Goal: Task Accomplishment & Management: Manage account settings

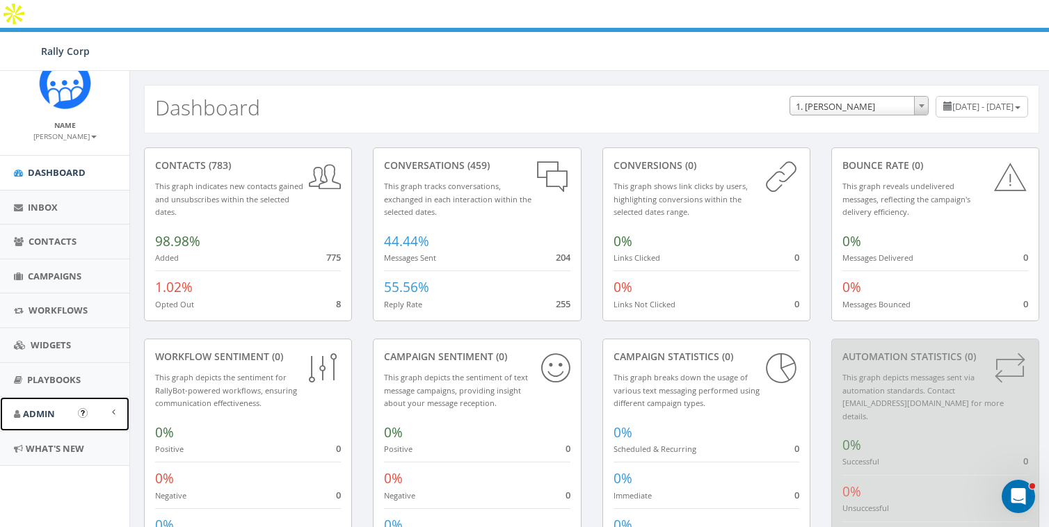
click at [39, 412] on span "Admin" at bounding box center [39, 414] width 32 height 13
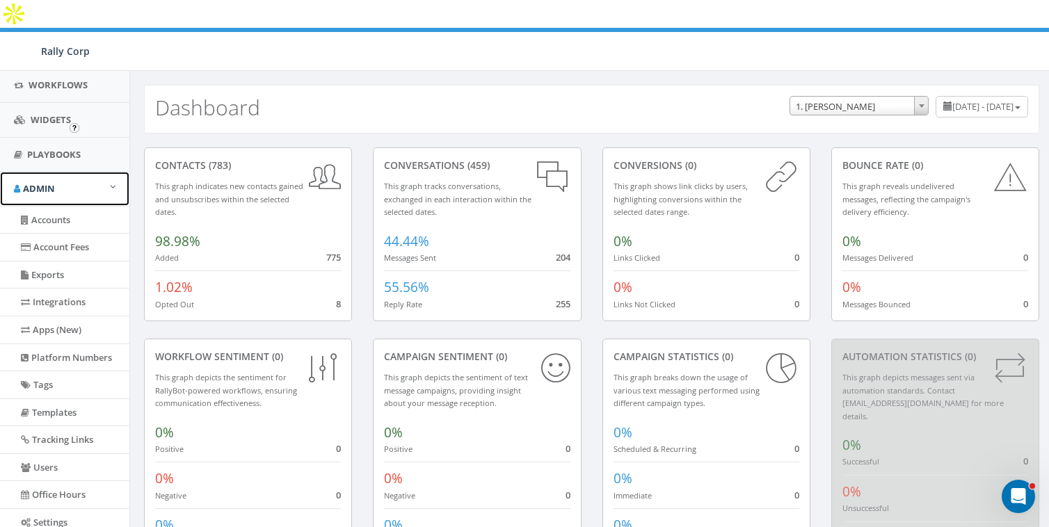
scroll to position [287, 0]
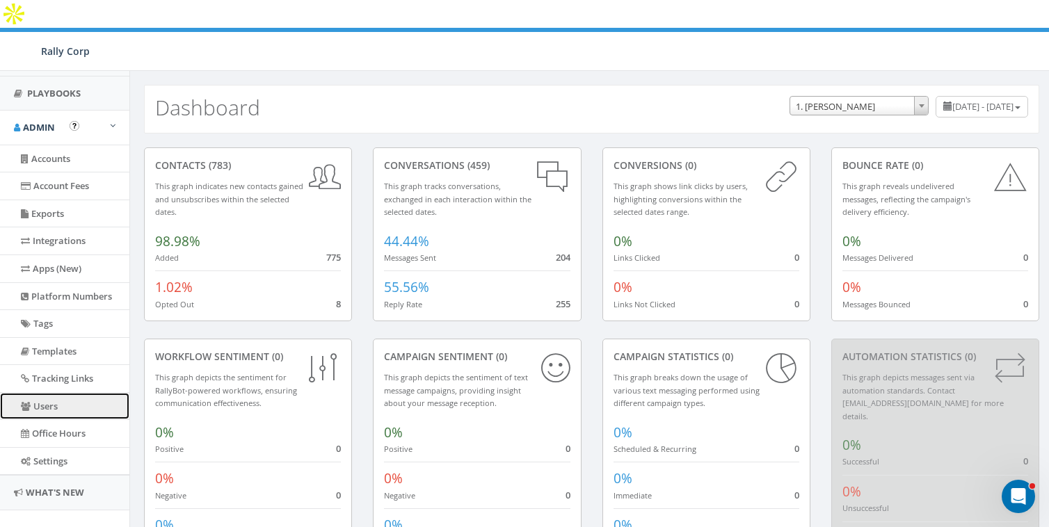
click at [39, 410] on link "Users" at bounding box center [64, 406] width 129 height 27
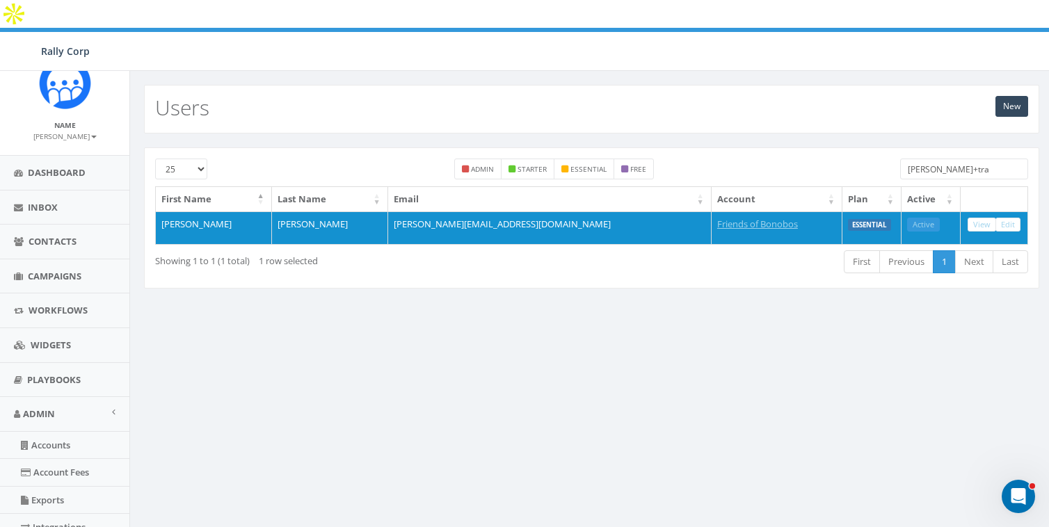
click at [967, 159] on input "james+tra" at bounding box center [964, 169] width 128 height 21
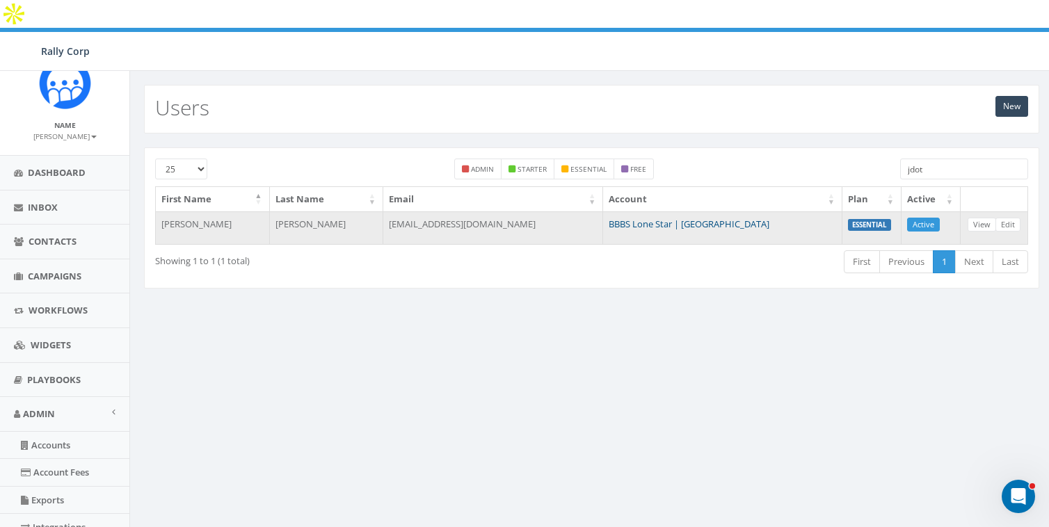
type input "jdot"
click at [711, 218] on link "BBBS Lone Star | [GEOGRAPHIC_DATA]" at bounding box center [689, 224] width 161 height 13
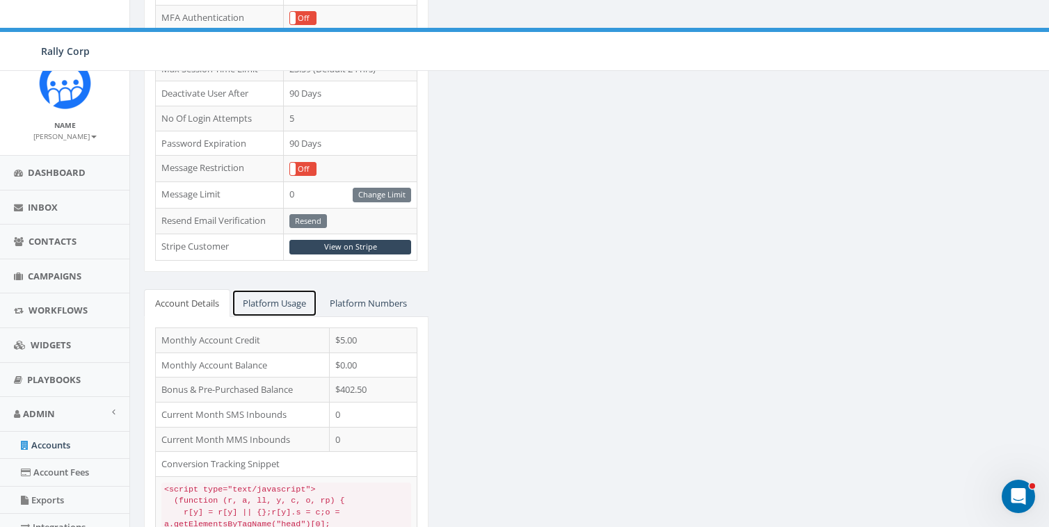
click at [288, 289] on link "Platform Usage" at bounding box center [275, 303] width 86 height 29
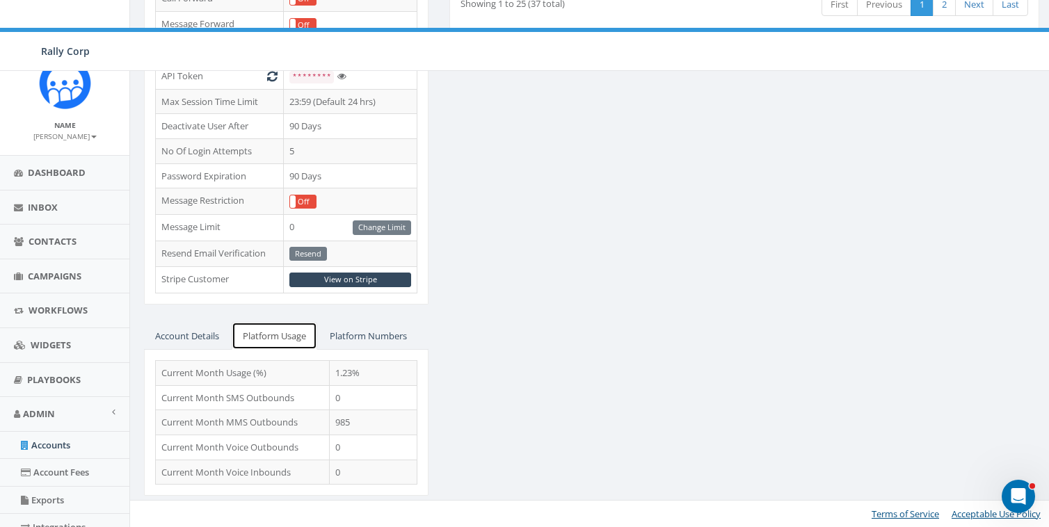
scroll to position [400, 0]
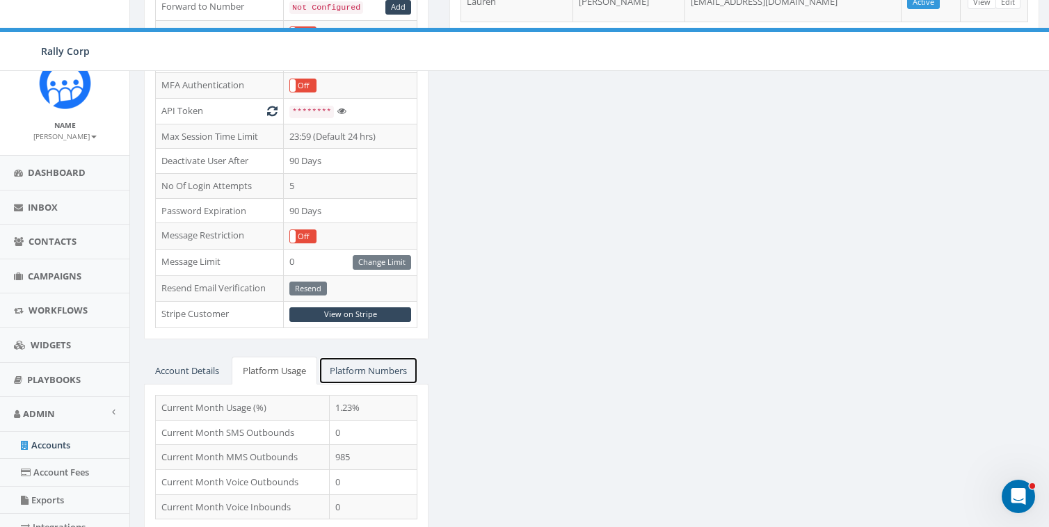
click at [409, 357] on link "Platform Numbers" at bounding box center [368, 371] width 99 height 29
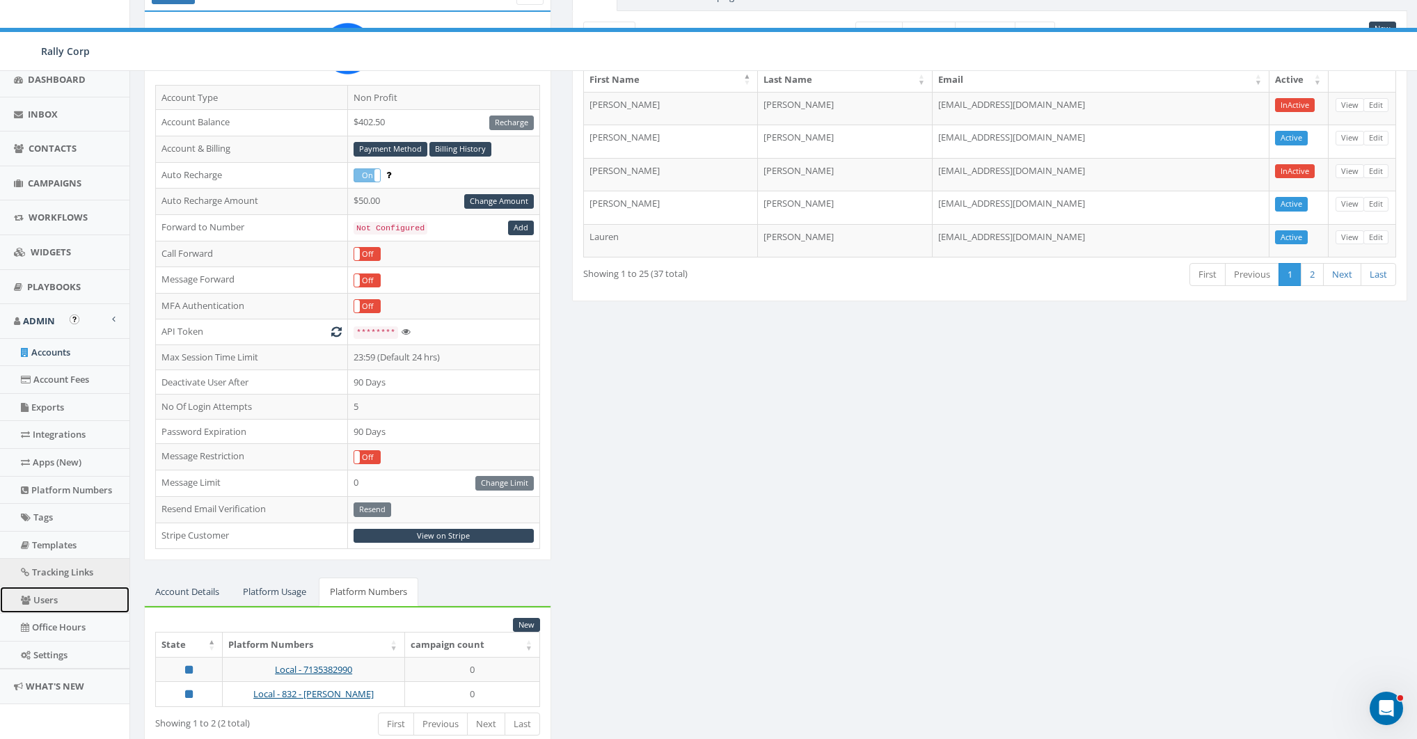
scroll to position [173, 0]
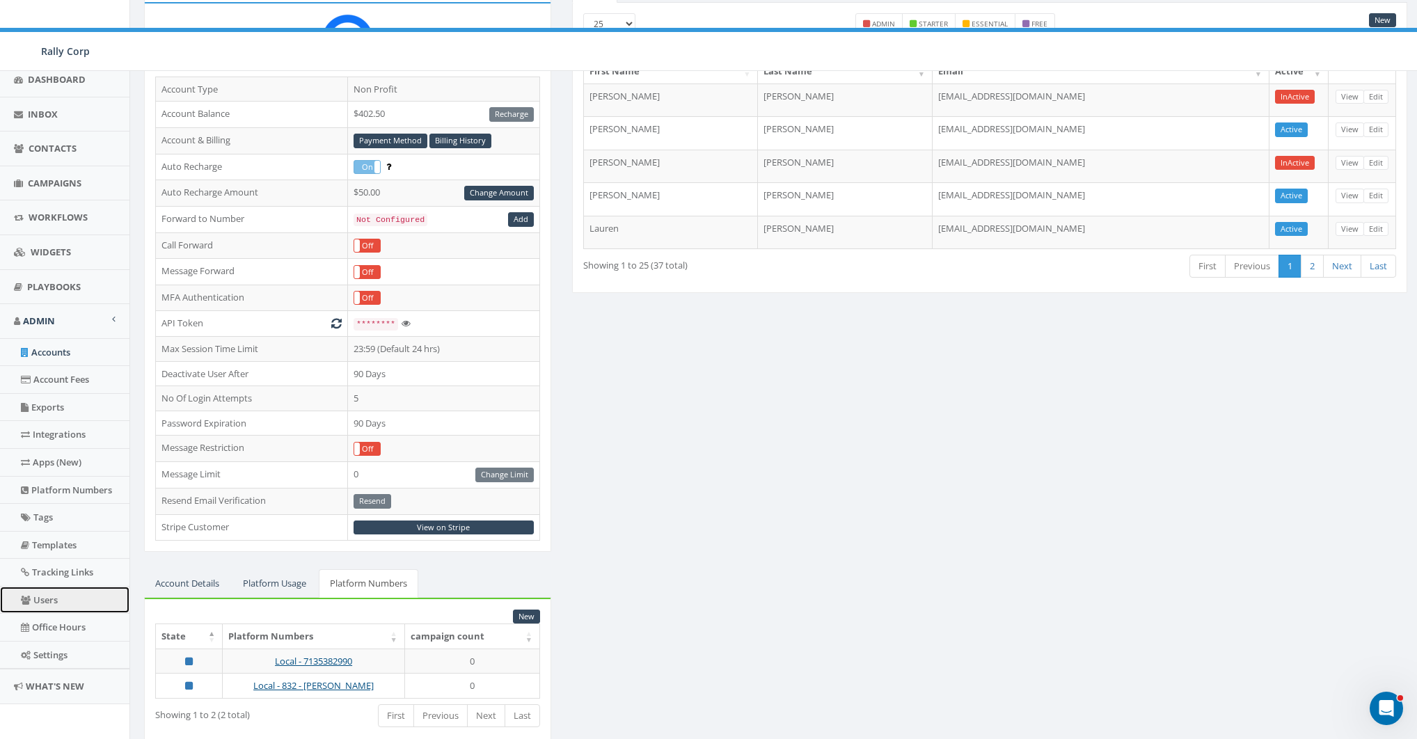
click at [60, 527] on link "Users" at bounding box center [64, 600] width 129 height 27
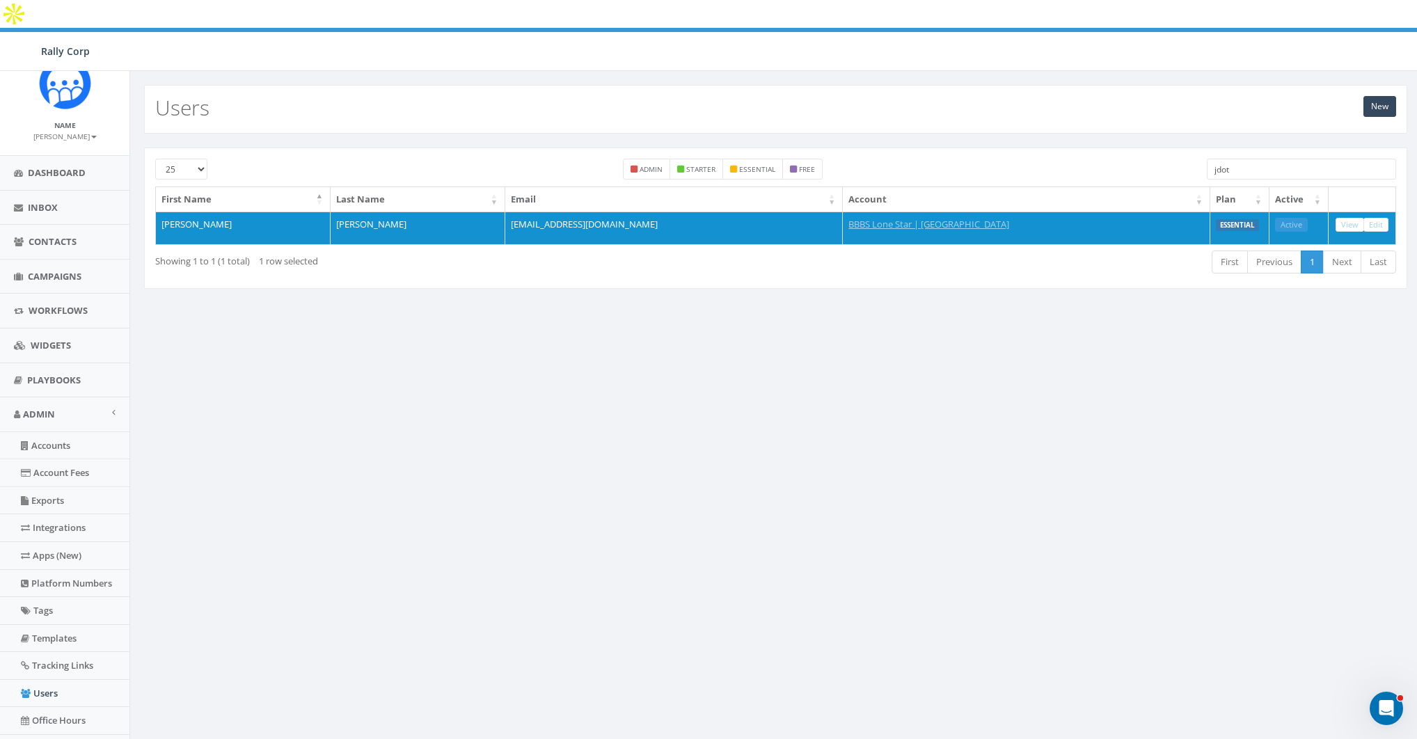
click at [1260, 159] on input "jdot" at bounding box center [1300, 169] width 189 height 21
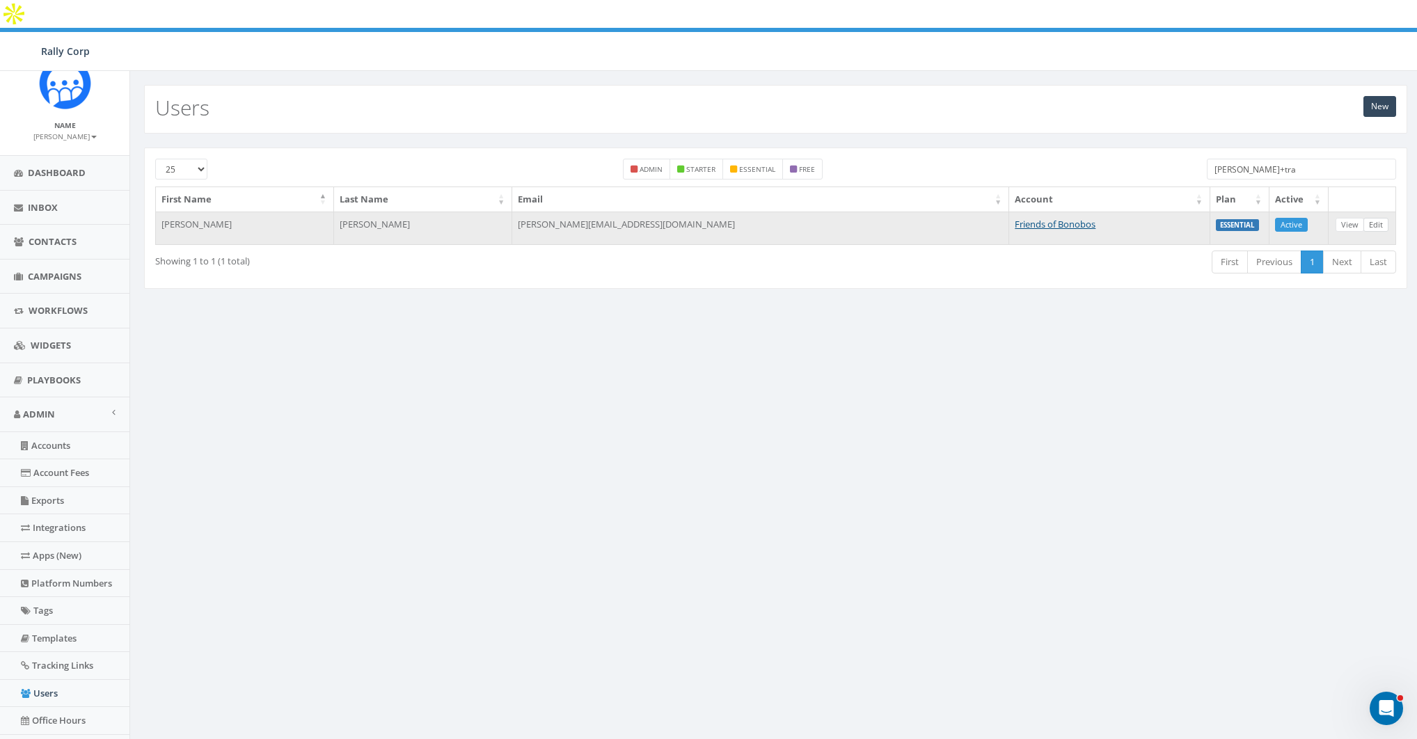
type input "james+tra"
click at [1380, 218] on link "Edit" at bounding box center [1375, 225] width 25 height 15
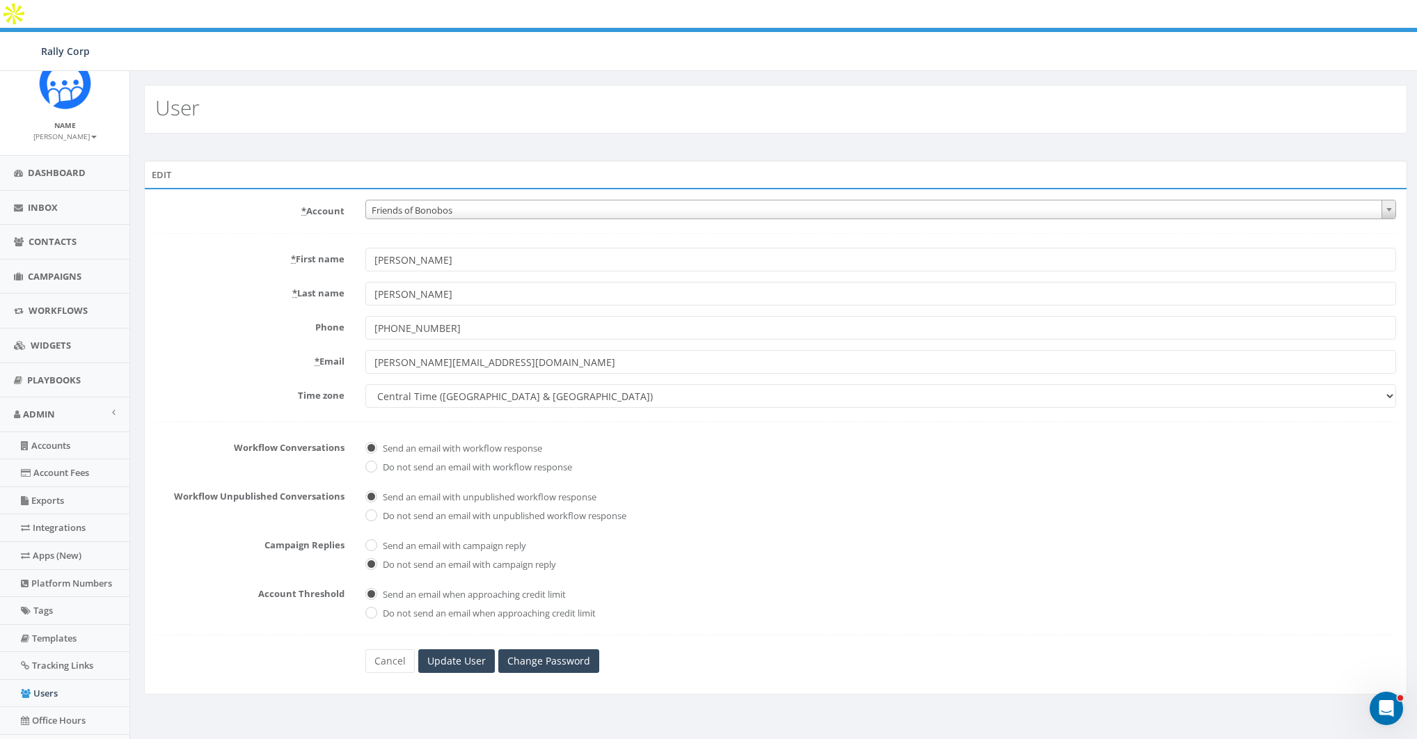
click at [428, 200] on span "Friends of Bonobos" at bounding box center [880, 209] width 1029 height 19
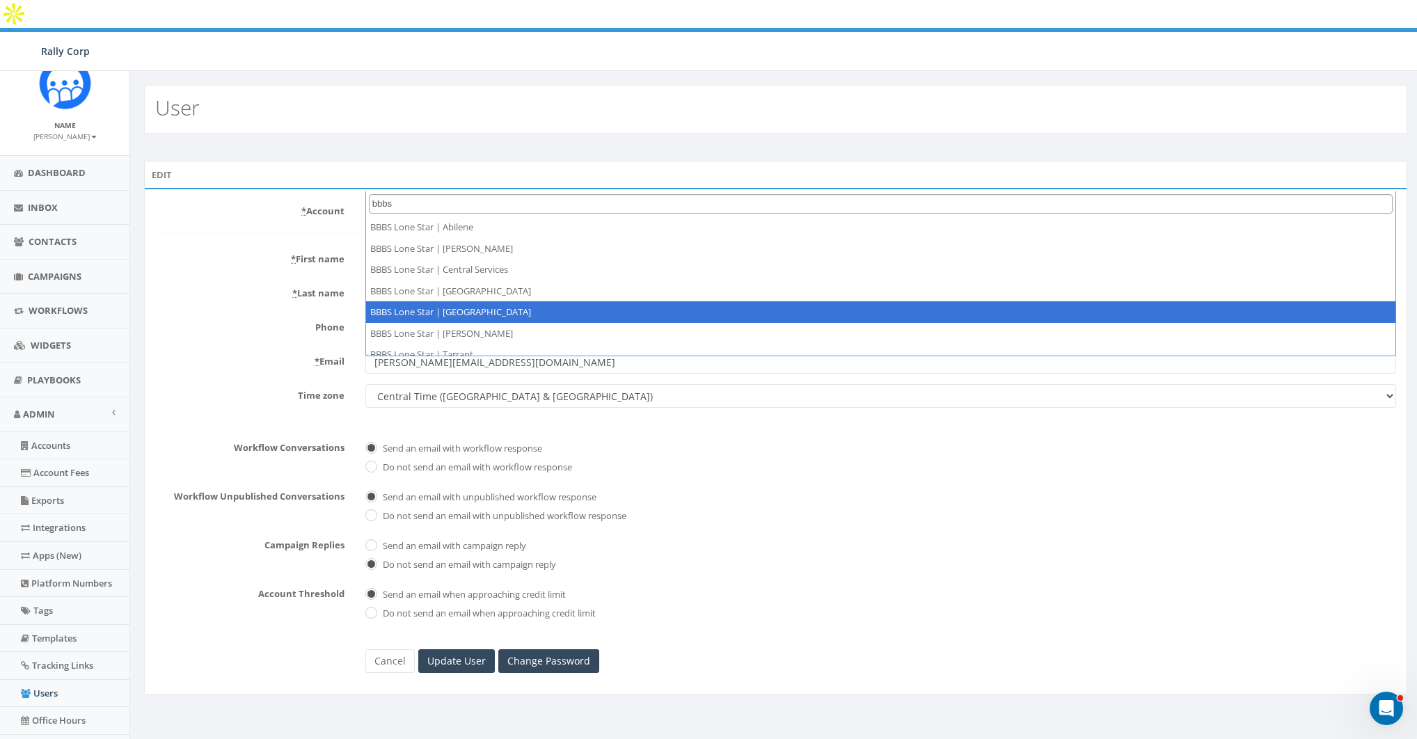
type input "bbbs"
select select "1372"
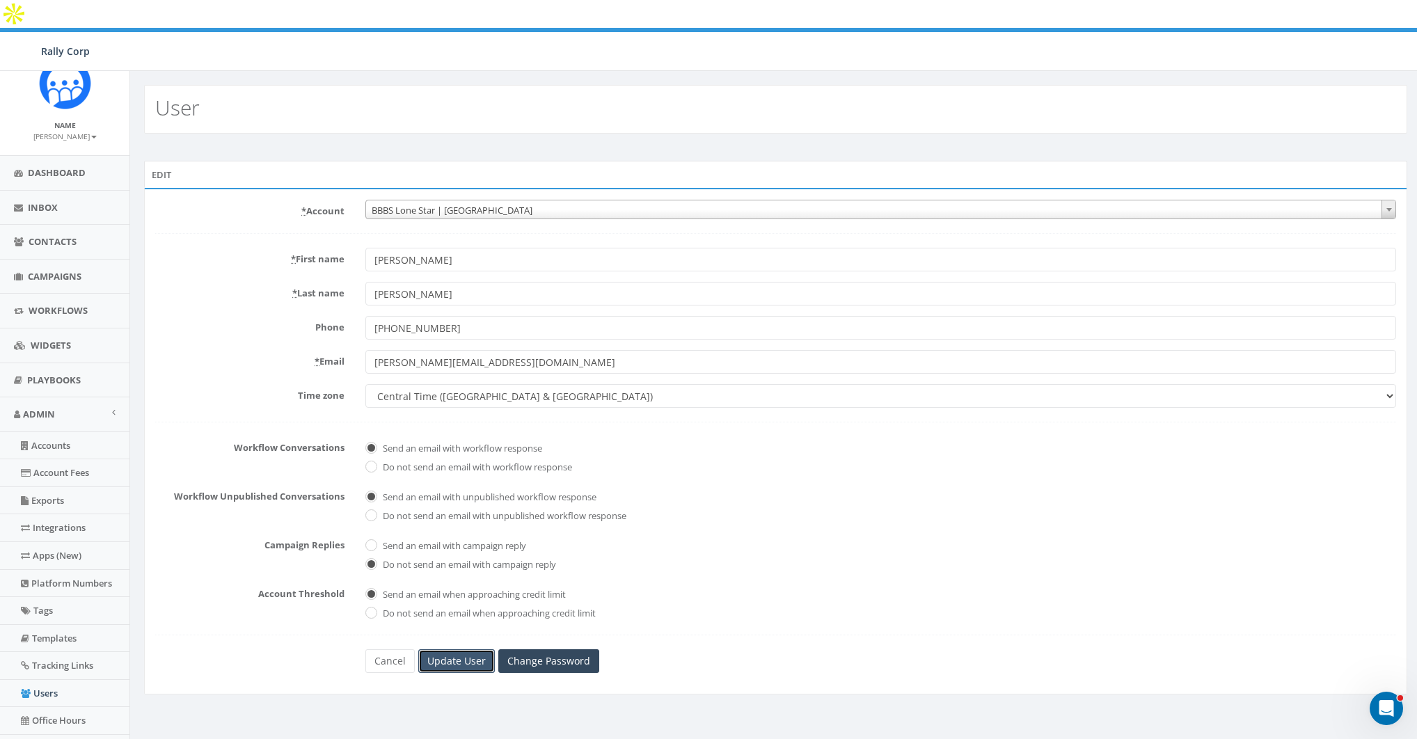
click at [455, 649] on input "Update User" at bounding box center [456, 661] width 77 height 24
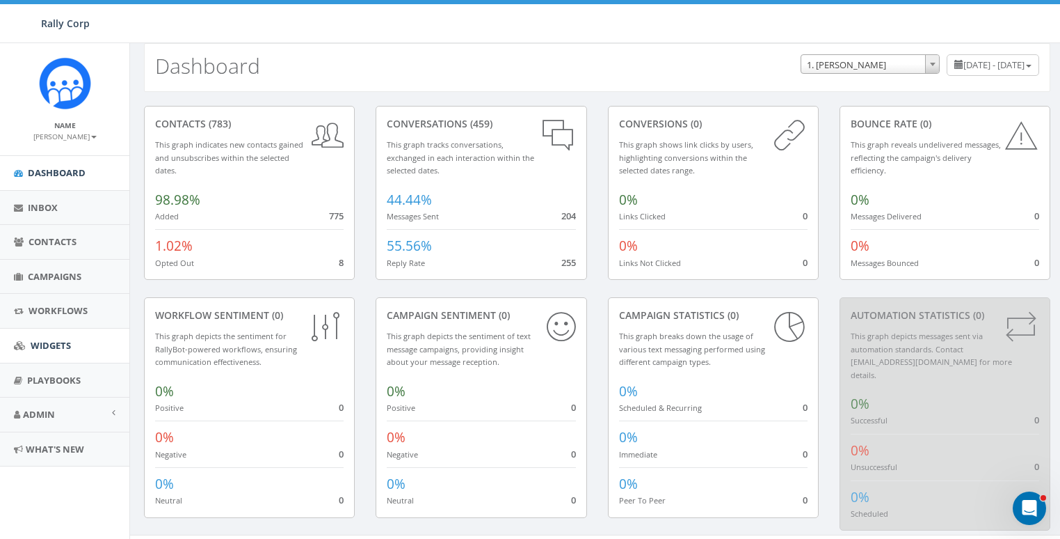
scroll to position [22, 0]
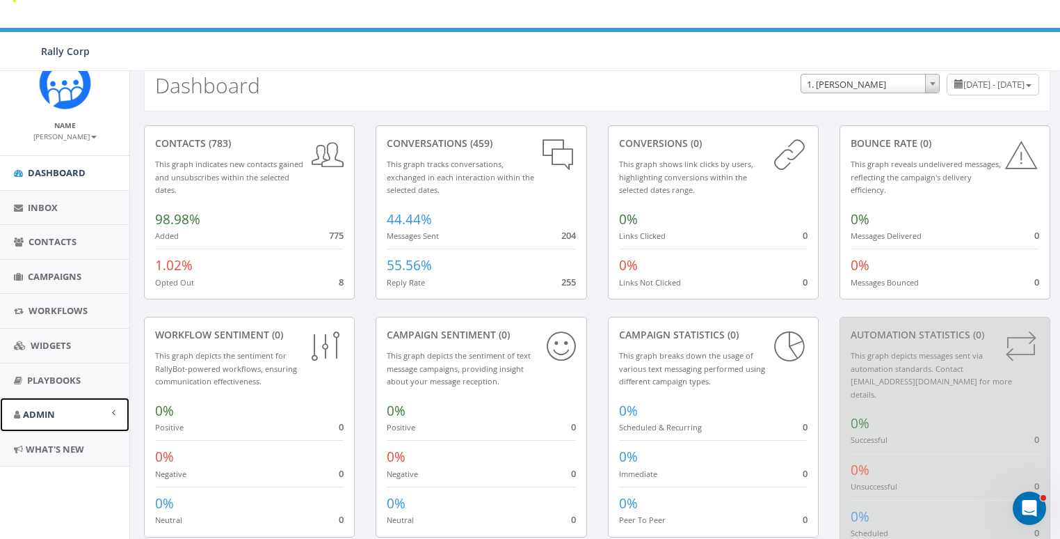
click at [55, 414] on link "Admin" at bounding box center [64, 414] width 129 height 34
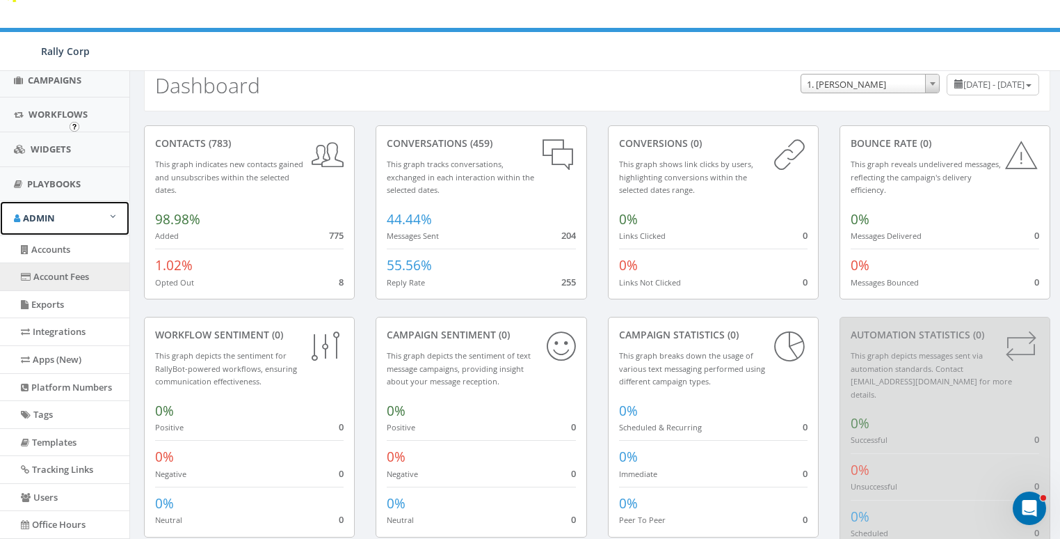
scroll to position [294, 0]
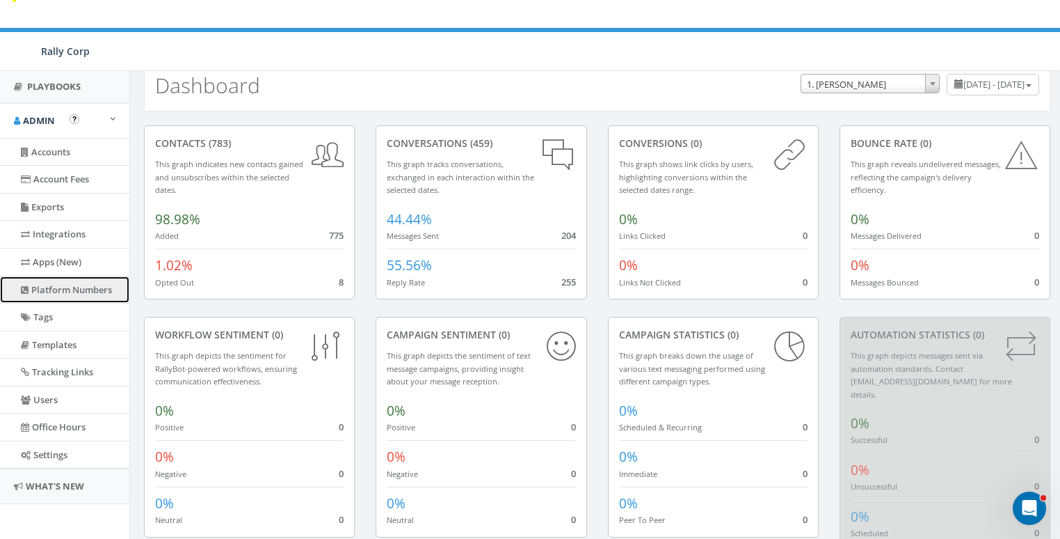
click at [59, 287] on link "Platform Numbers" at bounding box center [64, 289] width 129 height 27
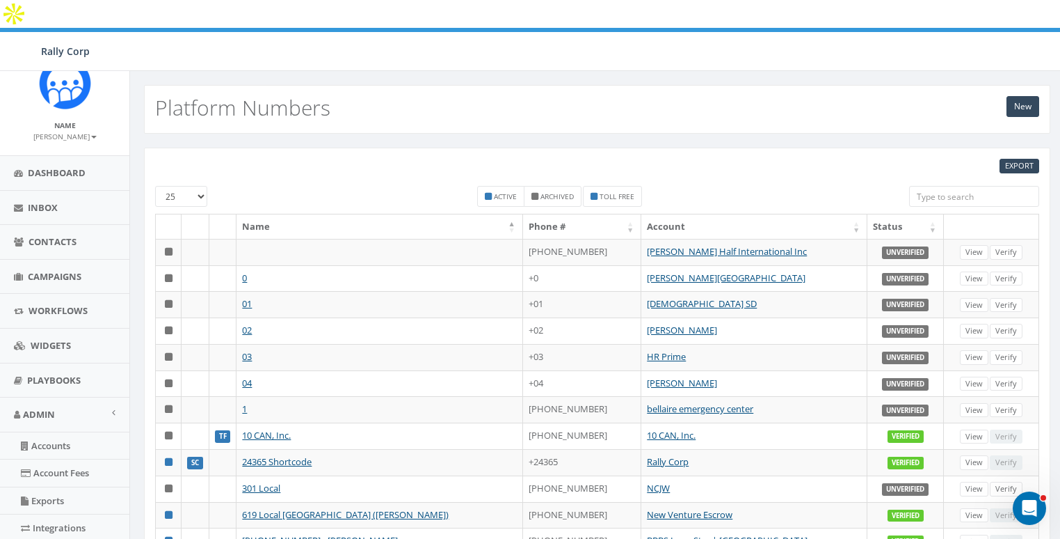
click at [962, 186] on input "search" at bounding box center [974, 196] width 130 height 21
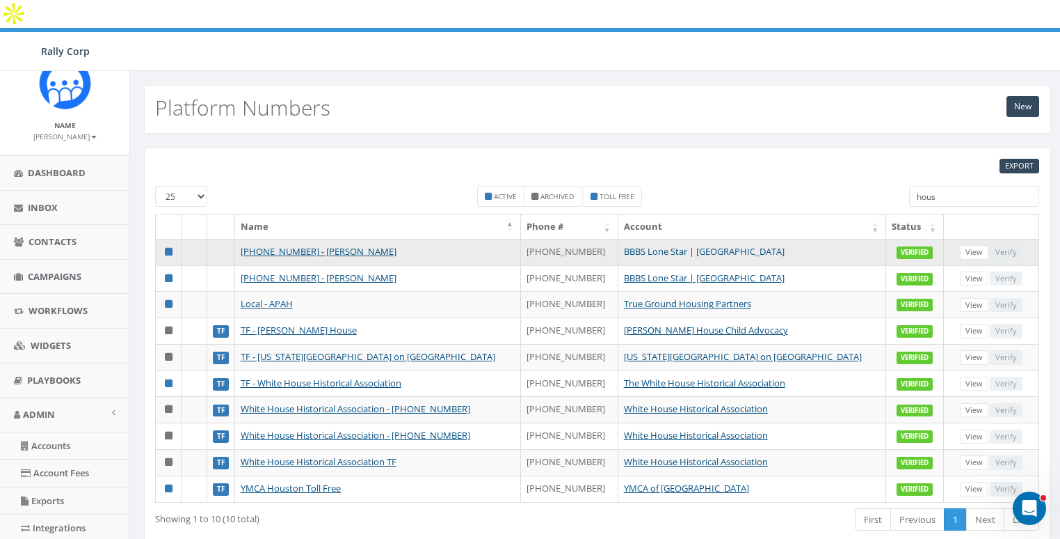
type input "hous"
click at [724, 245] on link "BBBS Lone Star | [GEOGRAPHIC_DATA]" at bounding box center [704, 251] width 161 height 13
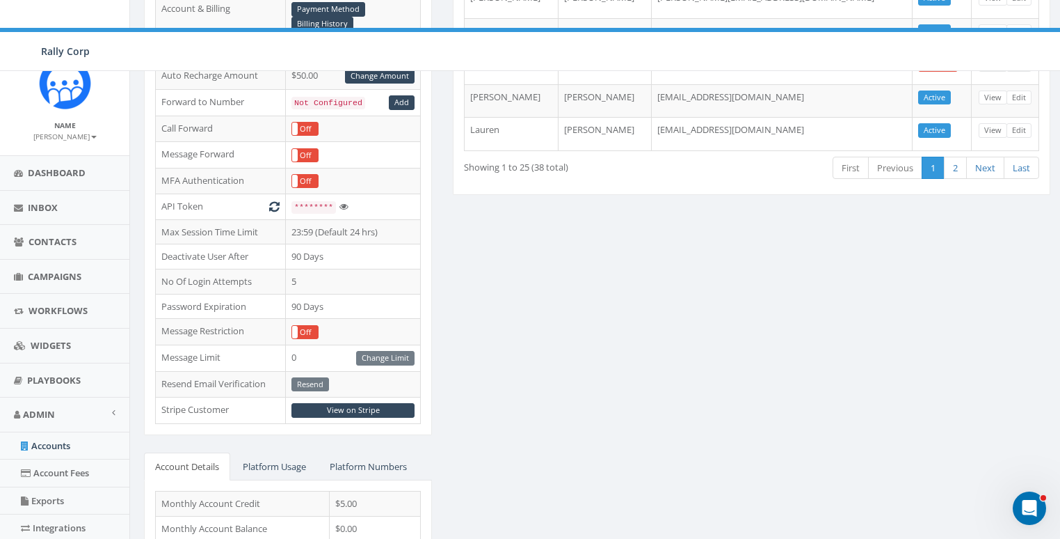
scroll to position [452, 0]
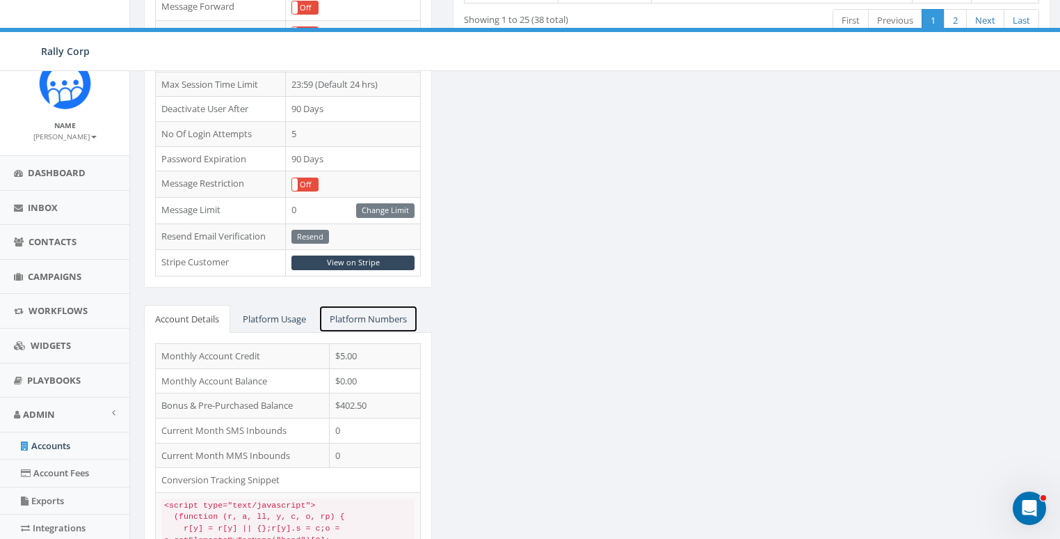
click at [364, 305] on link "Platform Numbers" at bounding box center [368, 319] width 99 height 29
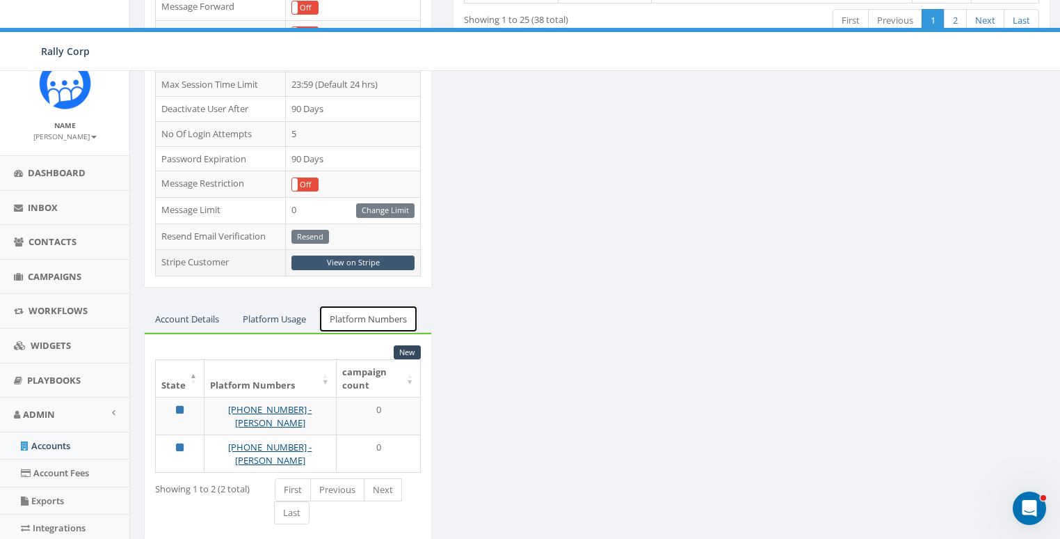
scroll to position [406, 0]
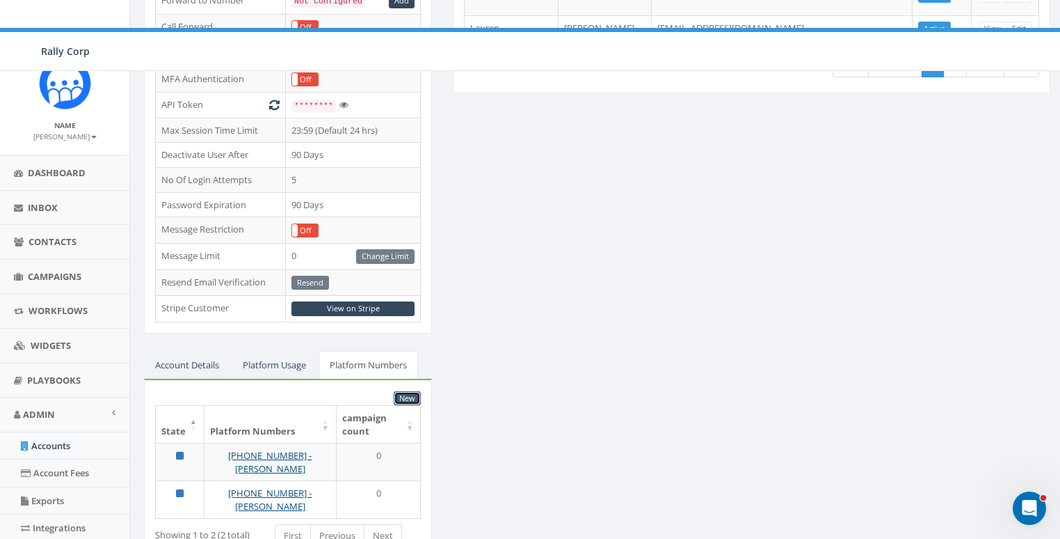
click at [409, 391] on link "New" at bounding box center [407, 398] width 27 height 15
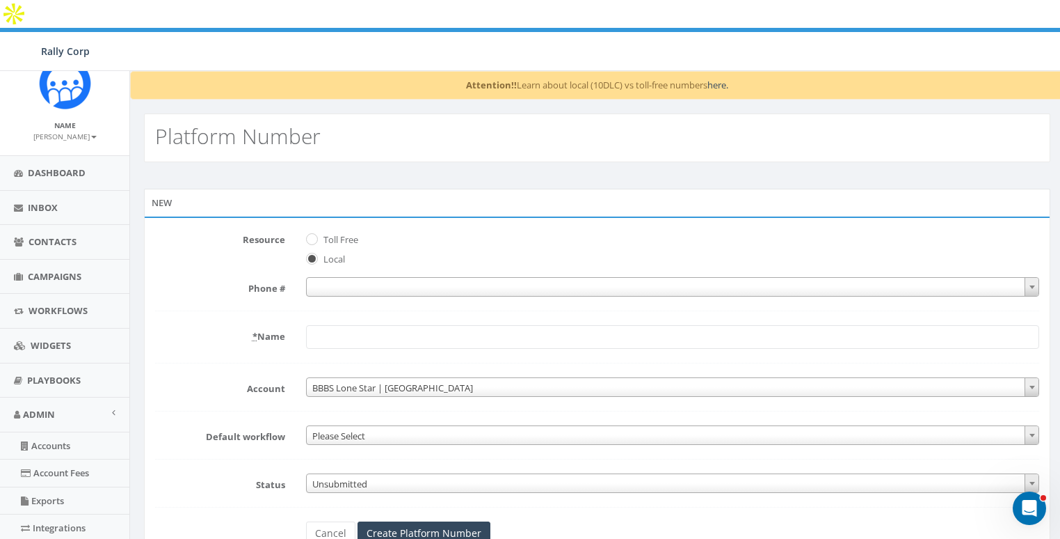
click at [337, 253] on label "Local" at bounding box center [332, 260] width 25 height 14
click at [315, 255] on input "Local" at bounding box center [310, 259] width 9 height 9
click at [344, 277] on span at bounding box center [673, 286] width 734 height 19
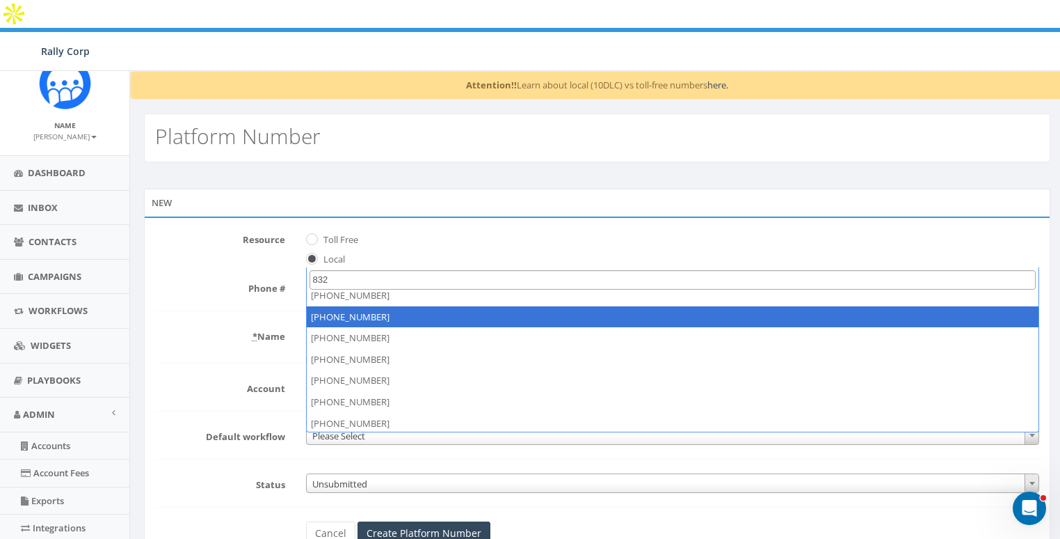
scroll to position [60, 0]
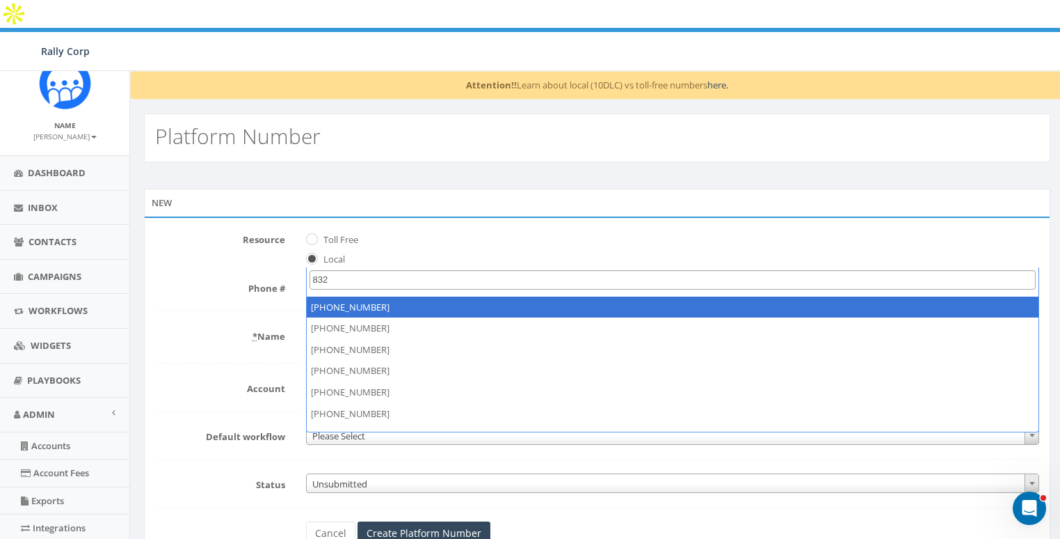
type input "832"
select select "+18325366633"
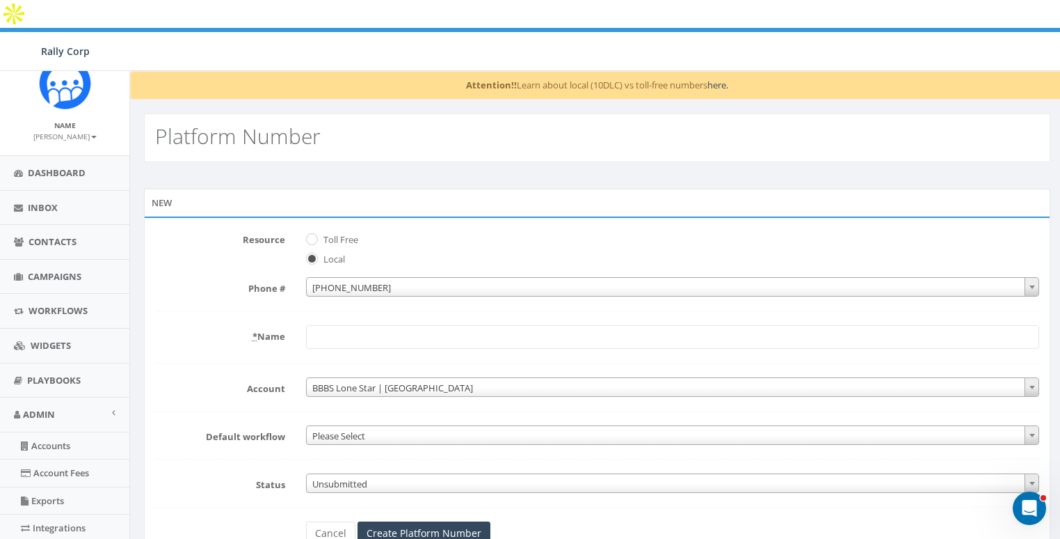
click at [346, 325] on input "* Name" at bounding box center [672, 337] width 733 height 24
type input "T"
paste input "Lauren"
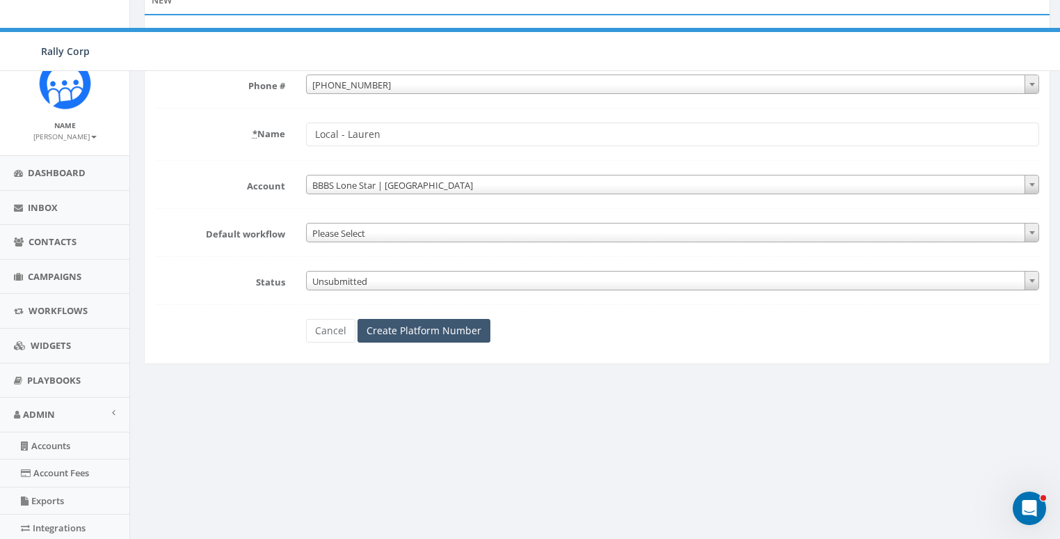
type input "Local - Lauren"
click at [396, 319] on input "Create Platform Number" at bounding box center [424, 331] width 133 height 24
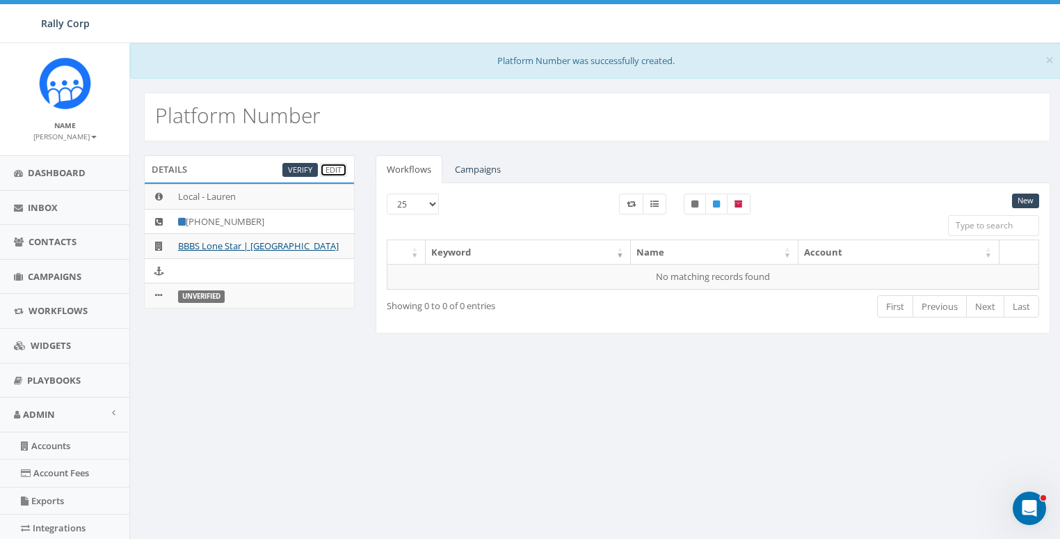
click at [337, 167] on link "Edit" at bounding box center [333, 170] width 27 height 15
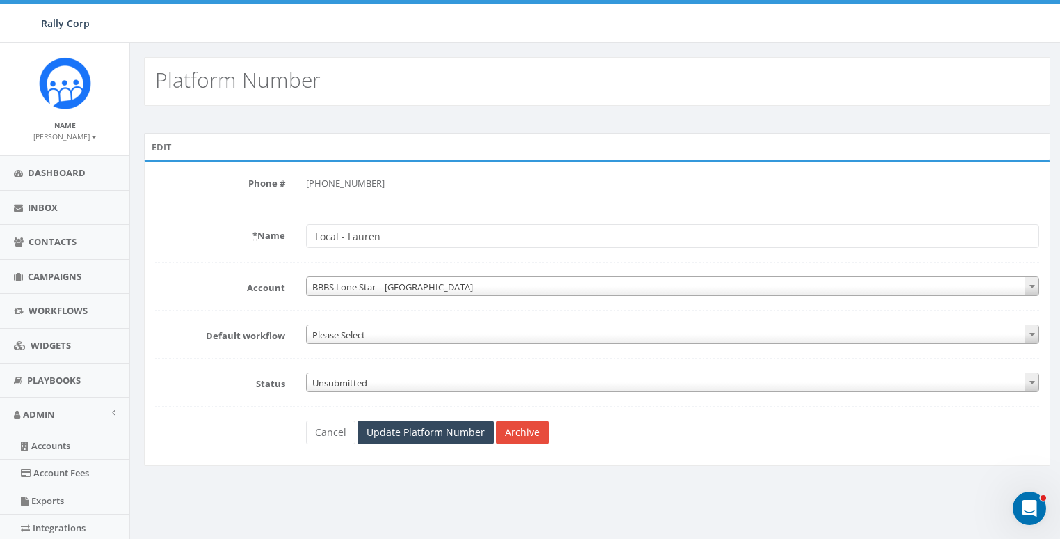
click at [368, 383] on span "Unsubmitted" at bounding box center [673, 382] width 733 height 19
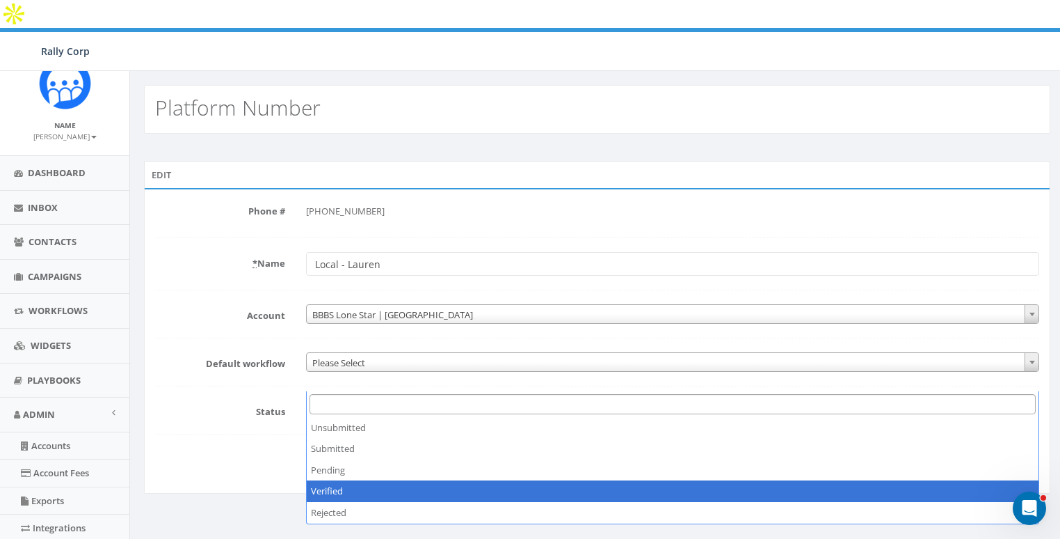
select select "3"
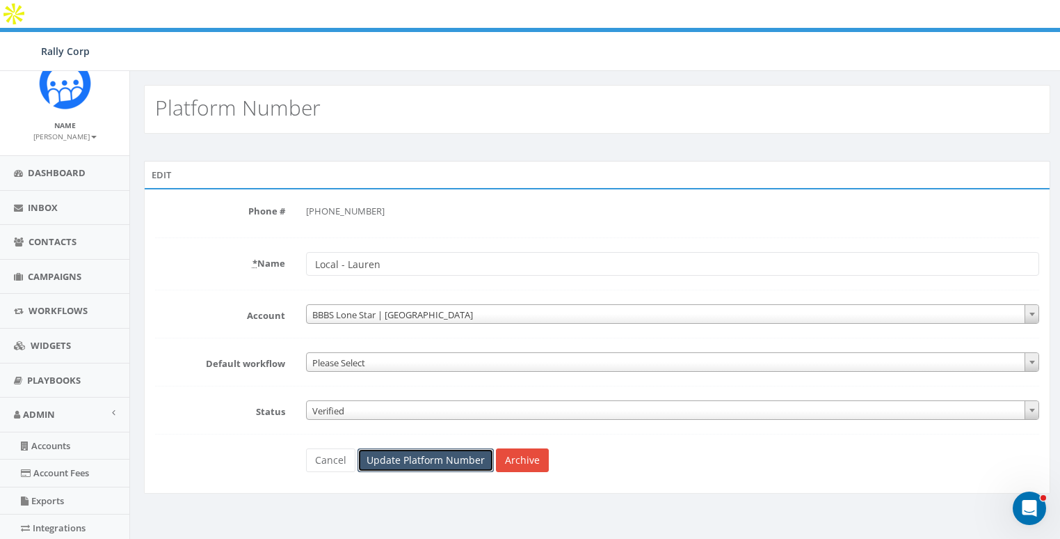
click at [390, 448] on input "Update Platform Number" at bounding box center [426, 460] width 136 height 24
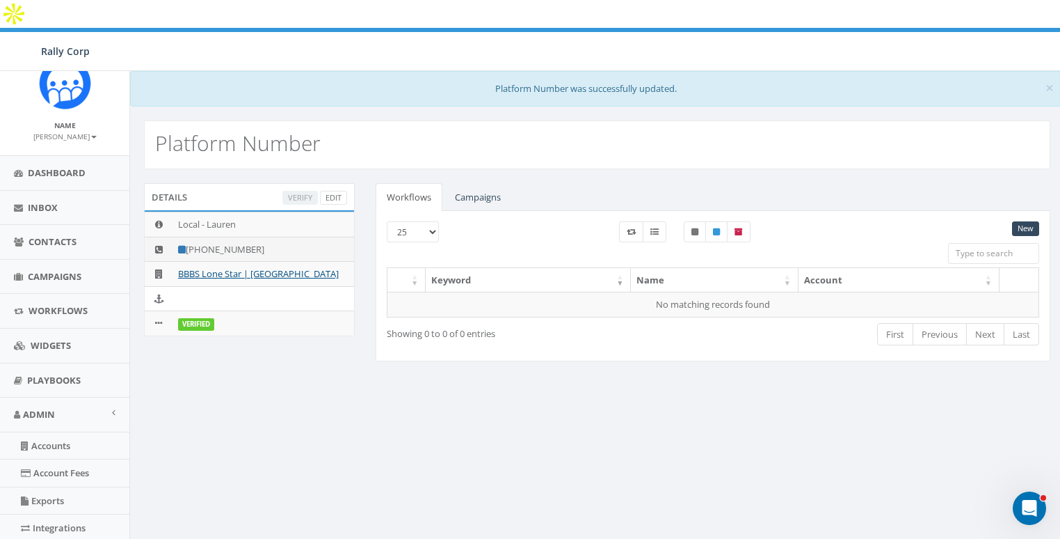
drag, startPoint x: 200, startPoint y: 219, endPoint x: 324, endPoint y: 218, distance: 123.8
click at [324, 237] on td "+1 832-536-6633" at bounding box center [264, 249] width 182 height 25
copy td "832-536-6633"
click at [239, 267] on link "BBBS Lone Star | Houston" at bounding box center [258, 273] width 161 height 13
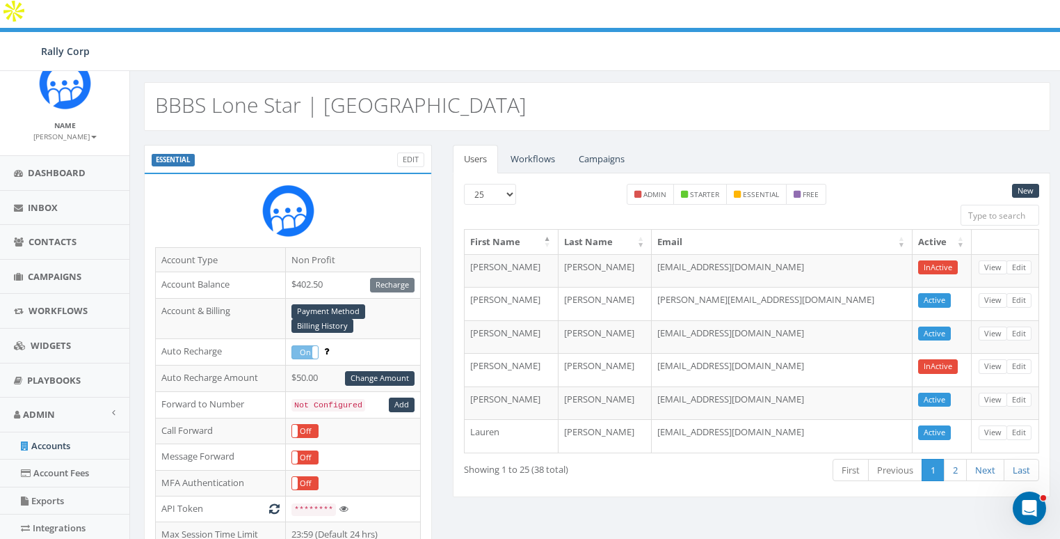
scroll to position [452, 0]
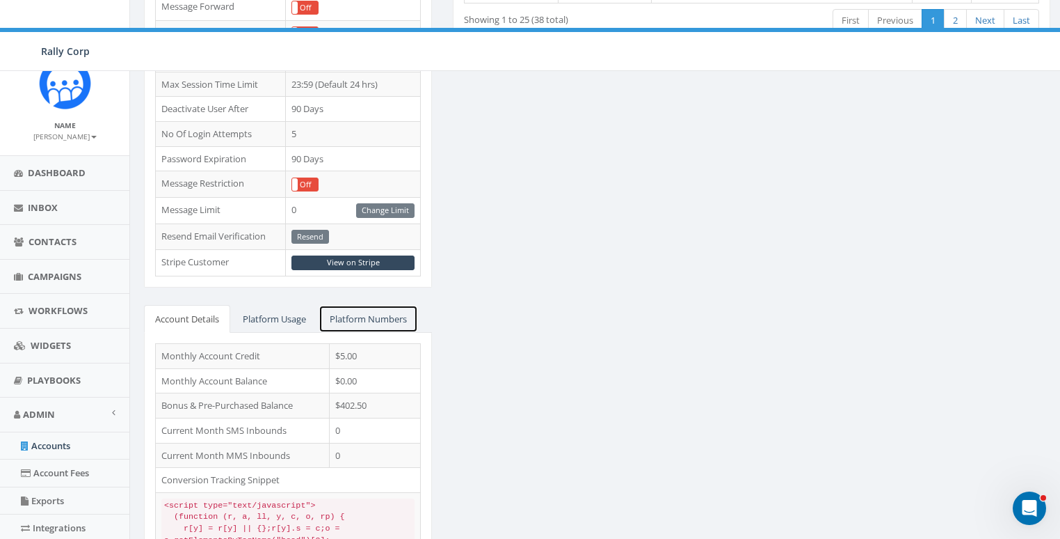
click at [373, 305] on link "Platform Numbers" at bounding box center [368, 319] width 99 height 29
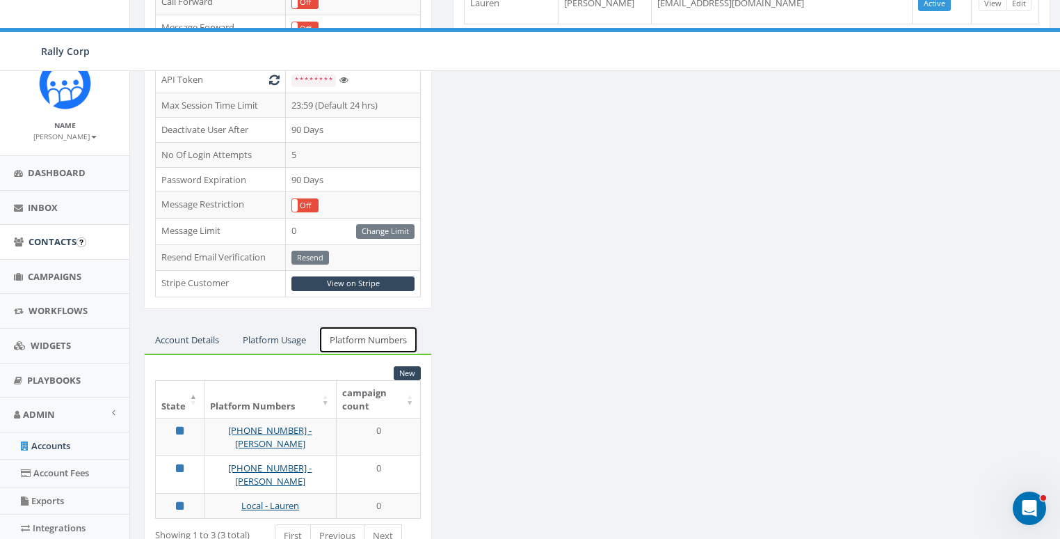
scroll to position [196, 0]
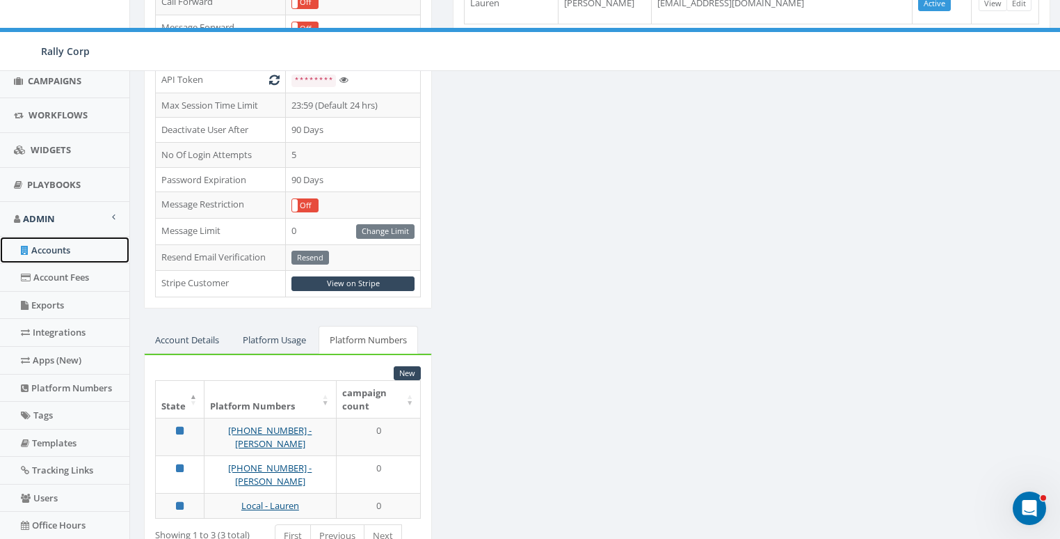
click at [47, 247] on link "Accounts" at bounding box center [64, 250] width 129 height 27
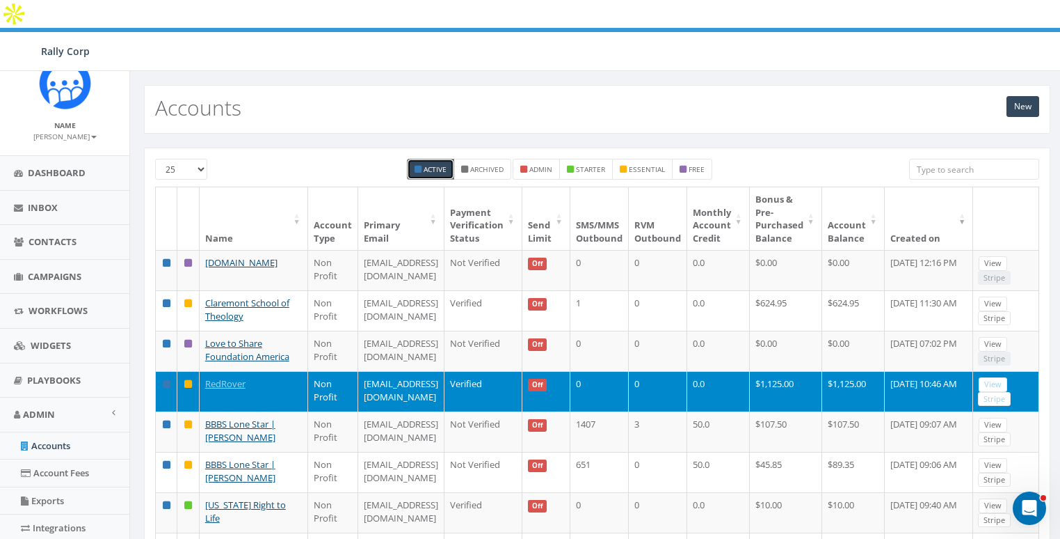
click at [1008, 159] on input "search" at bounding box center [974, 169] width 130 height 21
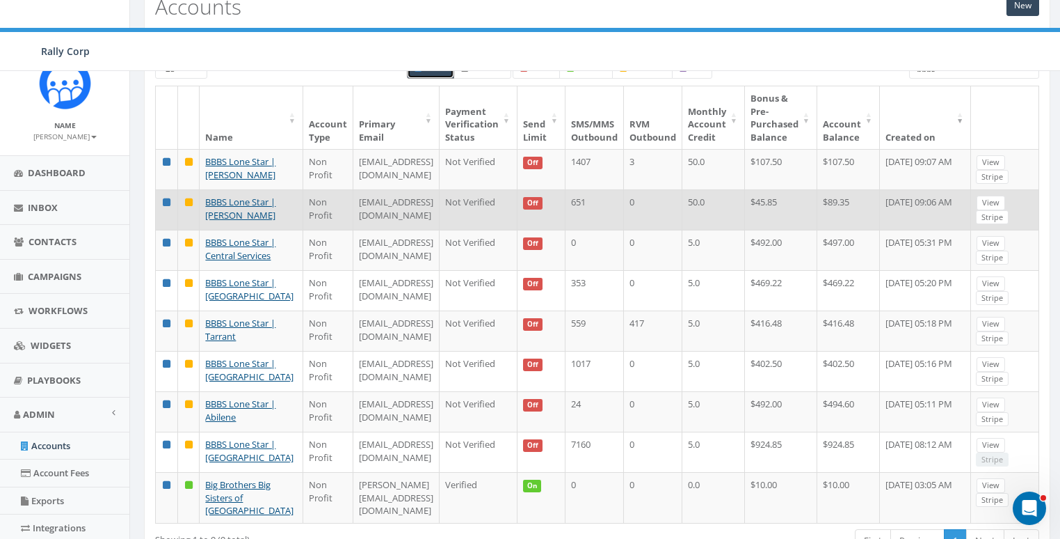
scroll to position [150, 0]
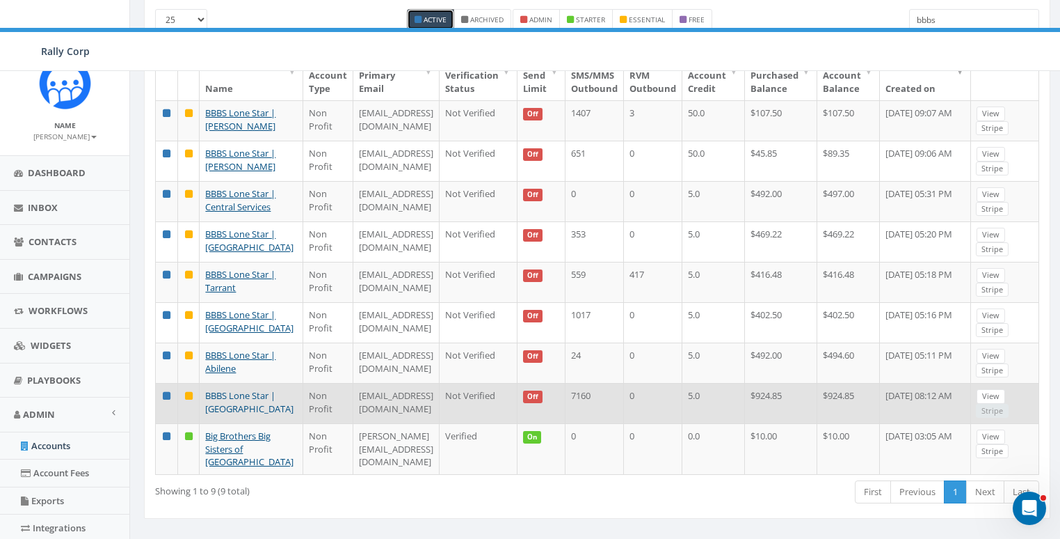
type input "bbbs"
click at [232, 389] on link "BBBS Lone Star | [GEOGRAPHIC_DATA]" at bounding box center [249, 402] width 88 height 26
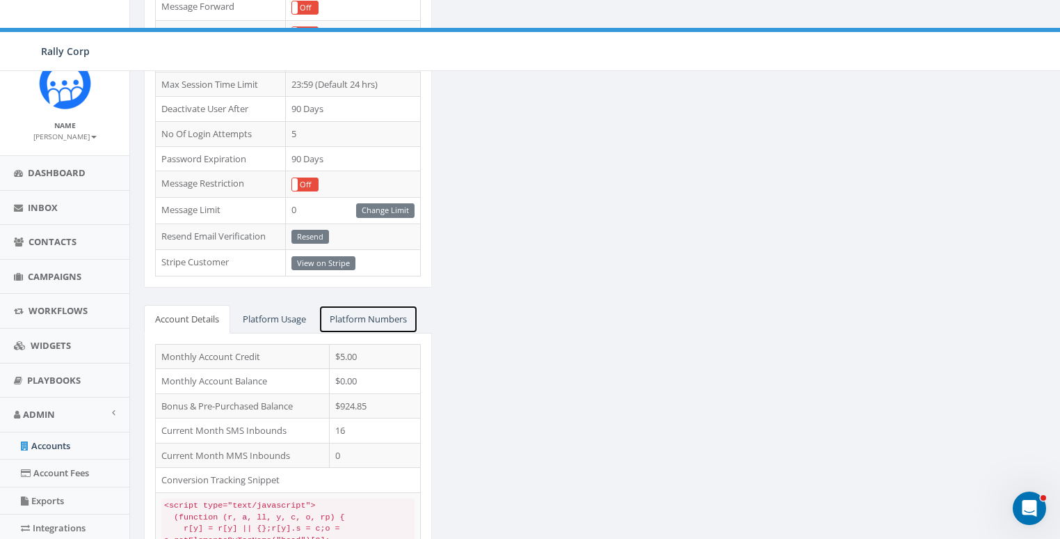
click at [390, 305] on link "Platform Numbers" at bounding box center [368, 319] width 99 height 29
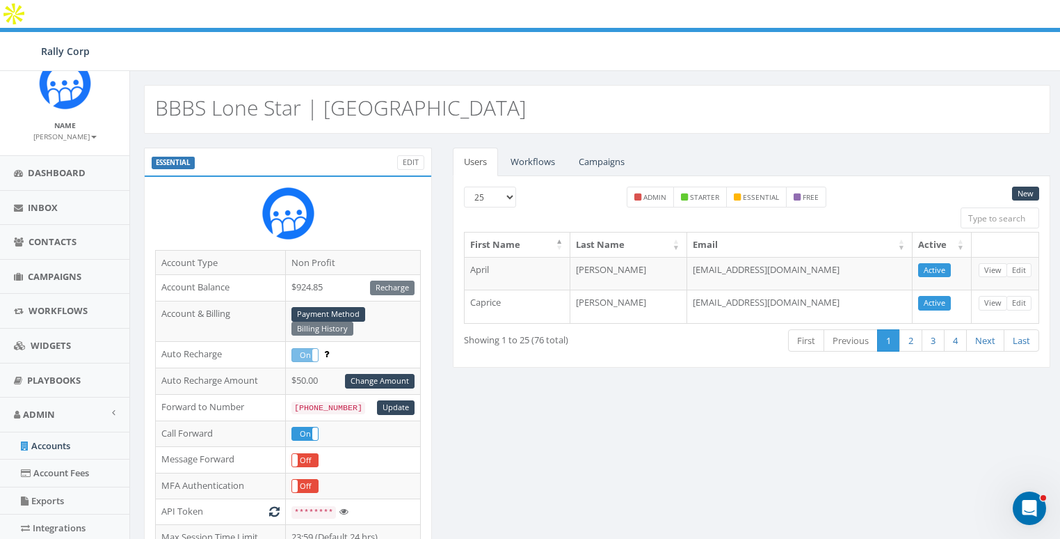
click at [545, 147] on link "Workflows" at bounding box center [533, 161] width 67 height 29
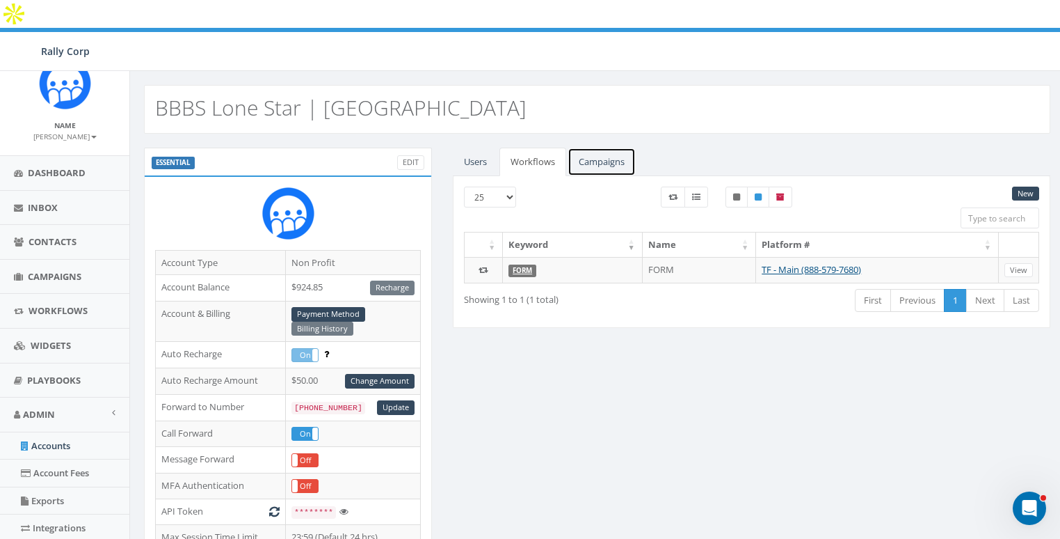
click at [580, 147] on link "Campaigns" at bounding box center [602, 161] width 68 height 29
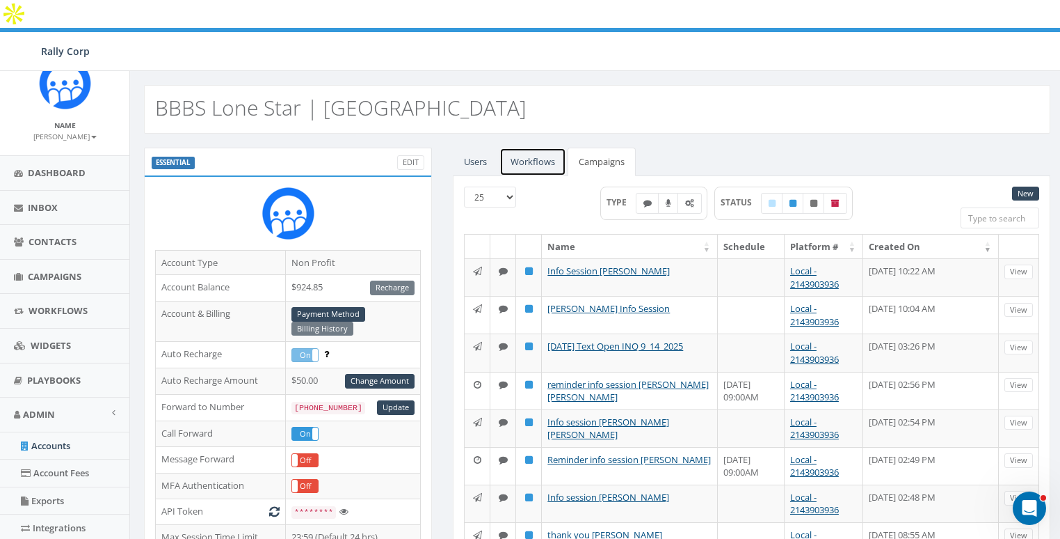
click at [545, 147] on link "Workflows" at bounding box center [533, 161] width 67 height 29
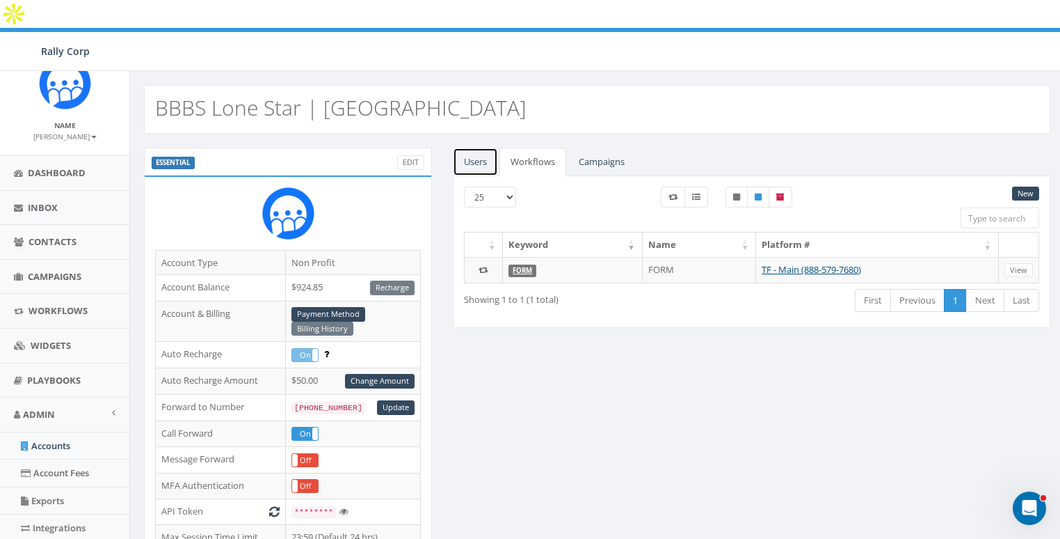
click at [485, 147] on link "Users" at bounding box center [475, 161] width 45 height 29
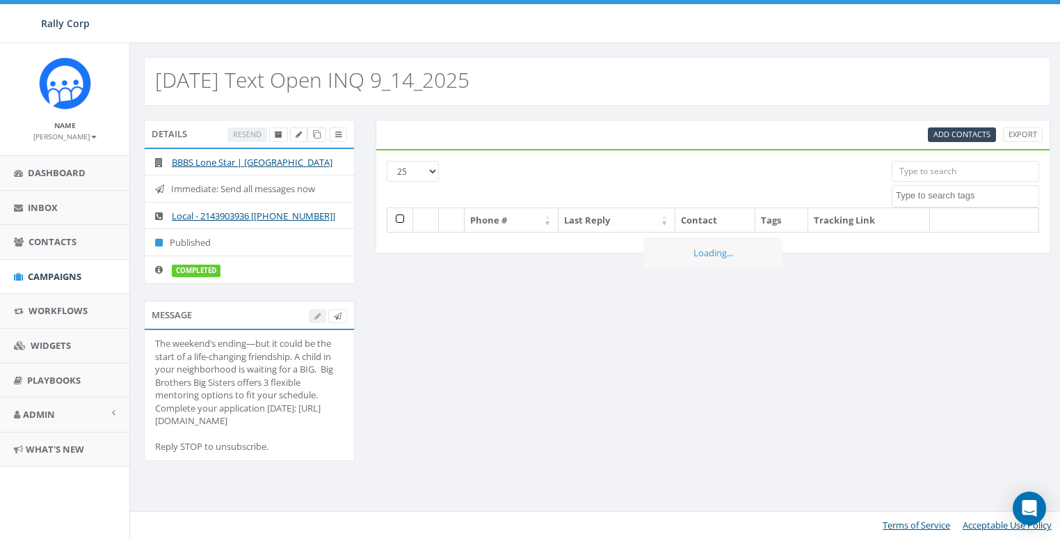
select select
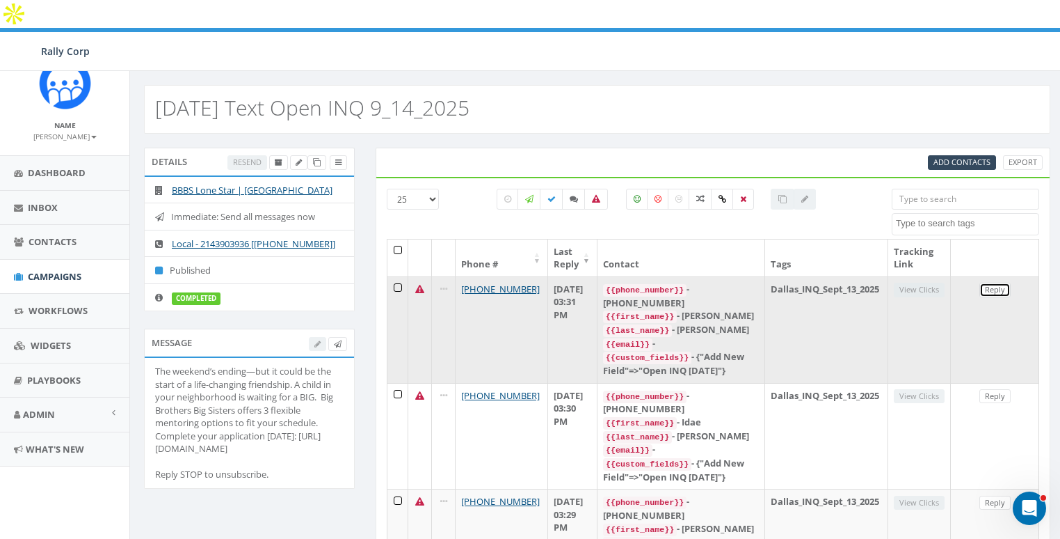
click at [990, 282] on link "Reply" at bounding box center [995, 289] width 31 height 15
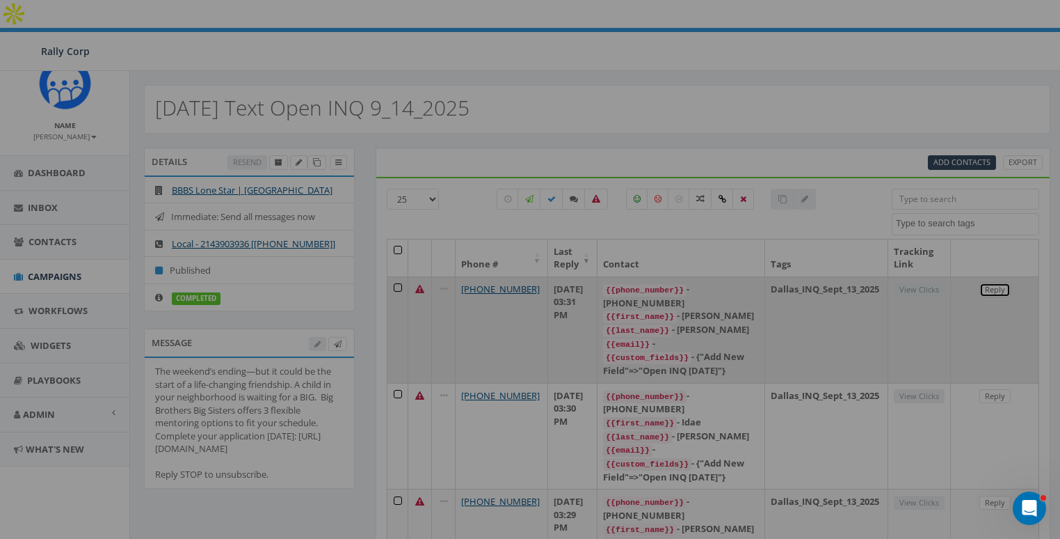
select select
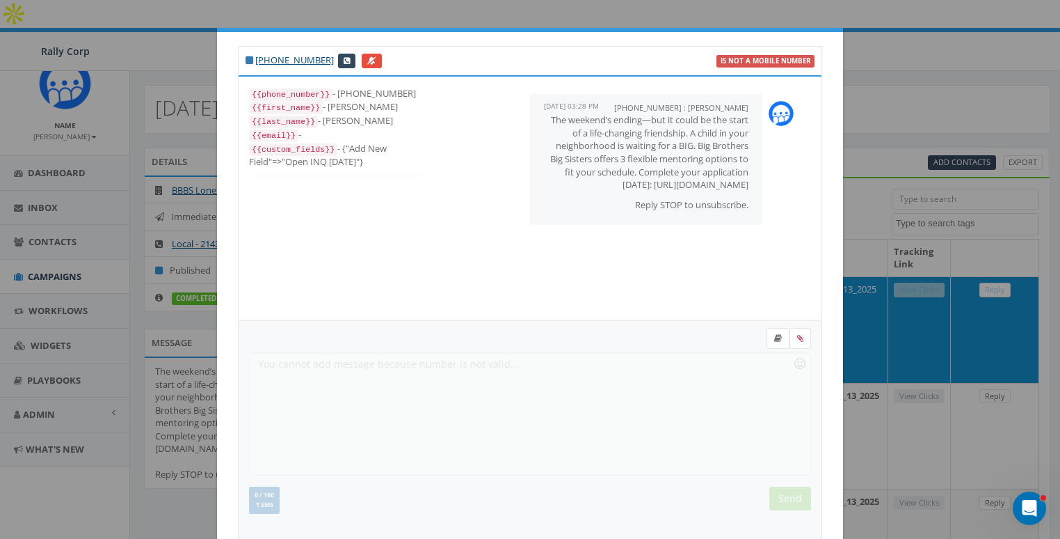
drag, startPoint x: 571, startPoint y: 196, endPoint x: 753, endPoint y: 195, distance: 182.3
click at [753, 195] on div "+12143903936 : Caprice Hawkins September 14, 2025 03:28 PM The weekend’s ending…" at bounding box center [646, 159] width 232 height 131
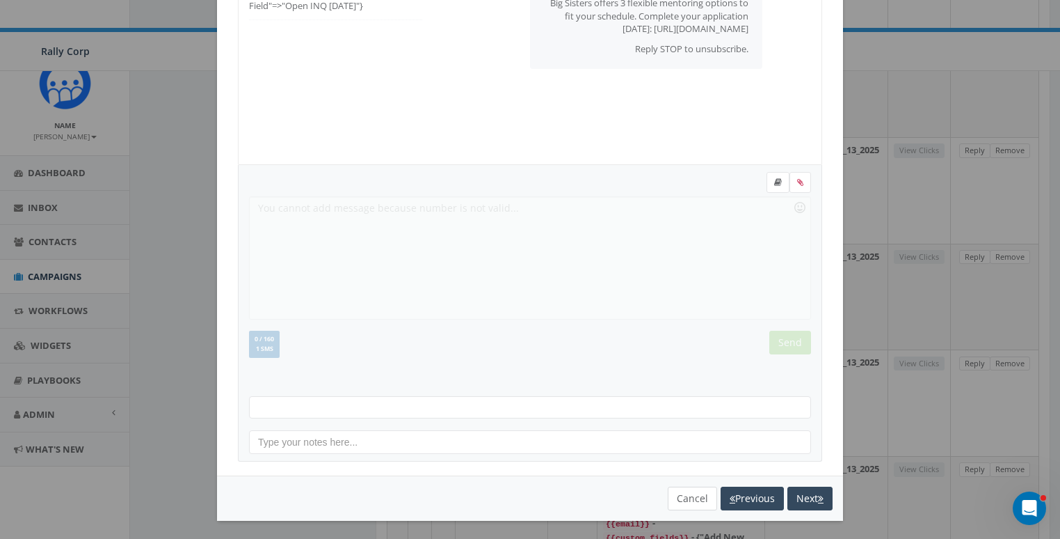
scroll to position [893, 0]
click at [701, 497] on button "Cancel" at bounding box center [692, 498] width 49 height 24
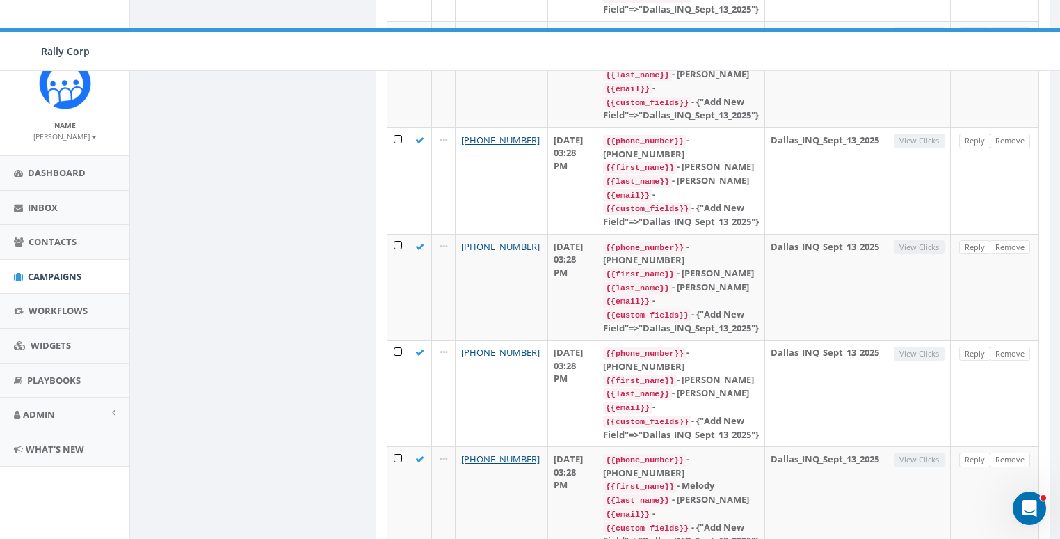
scroll to position [0, 0]
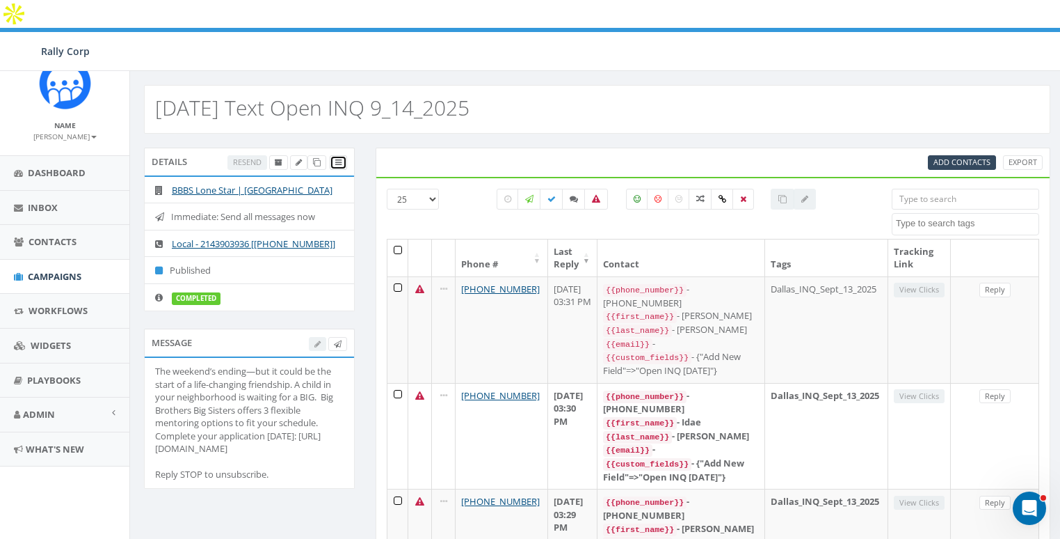
click at [342, 159] on icon at bounding box center [338, 163] width 6 height 8
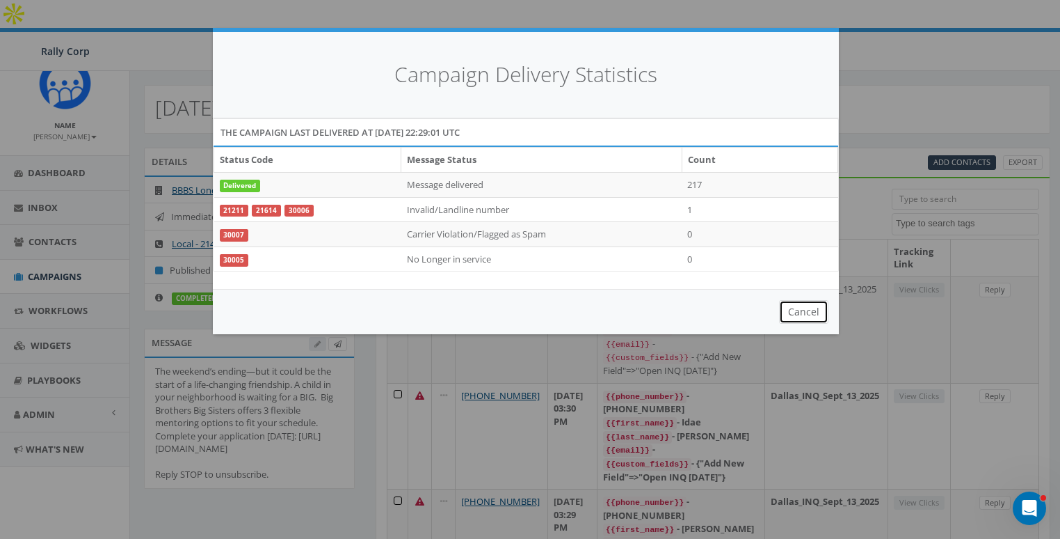
click at [808, 314] on button "Cancel" at bounding box center [803, 312] width 49 height 24
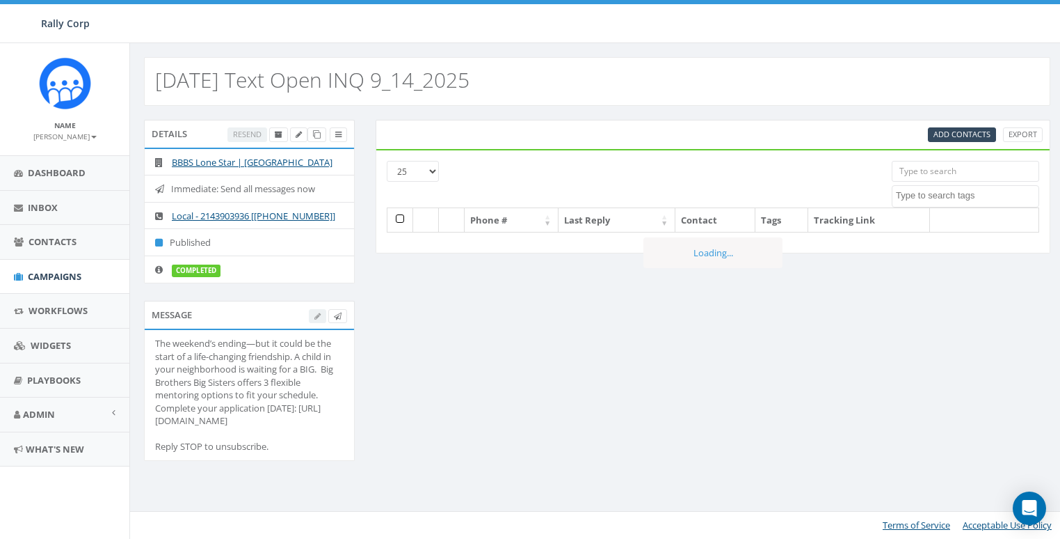
select select
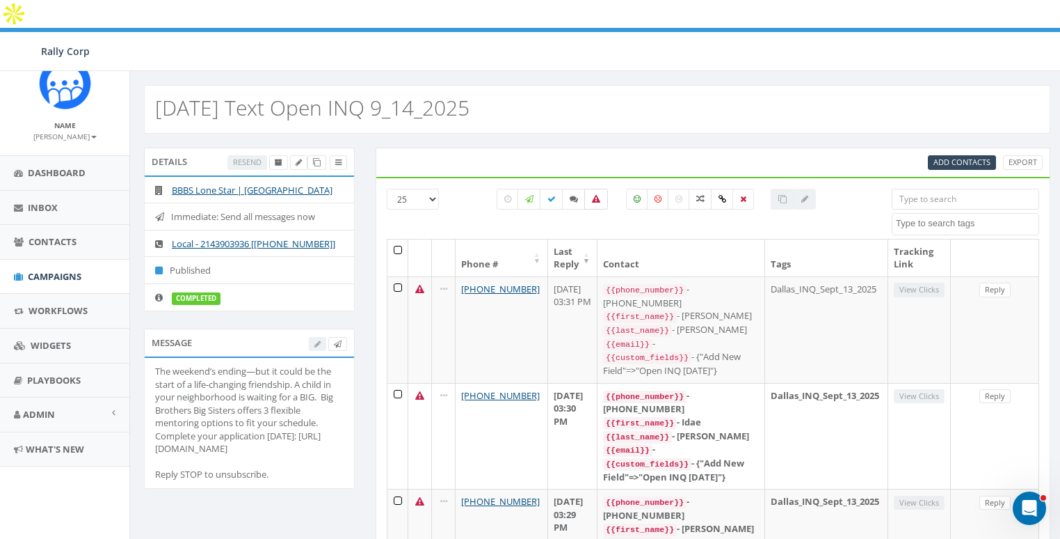
click at [591, 189] on label at bounding box center [596, 199] width 24 height 21
click at [594, 189] on label at bounding box center [596, 199] width 24 height 21
checkbox input "false"
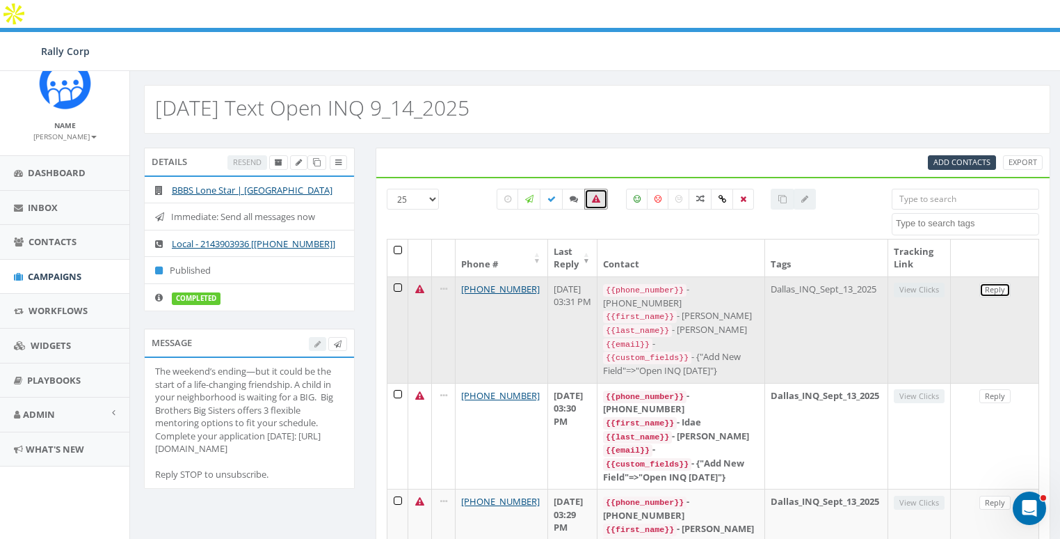
click at [1000, 282] on link "Reply" at bounding box center [995, 289] width 31 height 15
select select
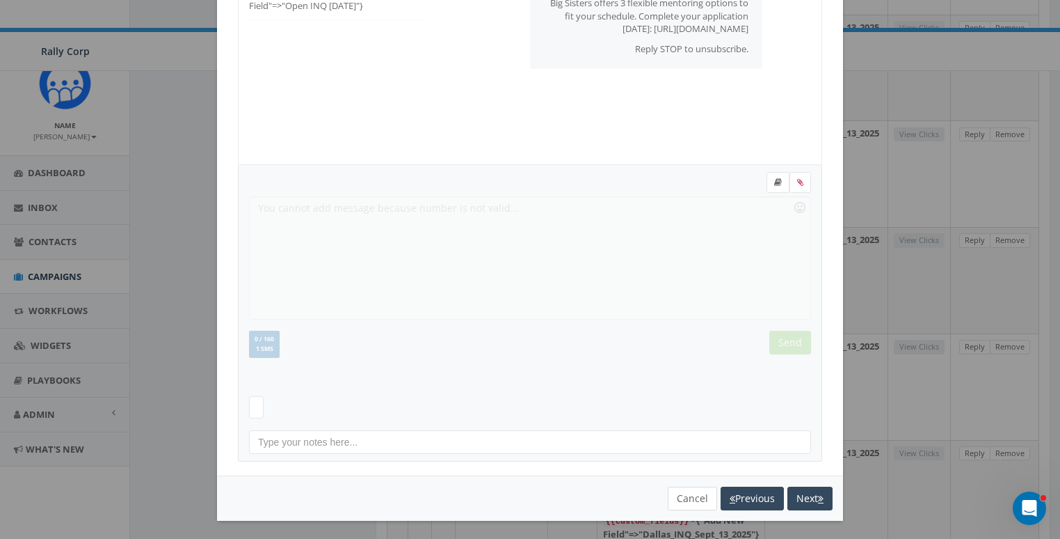
scroll to position [1334, 0]
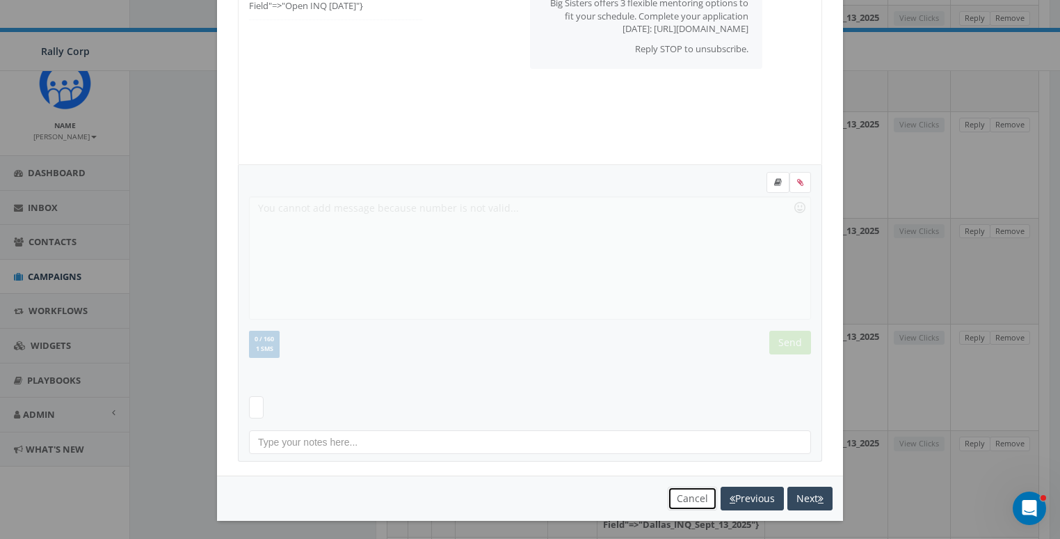
click at [685, 487] on button "Cancel" at bounding box center [692, 498] width 49 height 24
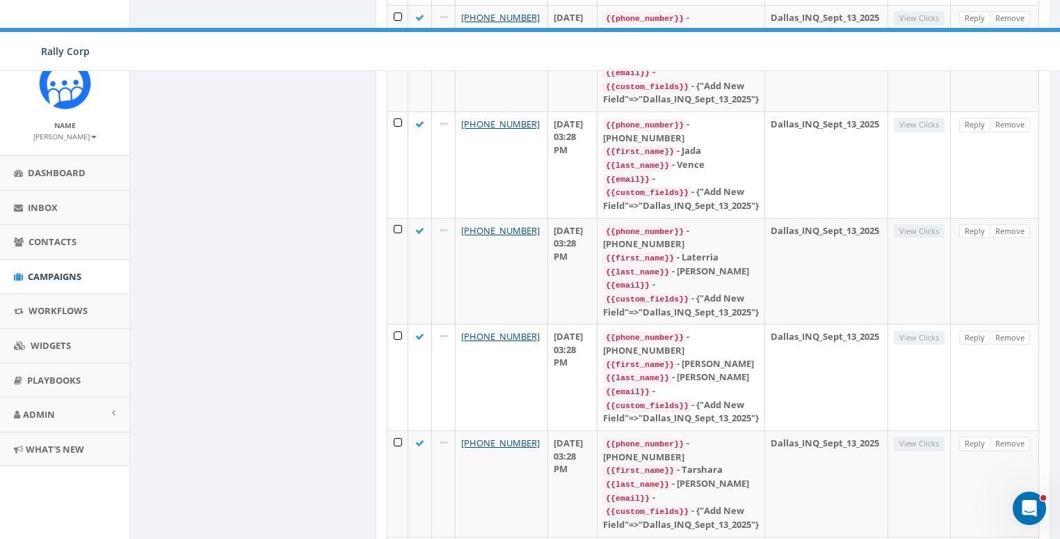
scroll to position [0, 0]
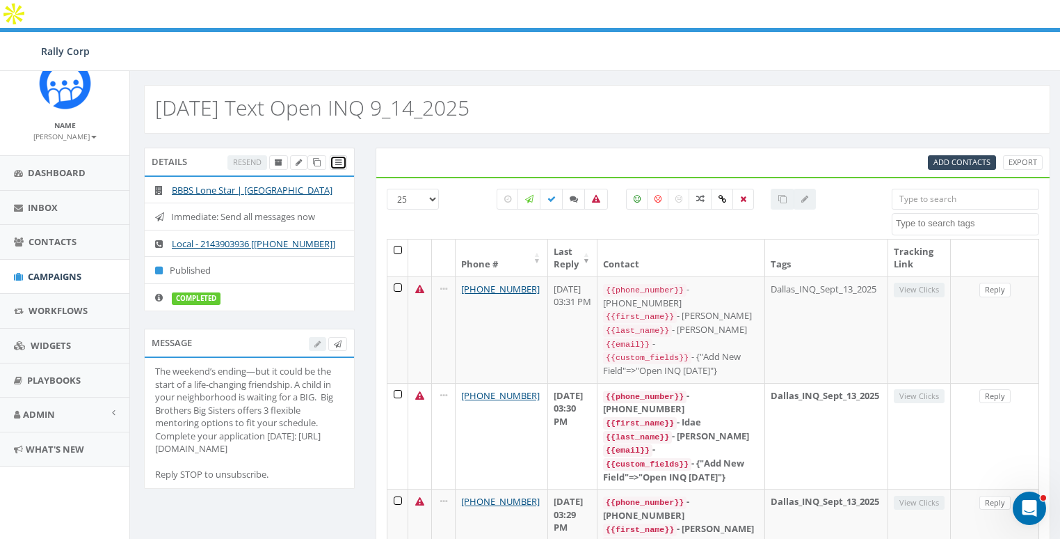
click at [342, 155] on link at bounding box center [338, 162] width 17 height 15
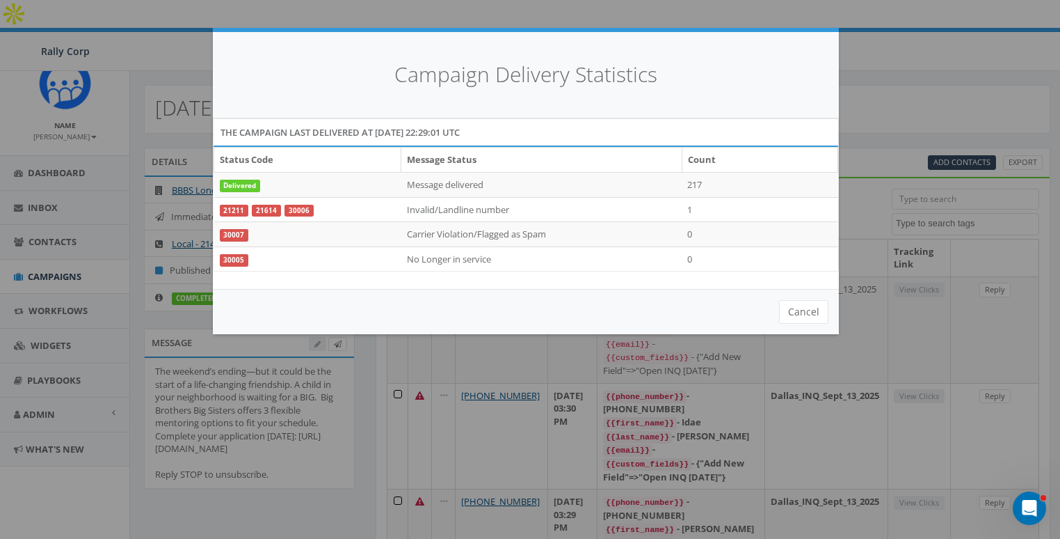
click at [184, 477] on div "Campaign Delivery Statistics The campaign last delivered at 2025-09-14 22:29:01…" at bounding box center [530, 269] width 1060 height 539
click at [804, 311] on button "Cancel" at bounding box center [803, 312] width 49 height 24
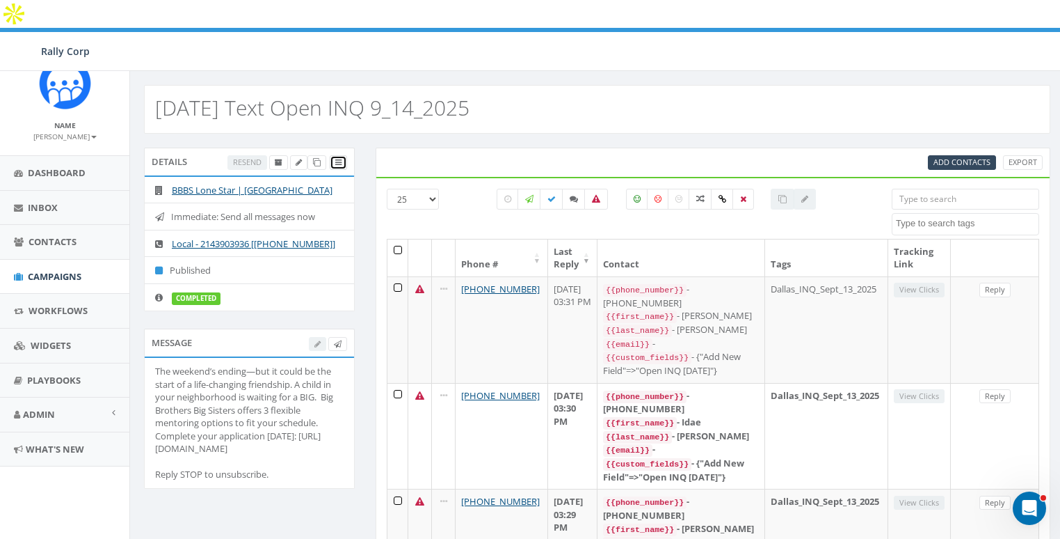
click at [342, 159] on icon at bounding box center [338, 163] width 6 height 8
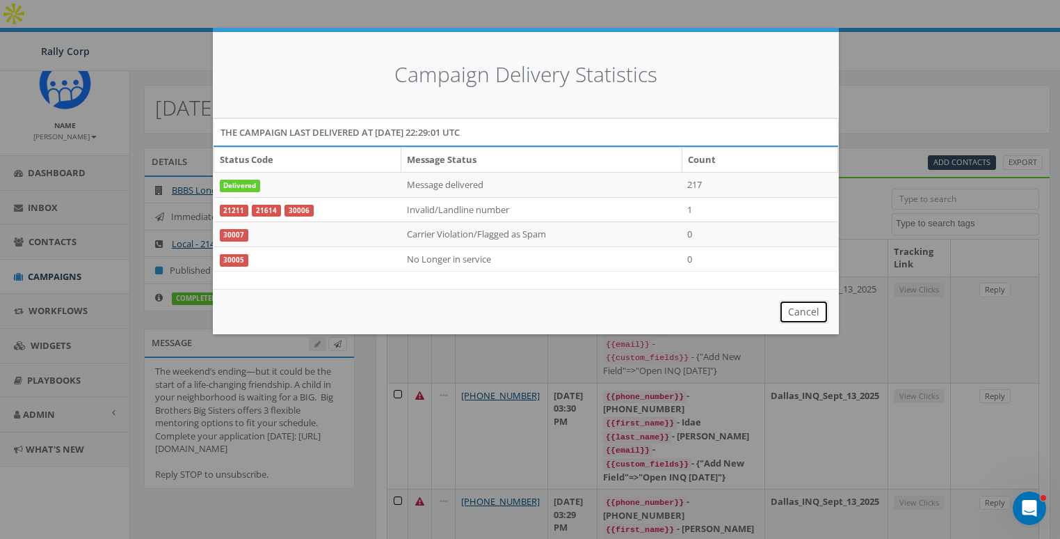
click at [806, 310] on button "Cancel" at bounding box center [803, 312] width 49 height 24
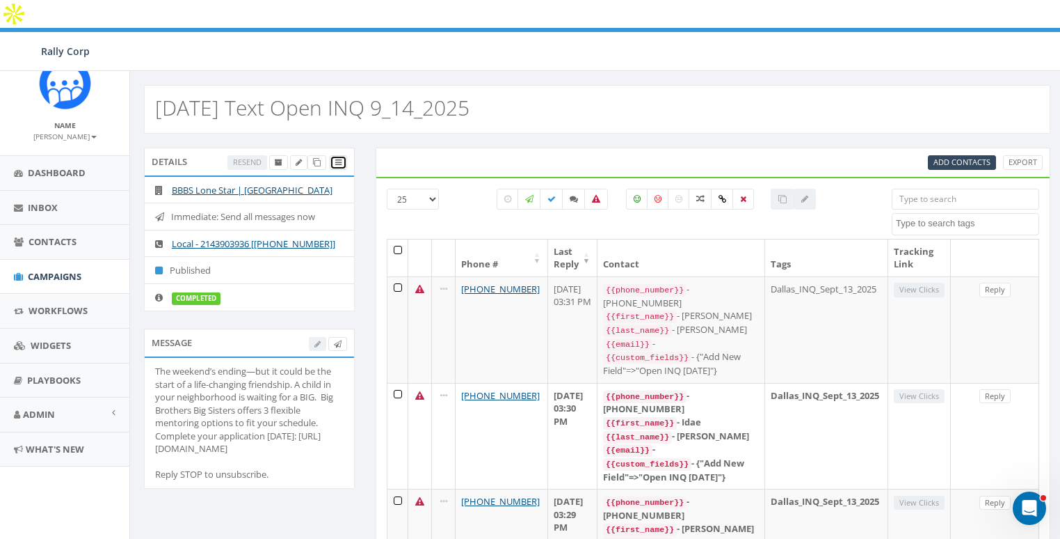
click at [340, 159] on icon at bounding box center [338, 163] width 6 height 8
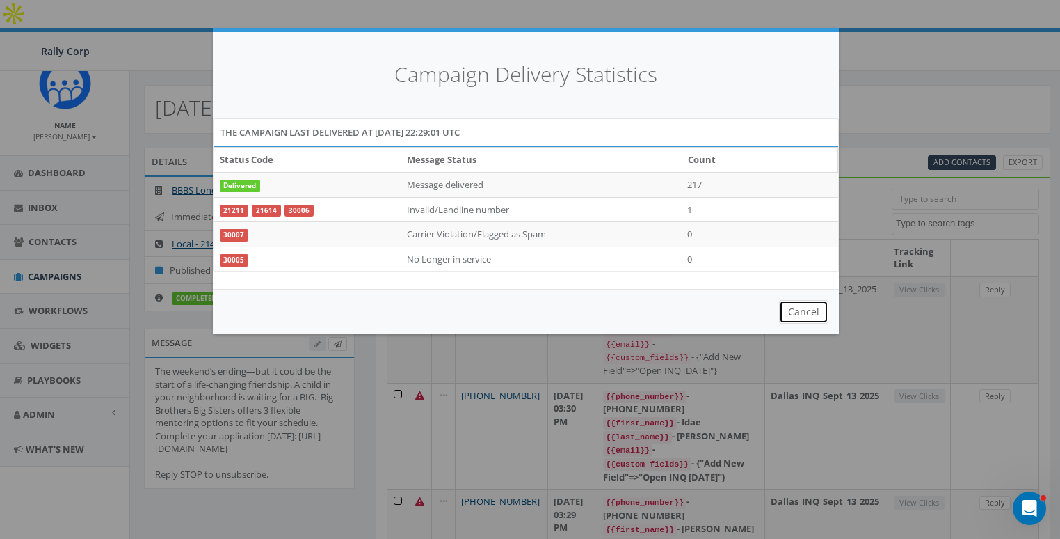
click at [806, 313] on button "Cancel" at bounding box center [803, 312] width 49 height 24
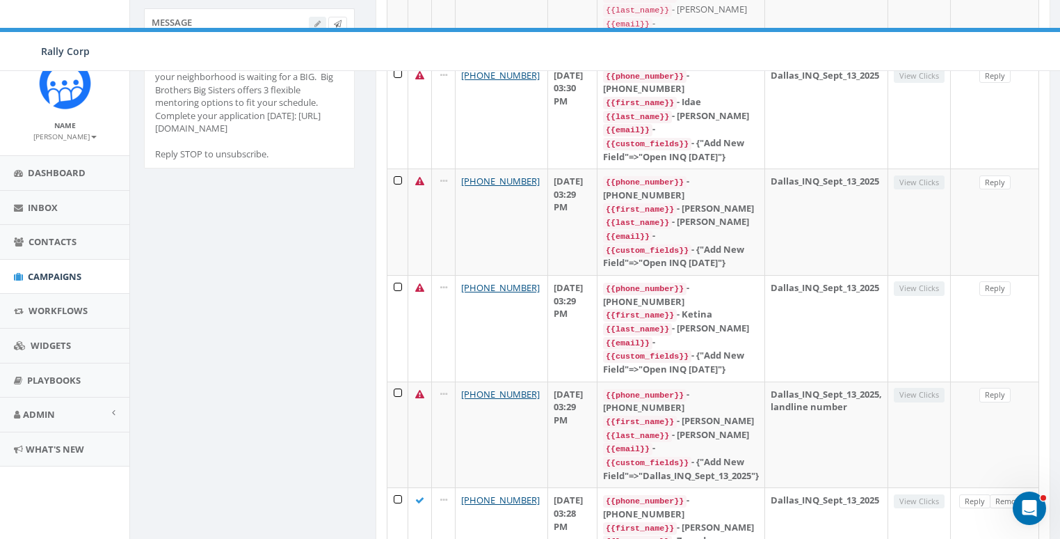
scroll to position [331, 0]
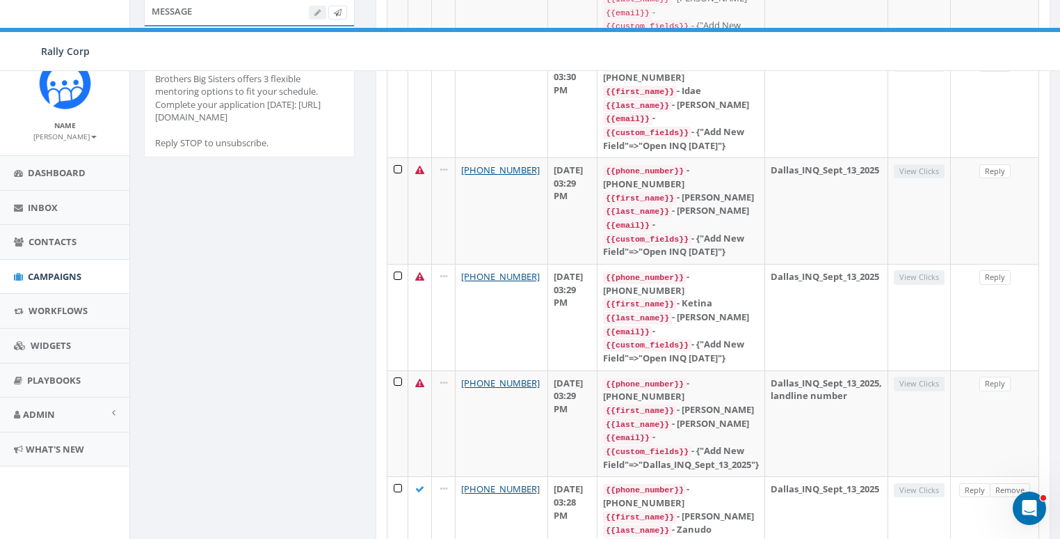
click at [210, 88] on div "The weekend’s ending—but it could be the start of a life-changing friendship. A…" at bounding box center [249, 91] width 189 height 116
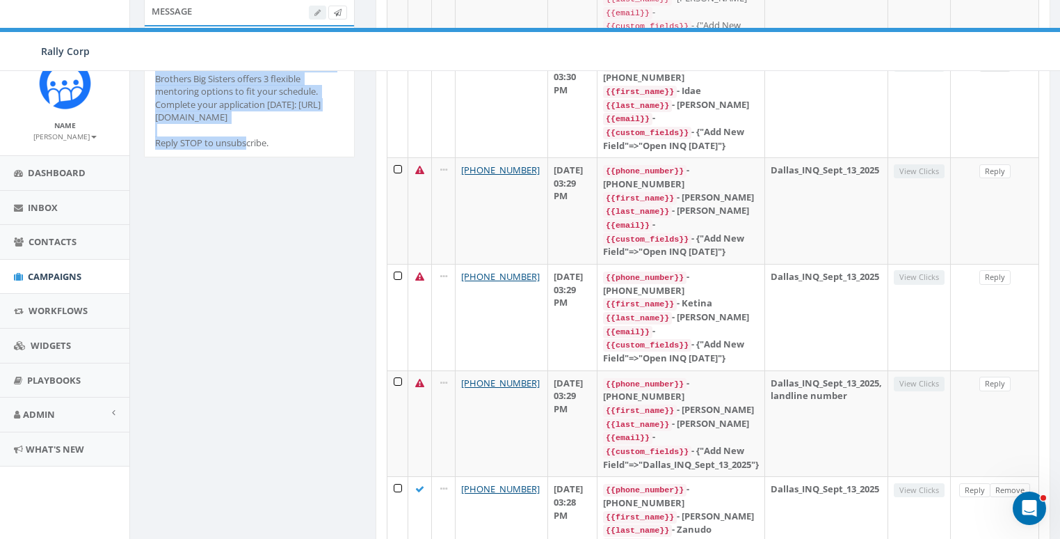
click at [210, 88] on div "The weekend’s ending—but it could be the start of a life-changing friendship. A…" at bounding box center [249, 91] width 189 height 116
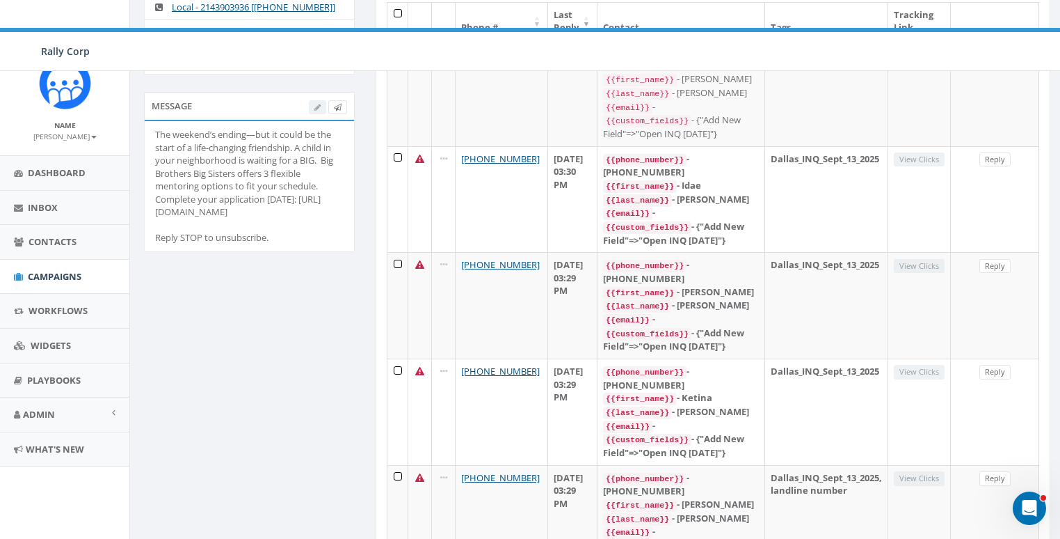
scroll to position [236, 0]
click at [198, 182] on div "The weekend’s ending—but it could be the start of a life-changing friendship. A…" at bounding box center [249, 187] width 189 height 116
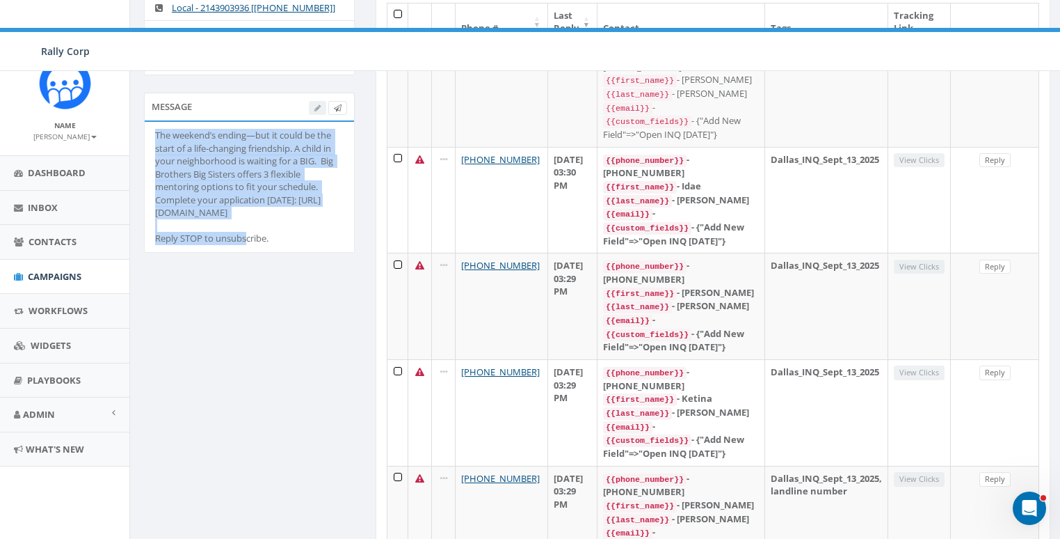
click at [198, 182] on div "The weekend’s ending—but it could be the start of a life-changing friendship. A…" at bounding box center [249, 187] width 189 height 116
copy div "The weekend’s ending—but it could be the start of a life-changing friendship. A…"
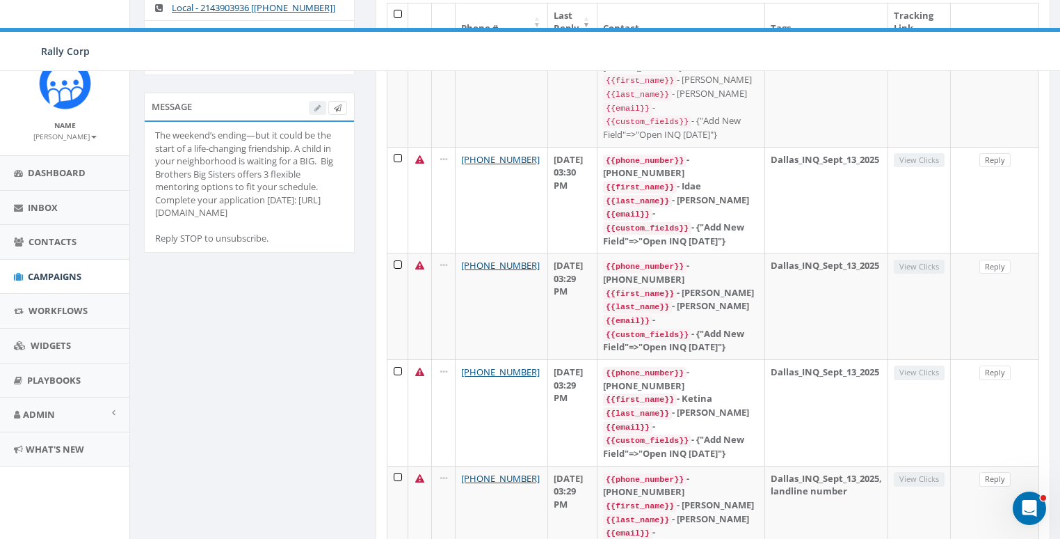
click at [285, 216] on li "The weekend’s ending—but it could be the start of a life-changing friendship. A…" at bounding box center [249, 187] width 209 height 130
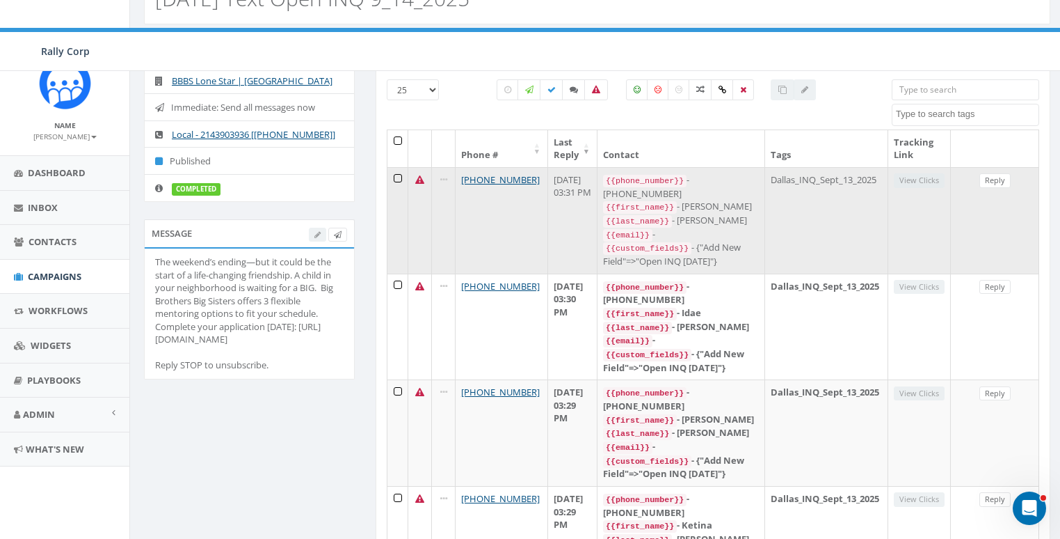
scroll to position [176, 0]
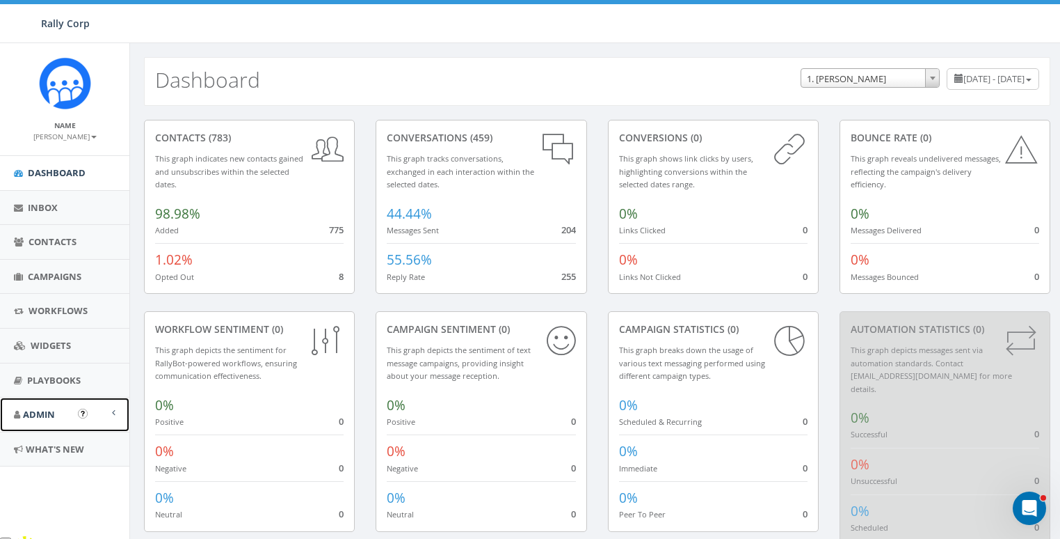
click at [37, 426] on link "Admin" at bounding box center [64, 414] width 129 height 34
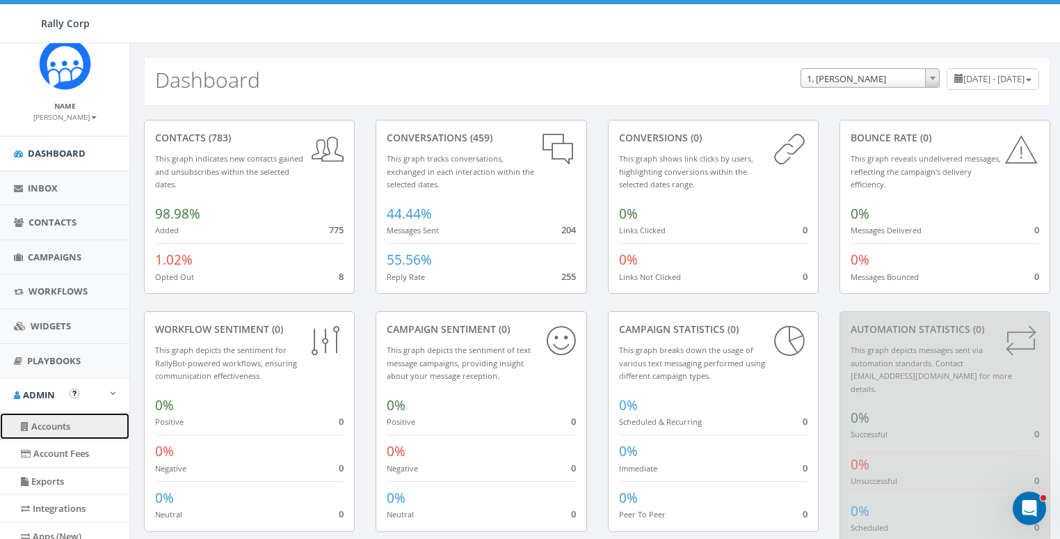
drag, startPoint x: 47, startPoint y: 422, endPoint x: 509, endPoint y: 255, distance: 490.3
click at [48, 422] on link "Accounts" at bounding box center [64, 426] width 129 height 27
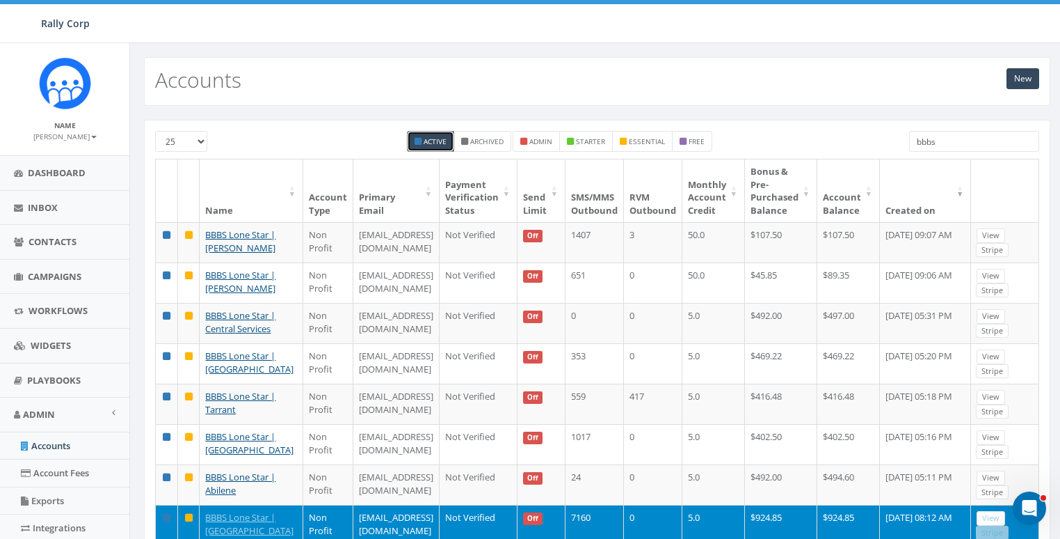
click at [1005, 143] on input "bbbs" at bounding box center [974, 141] width 130 height 21
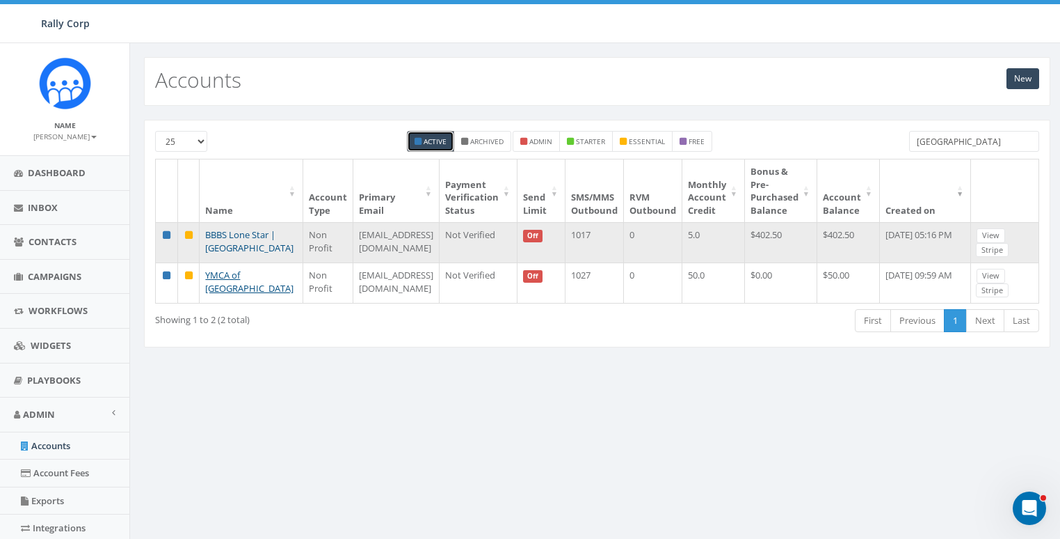
type input "houston"
click at [220, 230] on link "BBBS Lone Star | [GEOGRAPHIC_DATA]" at bounding box center [249, 241] width 88 height 26
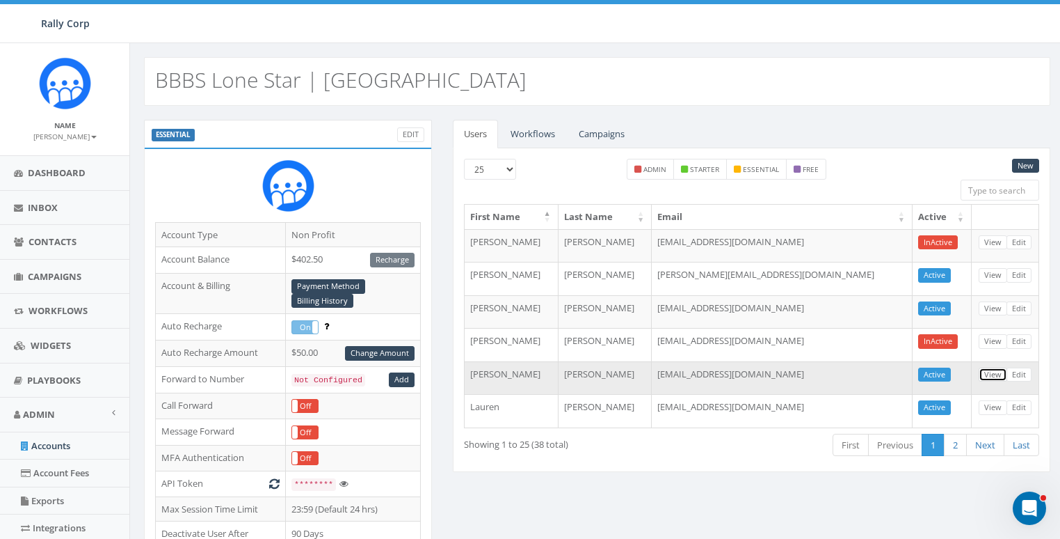
click at [993, 372] on link "View" at bounding box center [993, 374] width 29 height 15
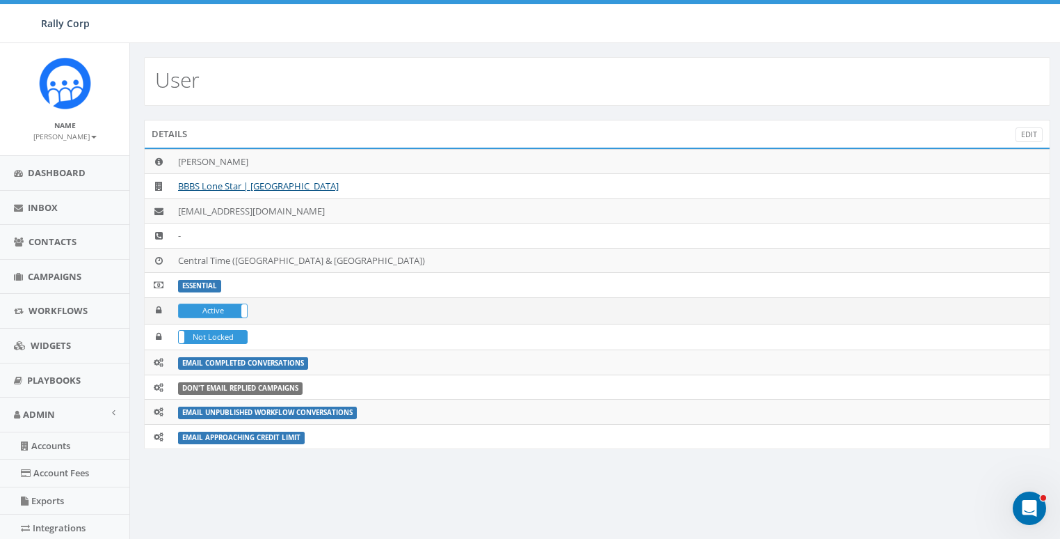
click at [211, 315] on div "Active In Active" at bounding box center [213, 310] width 70 height 14
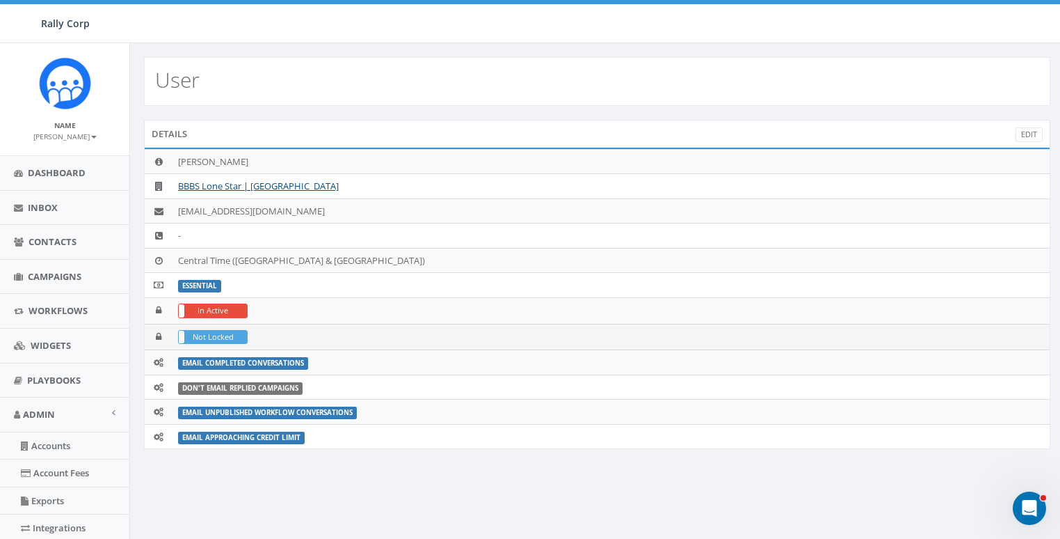
click at [212, 331] on label "Not Locked" at bounding box center [213, 336] width 68 height 13
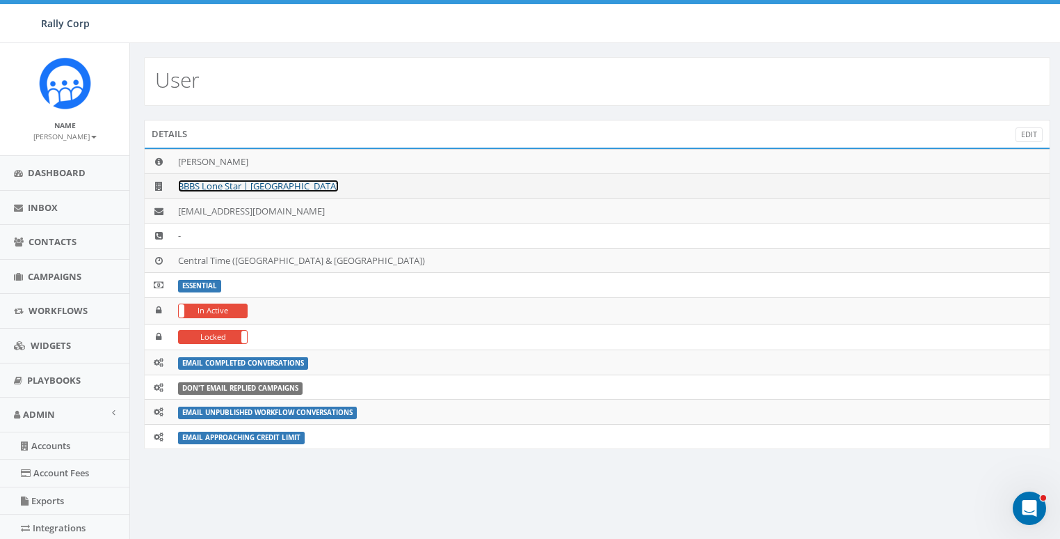
click at [219, 184] on link "BBBS Lone Star | Houston" at bounding box center [258, 186] width 161 height 13
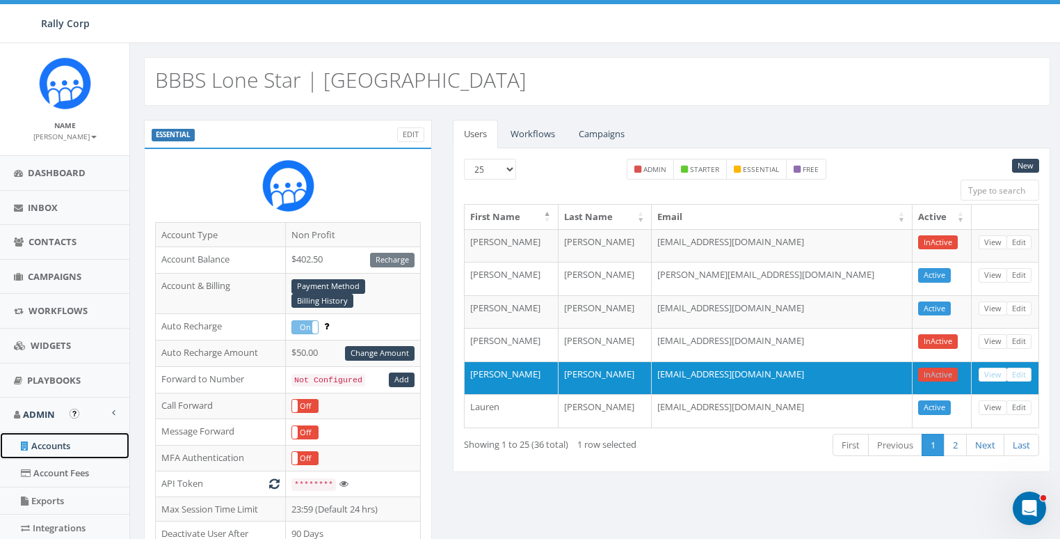
click at [49, 449] on link "Accounts" at bounding box center [64, 445] width 129 height 27
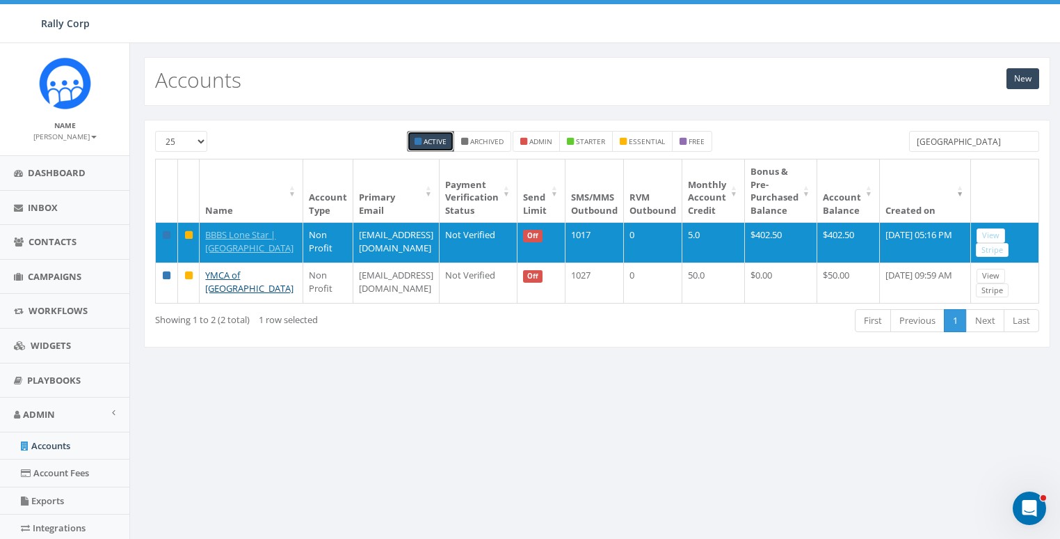
click at [952, 140] on input "houston" at bounding box center [974, 141] width 130 height 21
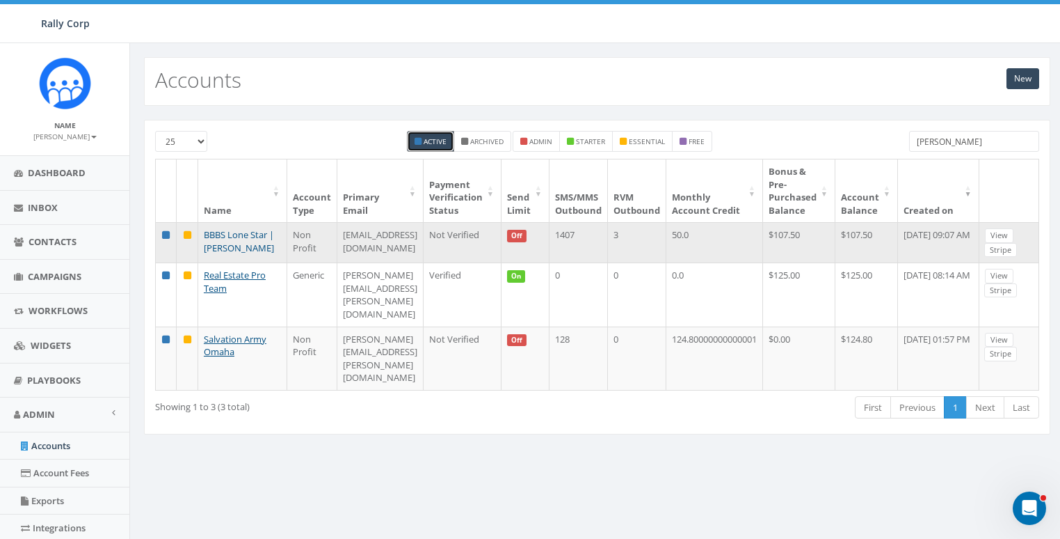
type input "andrew"
click at [209, 238] on link "BBBS Lone Star | [PERSON_NAME]" at bounding box center [239, 241] width 70 height 26
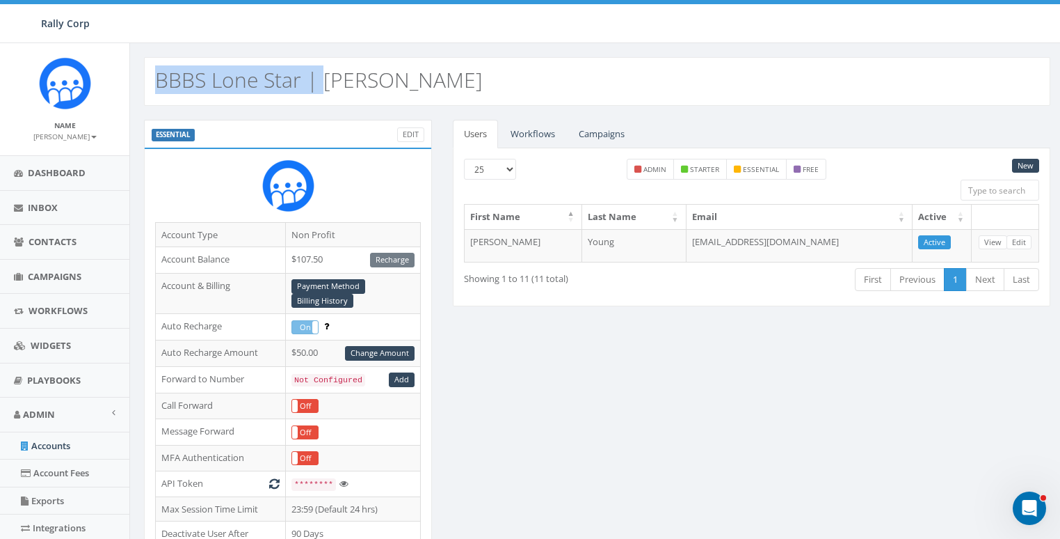
drag, startPoint x: 155, startPoint y: 77, endPoint x: 323, endPoint y: 76, distance: 167.7
click at [323, 76] on h2 "BBBS Lone Star | [PERSON_NAME]" at bounding box center [319, 79] width 328 height 23
copy h2 "BBBS Lone Star |"
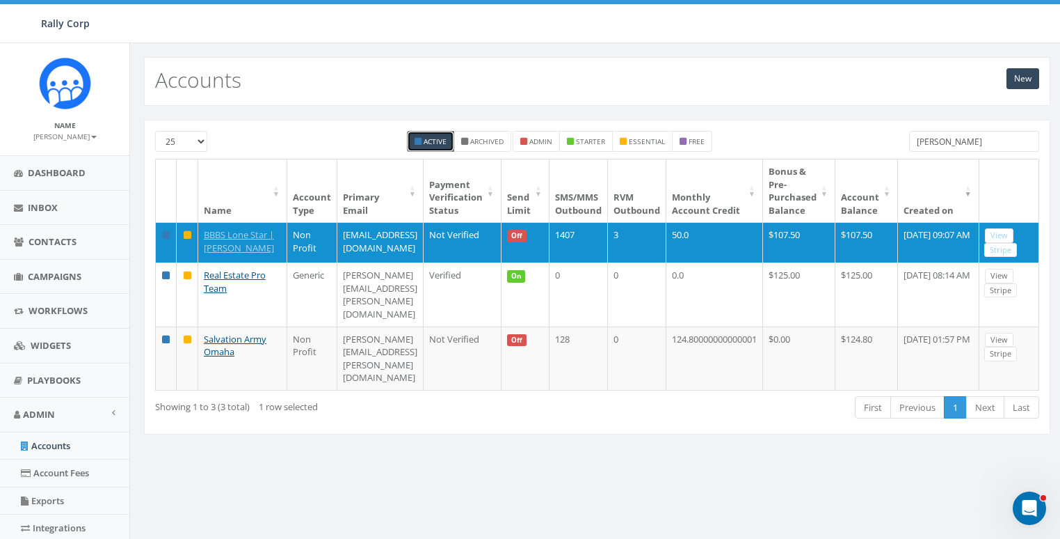
click at [966, 141] on input "andrew" at bounding box center [974, 141] width 130 height 21
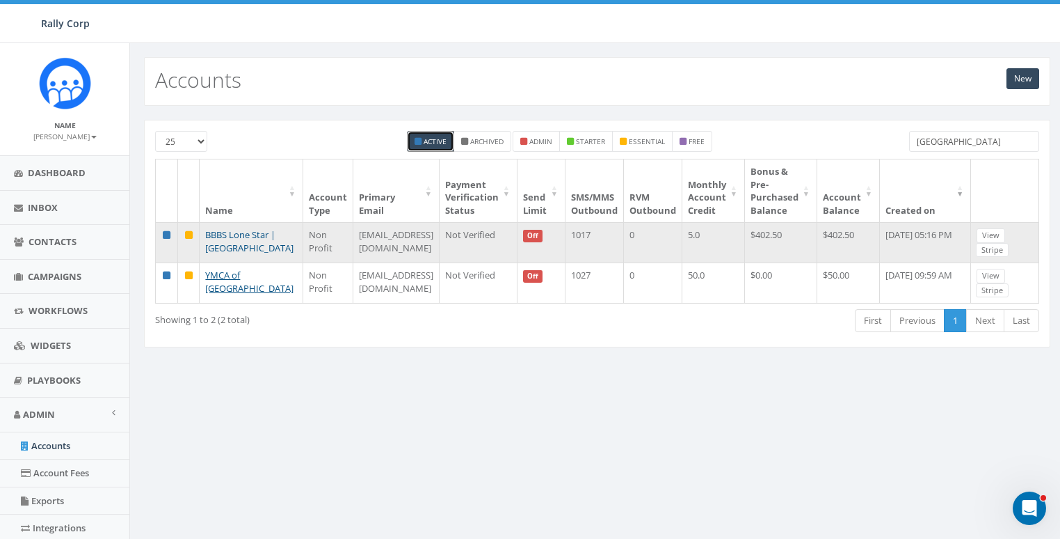
type input "houston"
click at [226, 235] on link "BBBS Lone Star | [GEOGRAPHIC_DATA]" at bounding box center [249, 241] width 88 height 26
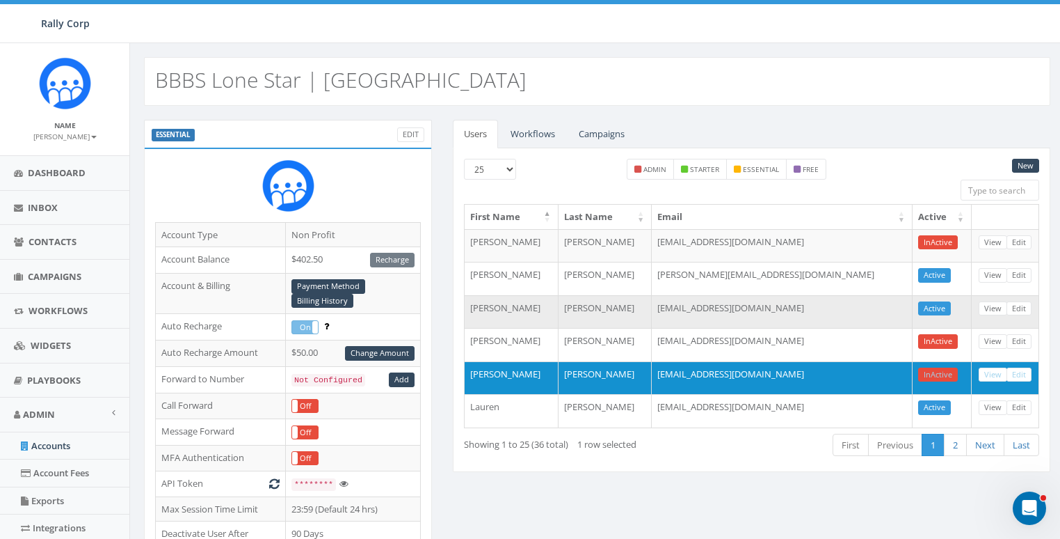
click at [479, 302] on td "Janis" at bounding box center [511, 311] width 93 height 33
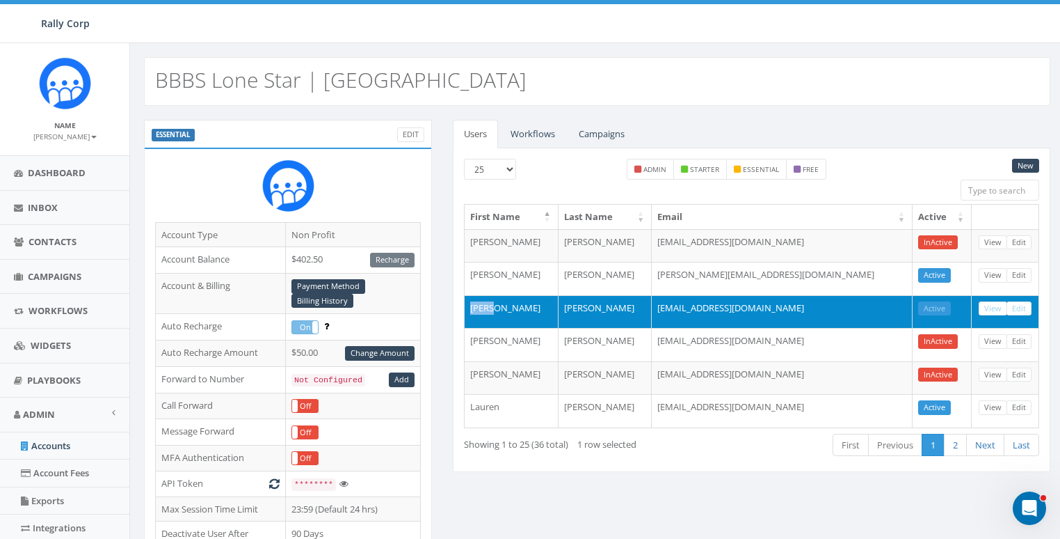
click at [479, 302] on td "Janis" at bounding box center [511, 311] width 93 height 33
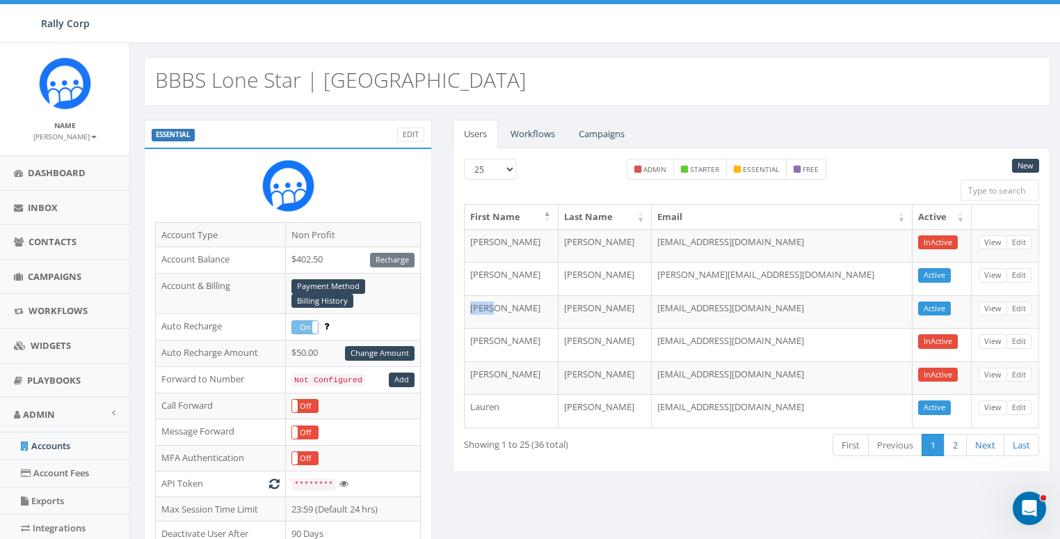
copy td "Janis"
click at [404, 130] on link "Edit" at bounding box center [410, 134] width 27 height 15
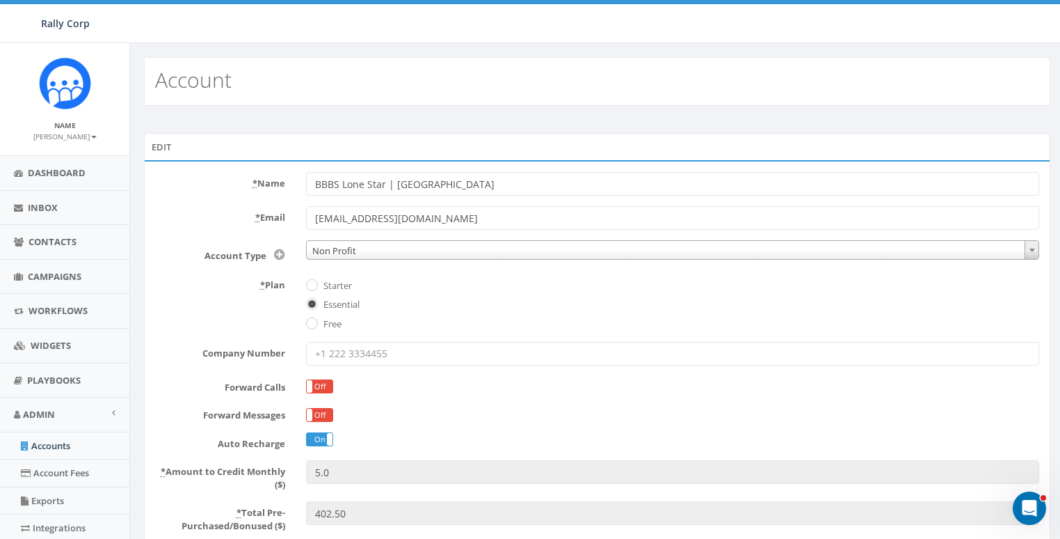
click at [407, 186] on input "BBBS Lone Star | [GEOGRAPHIC_DATA]" at bounding box center [672, 184] width 733 height 24
click at [396, 179] on input "BBBS Lone Star | [PERSON_NAME]" at bounding box center [672, 184] width 733 height 24
click at [491, 115] on div "Edit * Name BBBS Lone Star | [PERSON_NAME] * Email [EMAIL_ADDRESS][DOMAIN_NAME]…" at bounding box center [597, 471] width 934 height 730
click at [397, 174] on input "BBBS Lone Star | HOU Janis" at bounding box center [672, 184] width 733 height 24
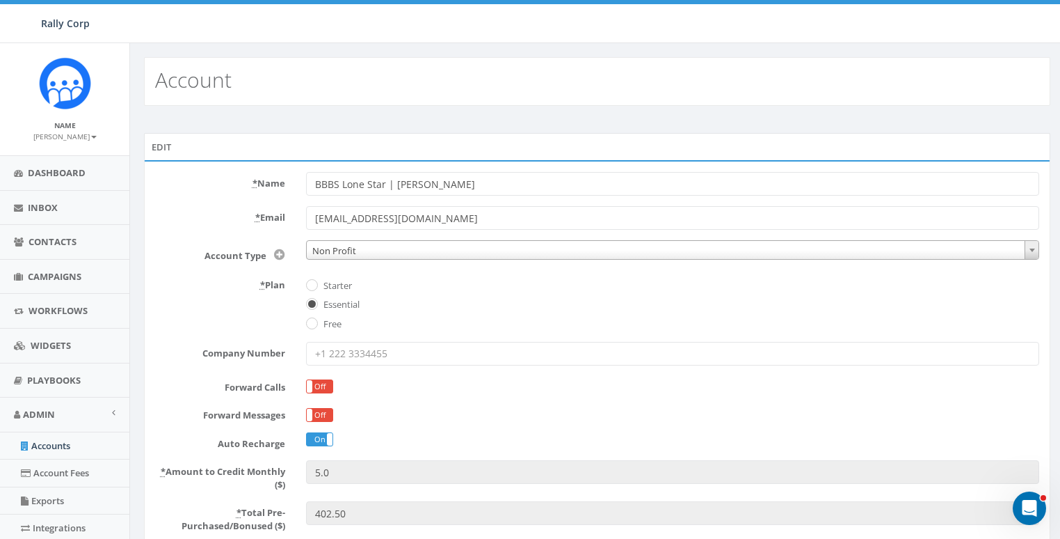
click at [399, 180] on input "BBBS Lone Star | HOU Janis" at bounding box center [672, 184] width 733 height 24
click at [479, 186] on input "BBBS Lone Star | Janis" at bounding box center [672, 184] width 733 height 24
type input "BBBS Lone Star | [PERSON_NAME] (HOU)"
click at [480, 146] on div "Edit" at bounding box center [597, 147] width 907 height 28
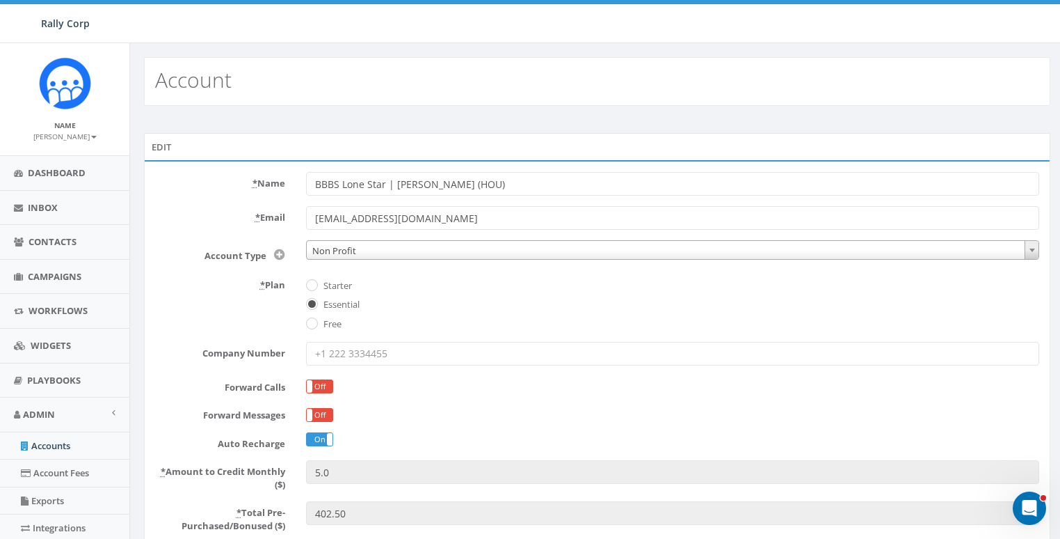
click at [452, 173] on input "BBBS Lone Star | Janis (HOU)" at bounding box center [672, 184] width 733 height 24
click at [462, 181] on input "BBBS Lone Star | Janis (HOU)" at bounding box center [672, 184] width 733 height 24
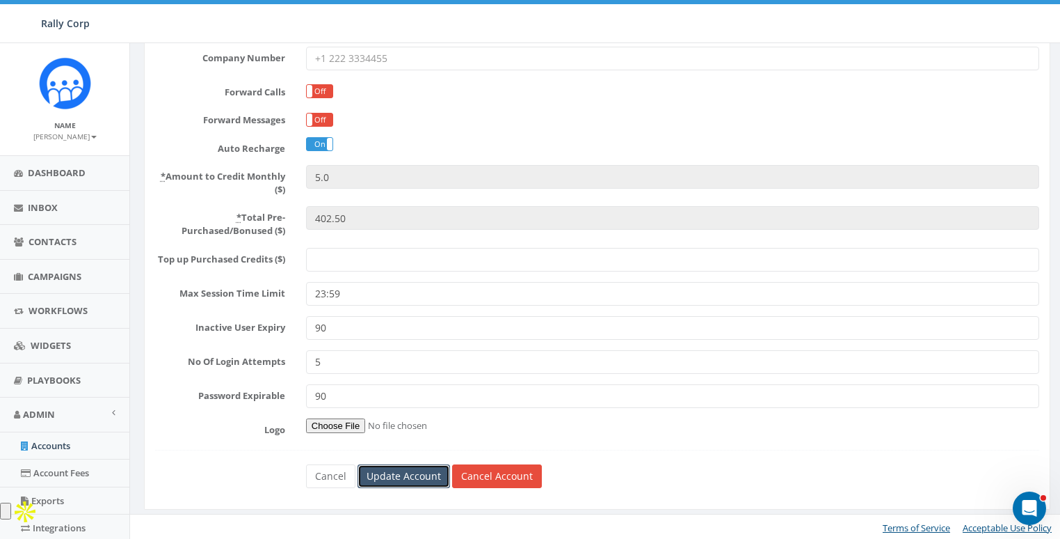
click at [424, 474] on input "Update Account" at bounding box center [404, 476] width 93 height 24
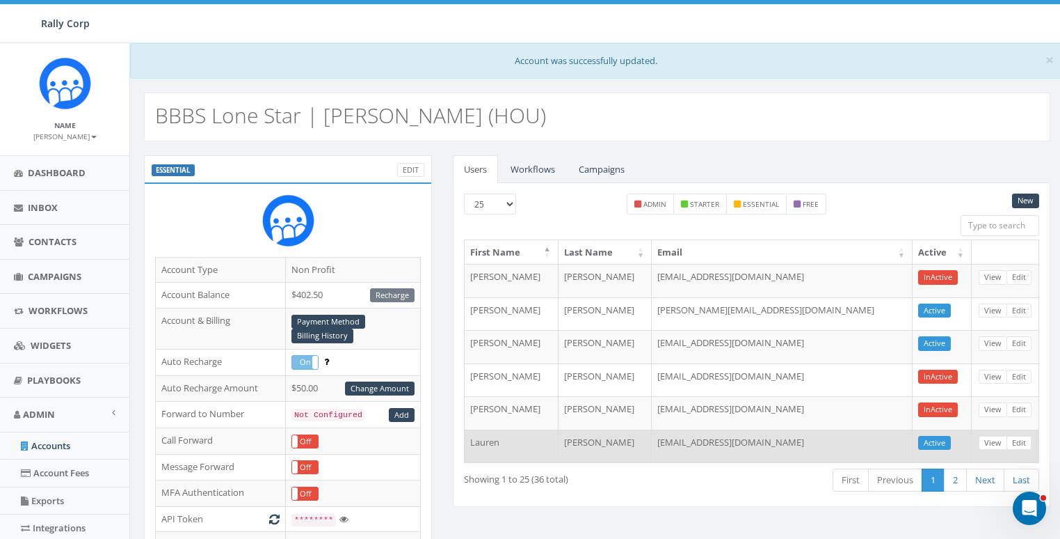
click at [479, 435] on td "Lauren" at bounding box center [511, 445] width 93 height 33
copy td "Lauren"
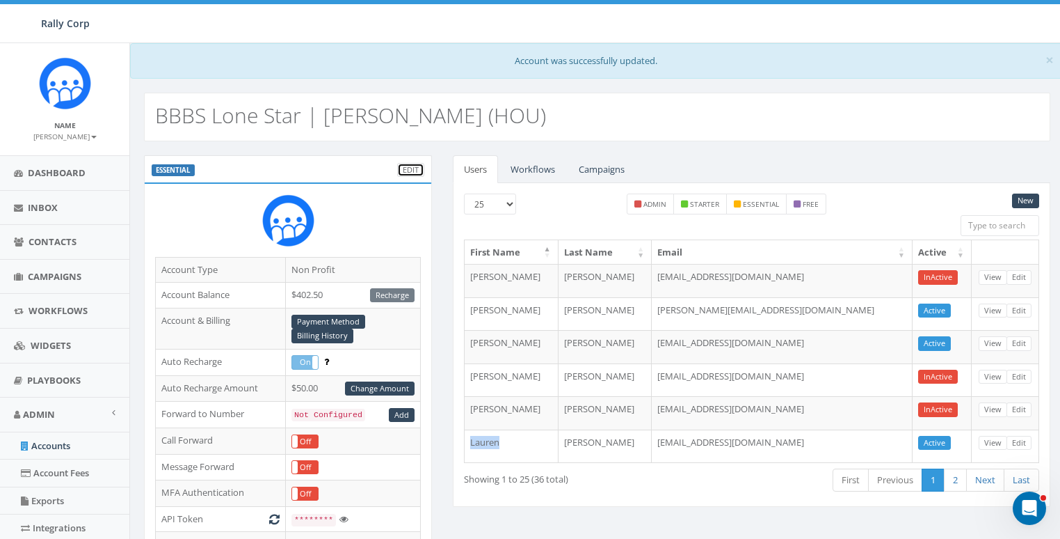
click at [410, 166] on link "Edit" at bounding box center [410, 170] width 27 height 15
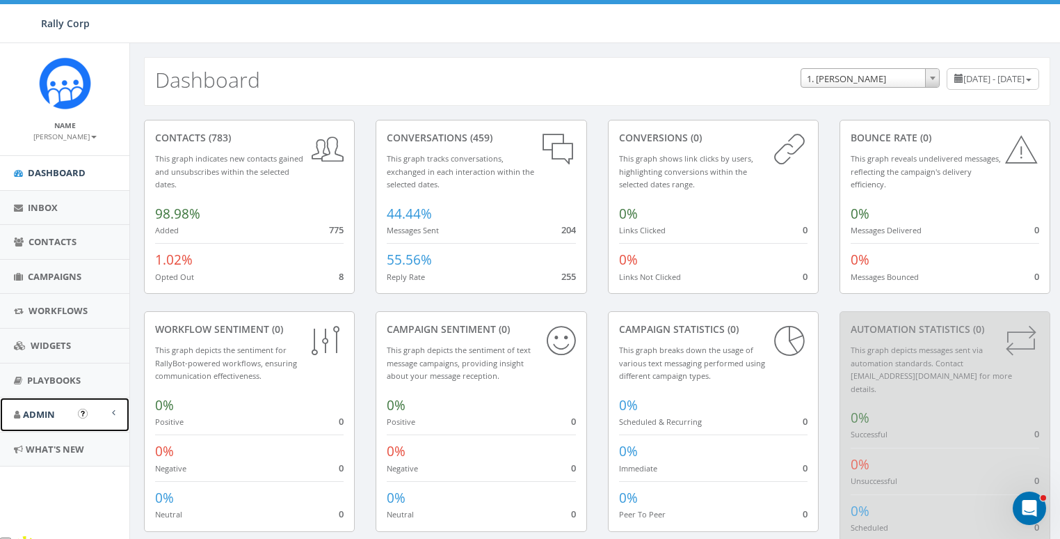
click at [40, 415] on span "Admin" at bounding box center [39, 414] width 32 height 13
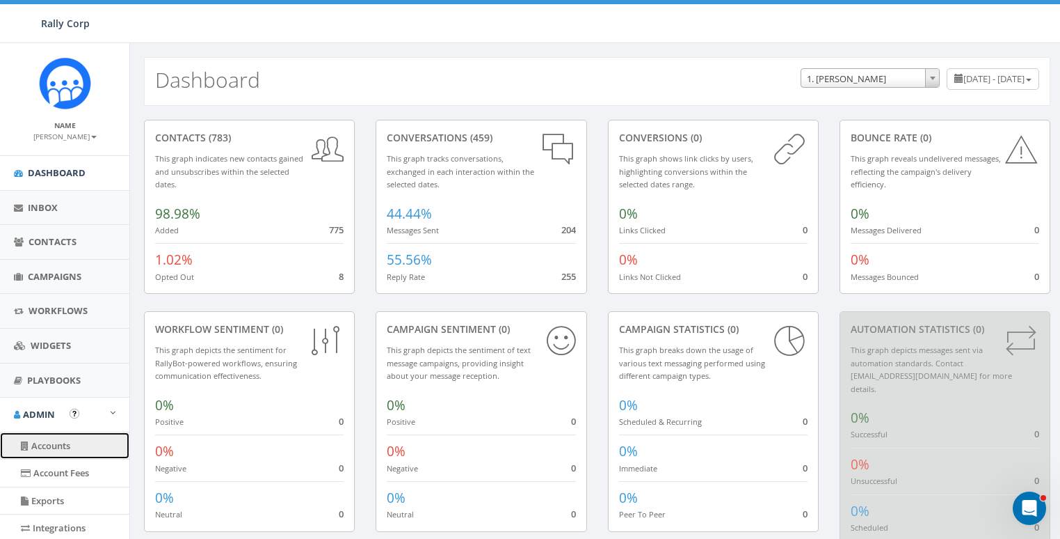
click at [53, 445] on link "Accounts" at bounding box center [64, 445] width 129 height 27
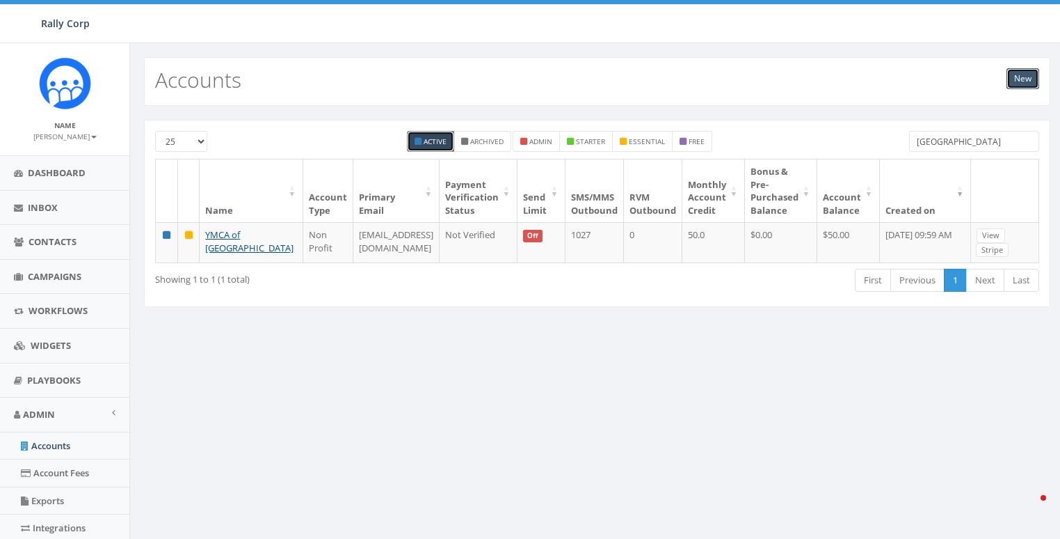
click at [1026, 81] on link "New" at bounding box center [1023, 78] width 33 height 21
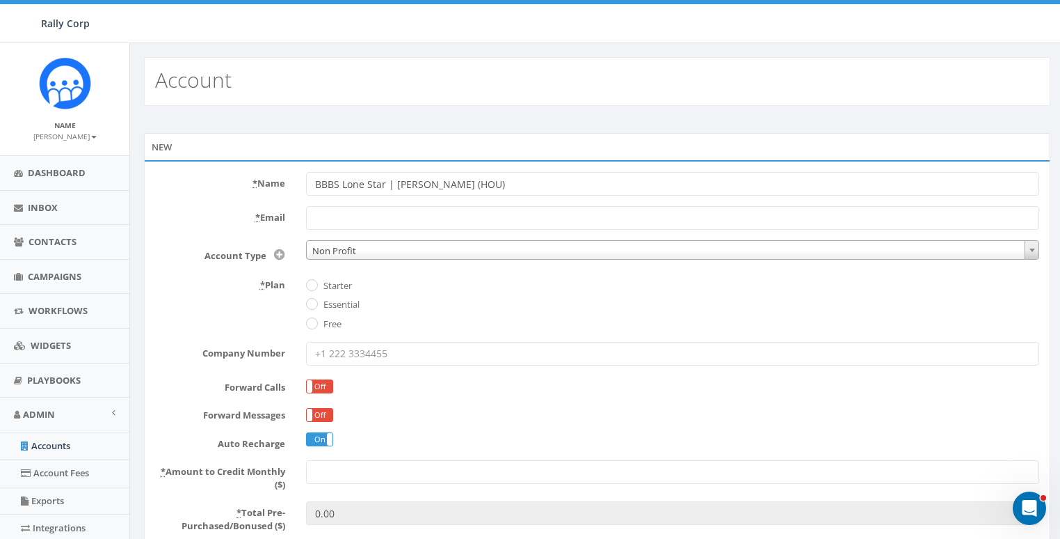
click at [404, 180] on input "BBBS Lone Star | Janis (HOU)" at bounding box center [672, 184] width 733 height 24
click at [404, 180] on input "BBBS Lone Star | [PERSON_NAME] (HOU)" at bounding box center [672, 184] width 733 height 24
type input "BBBS Lone Star | Lauren (HOU)"
click at [173, 155] on div "New" at bounding box center [597, 147] width 907 height 28
click at [339, 214] on input "* Email" at bounding box center [672, 218] width 733 height 24
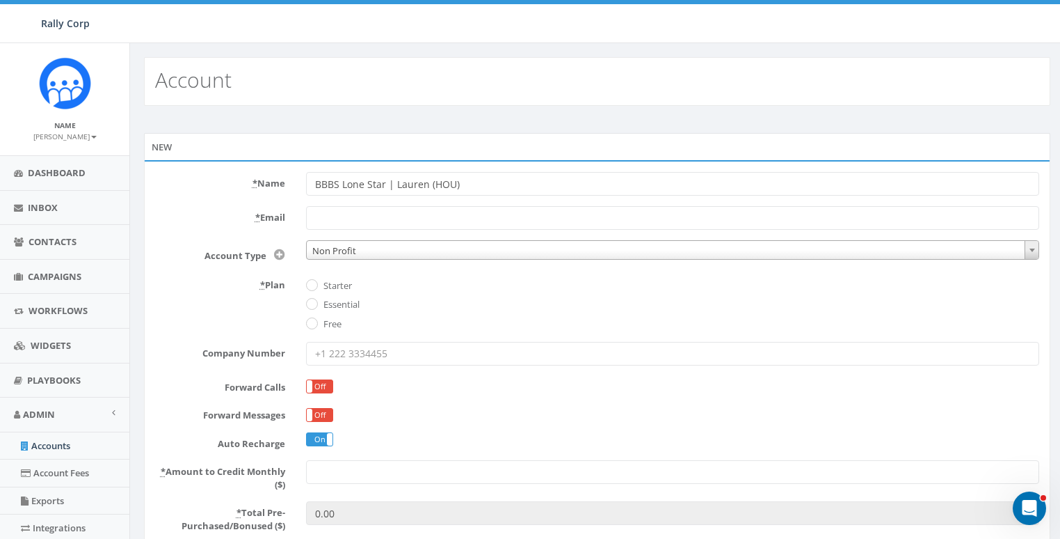
paste input "[EMAIL_ADDRESS][DOMAIN_NAME]"
type input "[EMAIL_ADDRESS][DOMAIN_NAME]"
click at [174, 207] on label "* Email" at bounding box center [220, 215] width 151 height 18
click at [306, 207] on input "[EMAIL_ADDRESS][DOMAIN_NAME]" at bounding box center [672, 218] width 733 height 24
click at [333, 305] on label "Essential" at bounding box center [340, 305] width 40 height 14
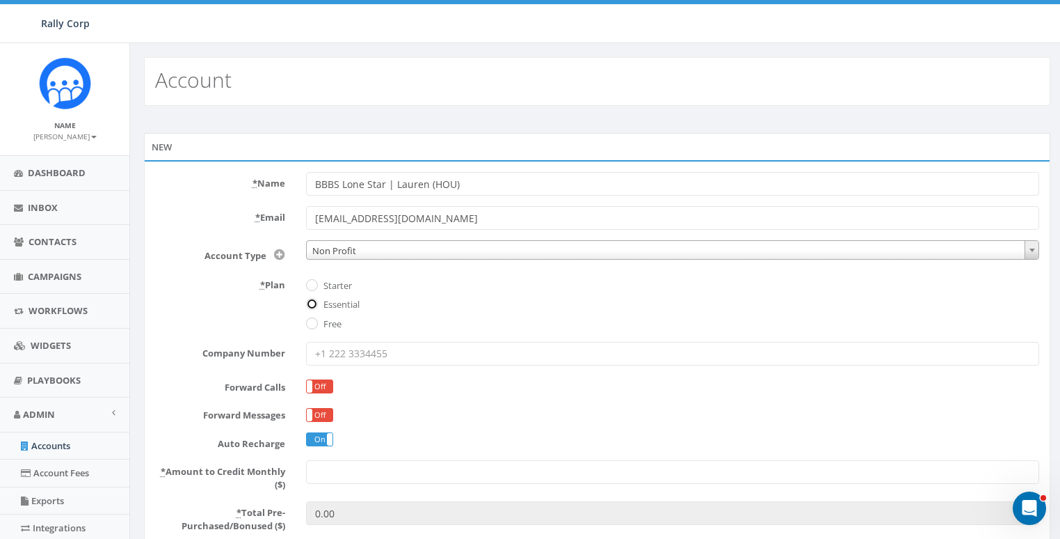
click at [315, 305] on input "Essential" at bounding box center [310, 305] width 9 height 9
radio input "true"
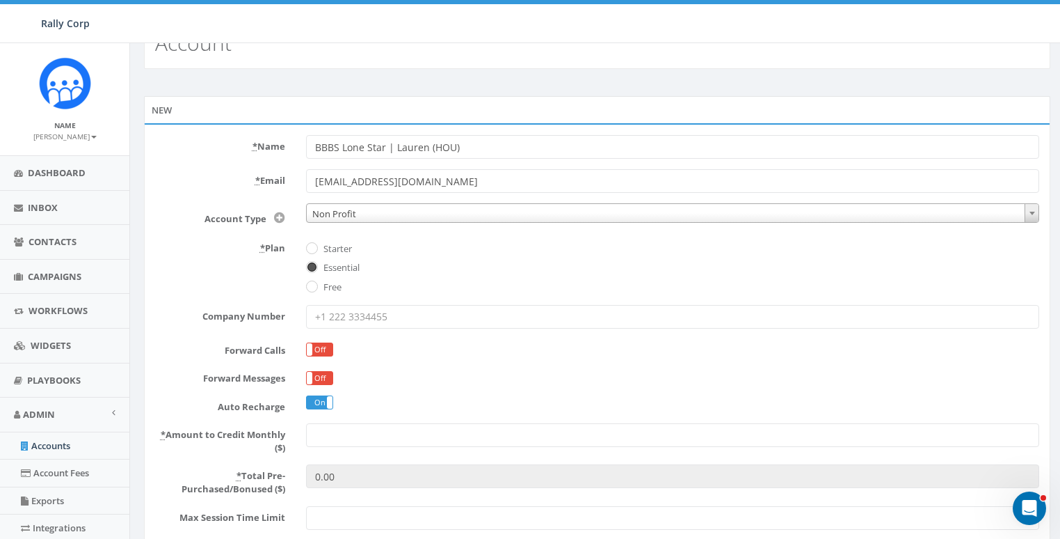
scroll to position [91, 0]
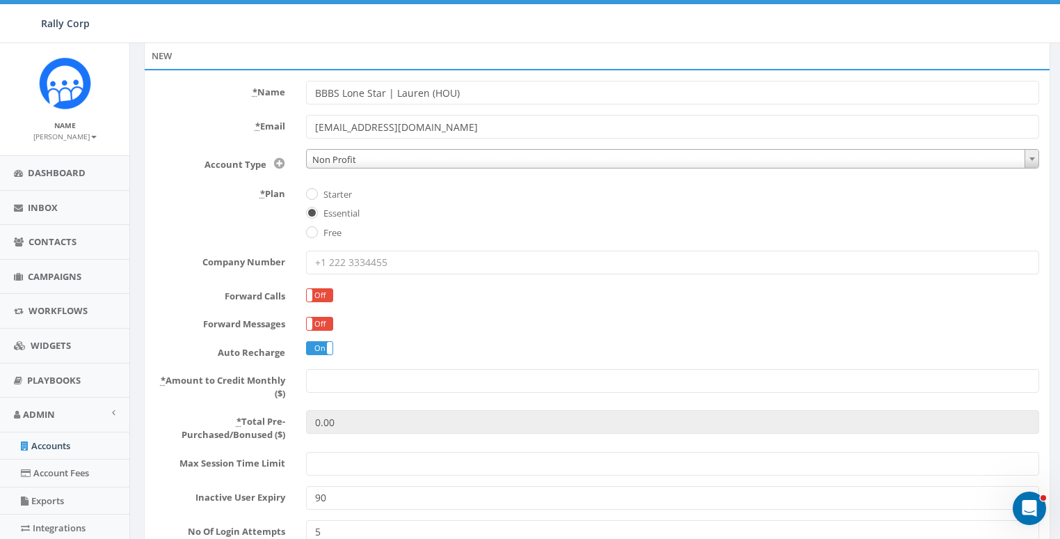
click at [351, 381] on input "* Amount to Credit Monthly ($)" at bounding box center [672, 381] width 733 height 24
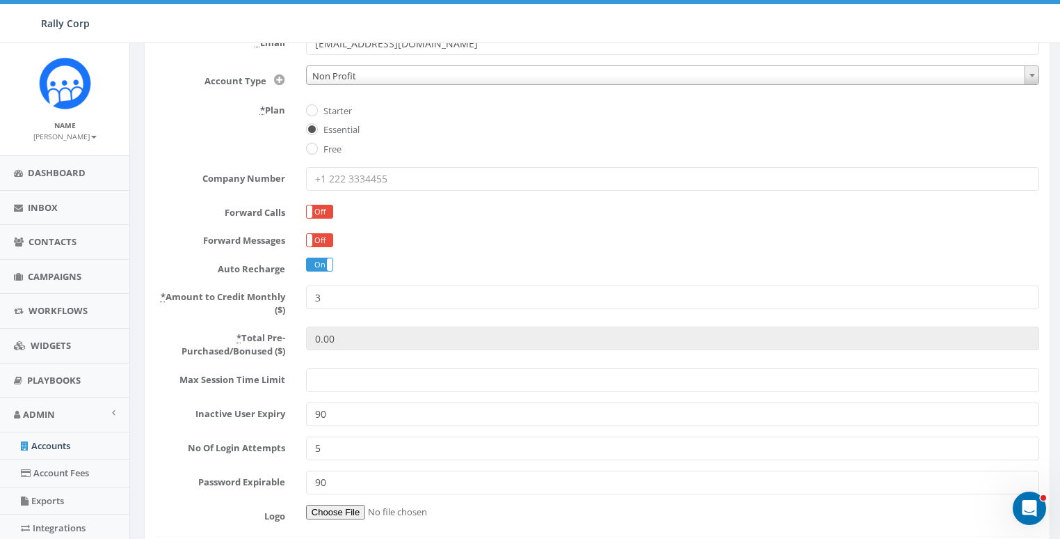
scroll to position [230, 0]
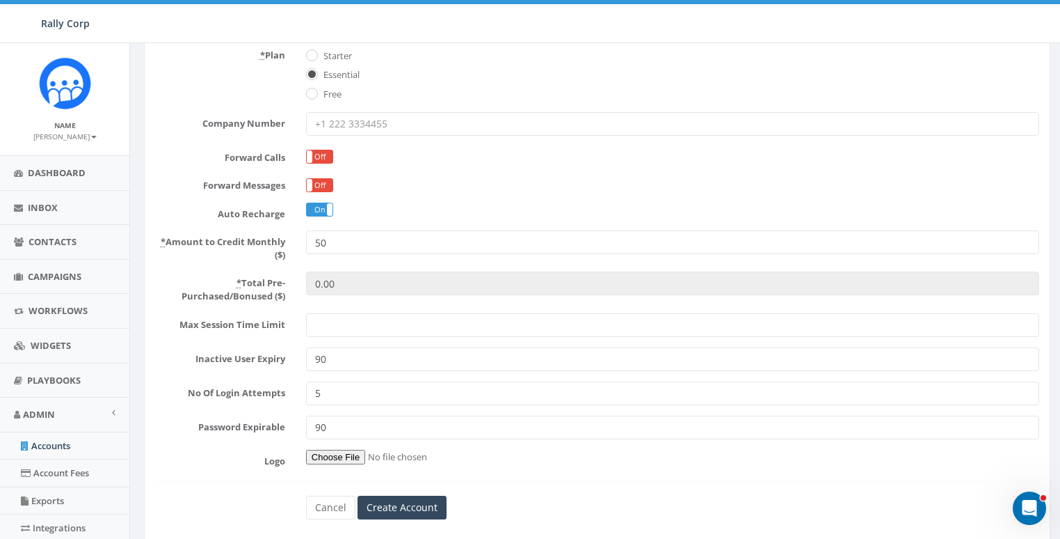
type input "50"
click at [342, 458] on input "Logo" at bounding box center [389, 456] width 166 height 15
type input "C:\fakepath\Rally Corp Icon_1.png"
click at [394, 509] on input "Create Account" at bounding box center [402, 507] width 89 height 24
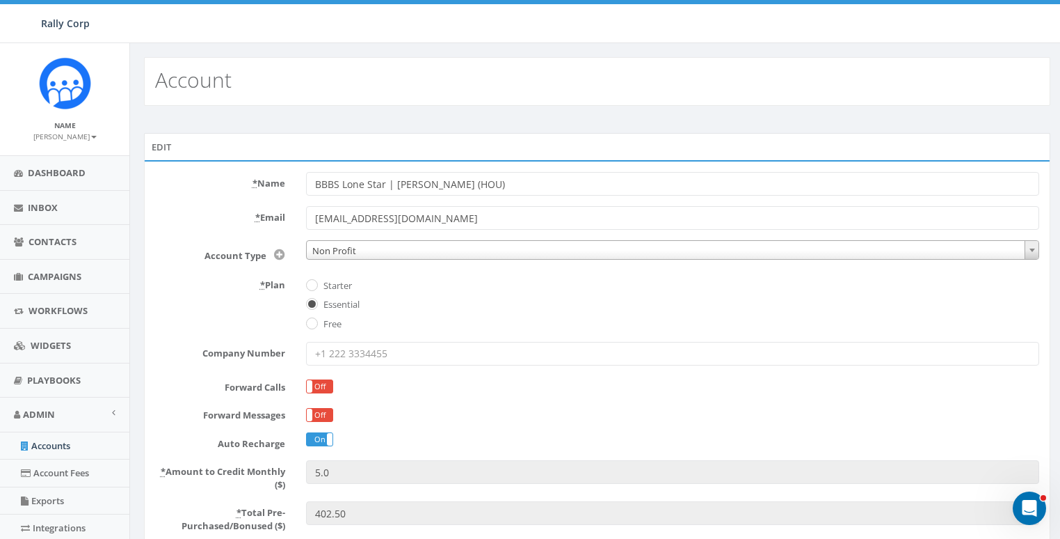
click at [225, 178] on label "* Name" at bounding box center [220, 181] width 151 height 18
click at [306, 178] on input "BBBS Lone Star | Janis (HOU)" at bounding box center [672, 184] width 733 height 24
drag, startPoint x: 253, startPoint y: 209, endPoint x: 262, endPoint y: 211, distance: 9.2
click at [254, 209] on label "* Email" at bounding box center [220, 215] width 151 height 18
click at [306, 209] on input "chawkins@bbbstx.org" at bounding box center [672, 218] width 733 height 24
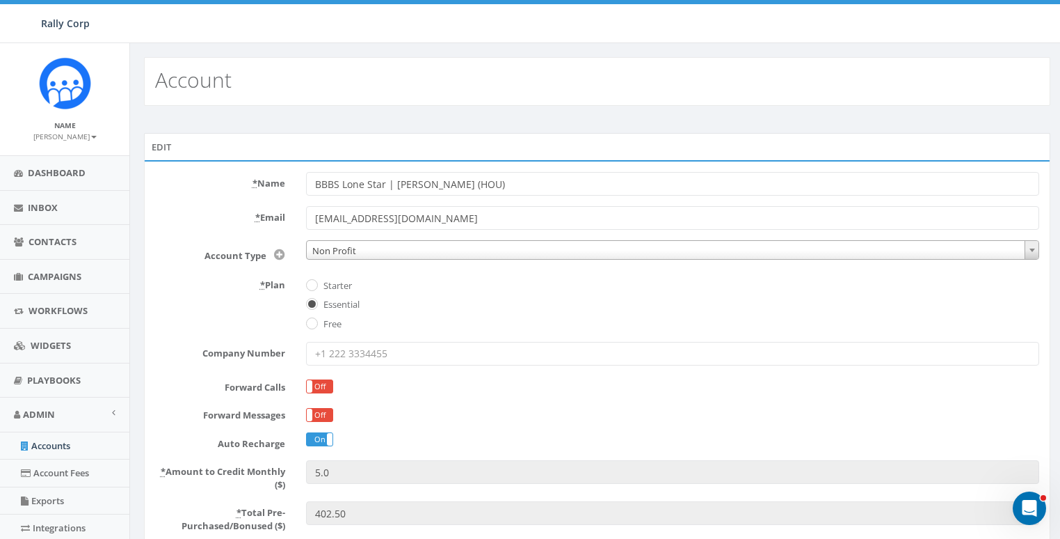
click at [484, 215] on input "chawkins@bbbstx.org" at bounding box center [672, 218] width 733 height 24
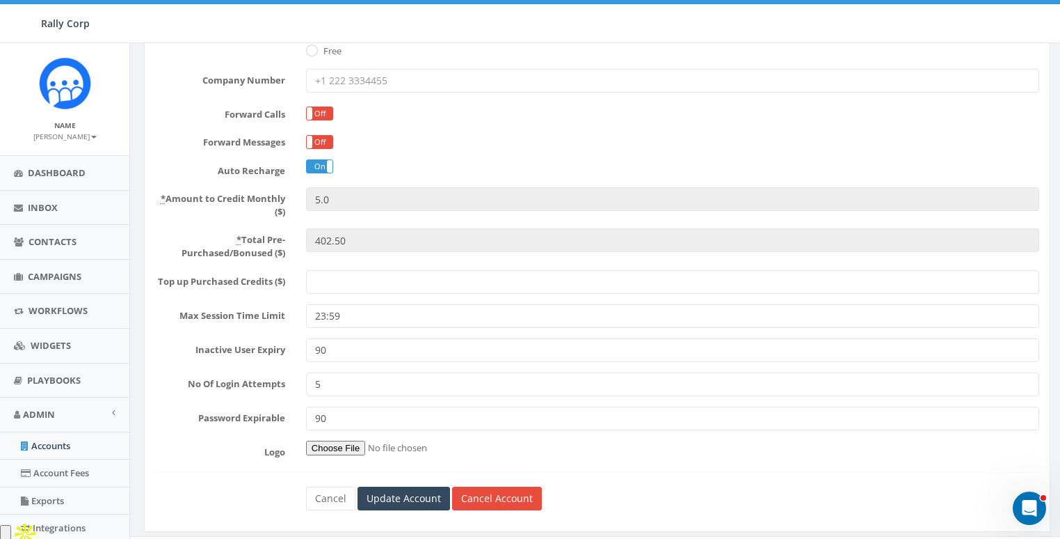
scroll to position [295, 0]
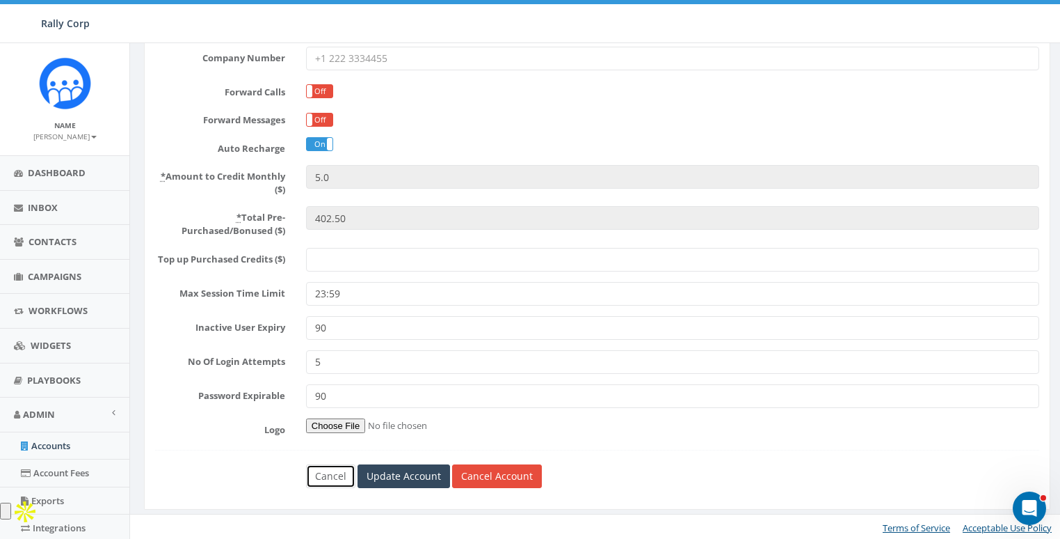
click at [331, 477] on link "Cancel" at bounding box center [330, 476] width 49 height 24
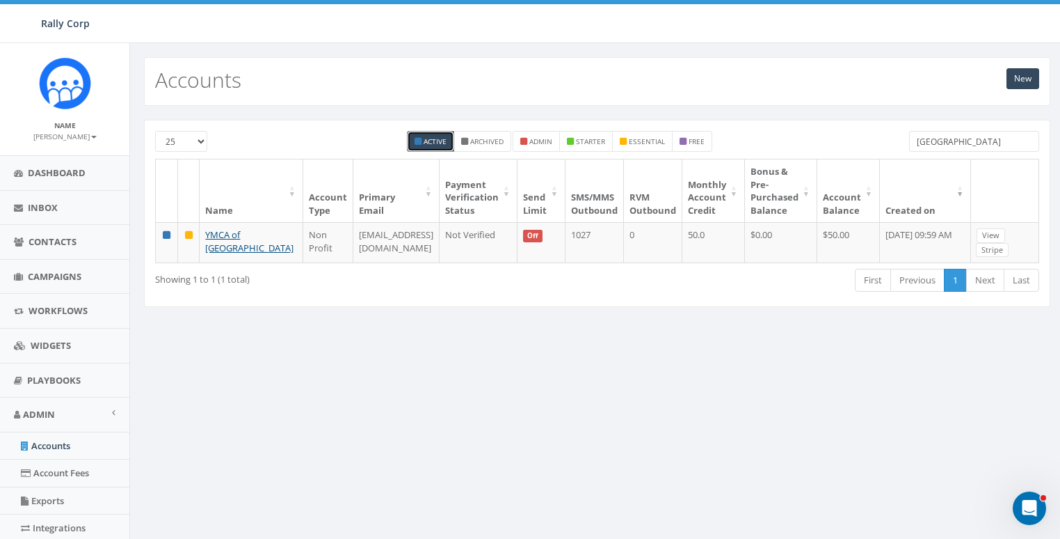
click at [975, 142] on input "houston" at bounding box center [974, 141] width 130 height 21
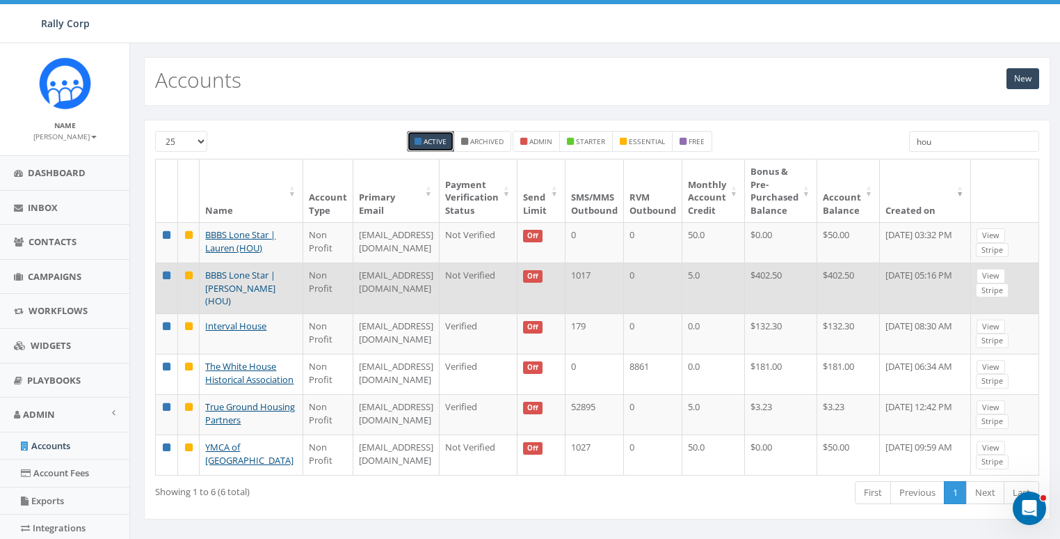
type input "hou"
click at [228, 282] on link "BBBS Lone Star | Janis (HOU)" at bounding box center [240, 288] width 70 height 38
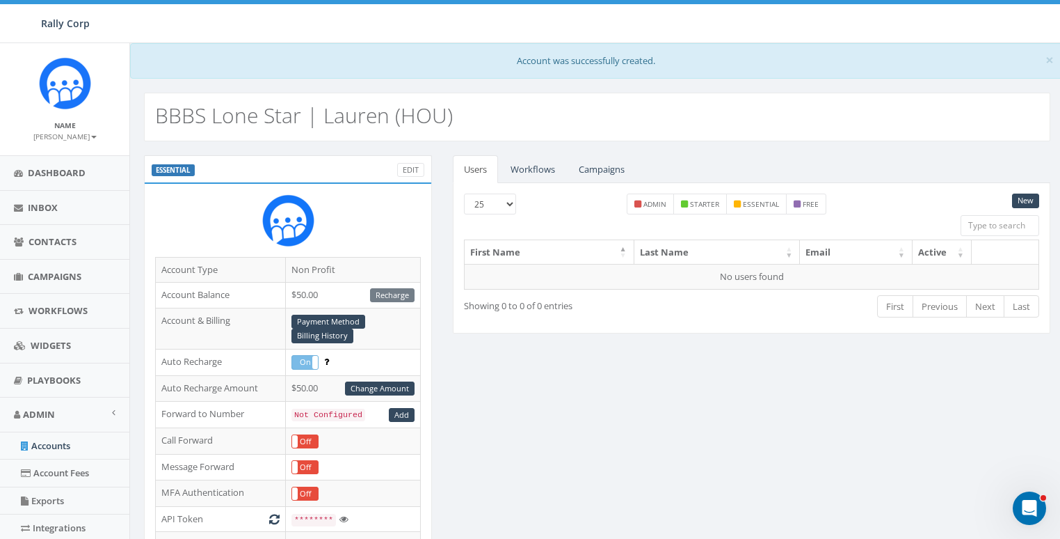
click at [389, 126] on h2 "BBBS Lone Star | Lauren (HOU)" at bounding box center [304, 115] width 298 height 23
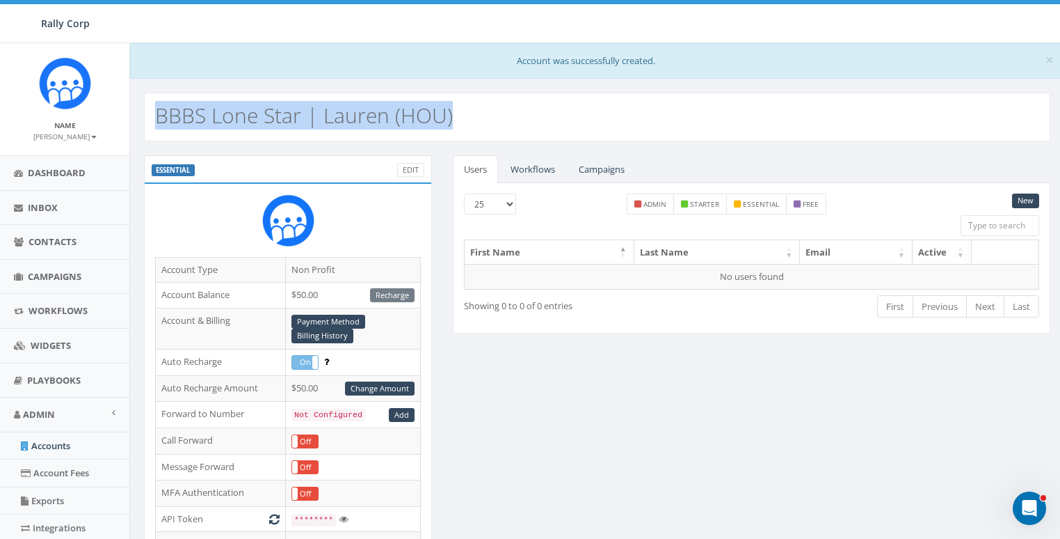
click at [389, 126] on h2 "BBBS Lone Star | Lauren (HOU)" at bounding box center [304, 115] width 298 height 23
copy h2 "BBBS Lone Star | Lauren (HOU)"
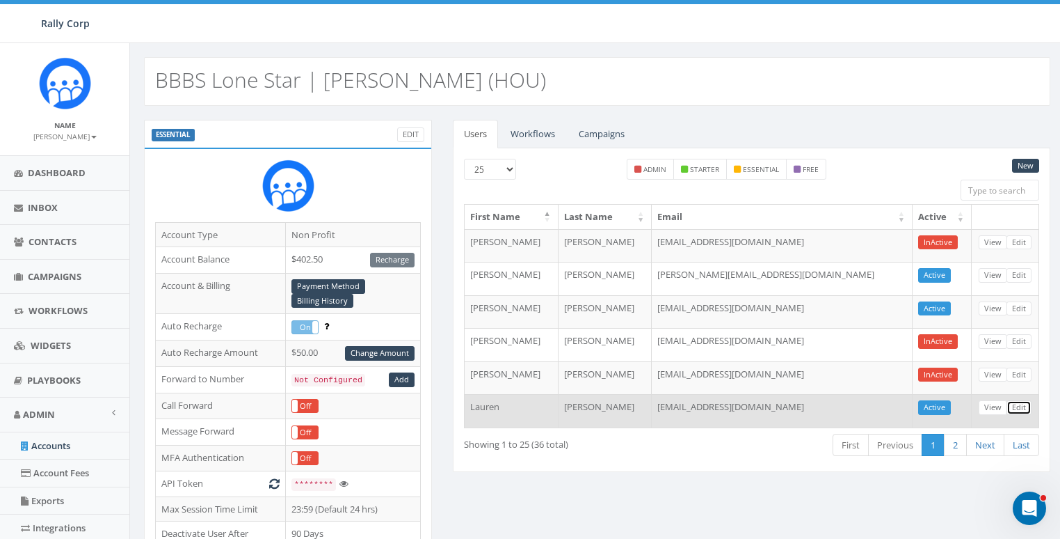
click at [1016, 404] on link "Edit" at bounding box center [1019, 407] width 25 height 15
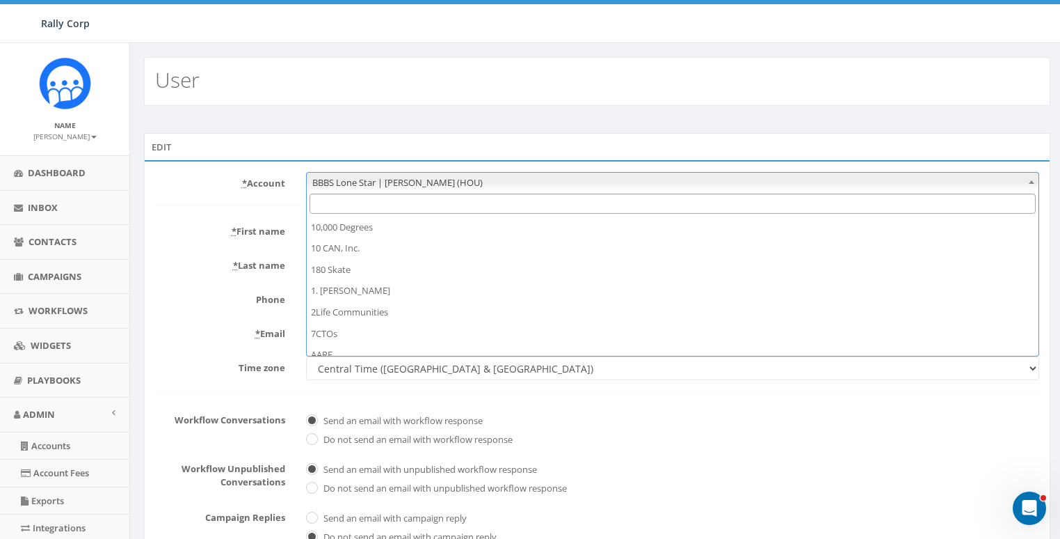
click at [430, 180] on span "BBBS Lone Star | Janis (HOU)" at bounding box center [673, 182] width 733 height 19
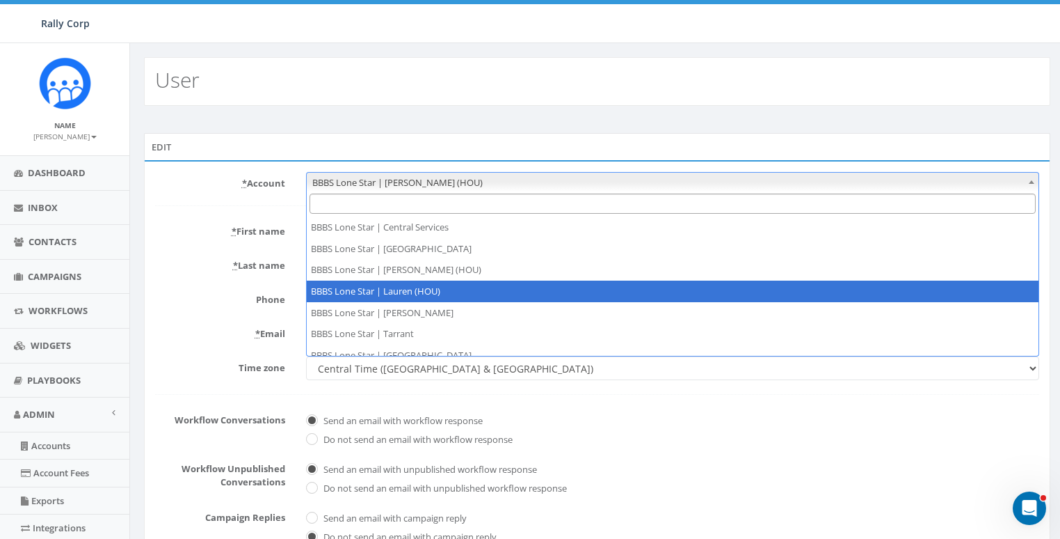
select select "1400"
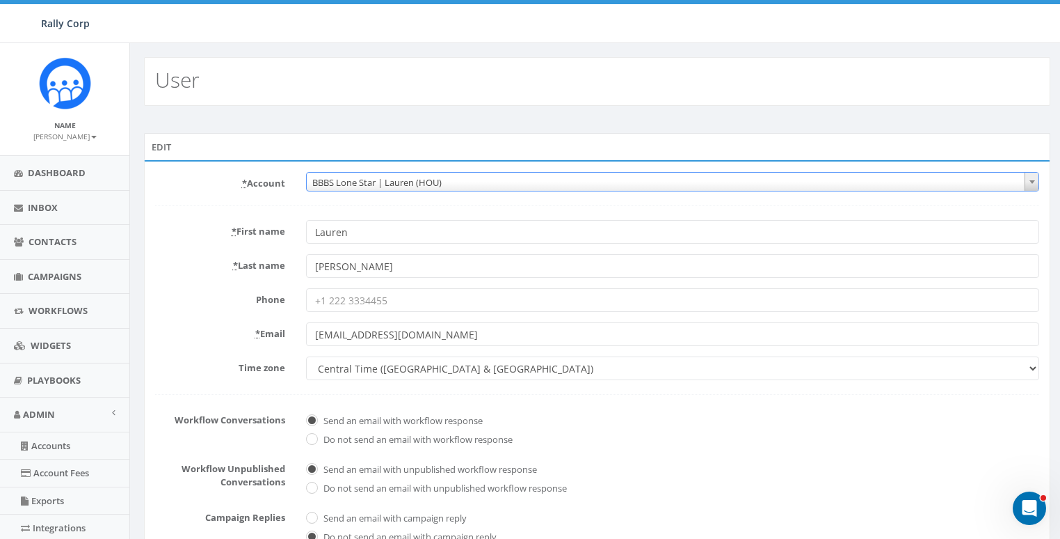
scroll to position [294, 0]
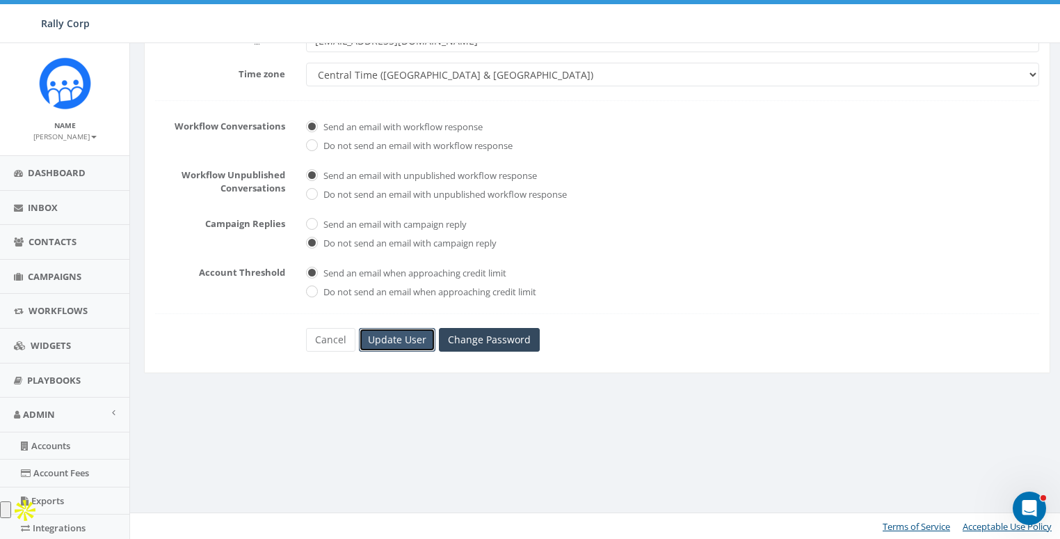
click at [401, 337] on input "Update User" at bounding box center [397, 340] width 77 height 24
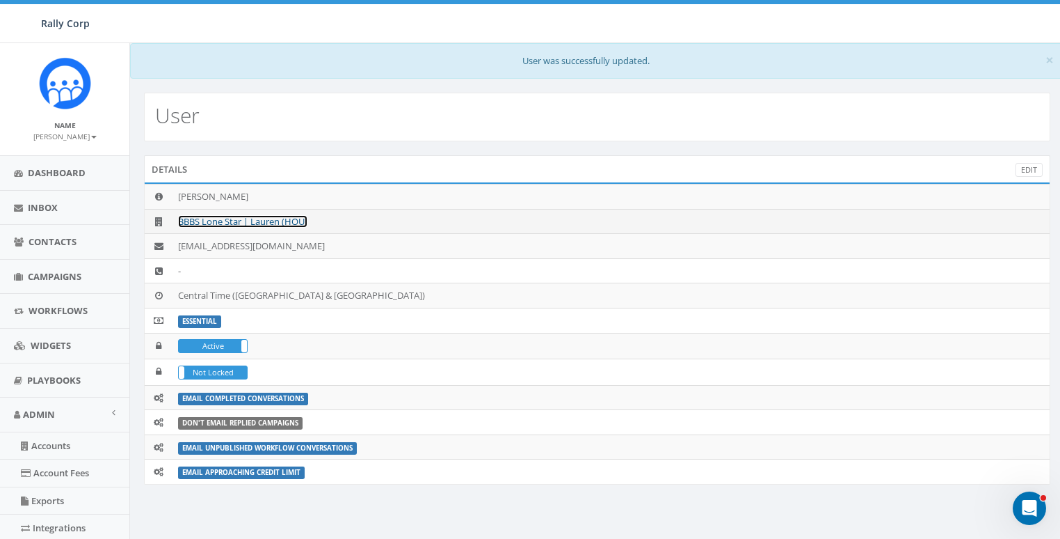
click at [248, 216] on link "BBBS Lone Star | Lauren (HOU)" at bounding box center [242, 221] width 129 height 13
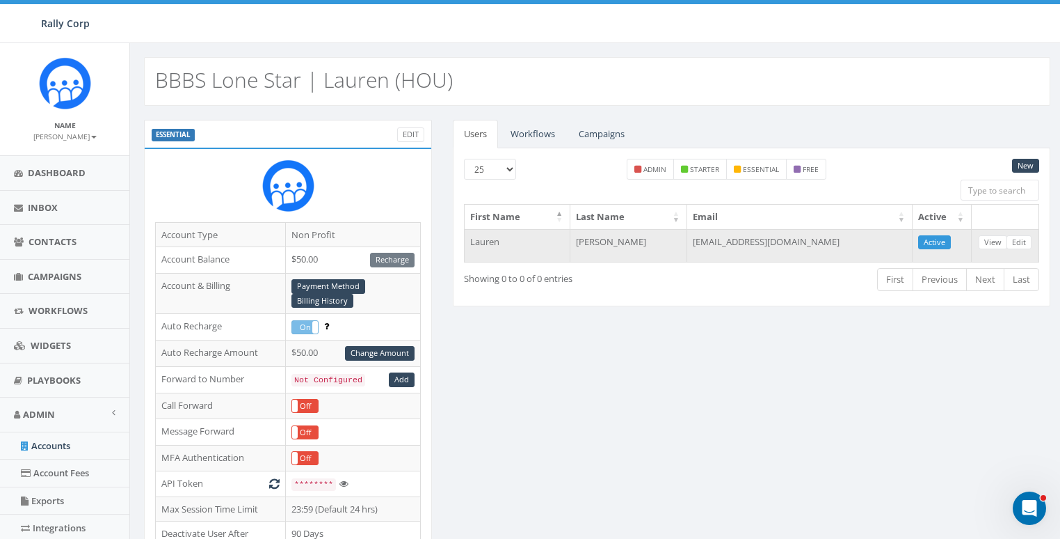
click at [765, 237] on td "ljohnson@bbbstx.org" at bounding box center [799, 245] width 225 height 33
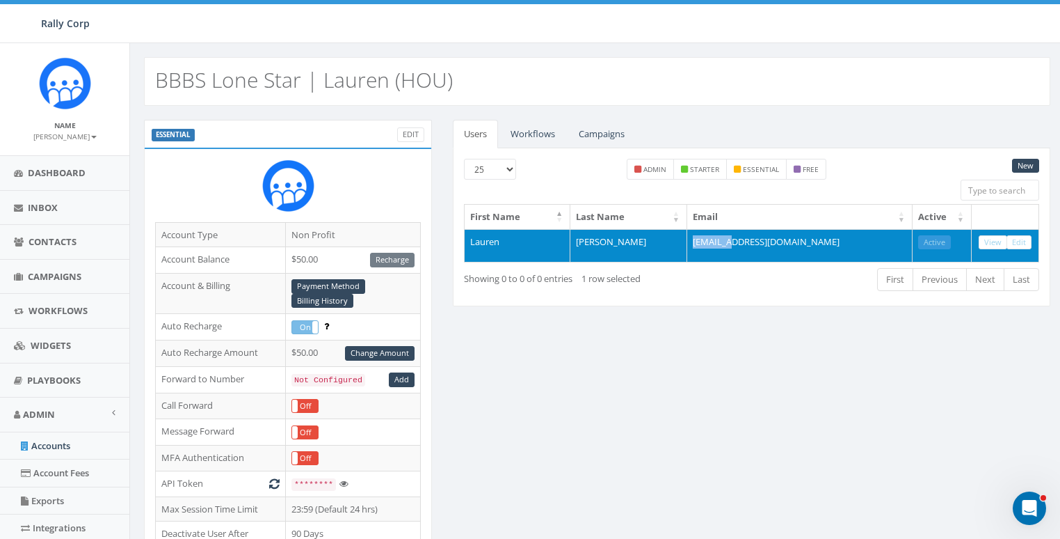
click at [765, 237] on td "ljohnson@bbbstx.org" at bounding box center [799, 245] width 225 height 33
copy table "First Name Last Name Email Active Lauren Johnson"
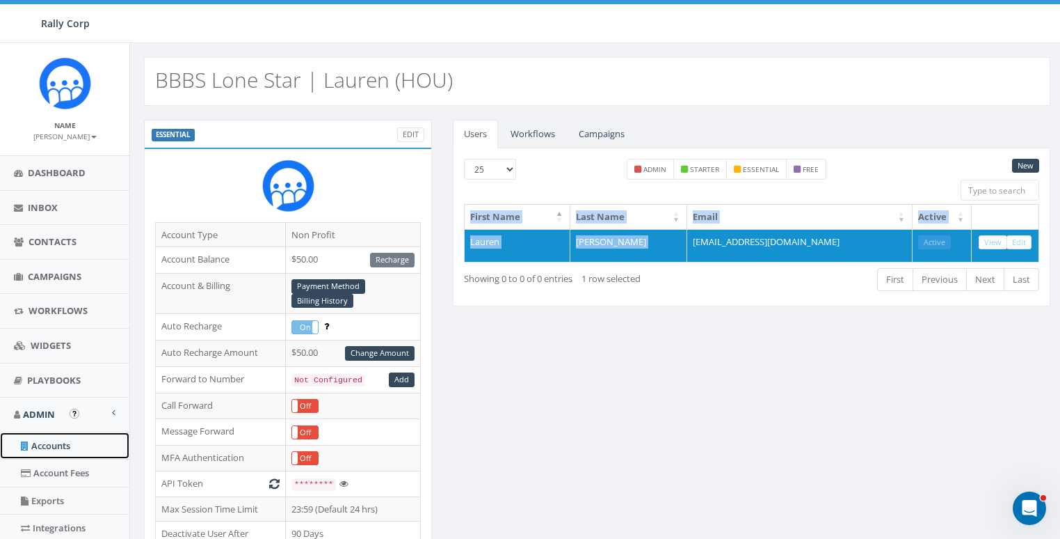
click at [35, 445] on link "Accounts" at bounding box center [64, 445] width 129 height 27
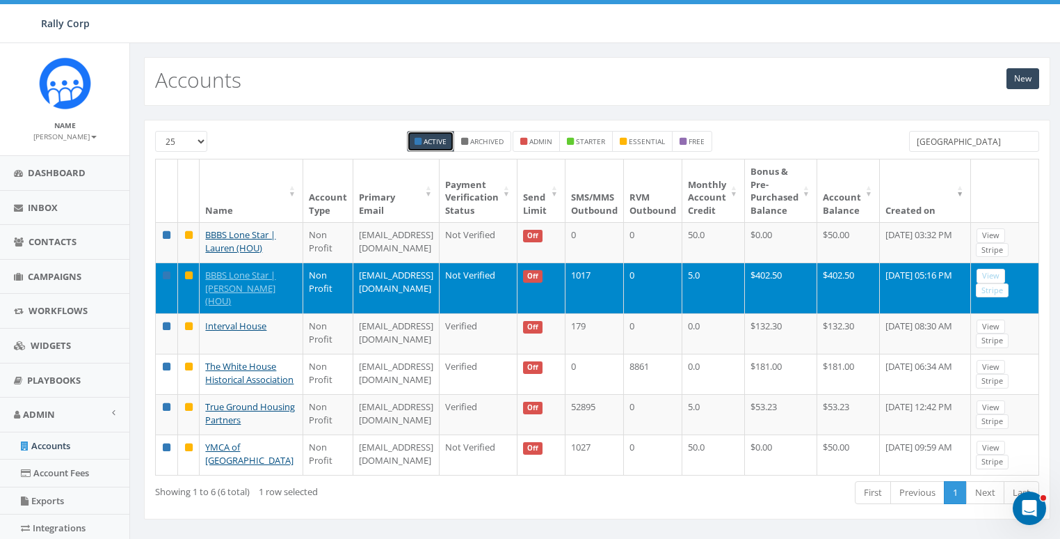
click at [964, 144] on input "[GEOGRAPHIC_DATA]" at bounding box center [974, 141] width 130 height 21
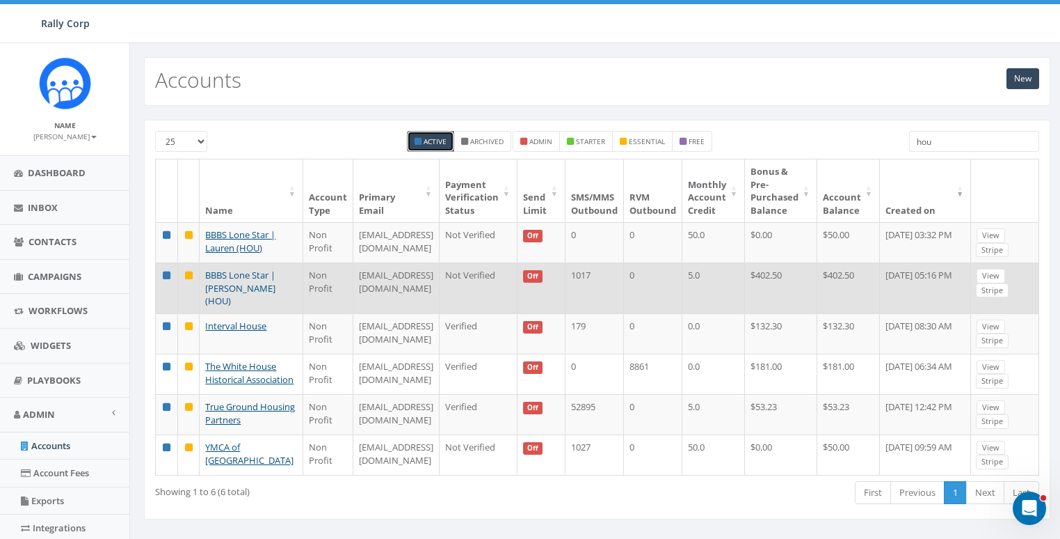
type input "hou"
click at [236, 285] on link "BBBS Lone Star | [PERSON_NAME] (HOU)" at bounding box center [240, 288] width 70 height 38
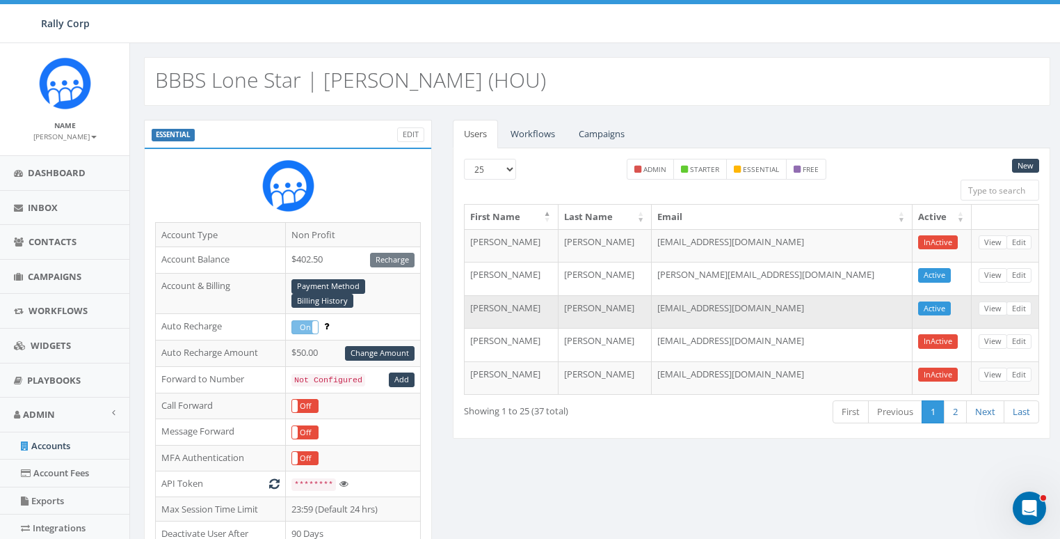
click at [717, 302] on td "jdoty@bbbstx.org" at bounding box center [782, 311] width 261 height 33
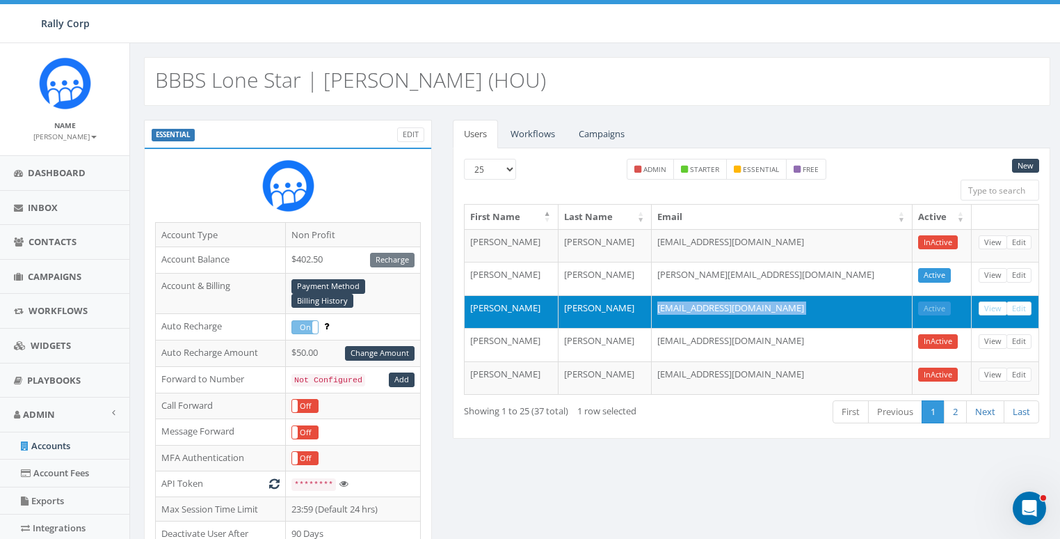
copy tr "jdoty@bbbstx.org Active View Edit"
click at [486, 303] on td "Janis" at bounding box center [511, 311] width 93 height 33
copy td "Janis"
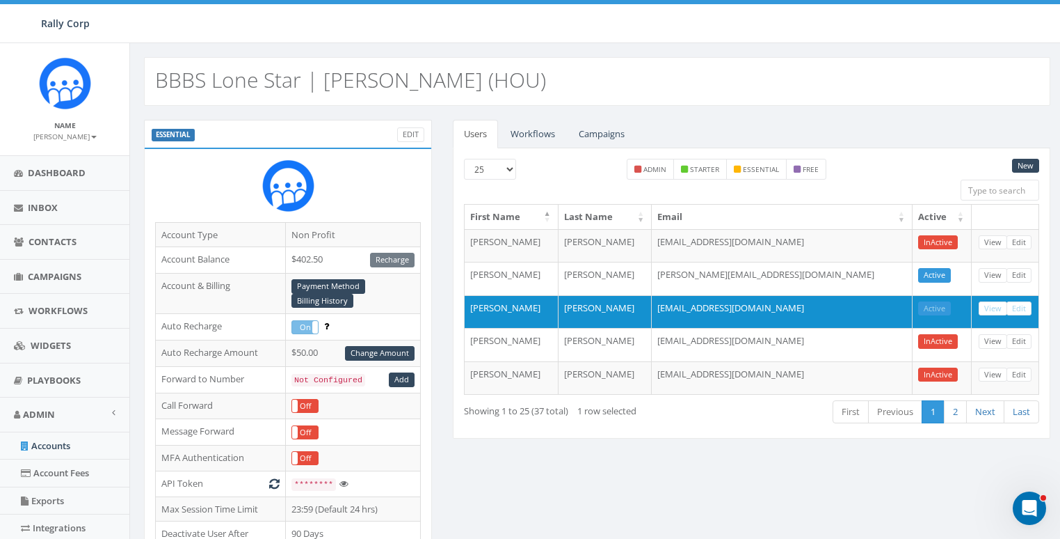
click at [384, 74] on h2 "BBBS Lone Star | [PERSON_NAME] (HOU)" at bounding box center [350, 79] width 391 height 23
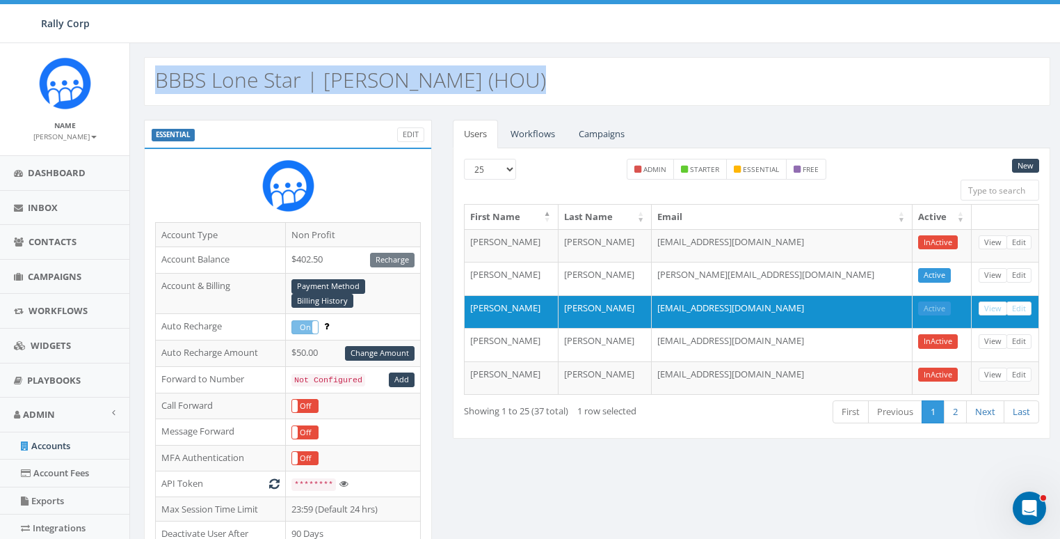
click at [384, 74] on h2 "BBBS Lone Star | [PERSON_NAME] (HOU)" at bounding box center [350, 79] width 391 height 23
copy h2 "BBBS Lone Star | [PERSON_NAME] (HOU)"
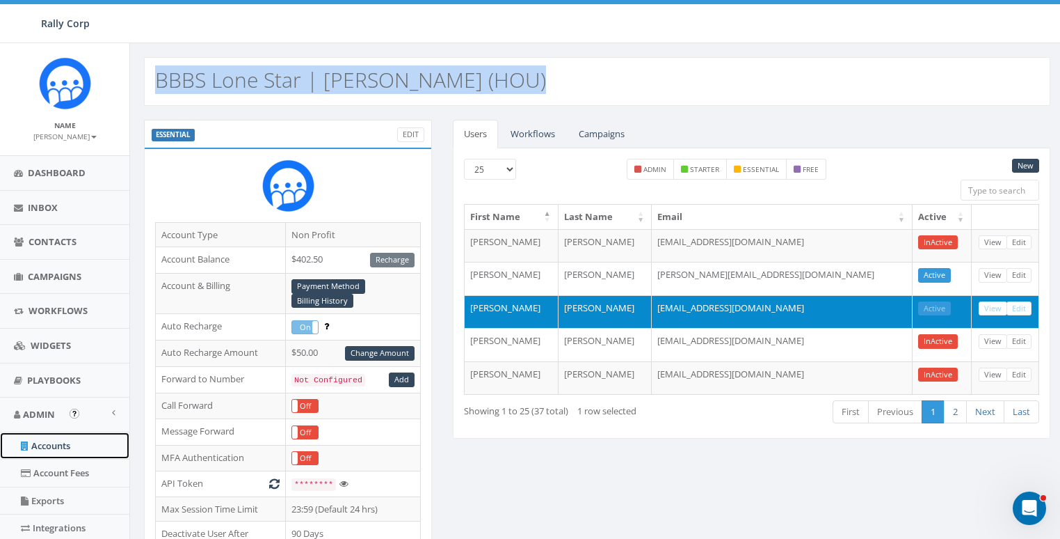
drag, startPoint x: 43, startPoint y: 444, endPoint x: 477, endPoint y: 294, distance: 459.2
click at [43, 443] on link "Accounts" at bounding box center [64, 445] width 129 height 27
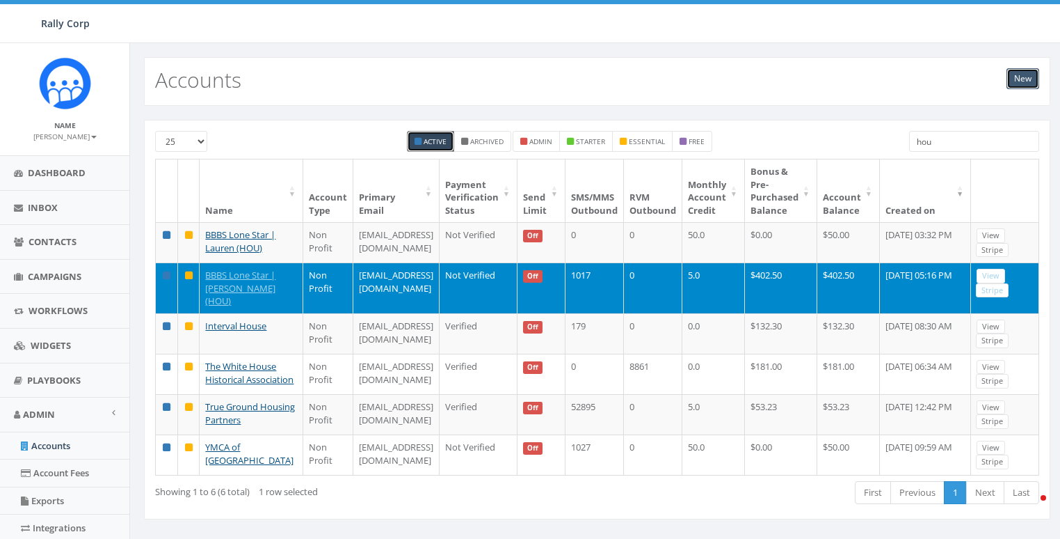
click at [1022, 79] on link "New" at bounding box center [1023, 78] width 33 height 21
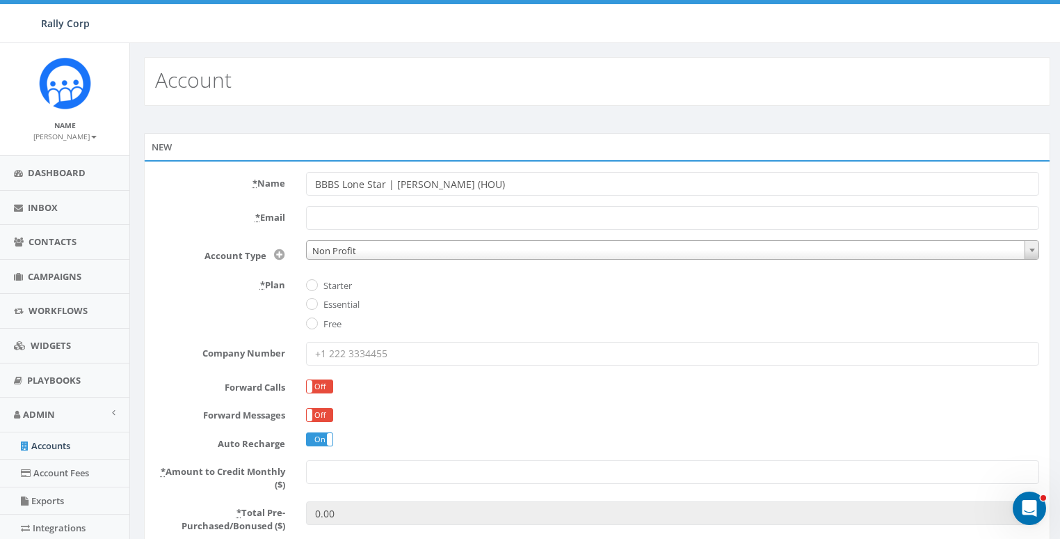
click at [429, 182] on input "BBBS Lone Star | [PERSON_NAME] (HOU)" at bounding box center [672, 184] width 733 height 24
click at [402, 184] on input "BBBS Lone Star | [PERSON_NAME] (HOU)" at bounding box center [672, 184] width 733 height 24
click at [400, 183] on input "BBBS Lone Star | Janis (HOU)" at bounding box center [672, 184] width 733 height 24
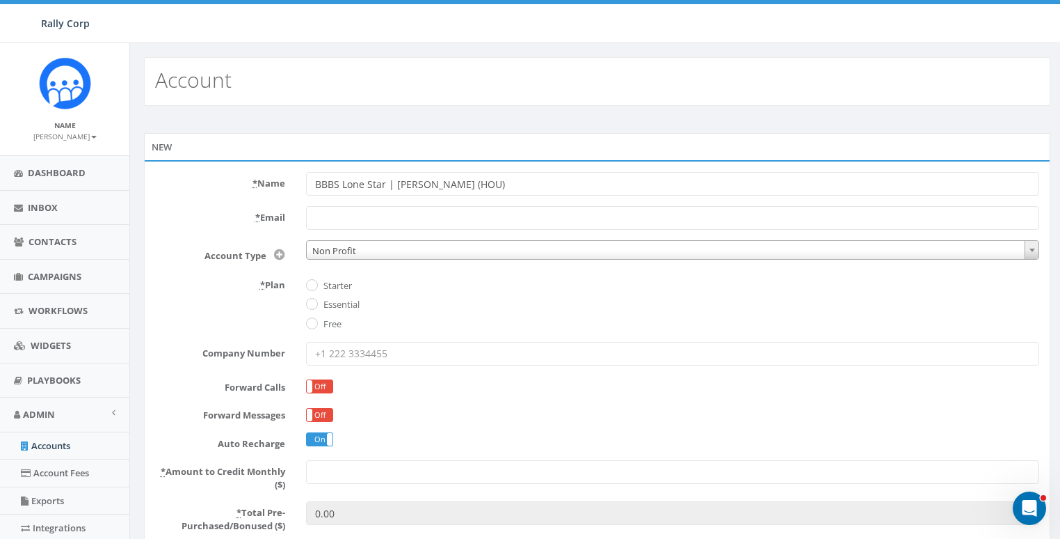
click at [400, 183] on input "BBBS Lone Star | Janis (HOU)" at bounding box center [672, 184] width 733 height 24
paste input "Kelly"
type input "BBBS Lone Star | [PERSON_NAME] (HOU)"
drag, startPoint x: 218, startPoint y: 298, endPoint x: 253, endPoint y: 300, distance: 34.8
click at [218, 298] on div "* Plan Starter Essential Free" at bounding box center [597, 302] width 905 height 58
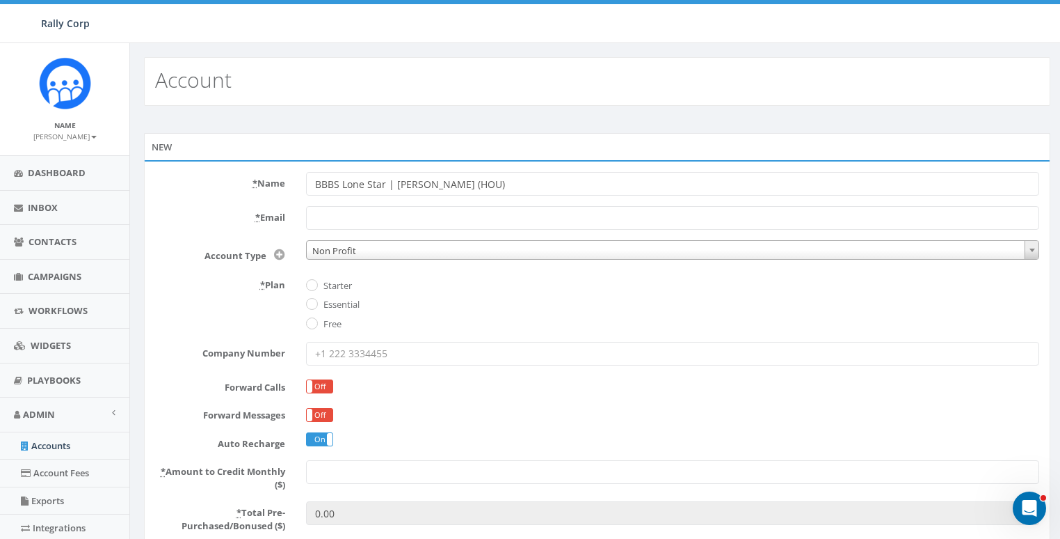
click at [340, 303] on label "Essential" at bounding box center [340, 305] width 40 height 14
click at [315, 303] on input "Essential" at bounding box center [310, 305] width 9 height 9
radio input "true"
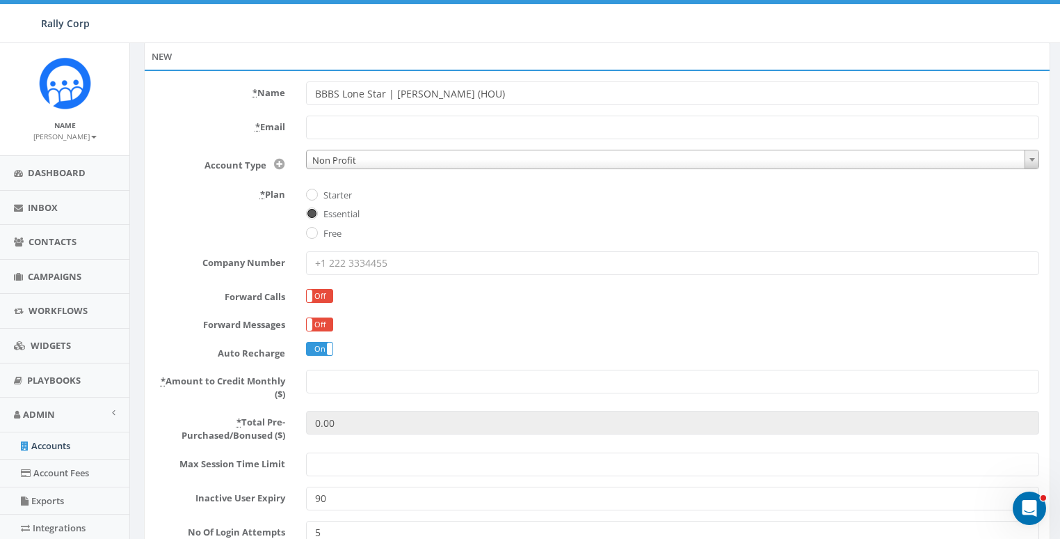
scroll to position [92, 0]
click at [369, 381] on input "* Amount to Credit Monthly ($)" at bounding box center [672, 380] width 733 height 24
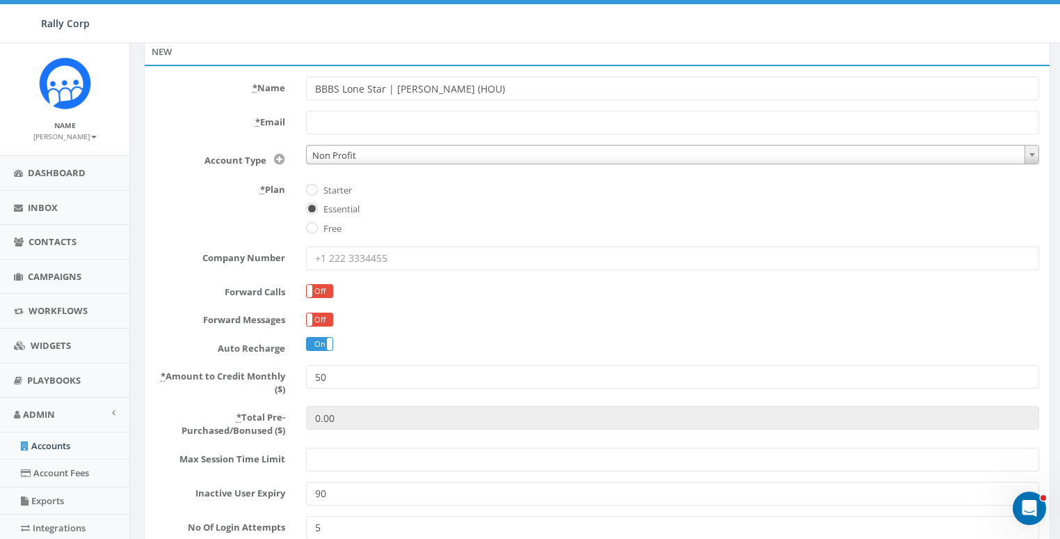
scroll to position [101, 0]
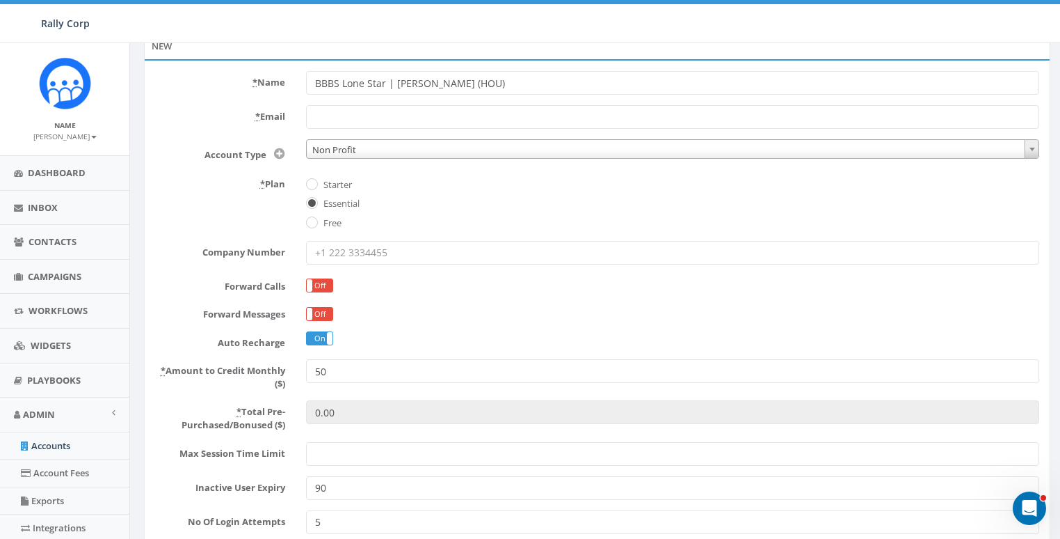
type input "50"
click at [347, 113] on input "* Email" at bounding box center [672, 117] width 733 height 24
paste input "chawkins@bbbstx.org"
type input "chawkins@bbbstx.org"
click at [229, 206] on div "* Plan Starter Essential Free" at bounding box center [597, 202] width 905 height 58
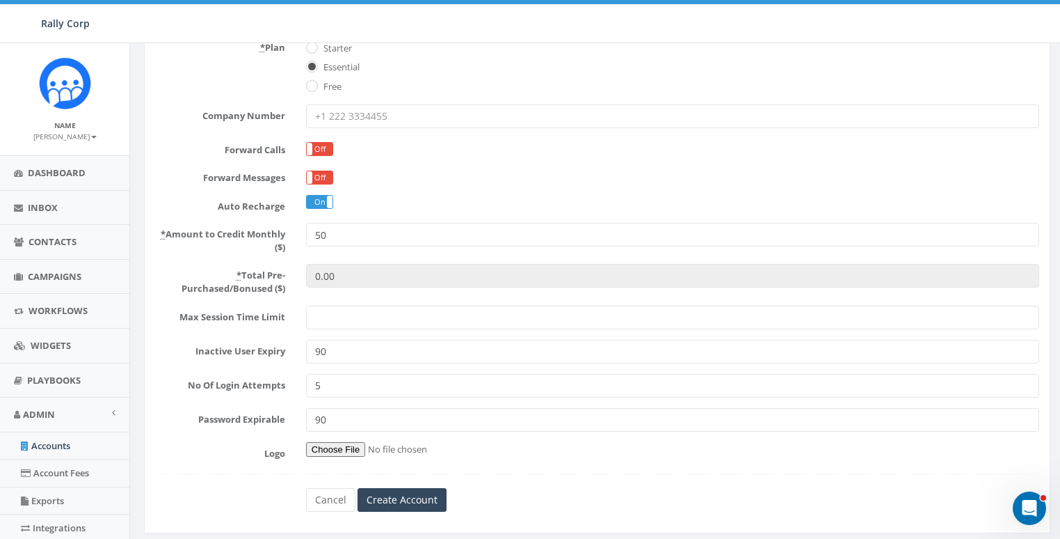
scroll to position [294, 0]
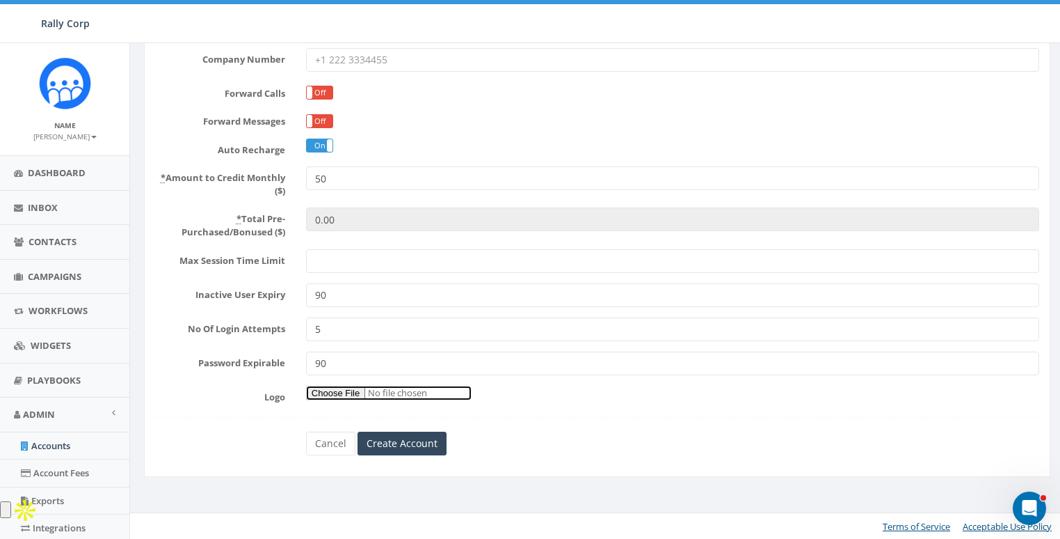
click at [328, 389] on input "Logo" at bounding box center [389, 392] width 166 height 15
type input "C:\fakepath\Rally Corp Icon_1.png"
click at [402, 433] on input "Create Account" at bounding box center [402, 443] width 89 height 24
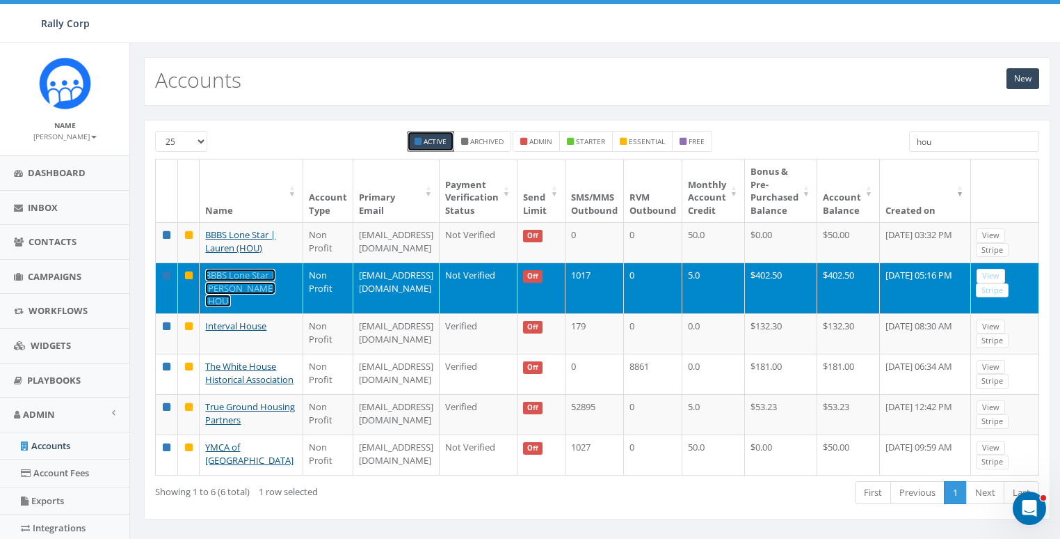
click at [225, 285] on link "BBBS Lone Star | [PERSON_NAME] (HOU)" at bounding box center [240, 288] width 70 height 38
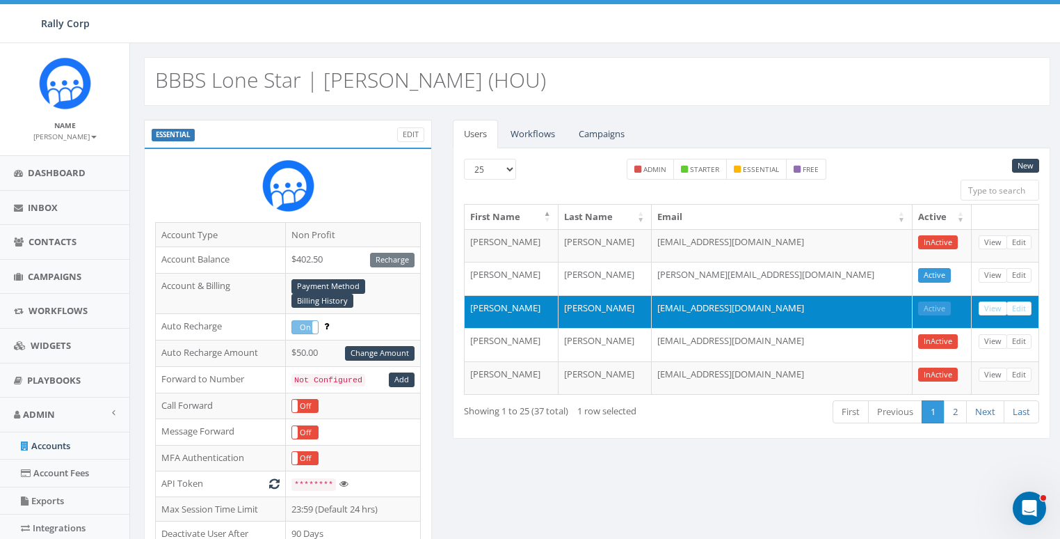
click at [477, 301] on td "[PERSON_NAME]" at bounding box center [511, 311] width 93 height 33
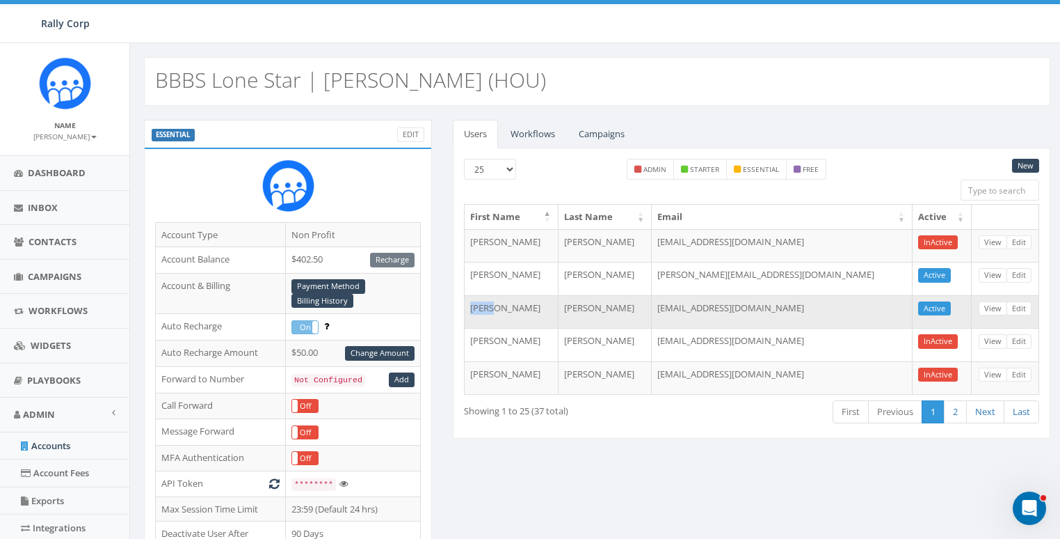
click at [477, 301] on td "[PERSON_NAME]" at bounding box center [511, 311] width 93 height 33
copy td "[PERSON_NAME]"
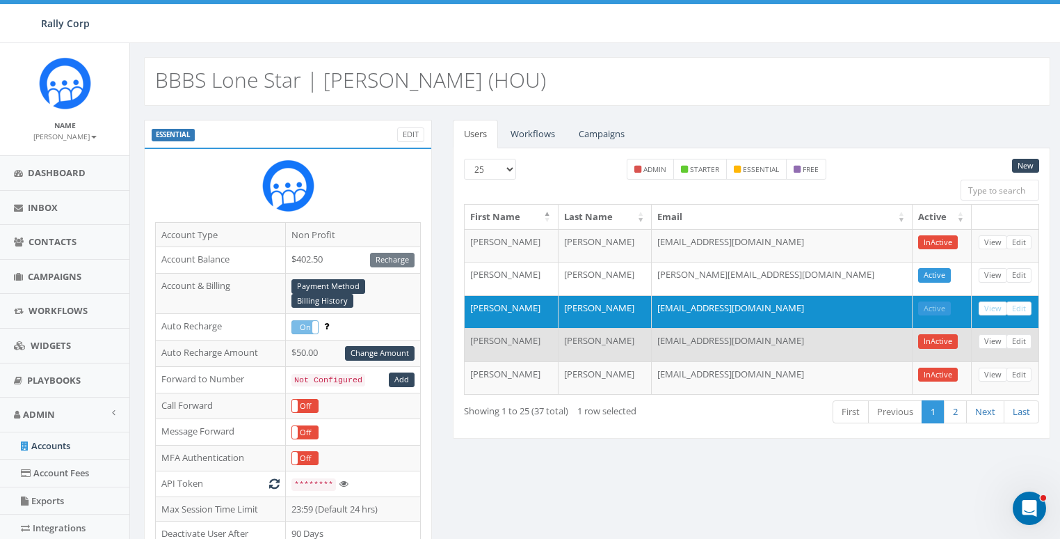
click at [476, 336] on td "[PERSON_NAME]" at bounding box center [511, 344] width 93 height 33
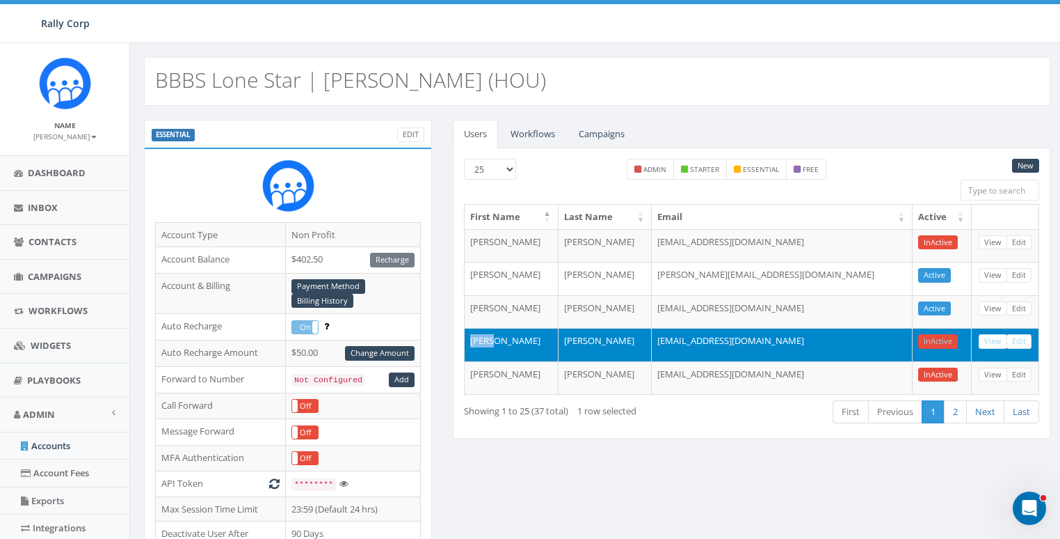
click at [476, 336] on td "[PERSON_NAME]" at bounding box center [511, 344] width 93 height 33
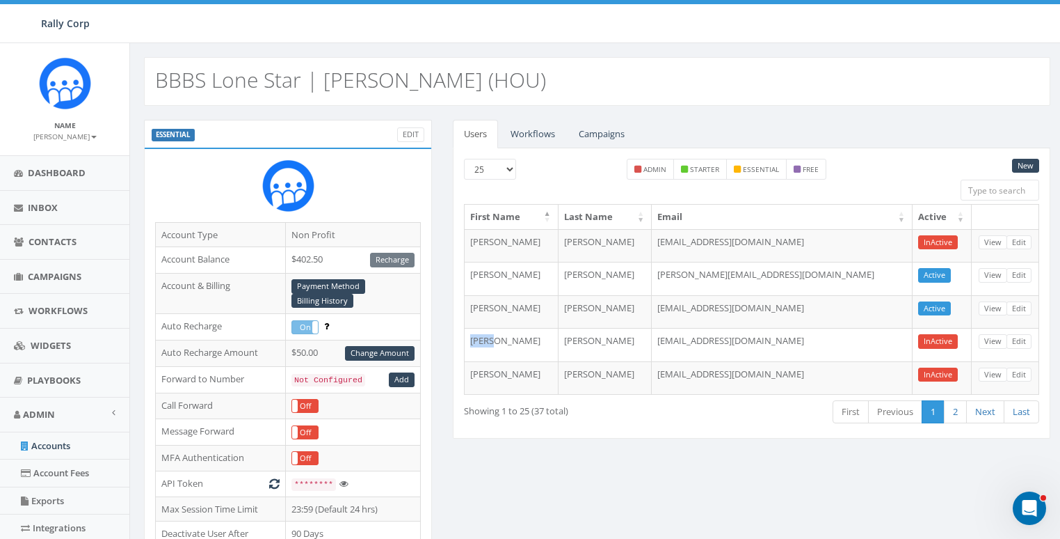
copy td "[PERSON_NAME]"
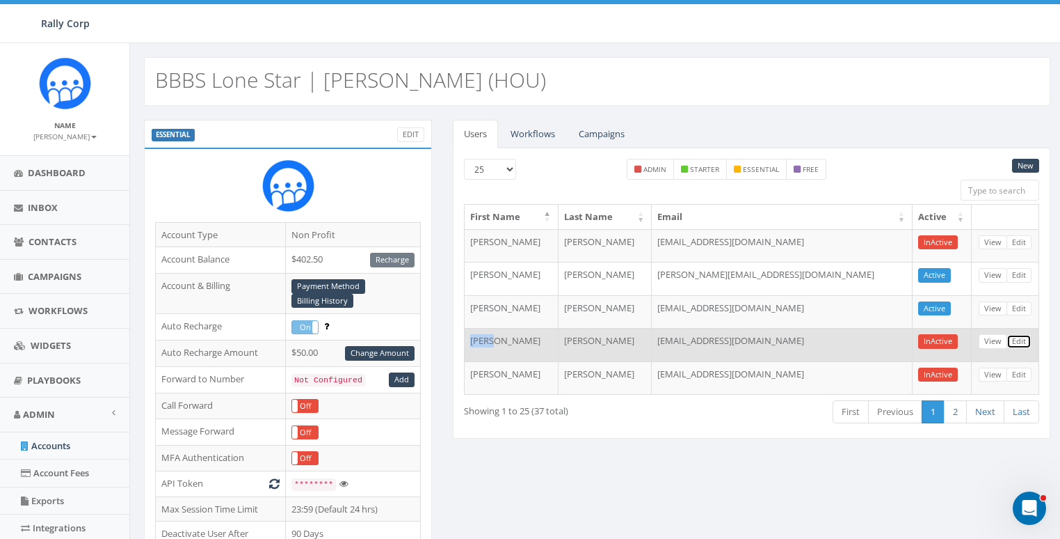
click at [1014, 339] on link "Edit" at bounding box center [1019, 341] width 25 height 15
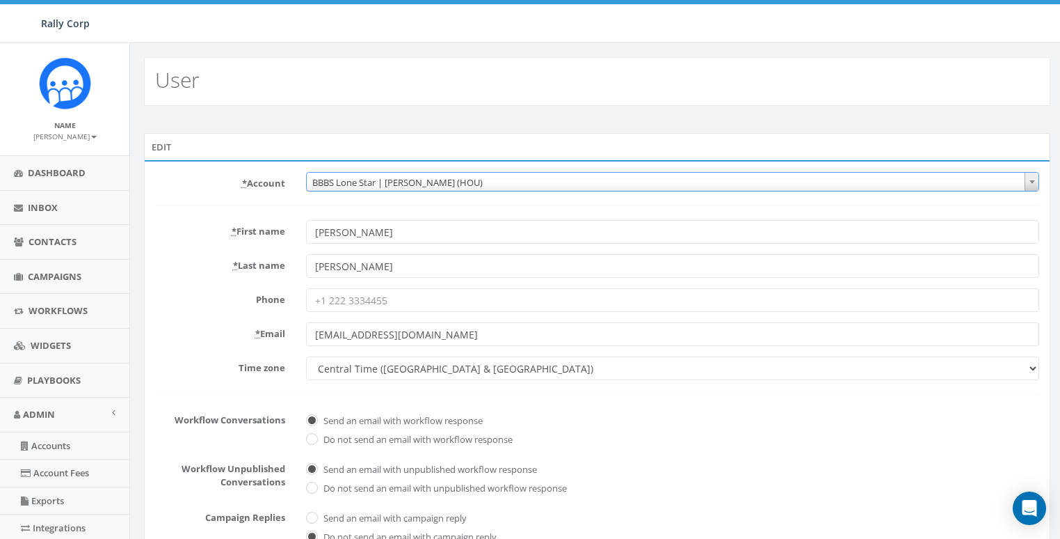
click at [423, 175] on span "BBBS Lone Star | [PERSON_NAME] (HOU)" at bounding box center [673, 182] width 733 height 19
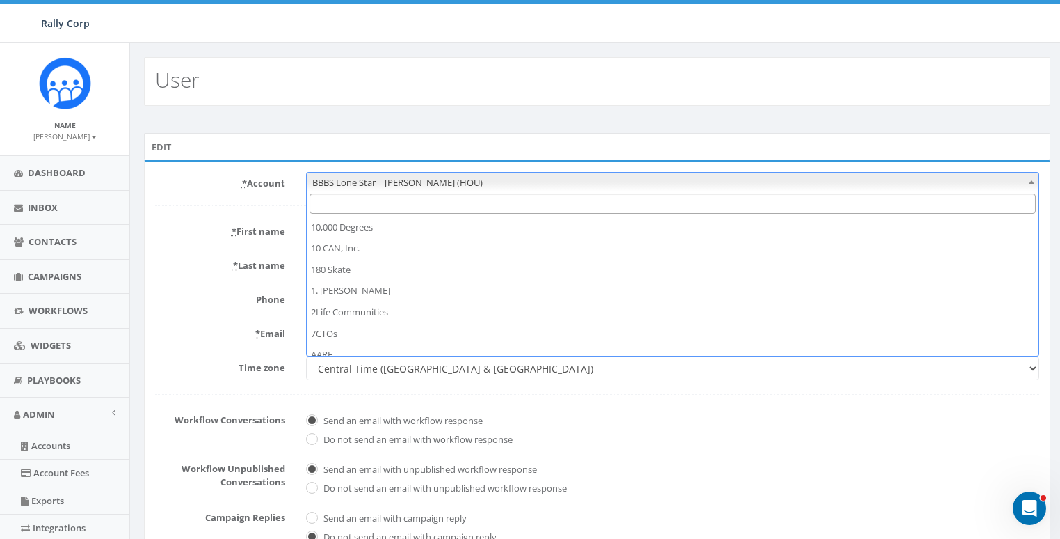
scroll to position [1573, 0]
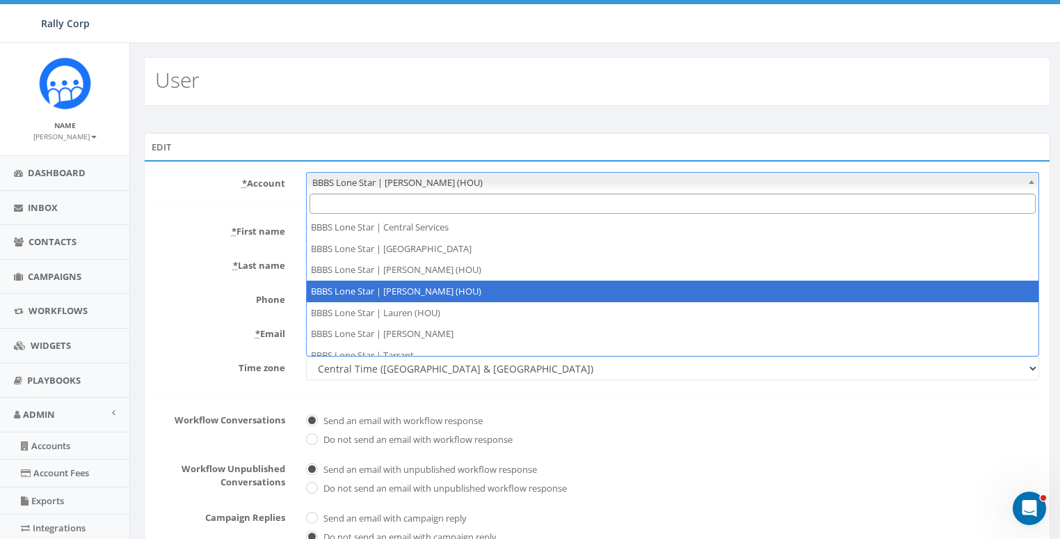
select select "1401"
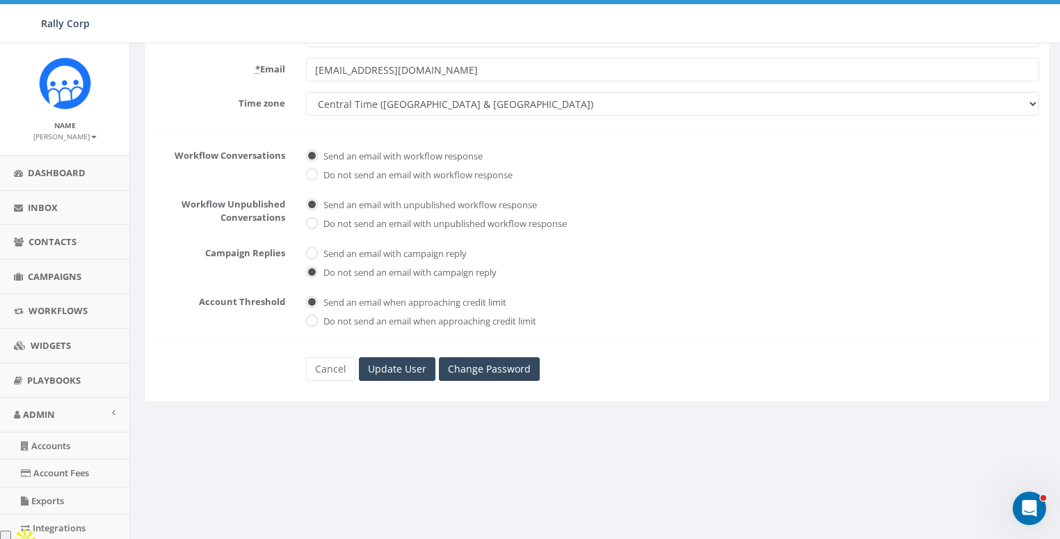
scroll to position [294, 0]
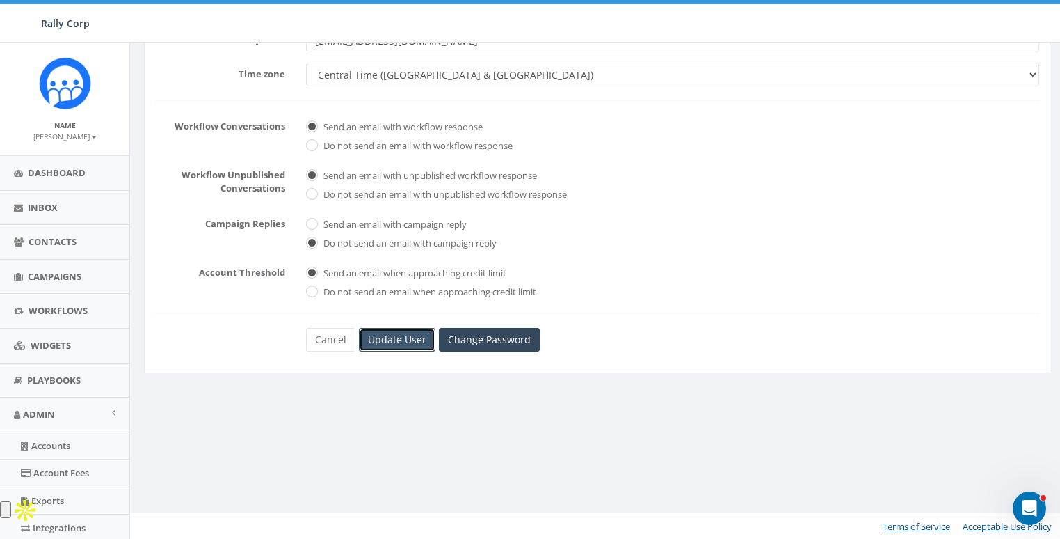
click at [374, 330] on input "Update User" at bounding box center [397, 340] width 77 height 24
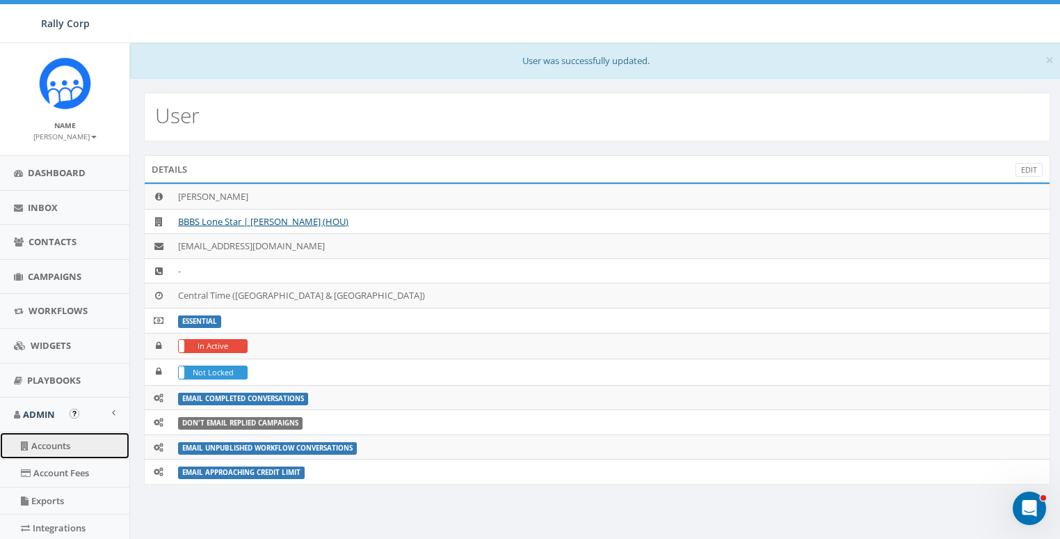
click at [47, 439] on link "Accounts" at bounding box center [64, 445] width 129 height 27
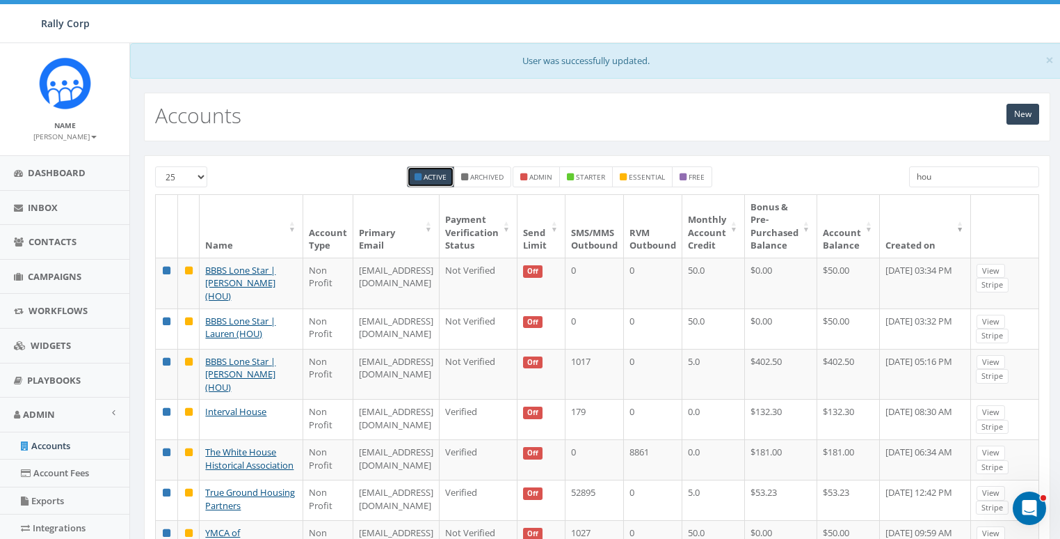
click at [960, 175] on input "hou" at bounding box center [974, 176] width 130 height 21
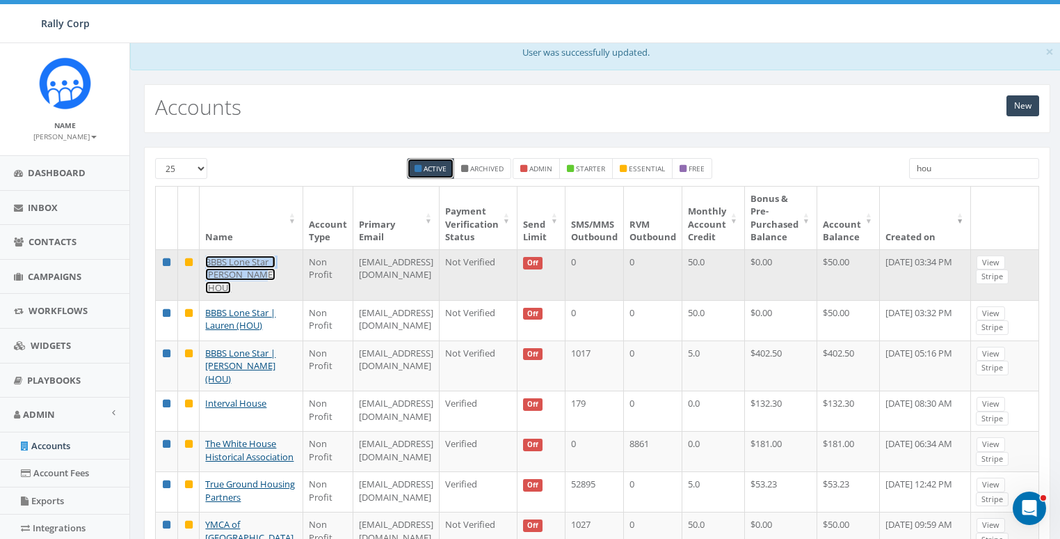
scroll to position [18, 0]
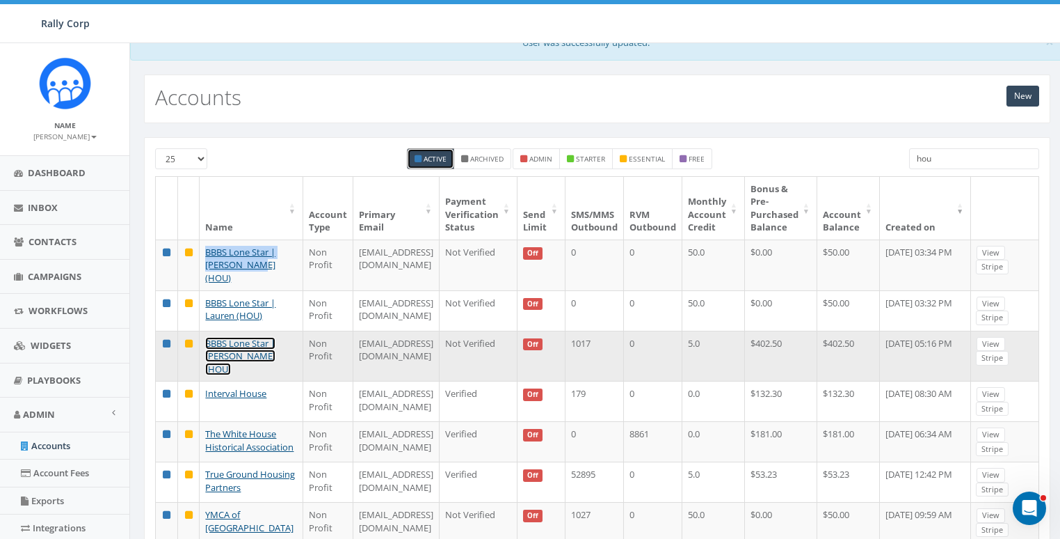
click at [221, 360] on link "BBBS Lone Star | [PERSON_NAME] (HOU)" at bounding box center [240, 356] width 70 height 38
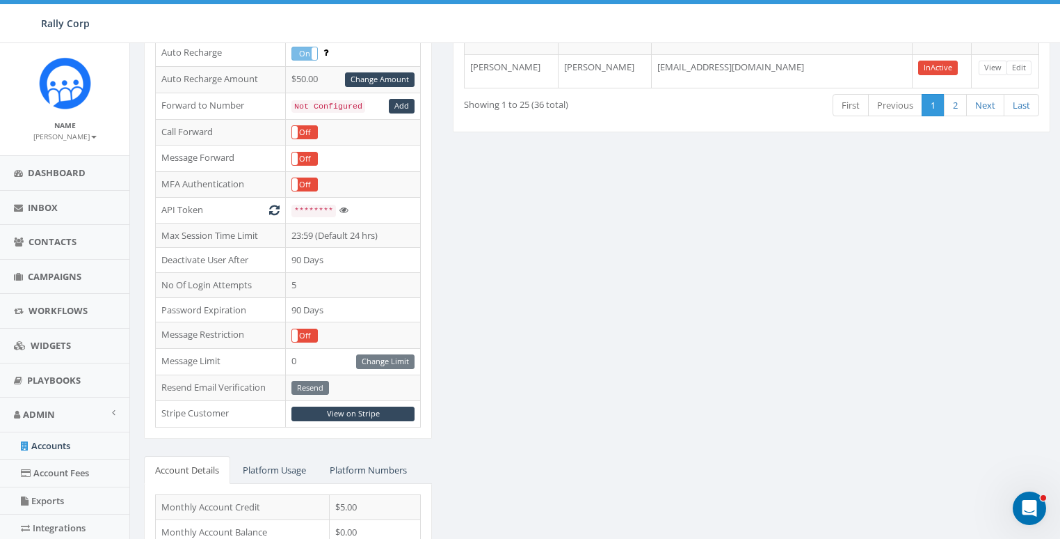
scroll to position [452, 0]
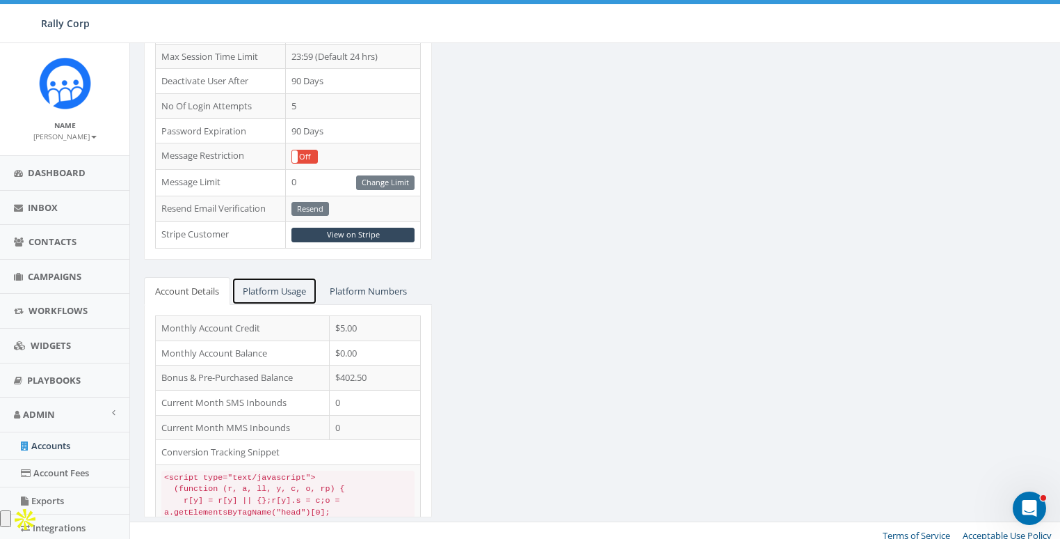
click at [262, 277] on link "Platform Usage" at bounding box center [275, 291] width 86 height 29
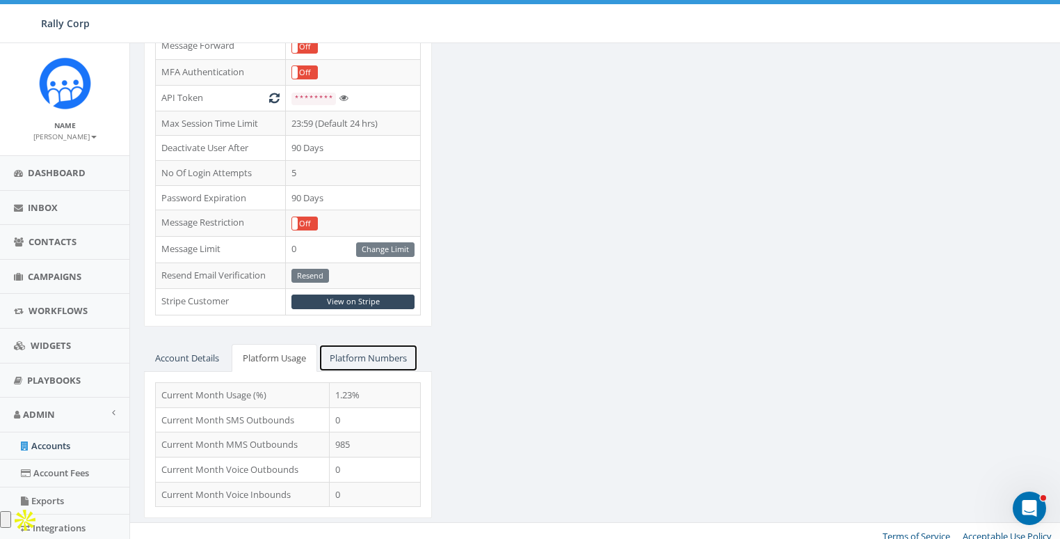
click at [402, 344] on link "Platform Numbers" at bounding box center [368, 358] width 99 height 29
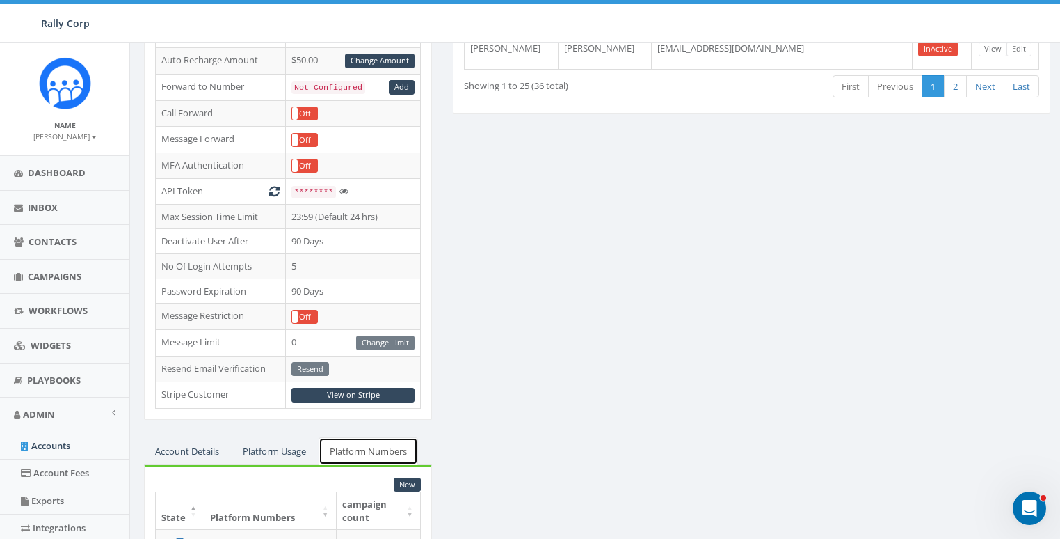
scroll to position [0, 0]
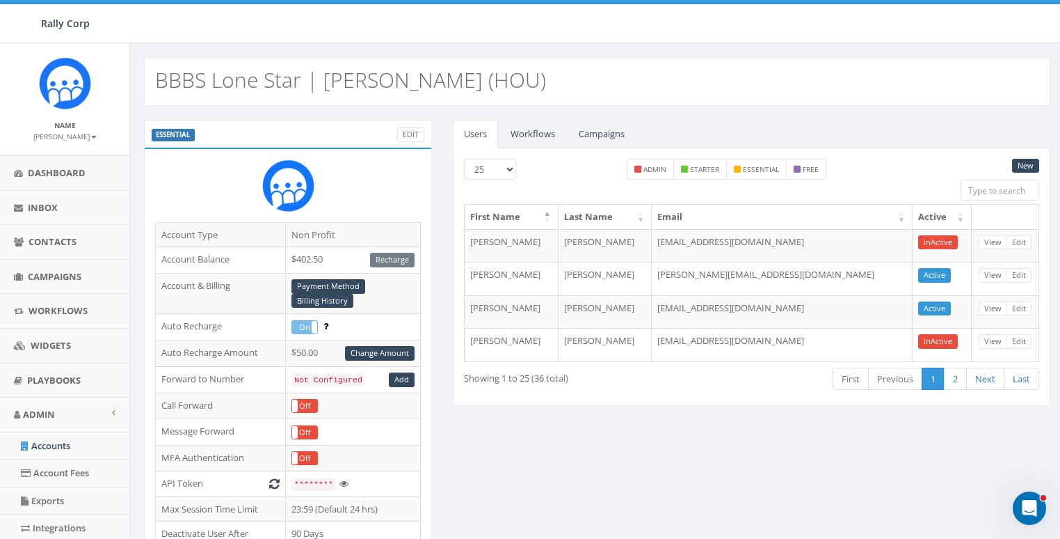
click at [417, 85] on h2 "BBBS Lone Star | [PERSON_NAME] (HOU)" at bounding box center [350, 79] width 391 height 23
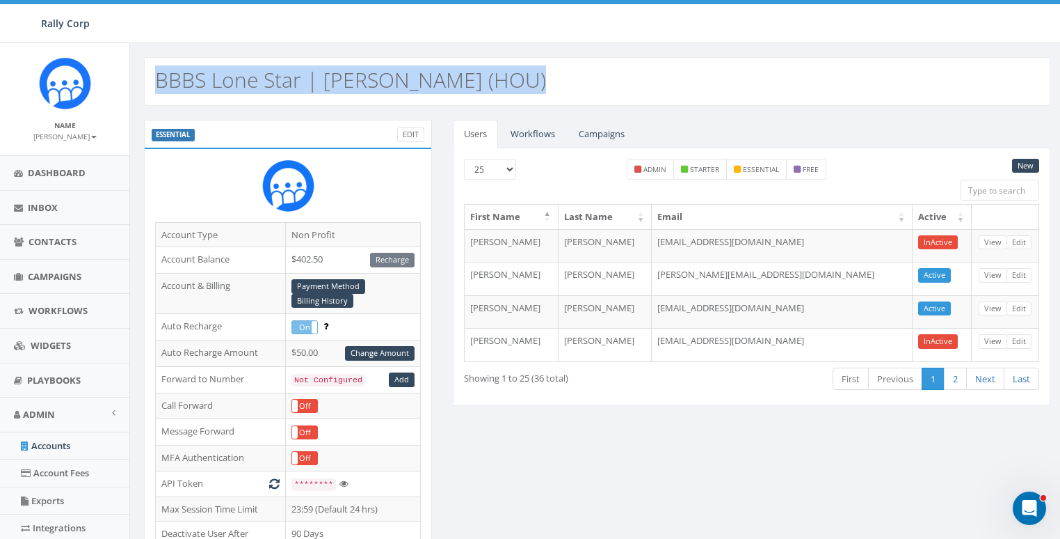
click at [417, 85] on h2 "BBBS Lone Star | Janis (HOU)" at bounding box center [350, 79] width 391 height 23
copy h2 "BBBS Lone Star | Janis (HOU)"
click at [567, 81] on div "BBBS Lone Star | Janis (HOU)" at bounding box center [597, 81] width 907 height 49
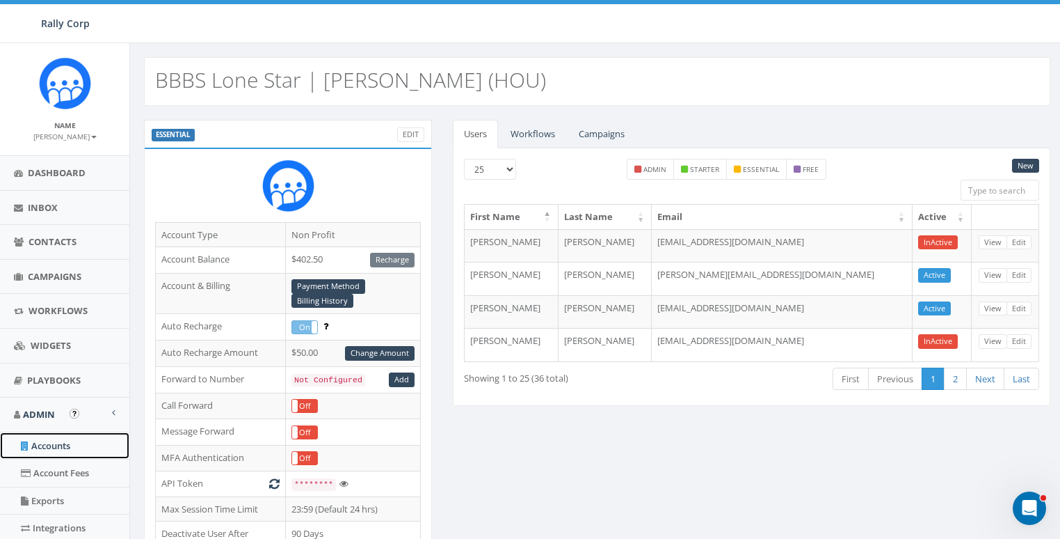
click at [52, 442] on link "Accounts" at bounding box center [64, 445] width 129 height 27
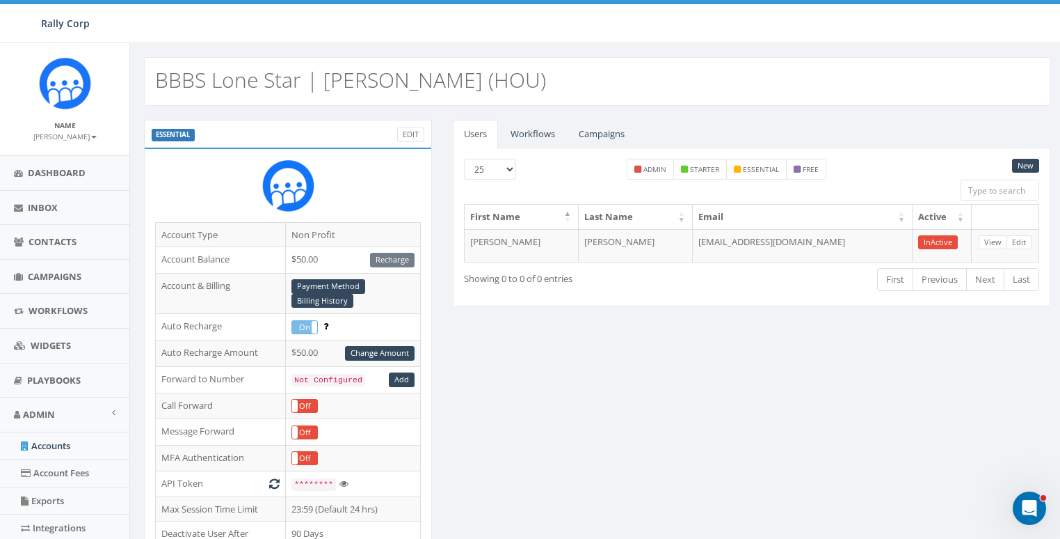
scroll to position [2, 0]
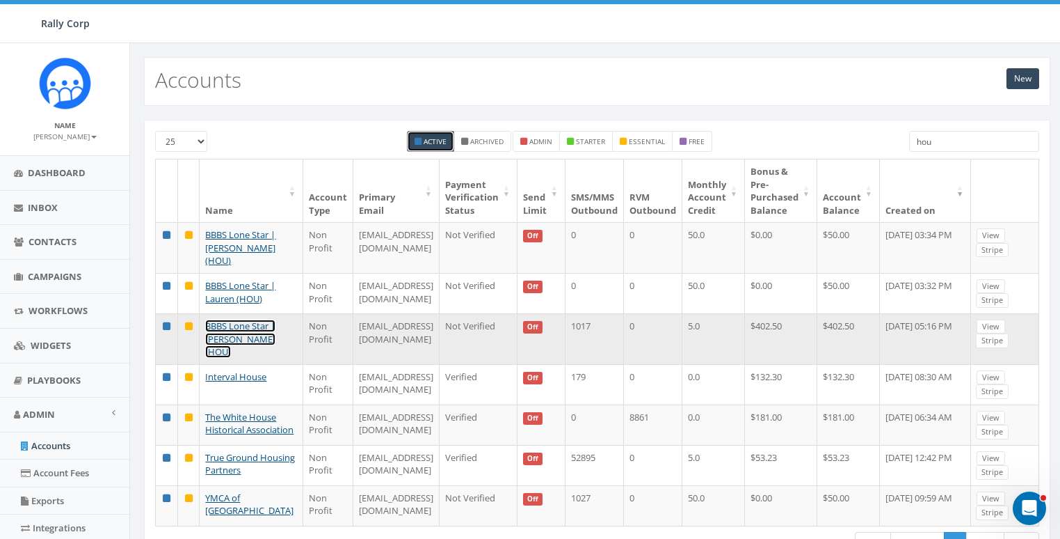
click at [236, 346] on link "BBBS Lone Star | [PERSON_NAME] (HOU)" at bounding box center [240, 338] width 70 height 38
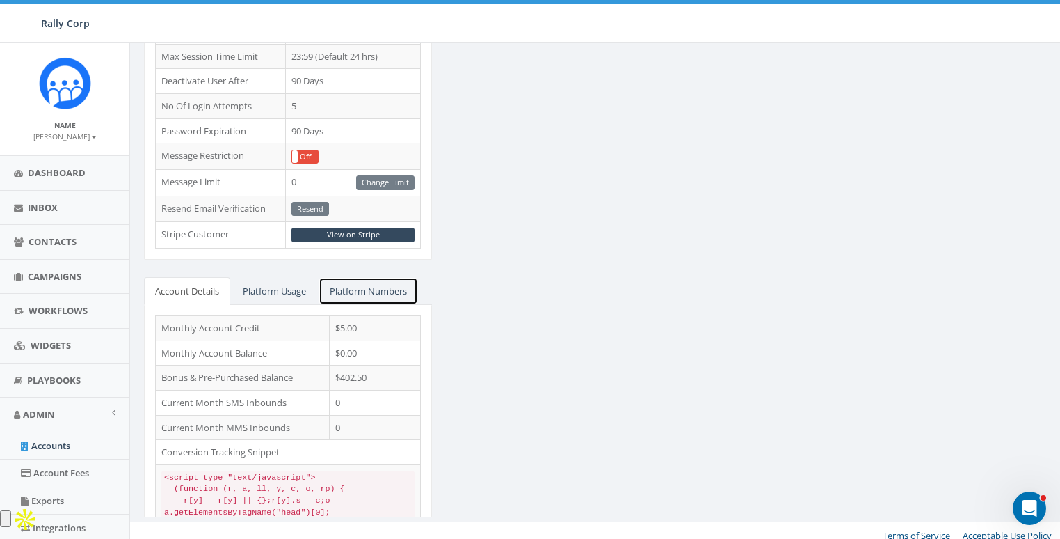
click at [361, 280] on link "Platform Numbers" at bounding box center [368, 291] width 99 height 29
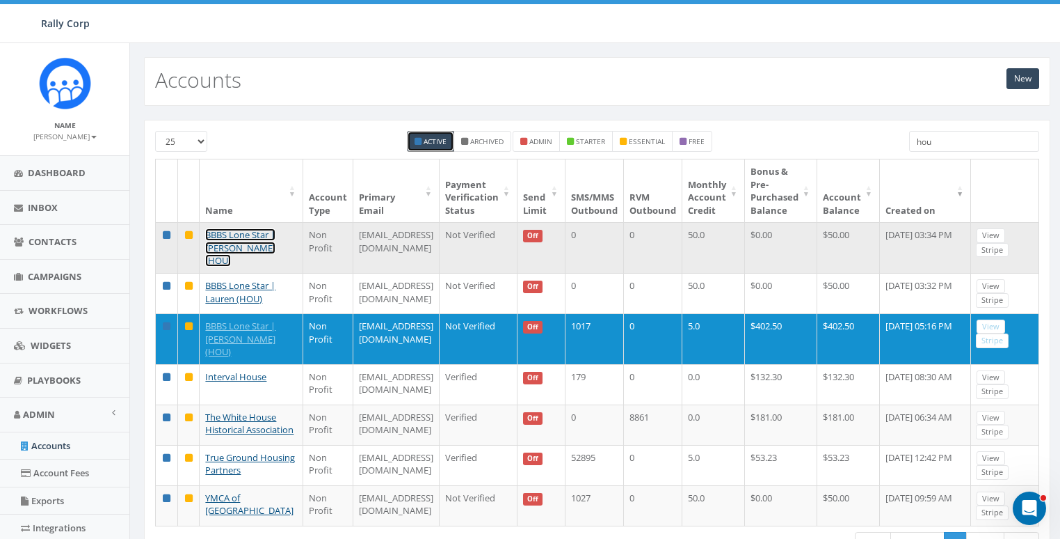
click at [232, 248] on link "BBBS Lone Star | [PERSON_NAME] (HOU)" at bounding box center [240, 247] width 70 height 38
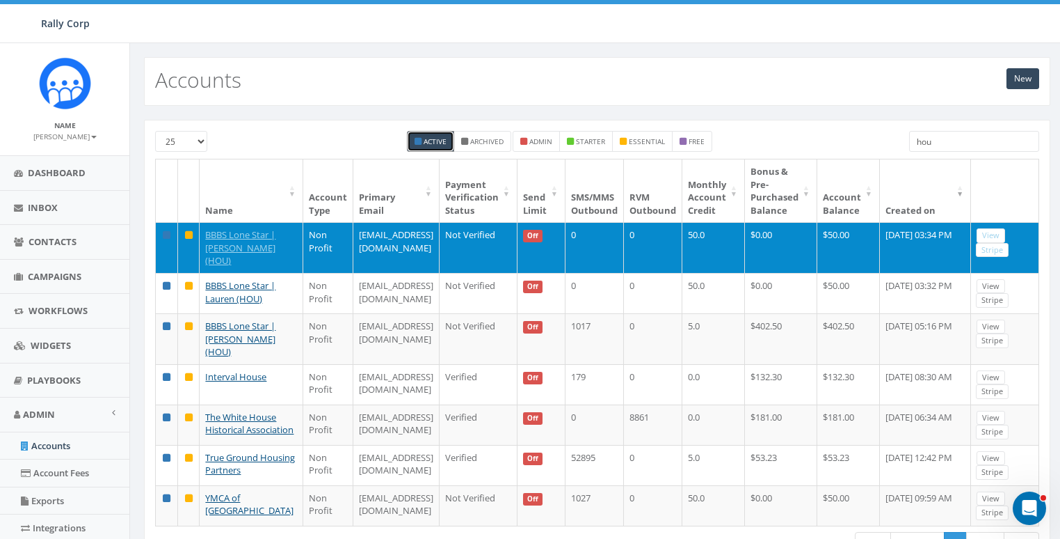
scroll to position [19, 0]
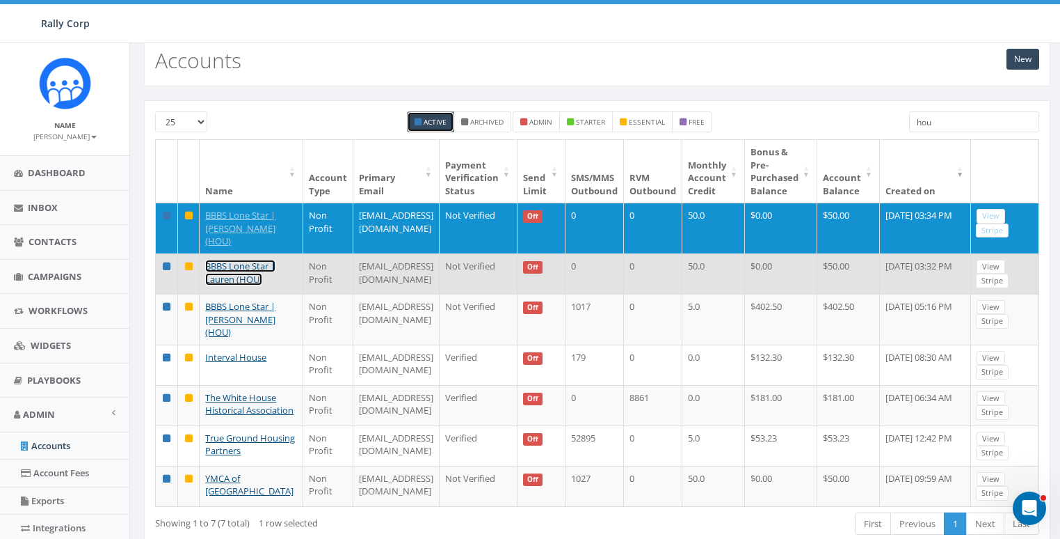
click at [233, 281] on link "BBBS Lone Star | Lauren (HOU)" at bounding box center [240, 273] width 70 height 26
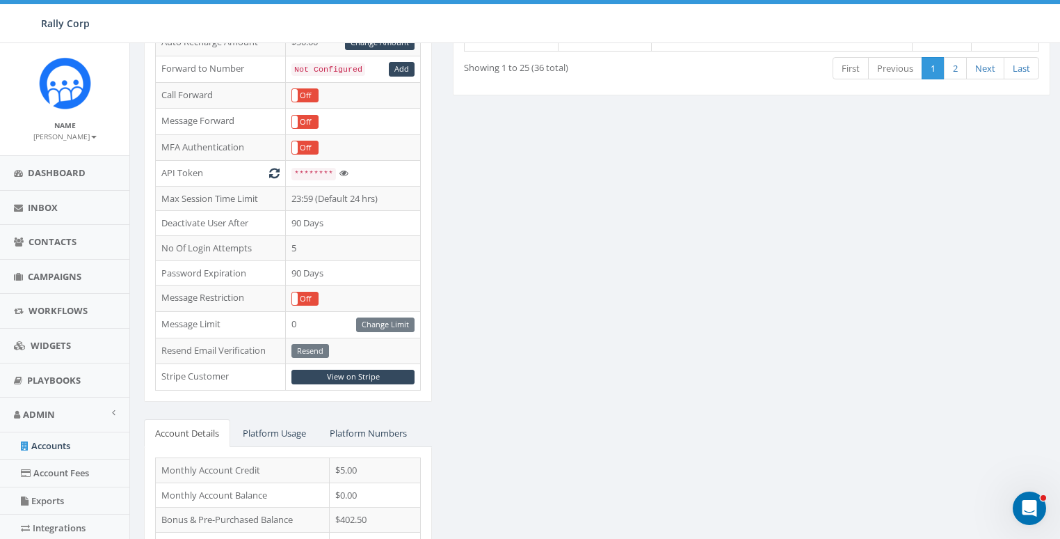
scroll to position [447, 0]
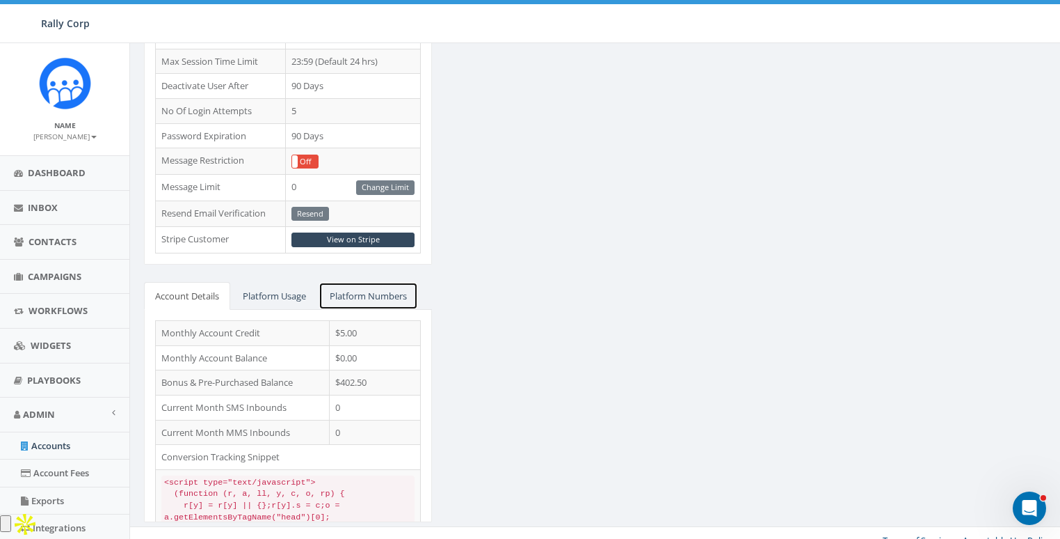
click at [401, 298] on link "Platform Numbers" at bounding box center [368, 296] width 99 height 29
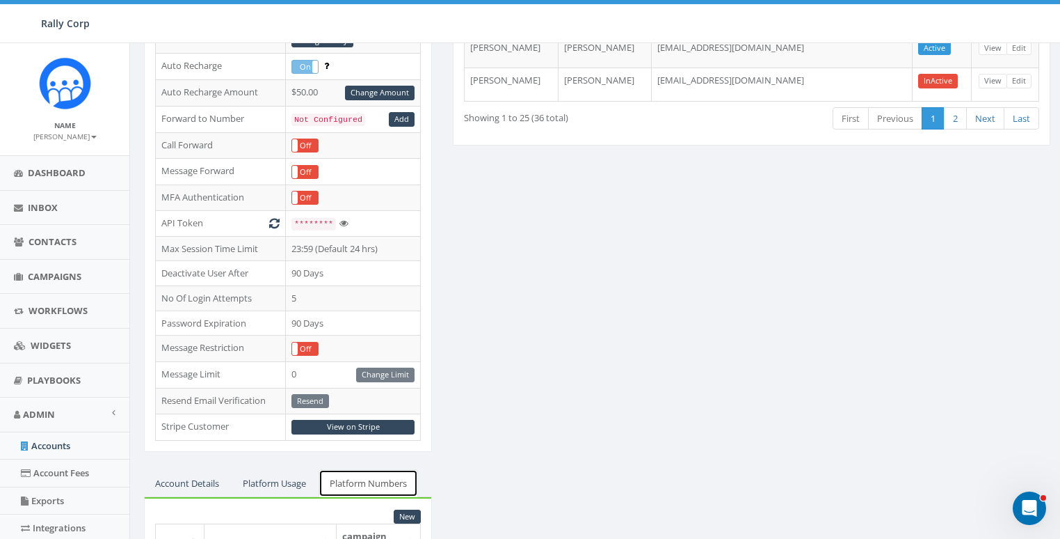
scroll to position [431, 0]
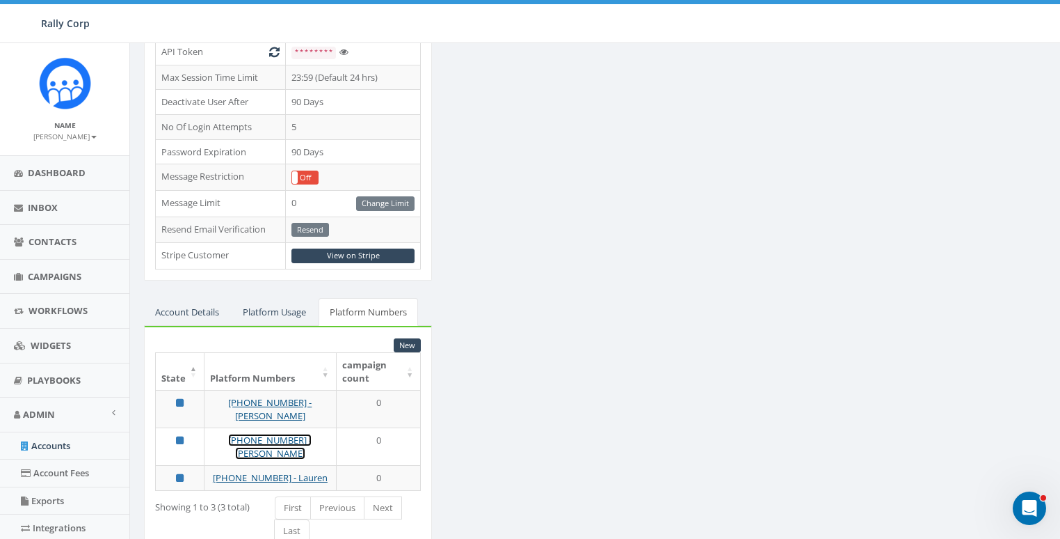
click at [266, 433] on link "[PHONE_NUMBER] - [PERSON_NAME]" at bounding box center [269, 446] width 83 height 26
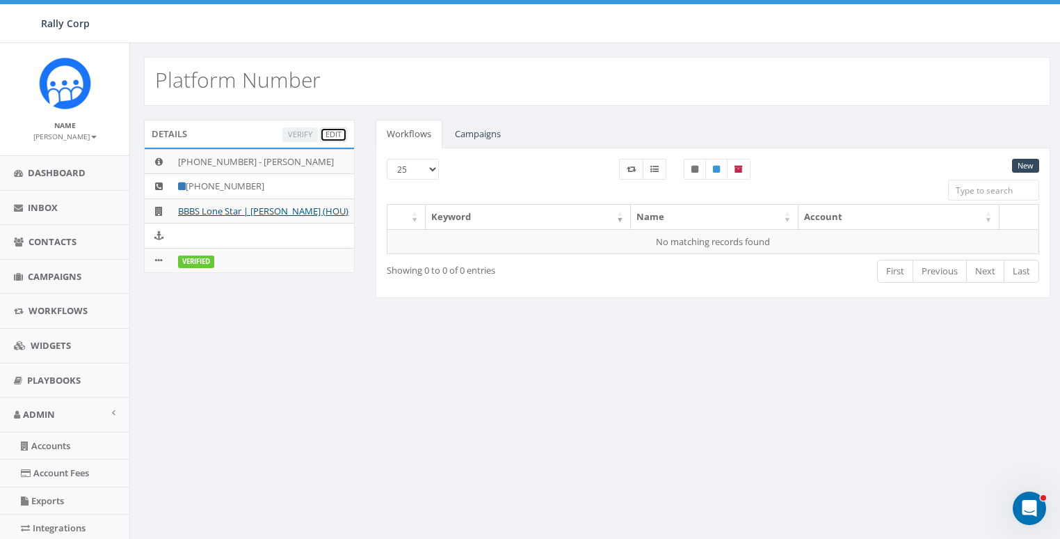
click at [330, 129] on link "Edit" at bounding box center [333, 134] width 27 height 15
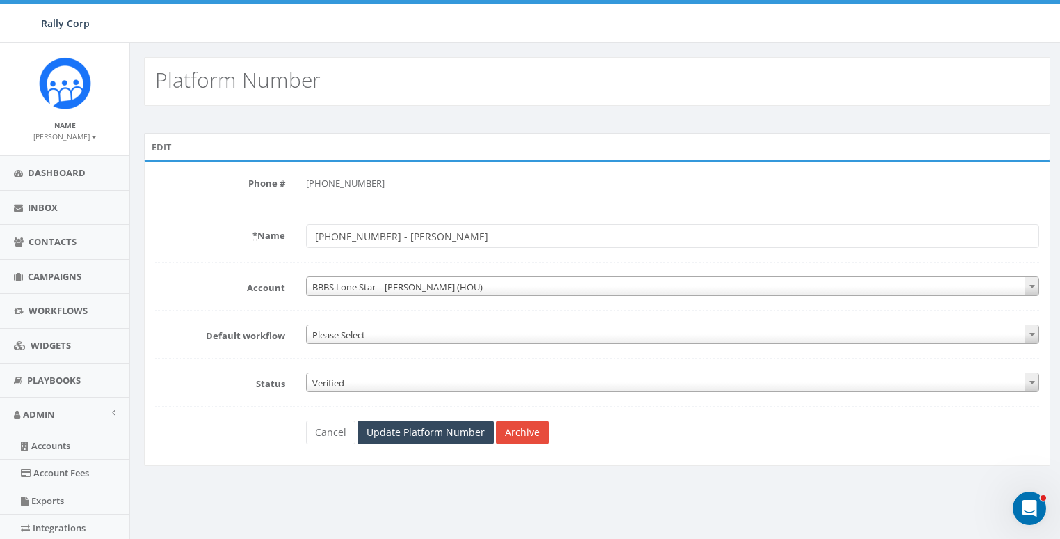
click at [189, 252] on form "Phone # [PHONE_NUMBER] * Name [PHONE_NUMBER] - [PERSON_NAME] Account 1. [PERSON…" at bounding box center [597, 308] width 884 height 272
click at [385, 283] on span "BBBS Lone Star | [PERSON_NAME] (HOU)" at bounding box center [673, 286] width 733 height 19
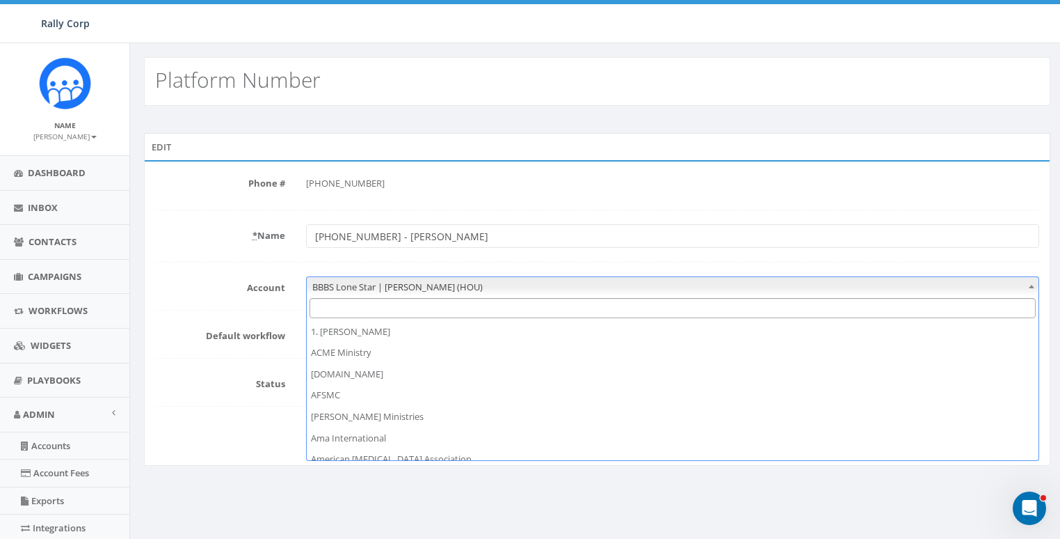
scroll to position [404, 0]
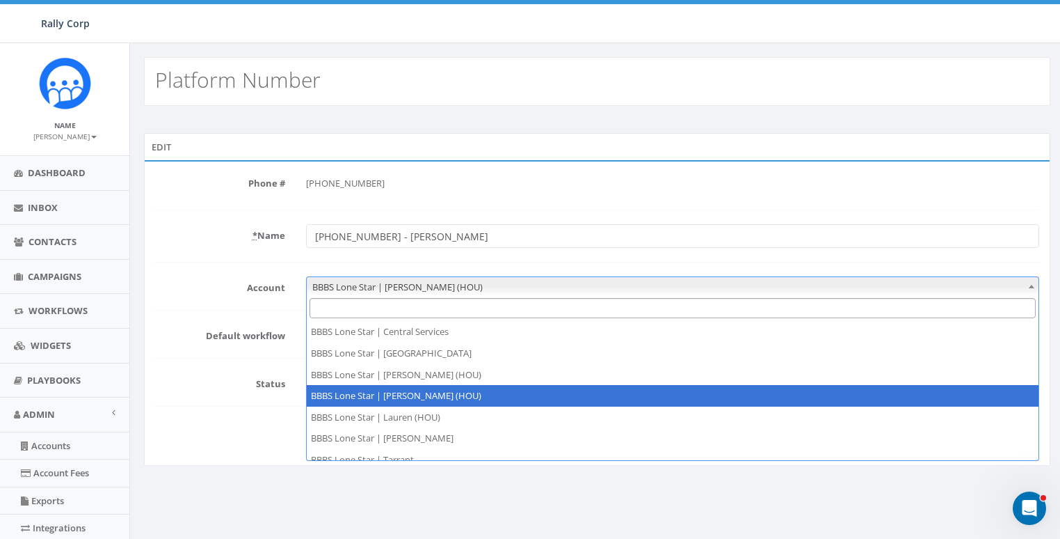
select select "1401"
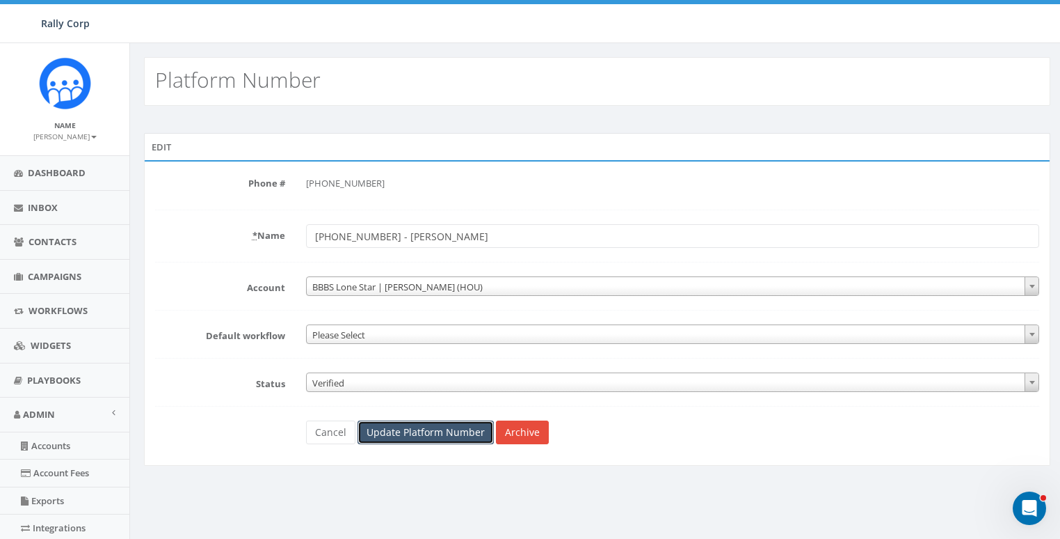
click at [428, 431] on input "Update Platform Number" at bounding box center [426, 432] width 136 height 24
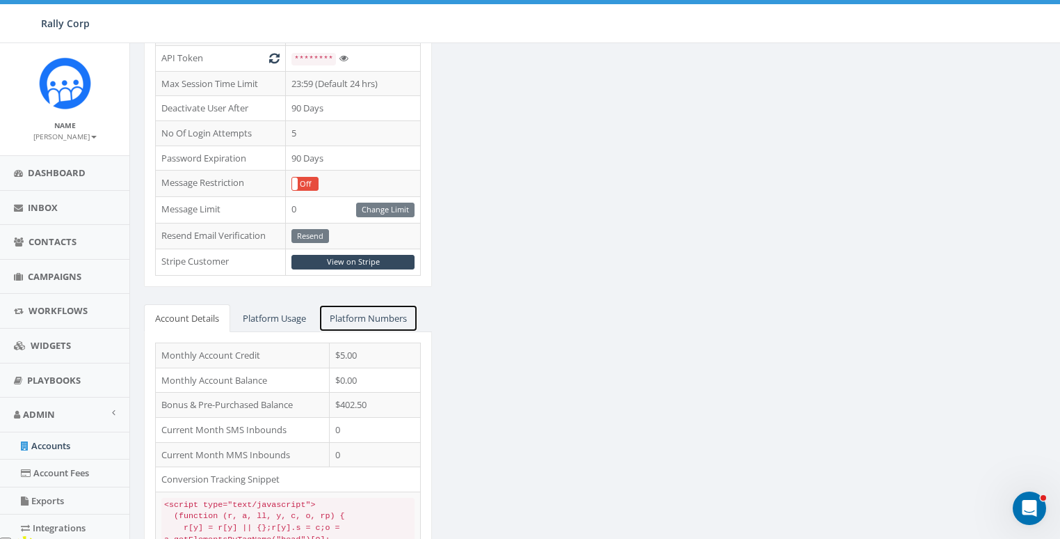
click at [397, 310] on link "Platform Numbers" at bounding box center [368, 318] width 99 height 29
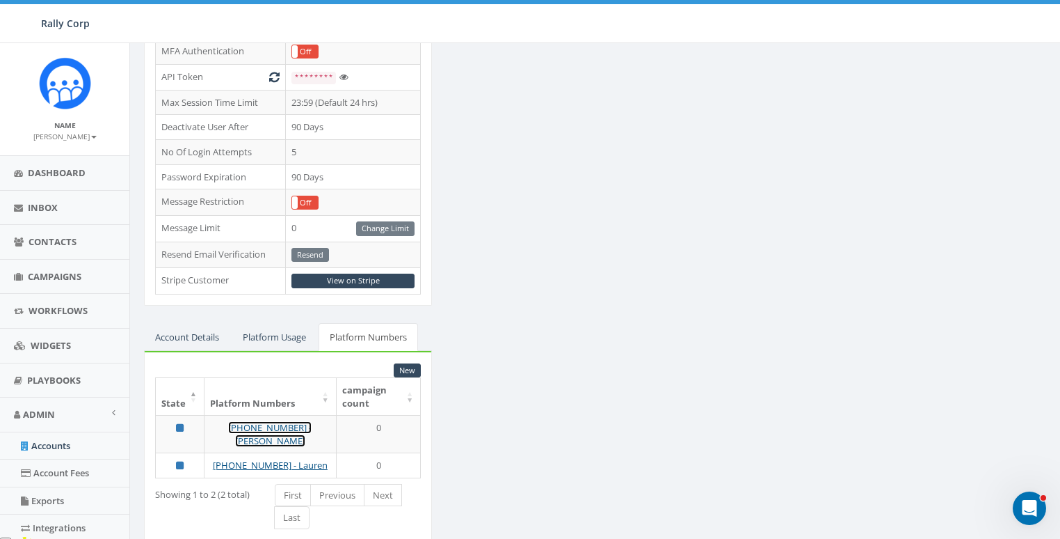
click at [259, 421] on link "[PHONE_NUMBER] - [PERSON_NAME]" at bounding box center [269, 434] width 83 height 26
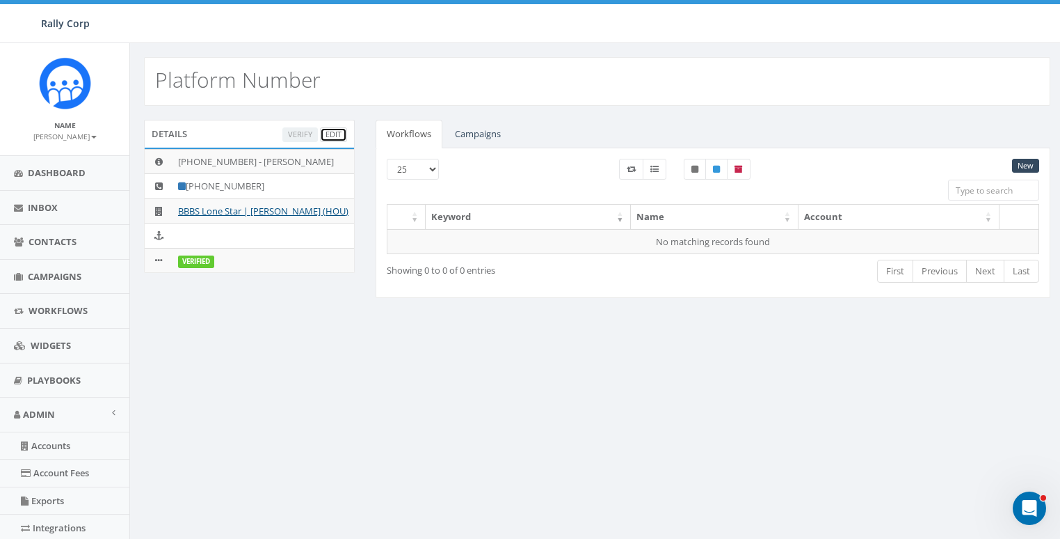
click at [330, 138] on link "Edit" at bounding box center [333, 134] width 27 height 15
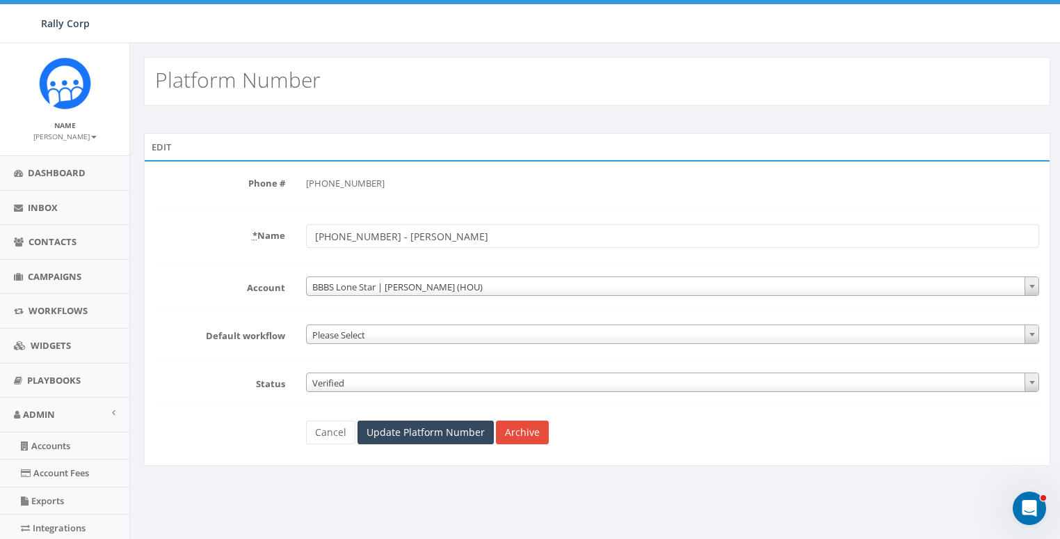
click at [179, 248] on form "Phone # [PHONE_NUMBER] * Name [PHONE_NUMBER] - [PERSON_NAME] Account 1. [PERSON…" at bounding box center [597, 308] width 884 height 272
click at [421, 281] on span "BBBS Lone Star | [PERSON_NAME] (HOU)" at bounding box center [673, 286] width 733 height 19
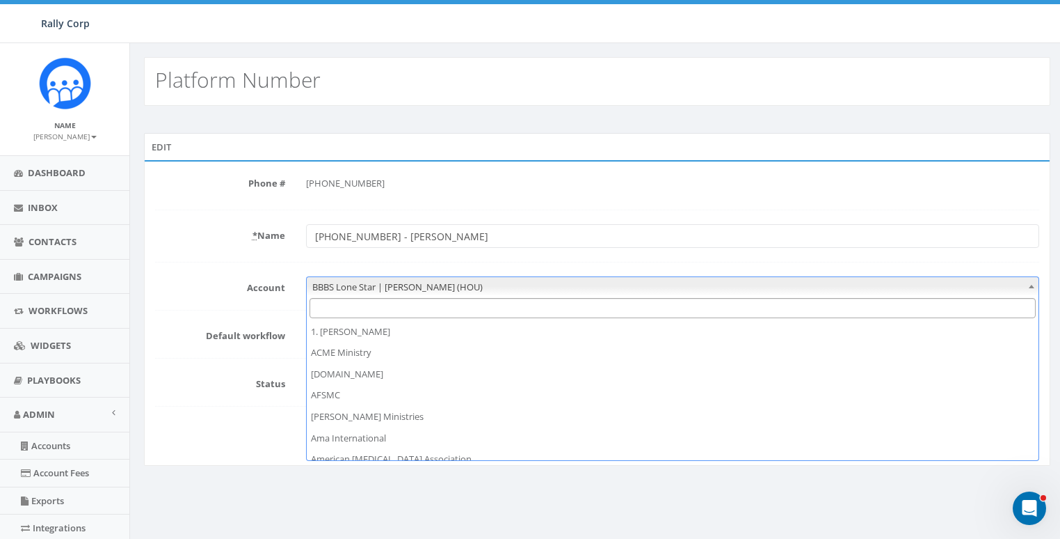
scroll to position [404, 0]
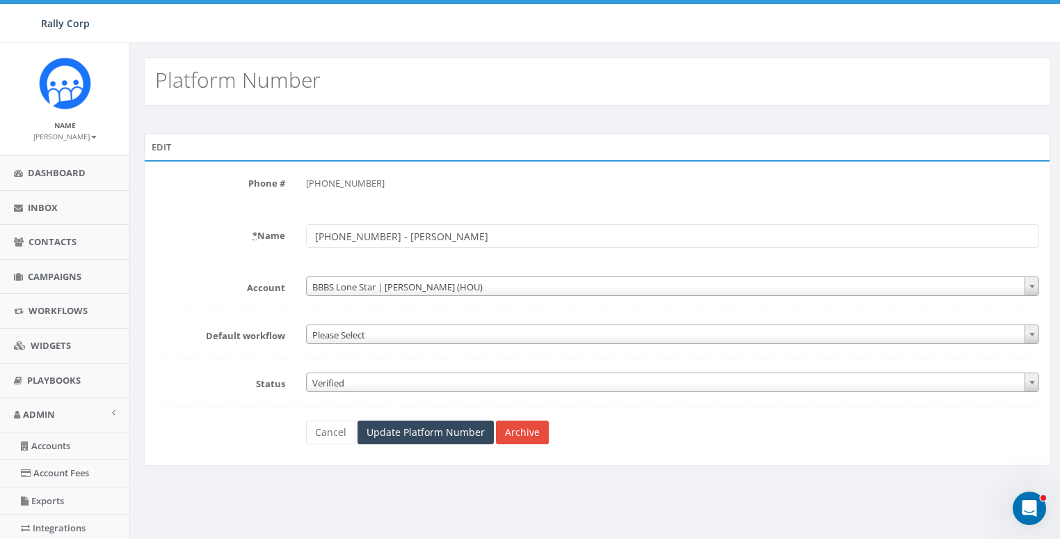
drag, startPoint x: 184, startPoint y: 271, endPoint x: 260, endPoint y: 349, distance: 108.2
click at [190, 276] on form "Phone # [PHONE_NUMBER] * Name [PHONE_NUMBER] - [PERSON_NAME] Account 1. [PERSON…" at bounding box center [597, 308] width 884 height 272
click at [325, 429] on link "Cancel" at bounding box center [330, 432] width 49 height 24
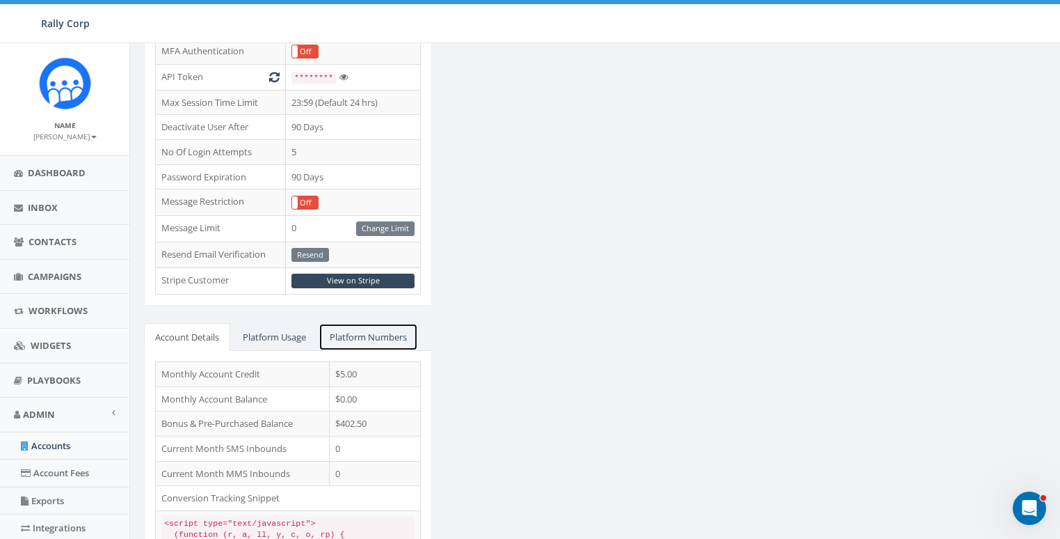
click at [397, 333] on link "Platform Numbers" at bounding box center [368, 337] width 99 height 29
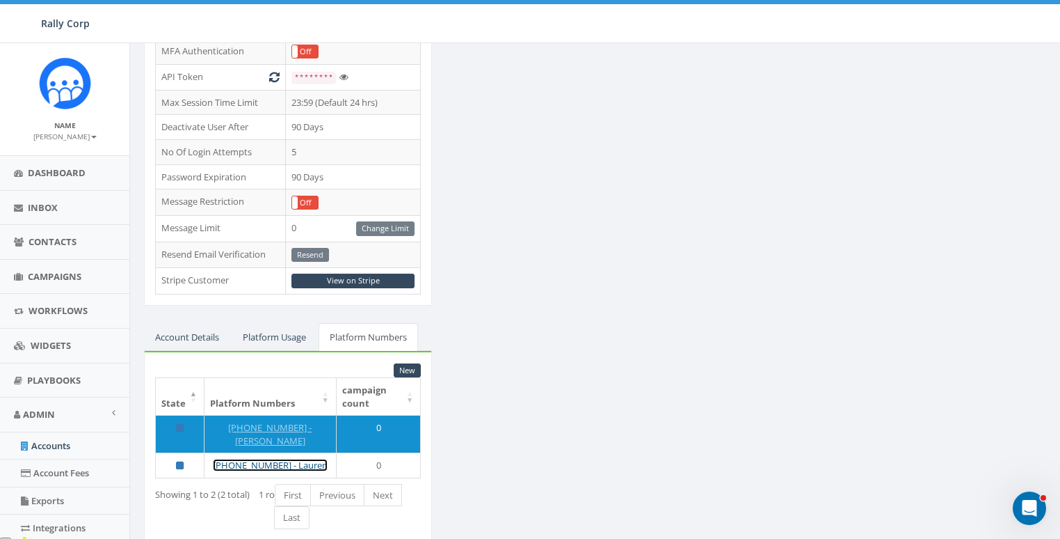
click at [287, 458] on link "[PHONE_NUMBER] - Lauren" at bounding box center [270, 464] width 115 height 13
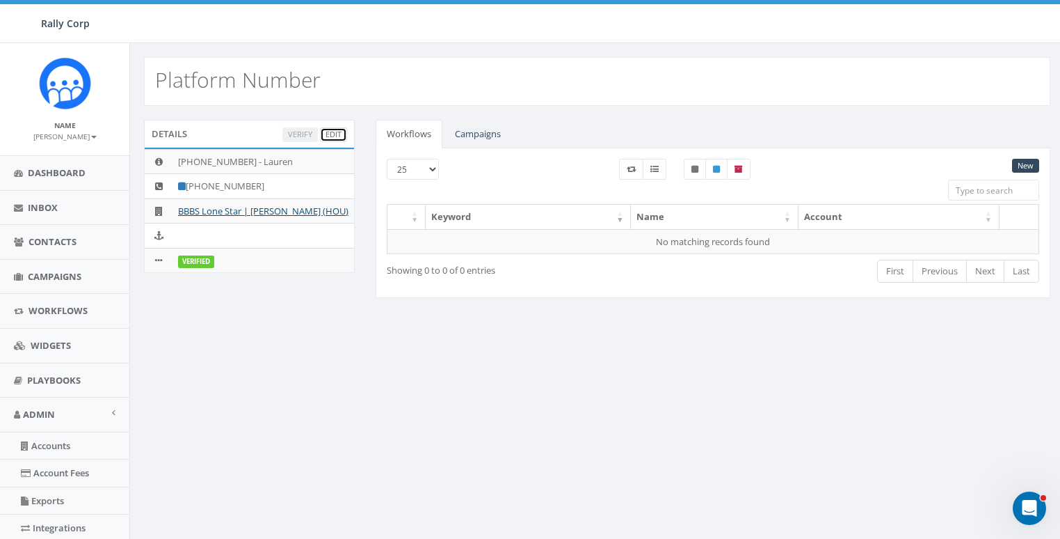
click at [326, 132] on link "Edit" at bounding box center [333, 134] width 27 height 15
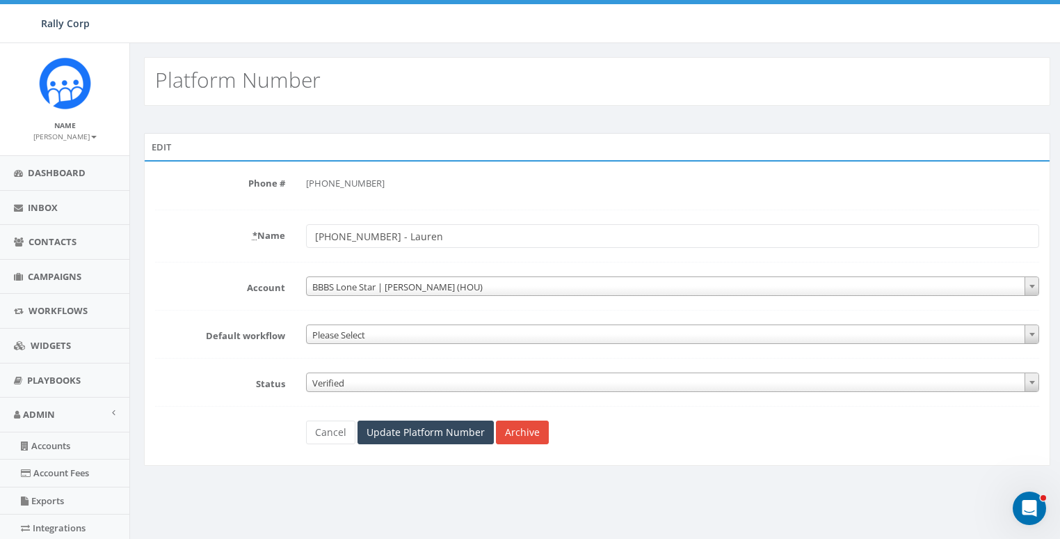
click at [177, 233] on label "* Name" at bounding box center [220, 233] width 151 height 18
click at [306, 233] on input "[PHONE_NUMBER] - Lauren" at bounding box center [672, 236] width 733 height 24
click at [626, 277] on span "BBBS Lone Star | [PERSON_NAME] (HOU)" at bounding box center [673, 286] width 733 height 19
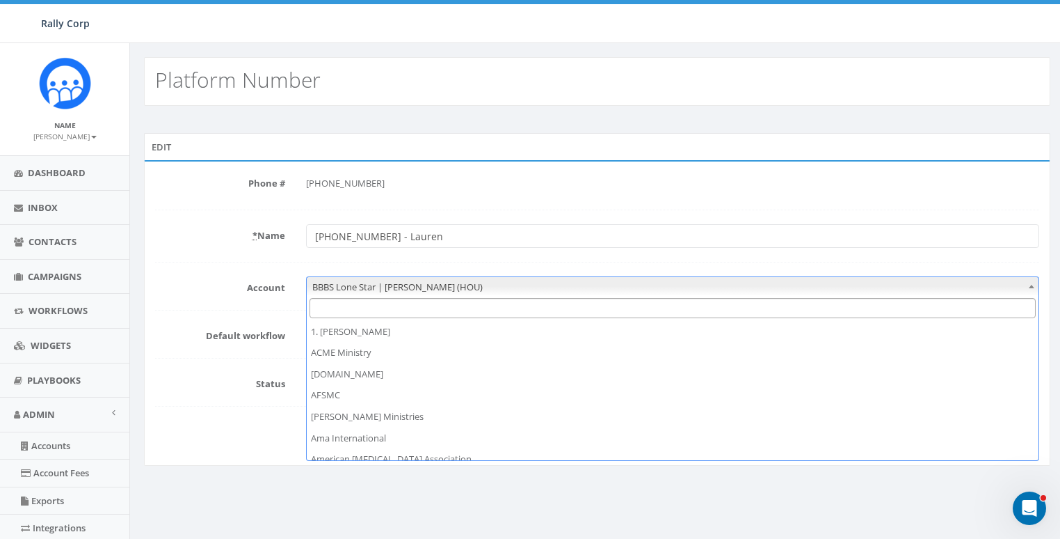
scroll to position [404, 0]
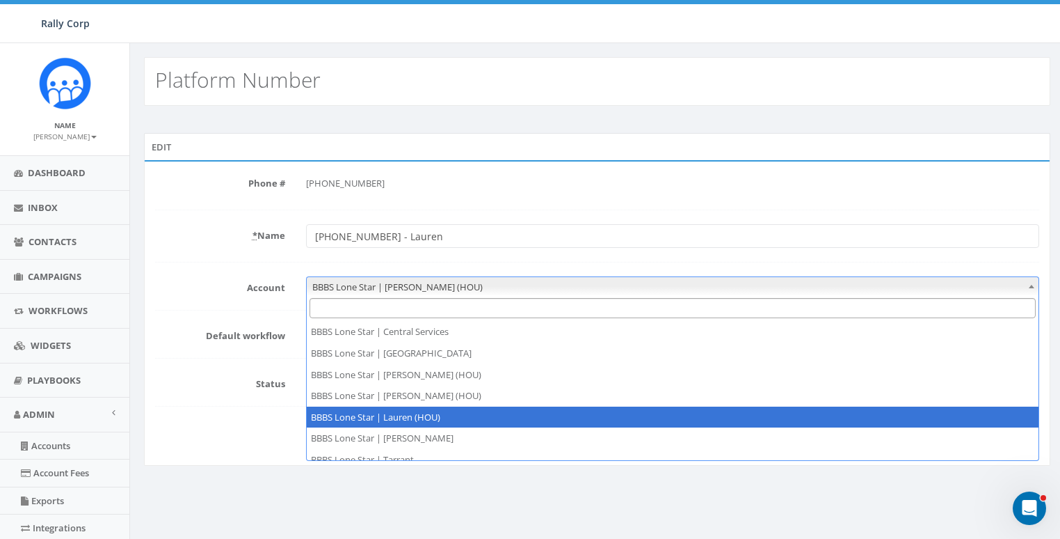
select select "1400"
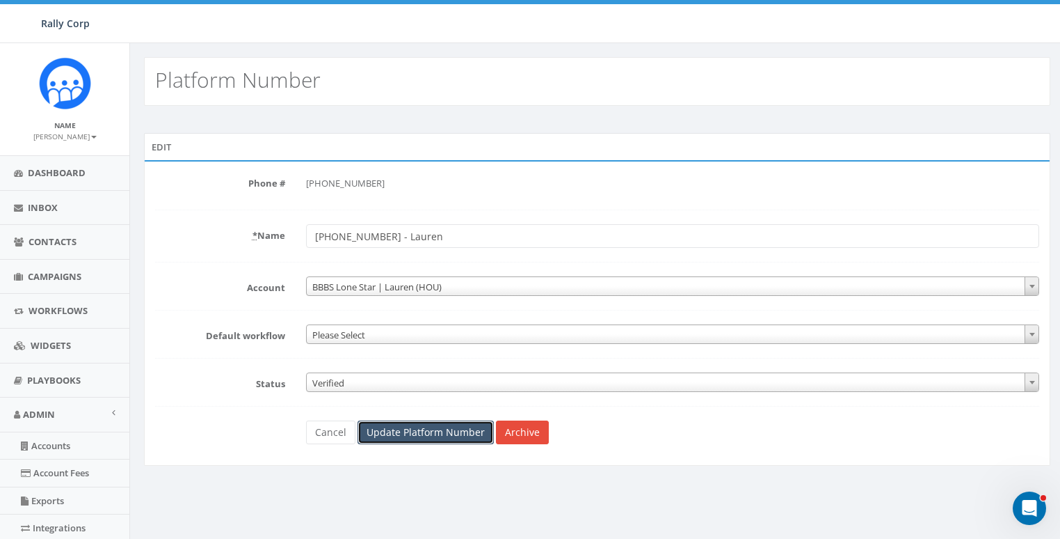
click at [438, 440] on input "Update Platform Number" at bounding box center [426, 432] width 136 height 24
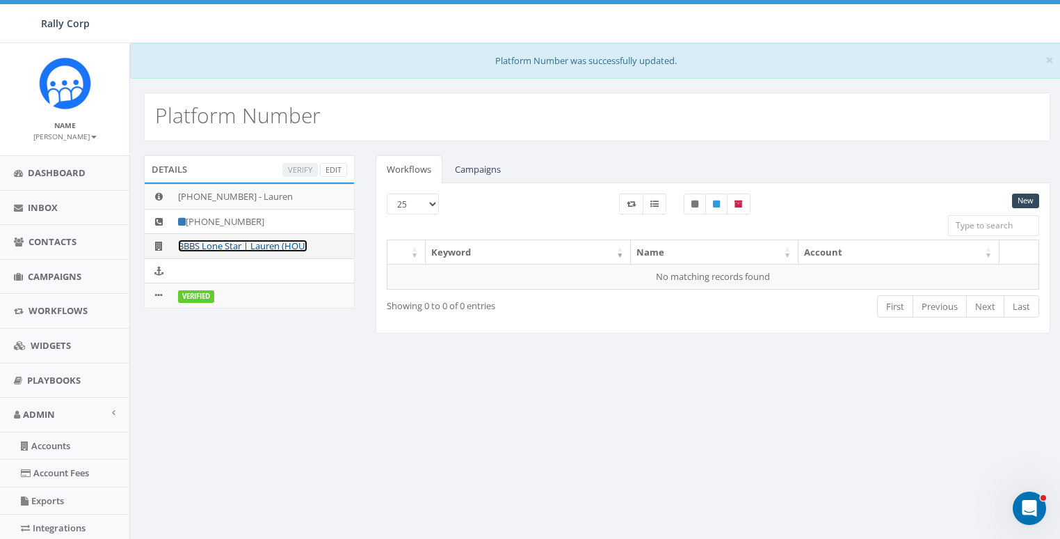
click at [272, 239] on link "BBBS Lone Star | Lauren (HOU)" at bounding box center [242, 245] width 129 height 13
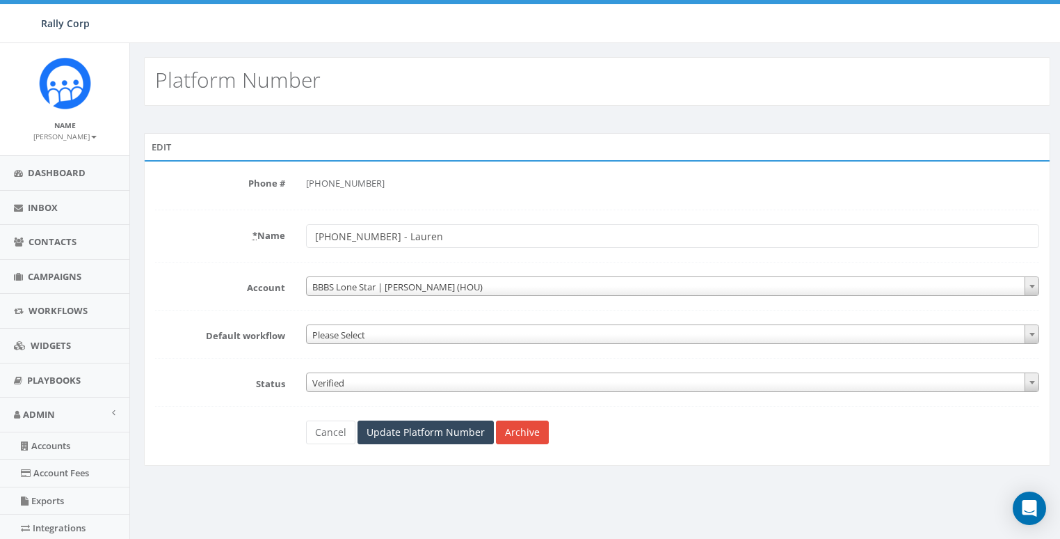
select select "1400"
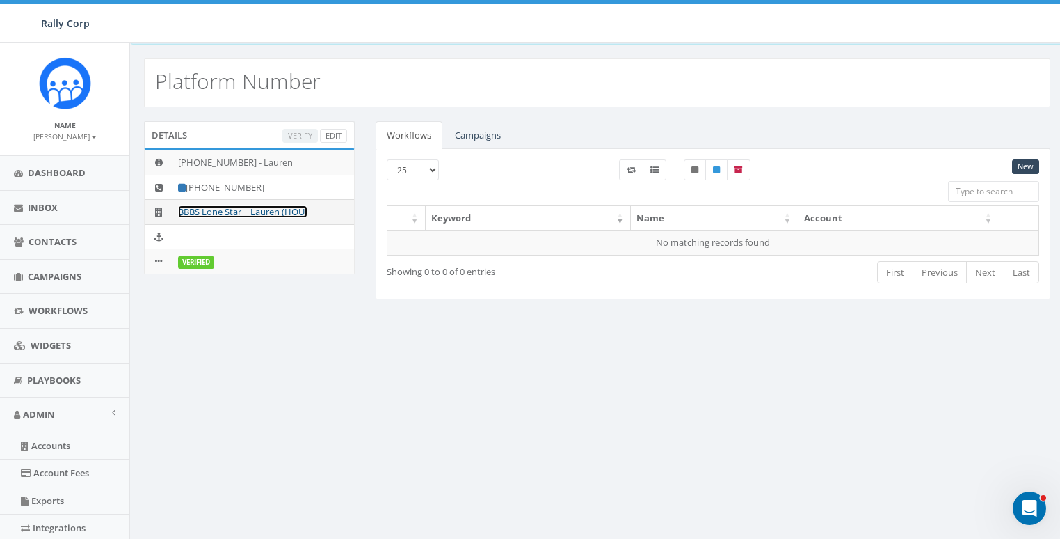
click at [279, 211] on link "BBBS Lone Star | Lauren (HOU)" at bounding box center [242, 211] width 129 height 13
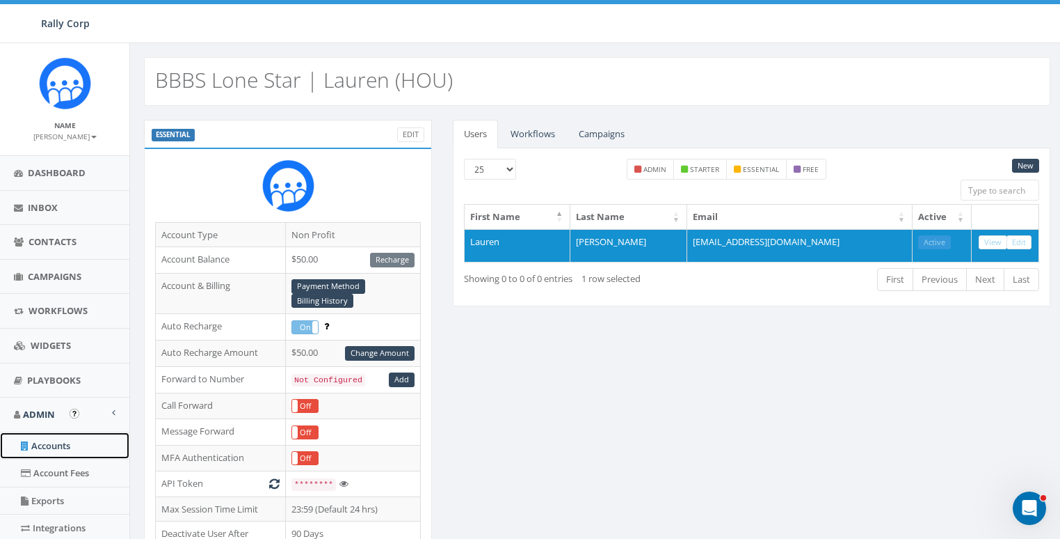
click at [54, 448] on link "Accounts" at bounding box center [64, 445] width 129 height 27
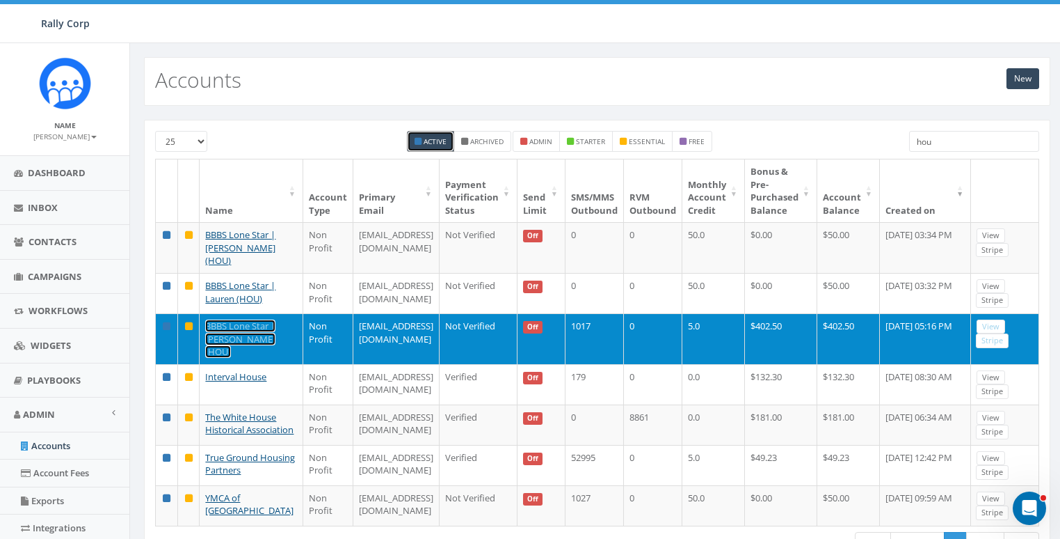
click at [227, 349] on link "BBBS Lone Star | Janis (HOU)" at bounding box center [240, 338] width 70 height 38
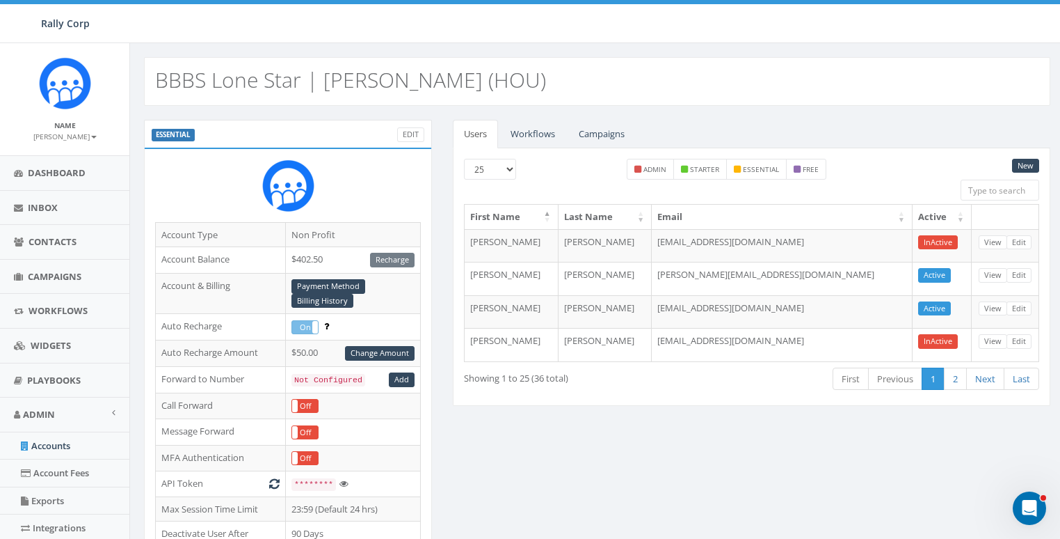
click at [628, 413] on div "Users Workflows Campaigns New 25 50 100 admin starter essential free First Name…" at bounding box center [751, 271] width 619 height 303
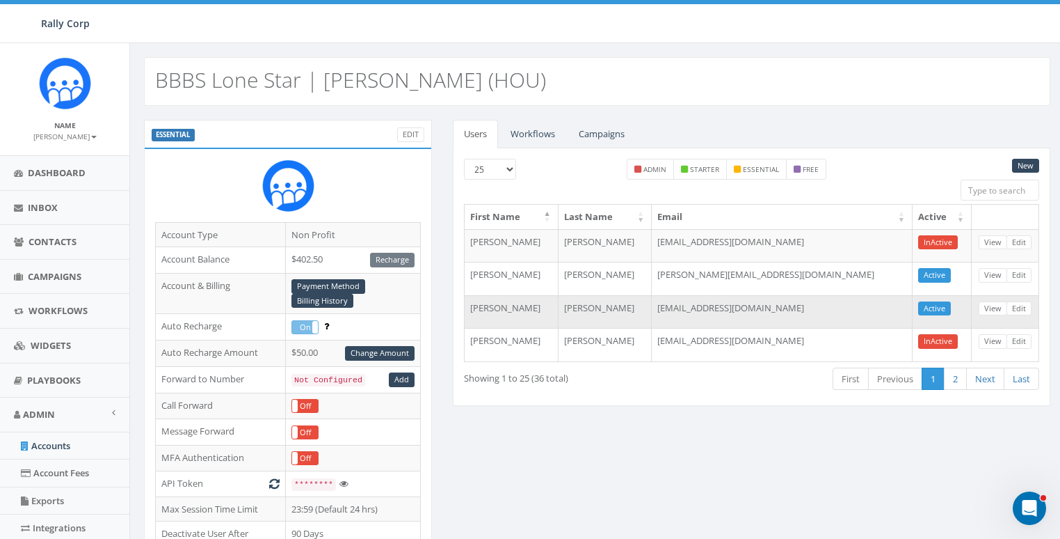
click at [730, 308] on td "[EMAIL_ADDRESS][DOMAIN_NAME]" at bounding box center [782, 311] width 261 height 33
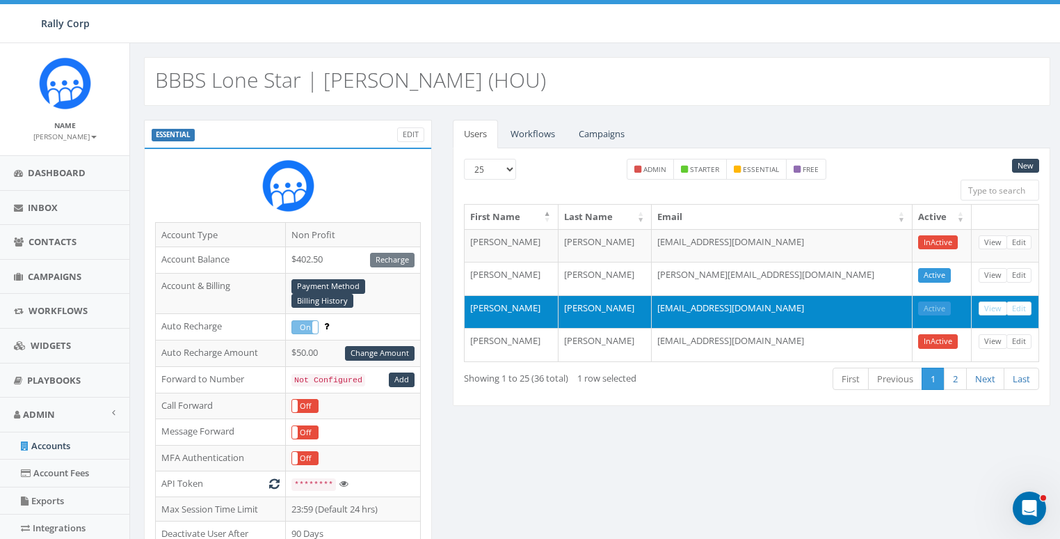
click at [730, 308] on td "[EMAIL_ADDRESS][DOMAIN_NAME]" at bounding box center [782, 311] width 261 height 33
copy tr "[EMAIL_ADDRESS][DOMAIN_NAME] Active View Edit"
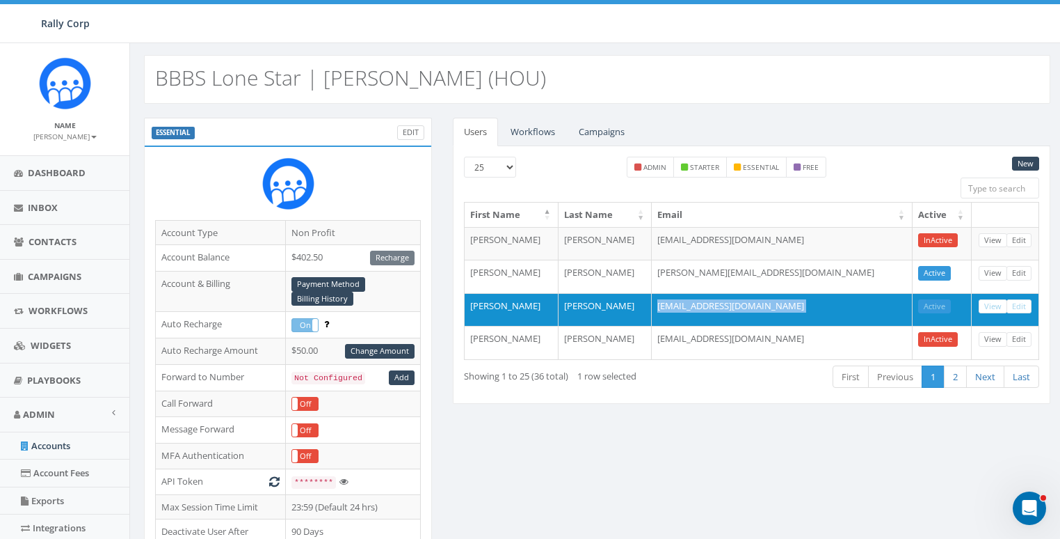
scroll to position [4, 0]
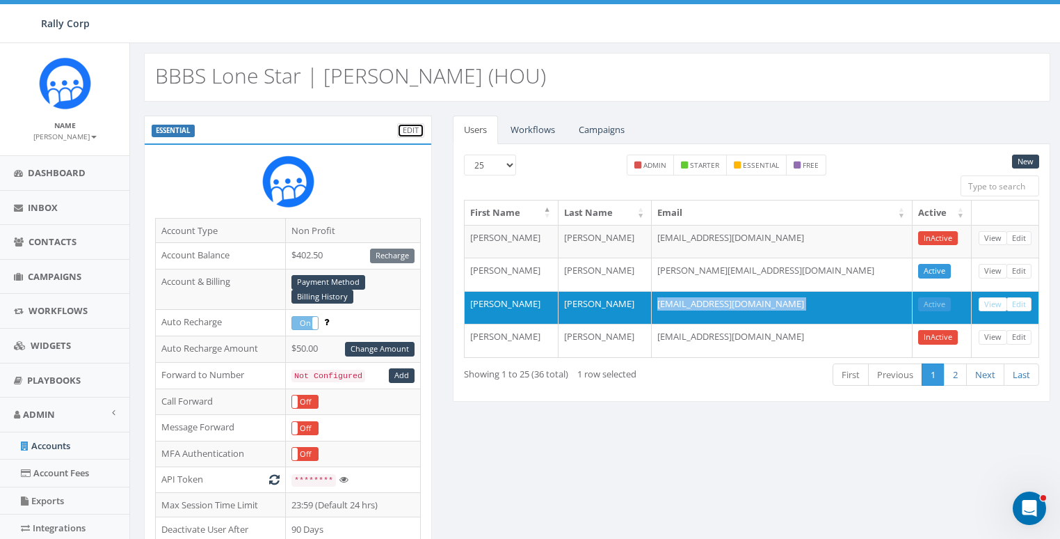
click at [415, 128] on link "Edit" at bounding box center [410, 130] width 27 height 15
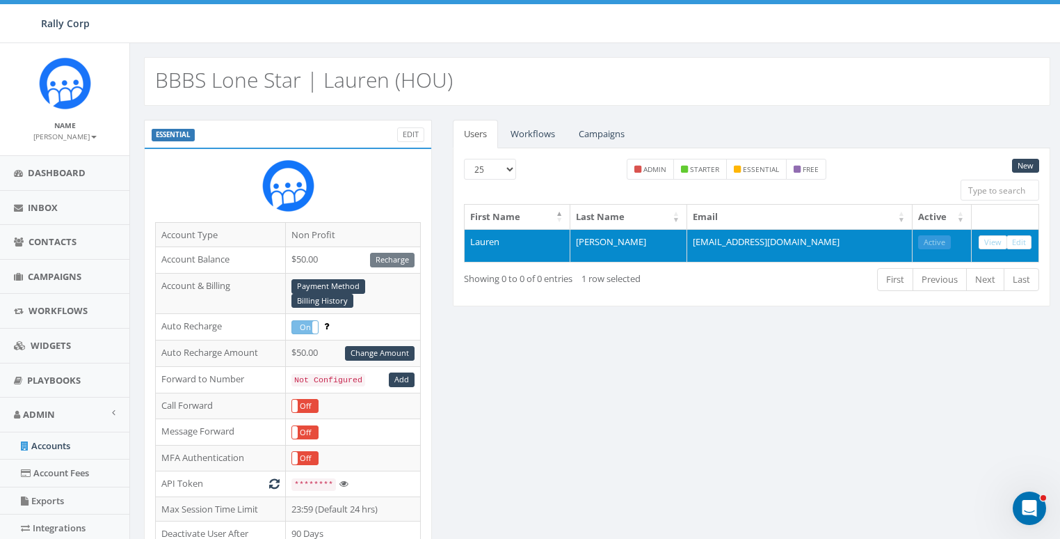
click at [763, 235] on td "ljohnson@bbbstx.org" at bounding box center [799, 245] width 225 height 33
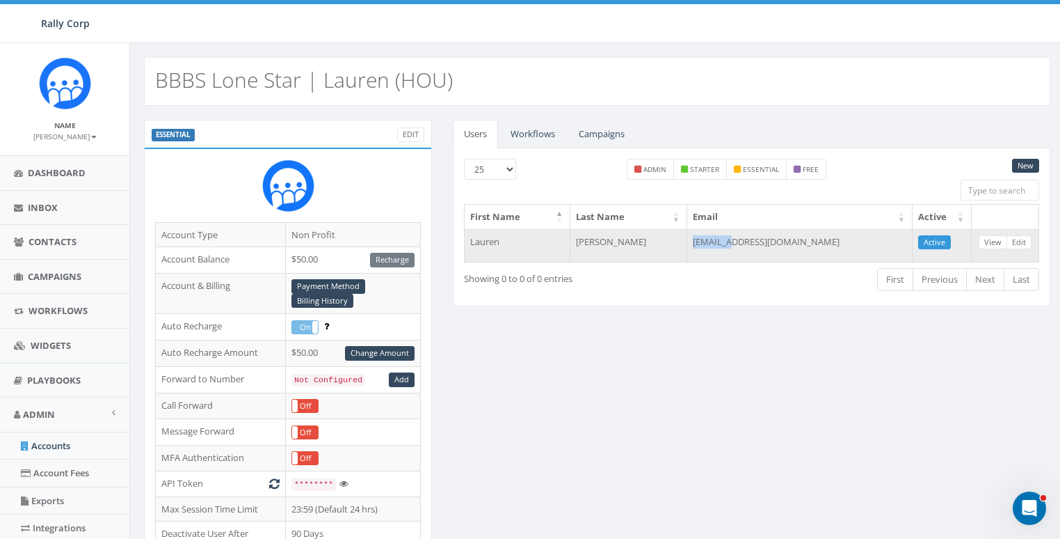
click at [763, 235] on td "ljohnson@bbbstx.org" at bounding box center [799, 245] width 225 height 33
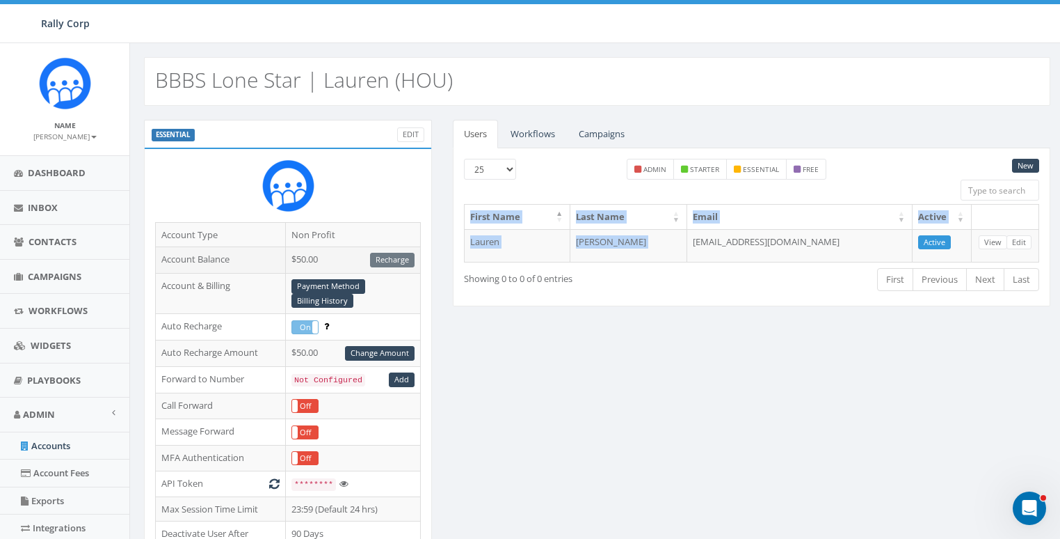
copy table "First Name Last Name Email Active Lauren Johnson"
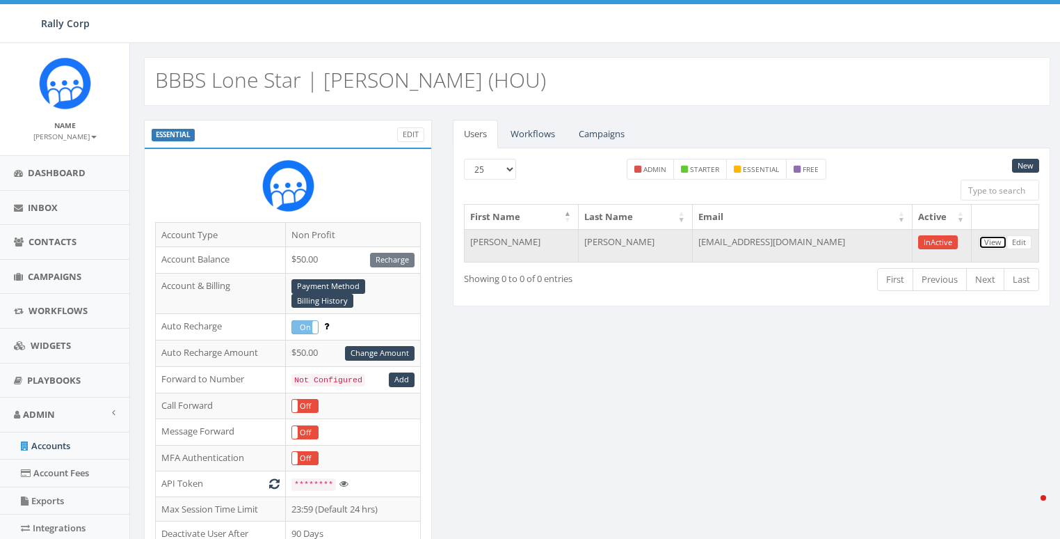
click at [991, 237] on link "View" at bounding box center [993, 242] width 29 height 15
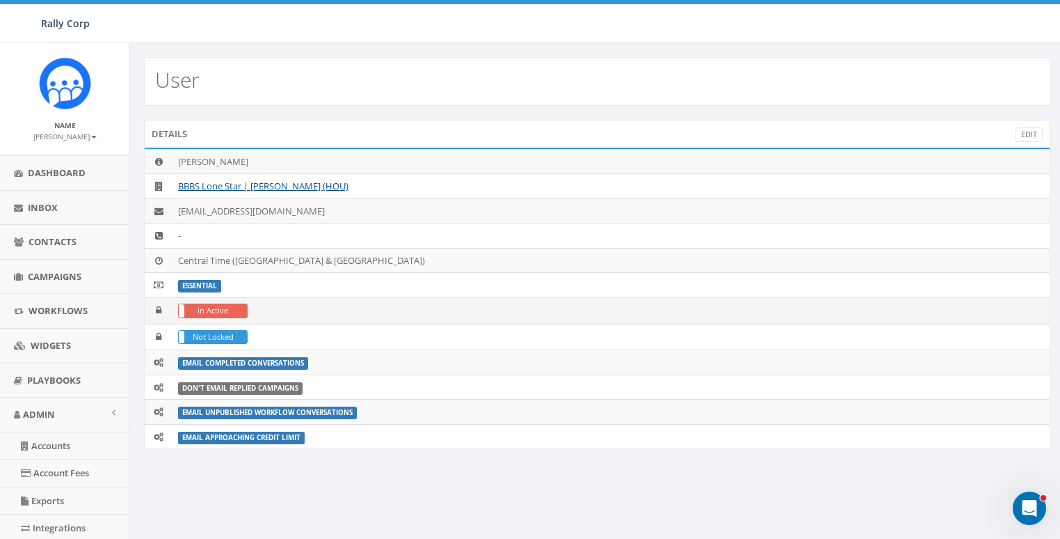
click at [215, 309] on label "In Active" at bounding box center [213, 310] width 68 height 13
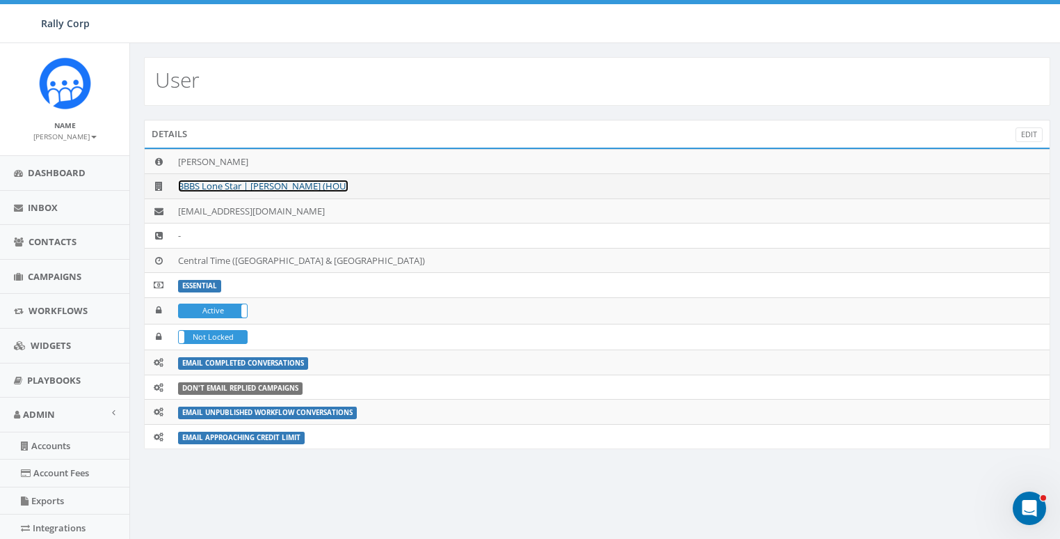
click at [237, 186] on link "BBBS Lone Star | Kelly (HOU)" at bounding box center [263, 186] width 170 height 13
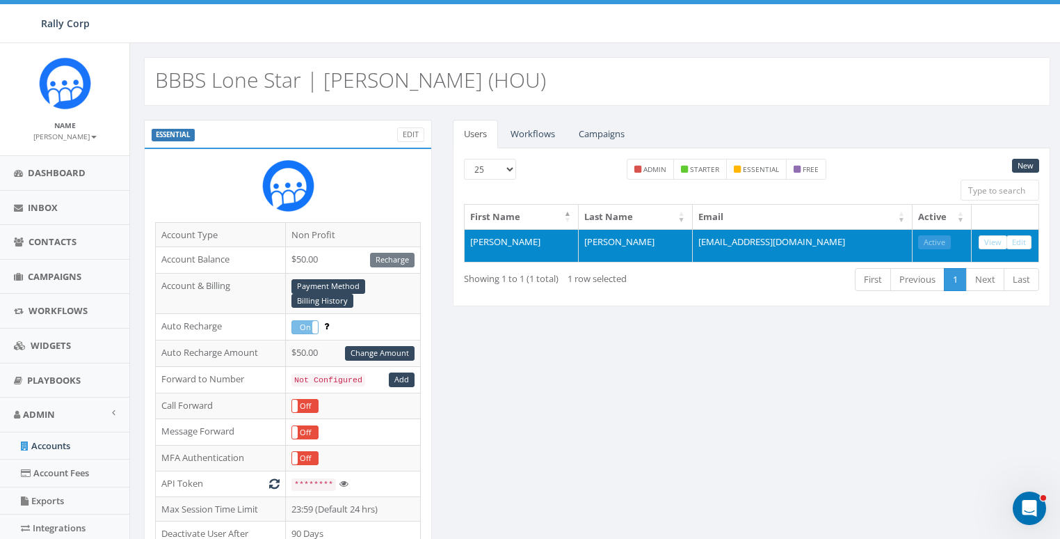
click at [778, 236] on td "[EMAIL_ADDRESS][DOMAIN_NAME]" at bounding box center [803, 245] width 220 height 33
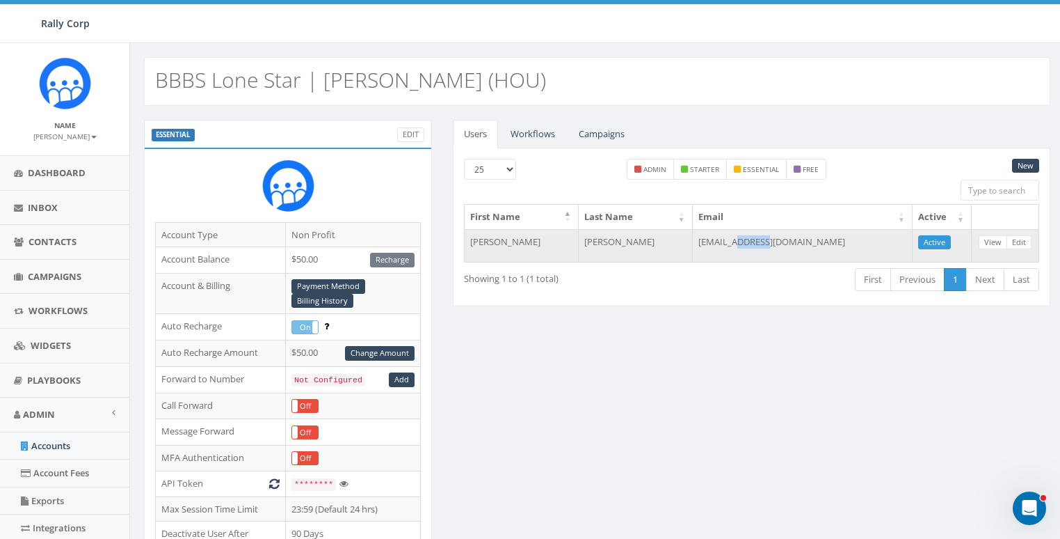
click at [778, 236] on td "[EMAIL_ADDRESS][DOMAIN_NAME]" at bounding box center [803, 245] width 220 height 33
copy table "First Name Last Name Email Active Kelly Glaser"
click at [771, 237] on td "[EMAIL_ADDRESS][DOMAIN_NAME]" at bounding box center [803, 245] width 220 height 33
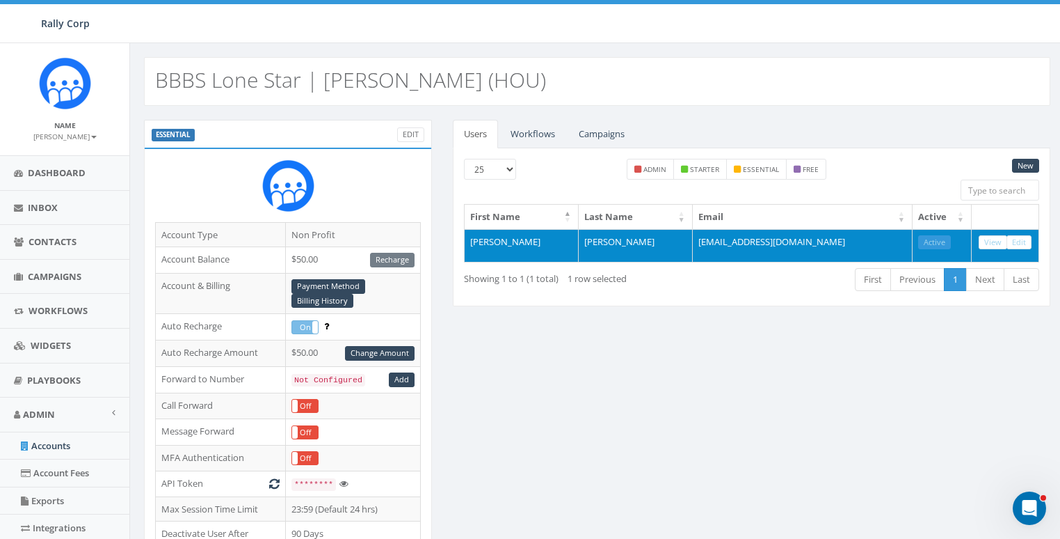
click at [771, 237] on td "[EMAIL_ADDRESS][DOMAIN_NAME]" at bounding box center [803, 245] width 220 height 33
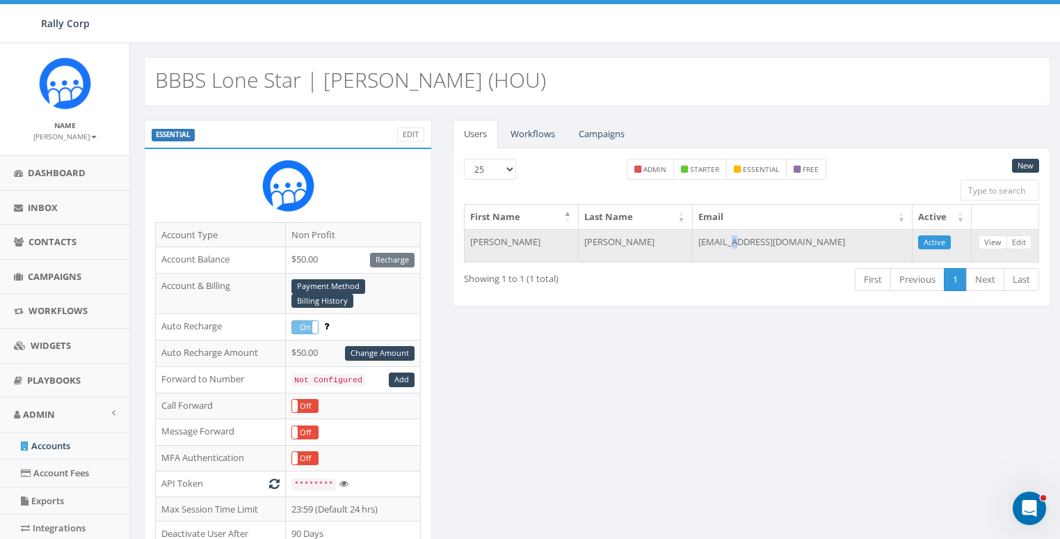
click at [771, 237] on td "[EMAIL_ADDRESS][DOMAIN_NAME]" at bounding box center [803, 245] width 220 height 33
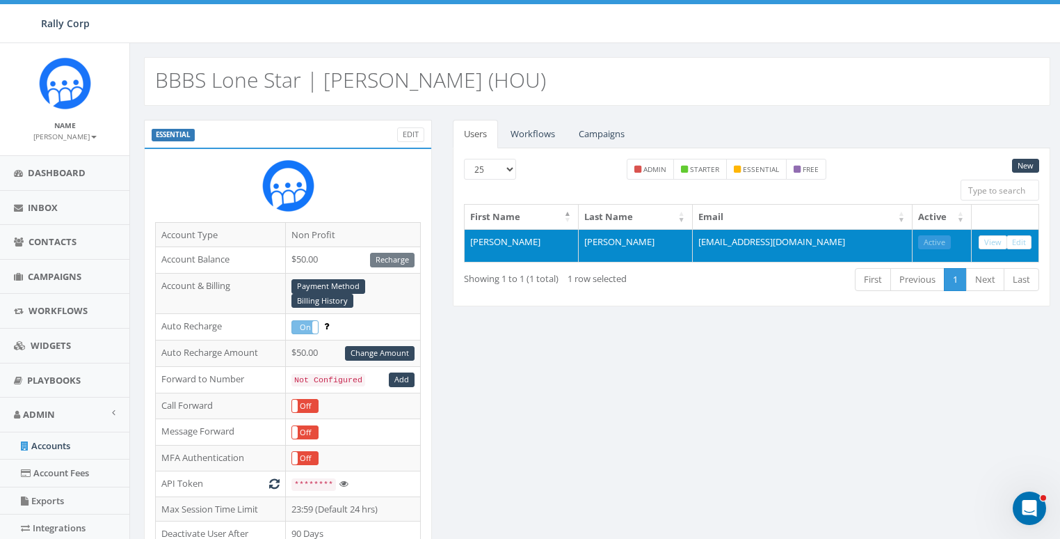
click at [754, 243] on td "[EMAIL_ADDRESS][DOMAIN_NAME]" at bounding box center [803, 245] width 220 height 33
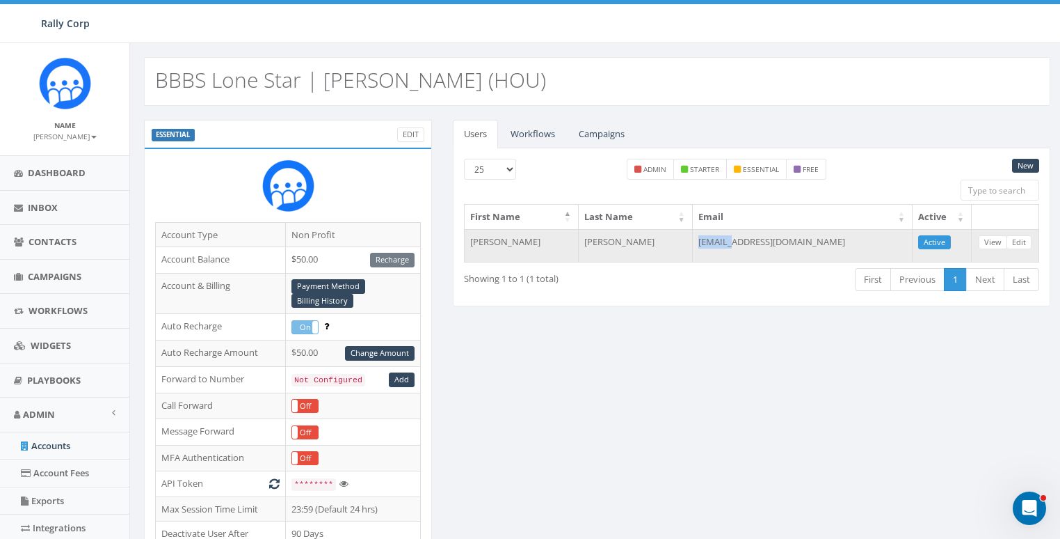
click at [754, 243] on td "[EMAIL_ADDRESS][DOMAIN_NAME]" at bounding box center [803, 245] width 220 height 33
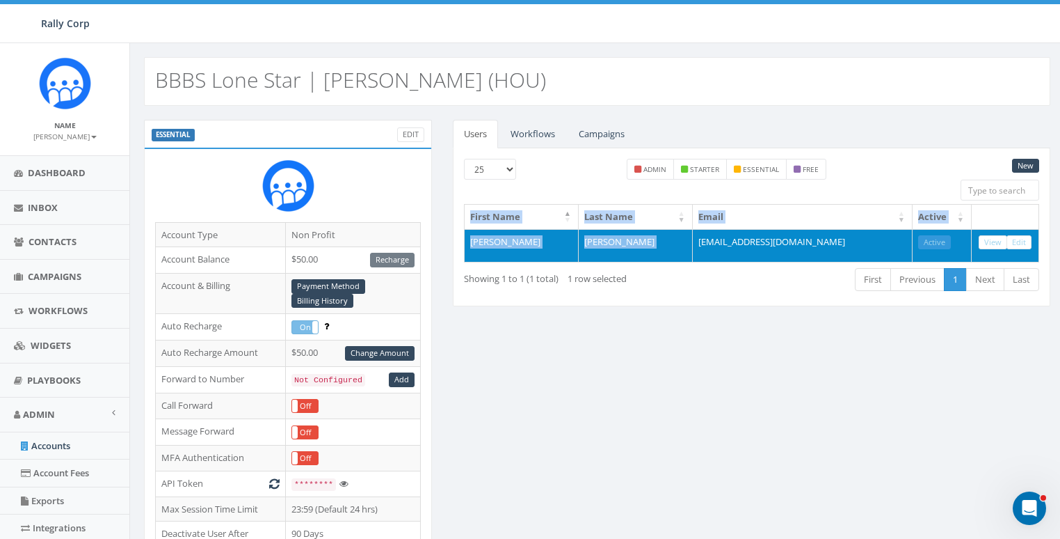
click at [754, 243] on td "[EMAIL_ADDRESS][DOMAIN_NAME]" at bounding box center [803, 245] width 220 height 33
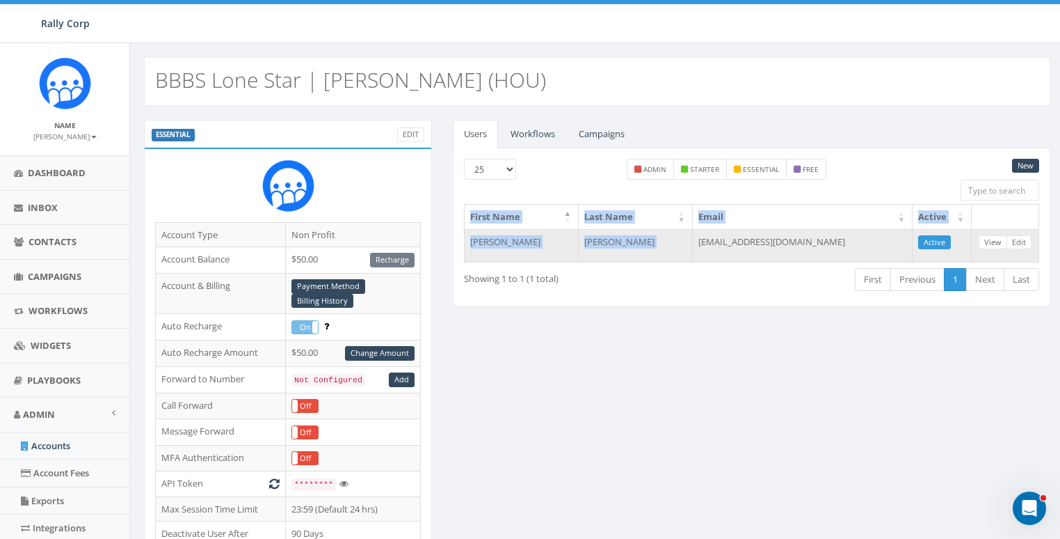
copy table "First Name Last Name Email Active Kelly Glaser"
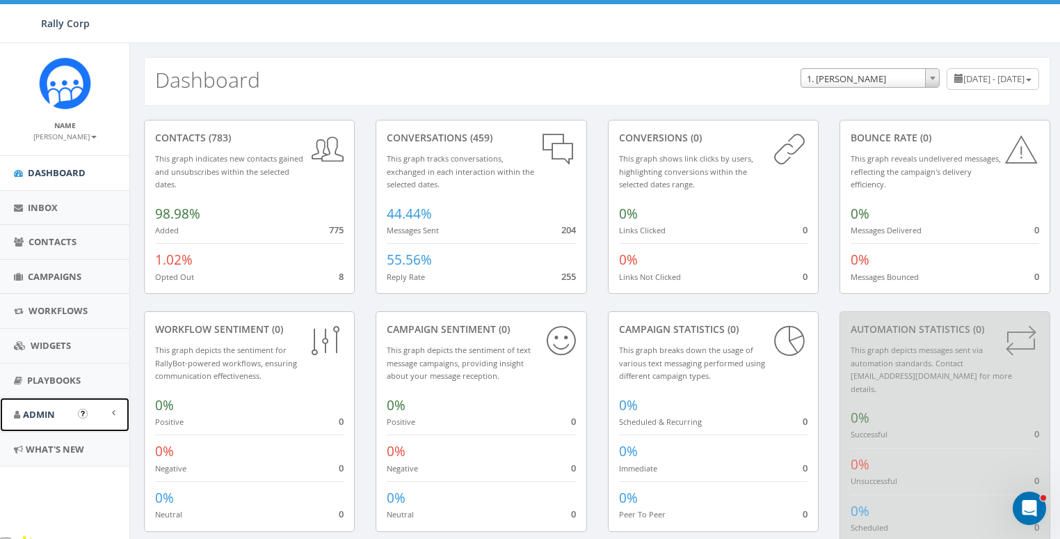
click at [32, 418] on span "Admin" at bounding box center [39, 414] width 32 height 13
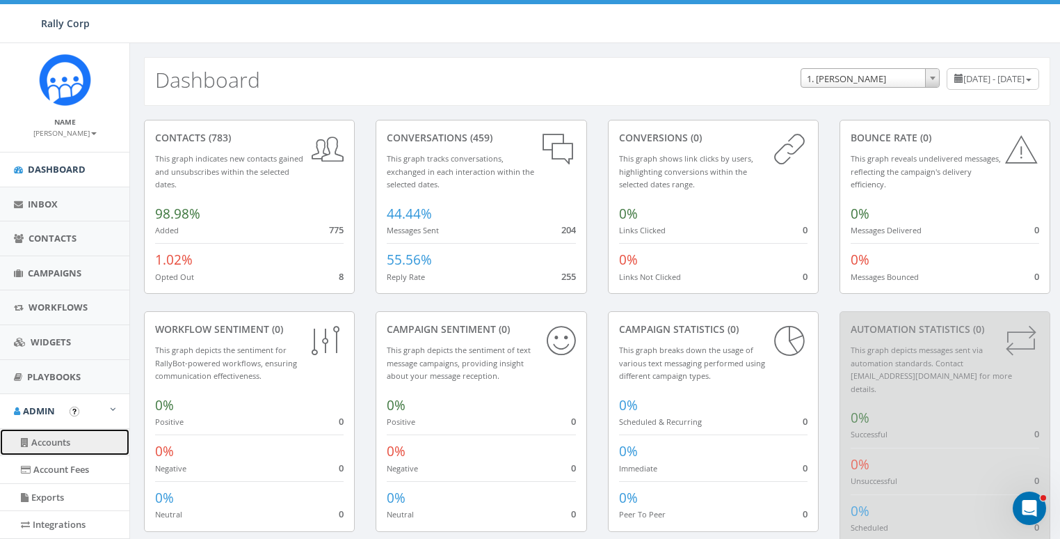
click at [46, 442] on link "Accounts" at bounding box center [64, 442] width 129 height 27
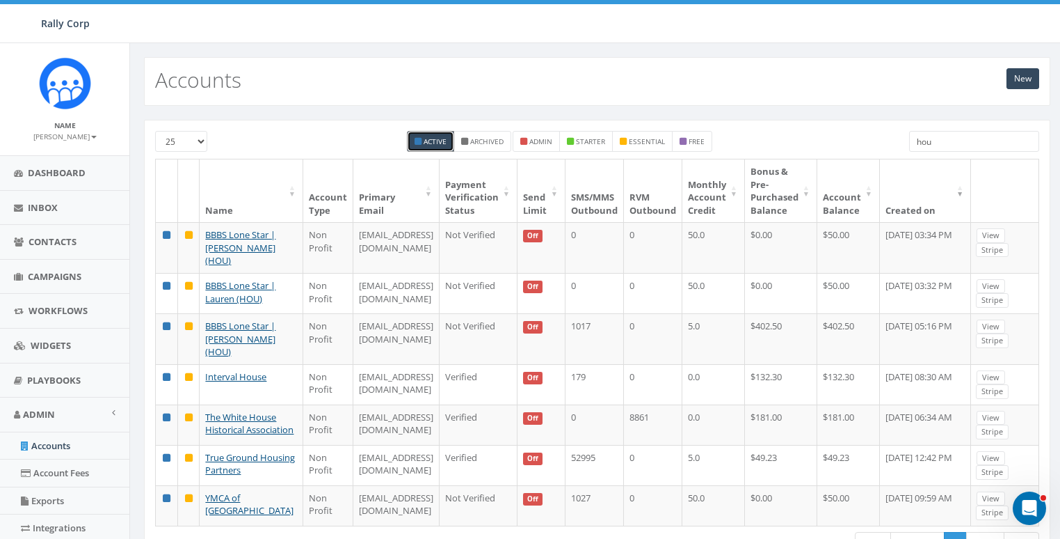
click at [975, 140] on input "hou" at bounding box center [974, 141] width 130 height 21
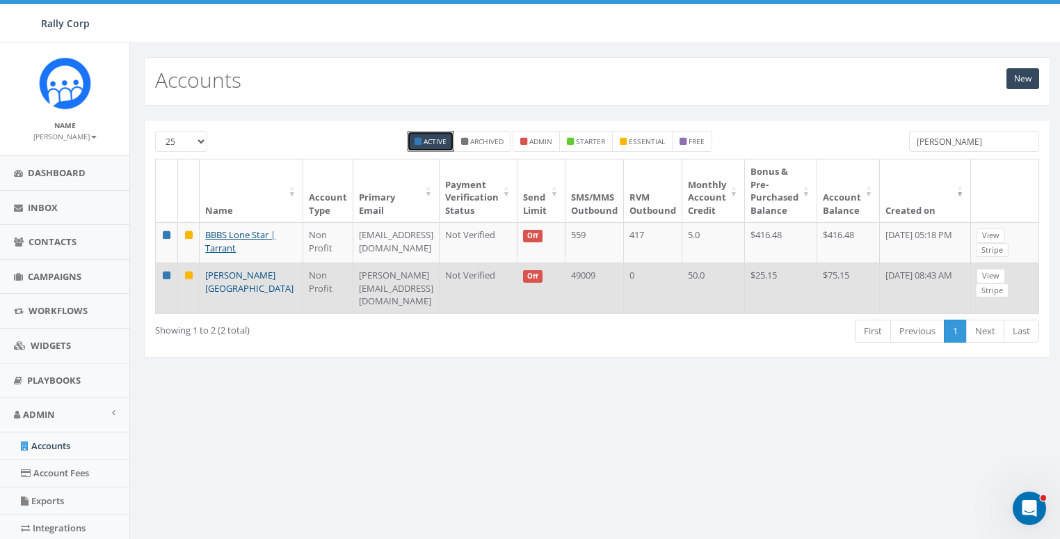
type input "[PERSON_NAME]"
click at [241, 269] on link "[PERSON_NAME][GEOGRAPHIC_DATA]" at bounding box center [249, 282] width 88 height 26
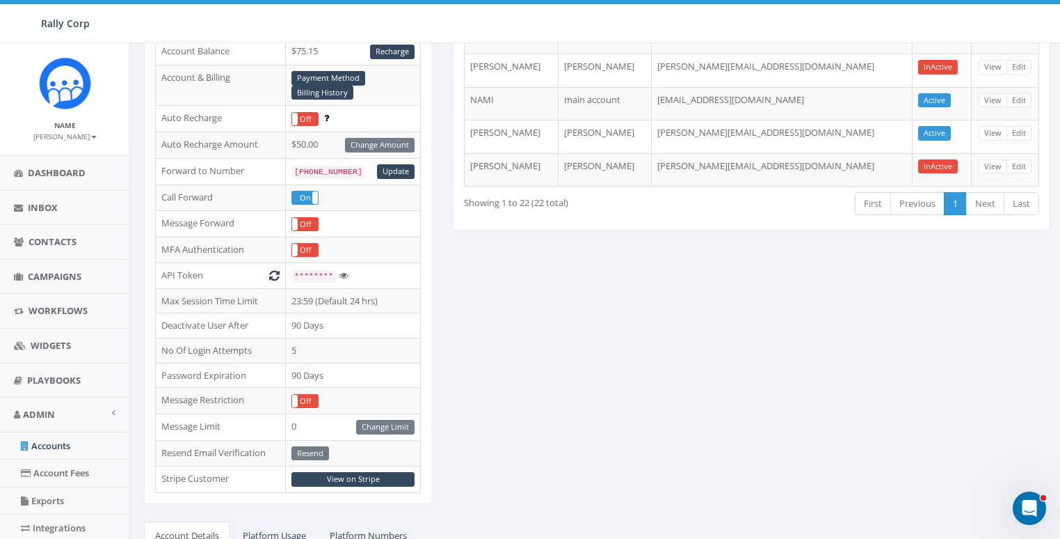
scroll to position [361, 0]
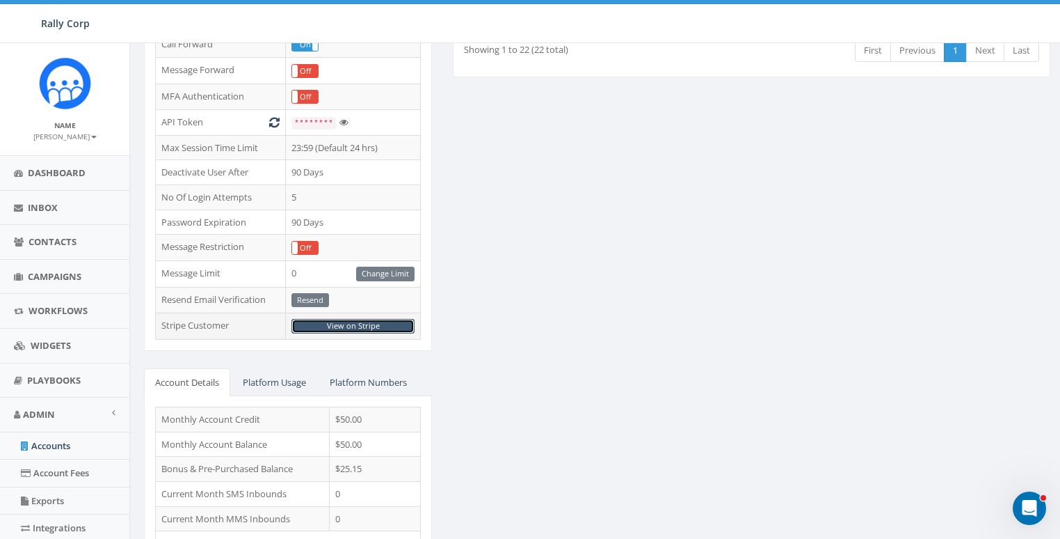
click at [356, 320] on link "View on Stripe" at bounding box center [353, 326] width 123 height 15
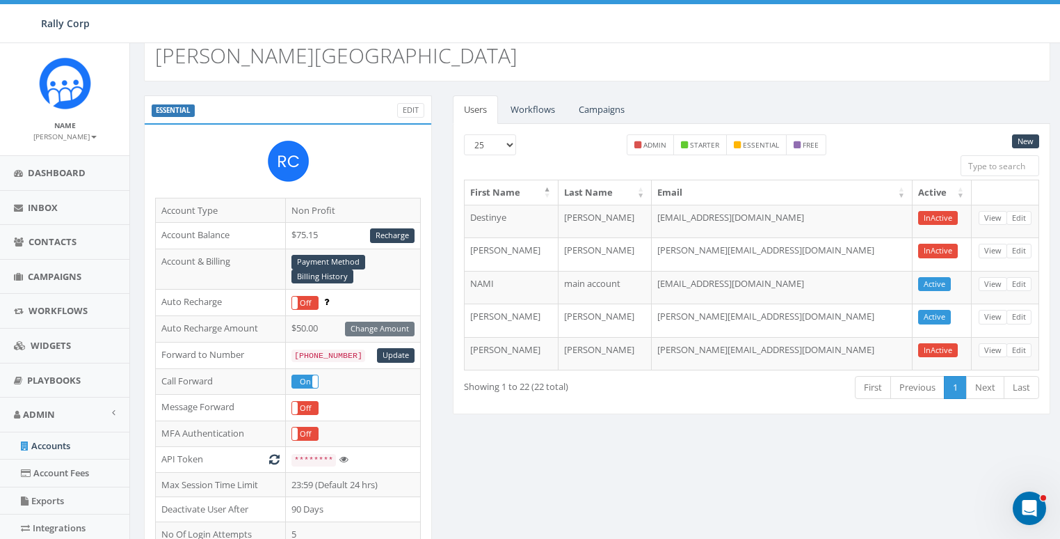
scroll to position [0, 0]
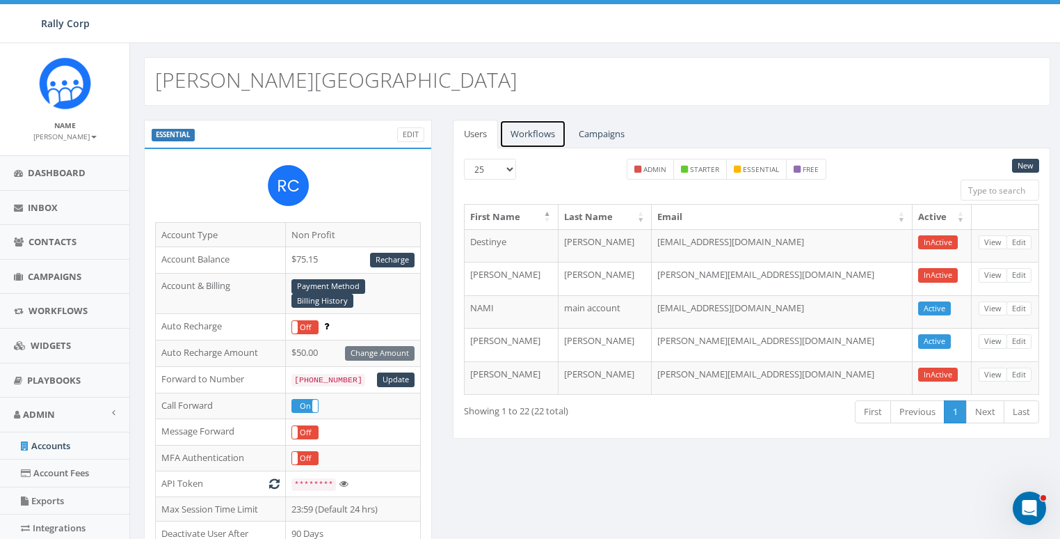
click at [531, 129] on link "Workflows" at bounding box center [533, 134] width 67 height 29
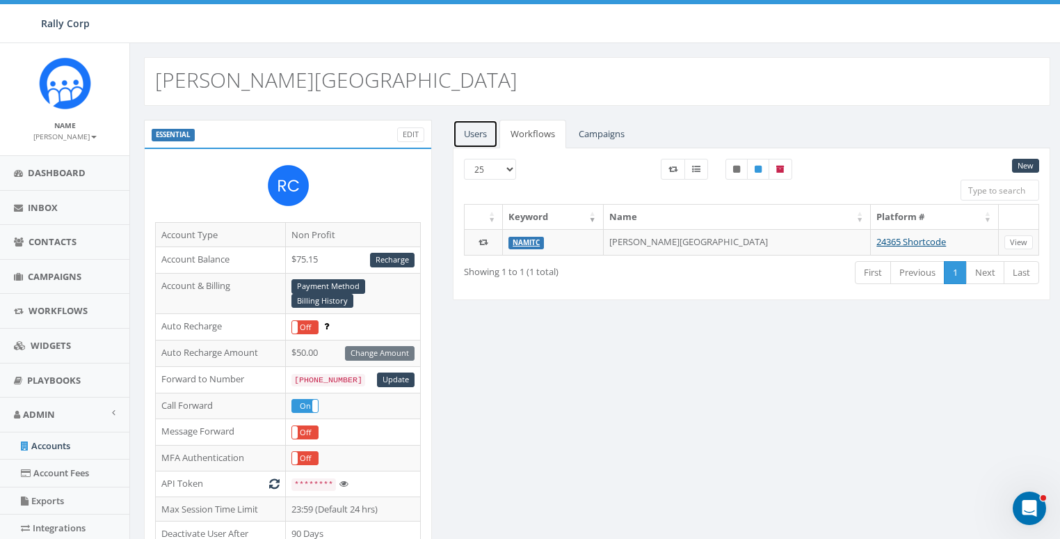
click at [492, 131] on link "Users" at bounding box center [475, 134] width 45 height 29
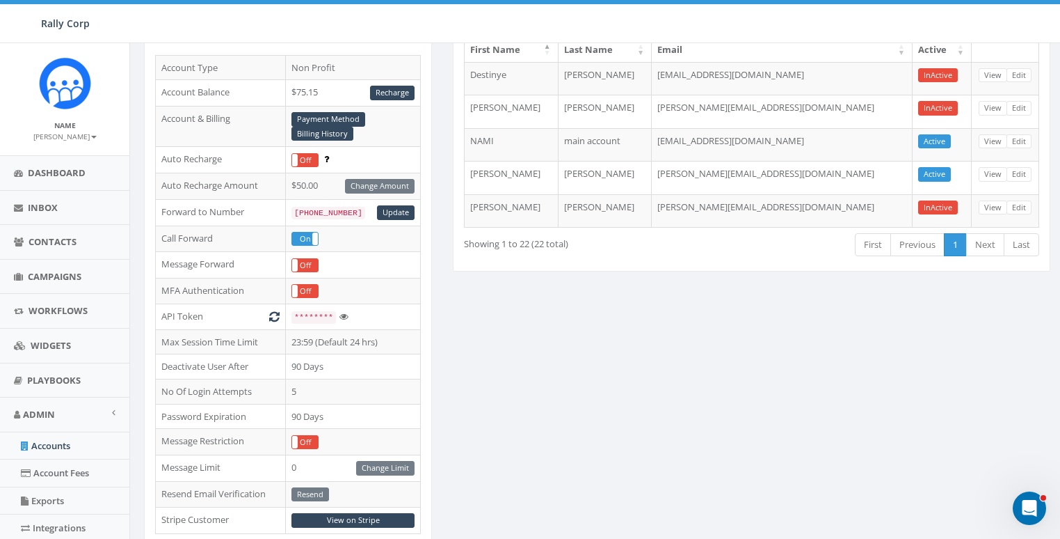
scroll to position [185, 0]
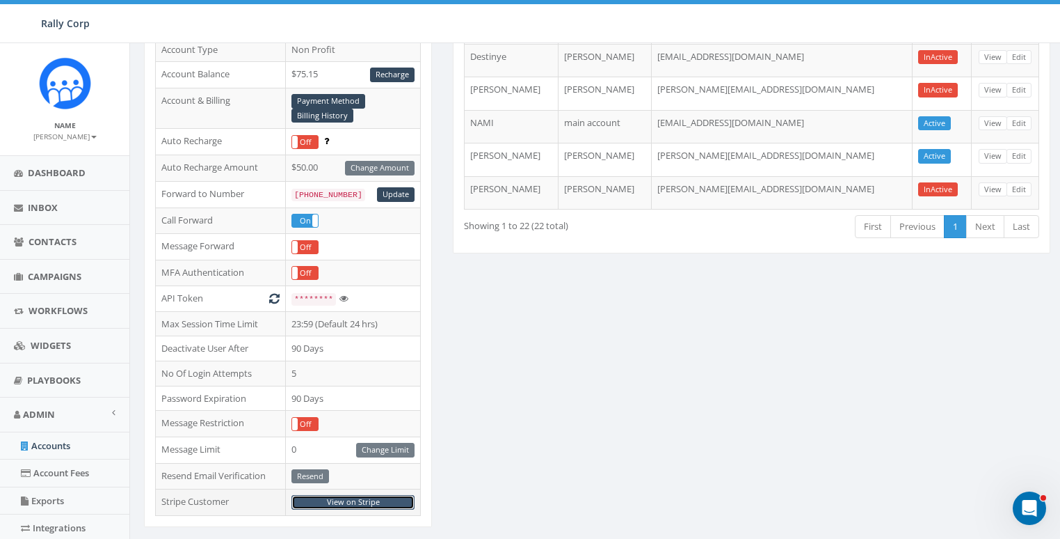
click at [361, 495] on link "View on Stripe" at bounding box center [353, 502] width 123 height 15
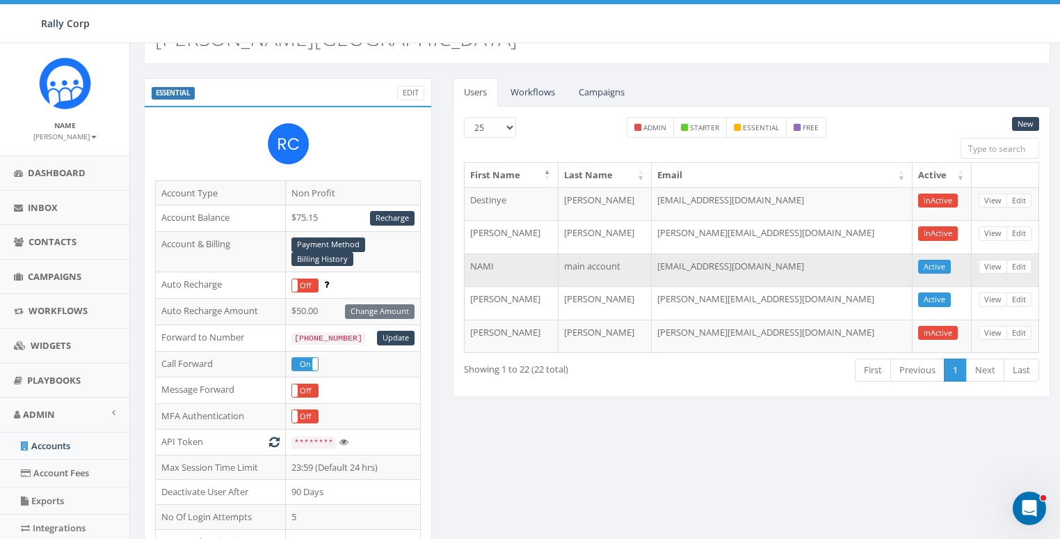
scroll to position [0, 0]
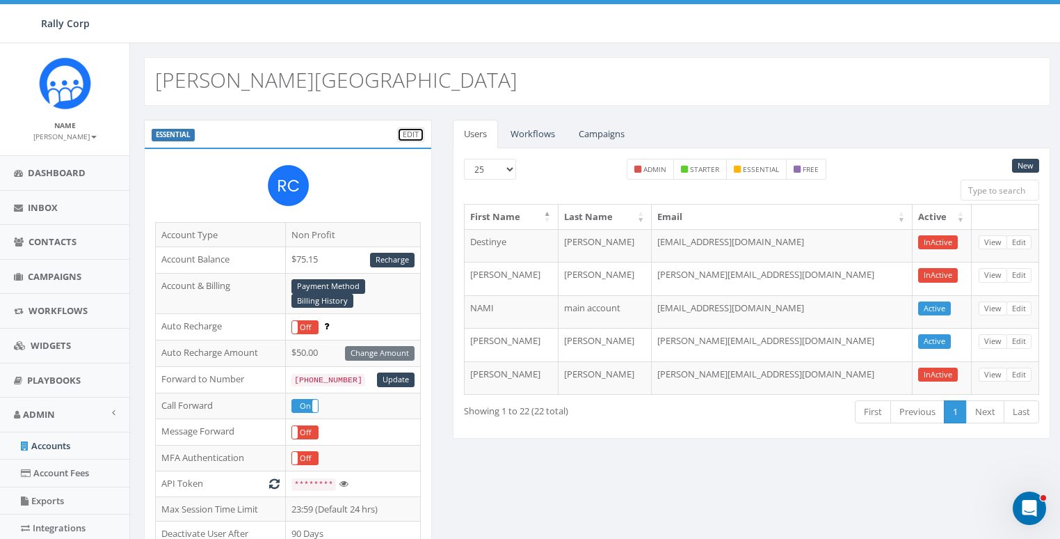
click at [413, 132] on link "Edit" at bounding box center [410, 134] width 27 height 15
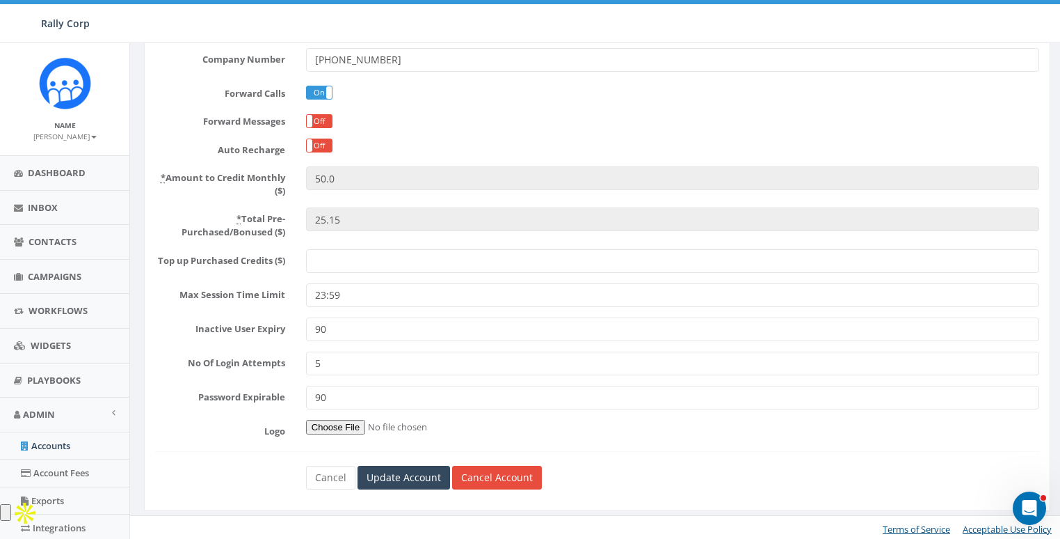
scroll to position [295, 0]
click at [494, 477] on link "Cancel Account" at bounding box center [497, 476] width 90 height 24
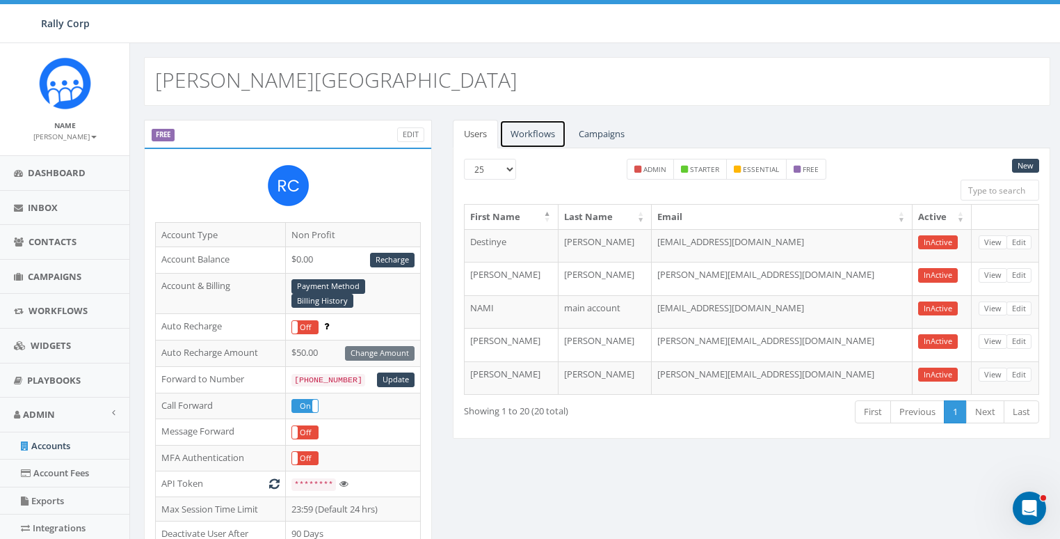
click at [517, 136] on link "Workflows" at bounding box center [533, 134] width 67 height 29
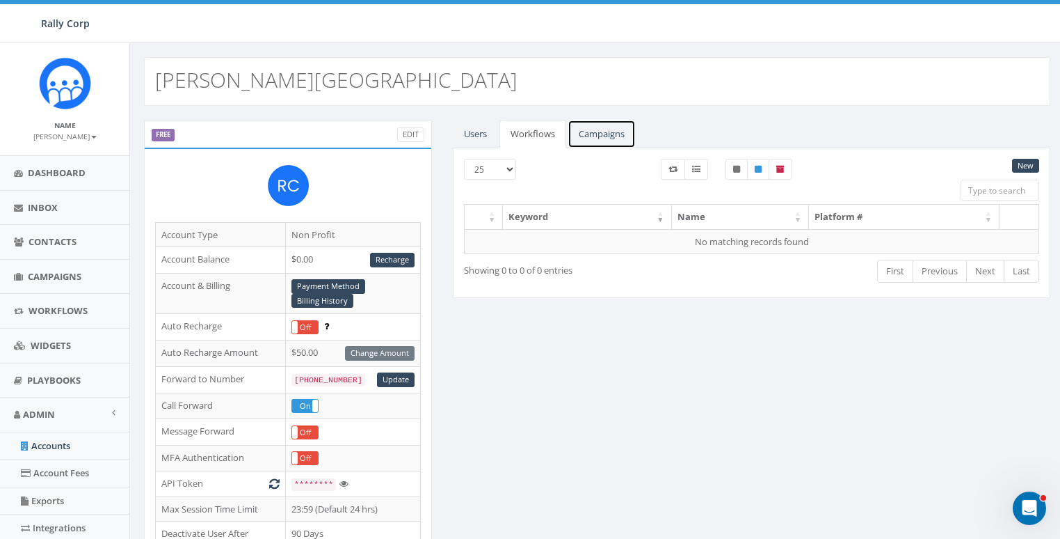
click at [600, 134] on link "Campaigns" at bounding box center [602, 134] width 68 height 29
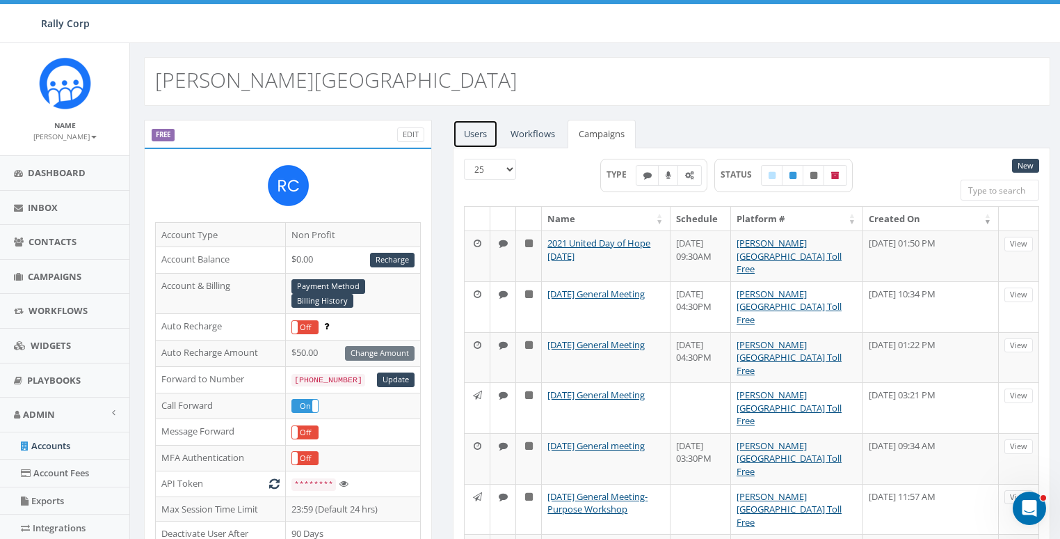
click at [479, 135] on link "Users" at bounding box center [475, 134] width 45 height 29
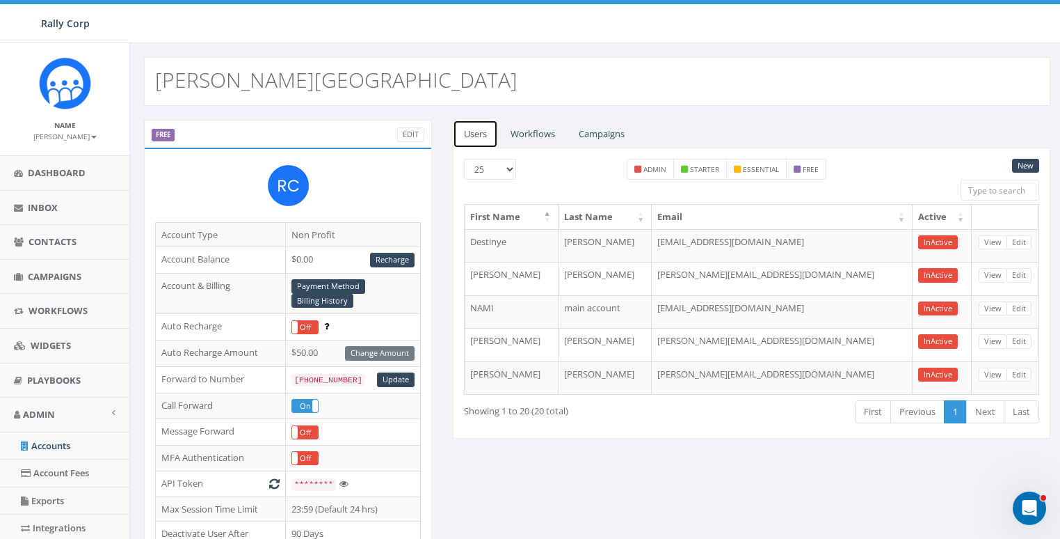
scroll to position [452, 0]
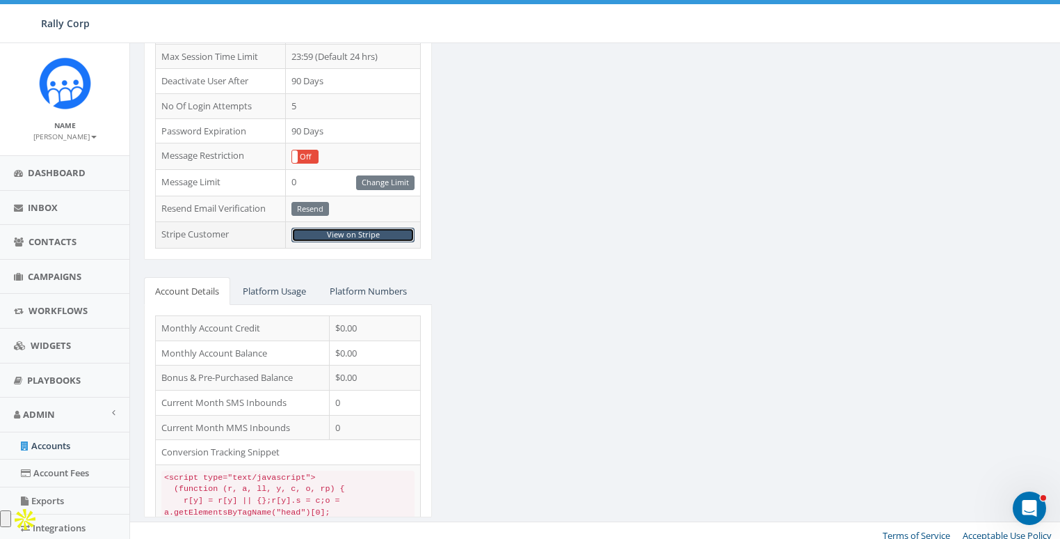
click at [362, 228] on link "View on Stripe" at bounding box center [353, 235] width 123 height 15
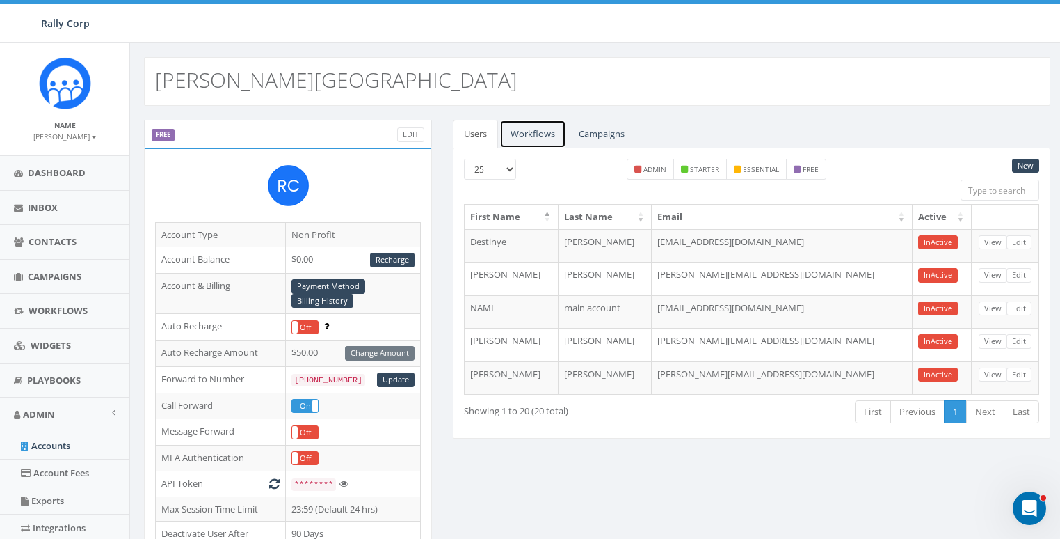
click at [525, 131] on link "Workflows" at bounding box center [533, 134] width 67 height 29
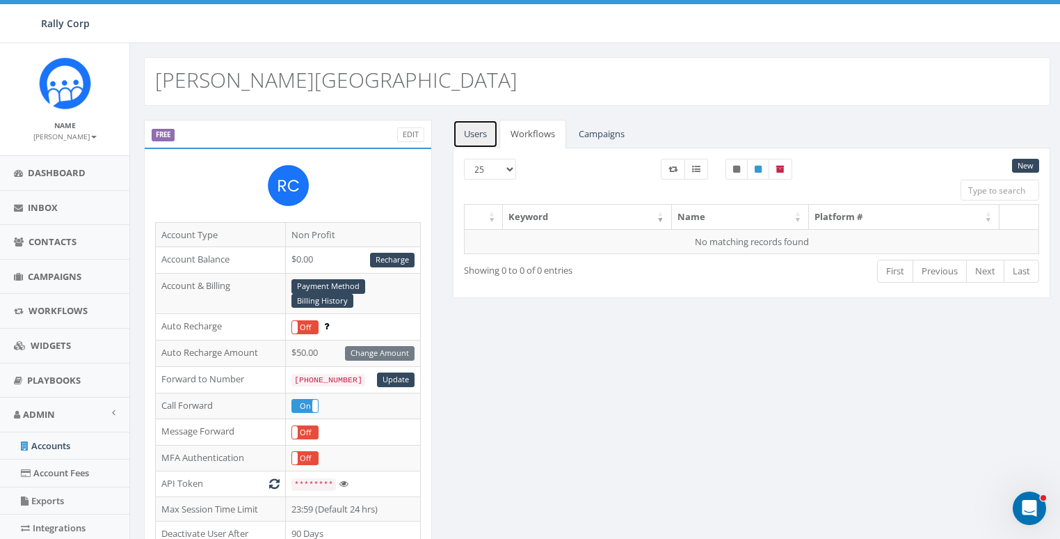
drag, startPoint x: 470, startPoint y: 134, endPoint x: 451, endPoint y: 205, distance: 73.6
click at [470, 134] on link "Users" at bounding box center [475, 134] width 45 height 29
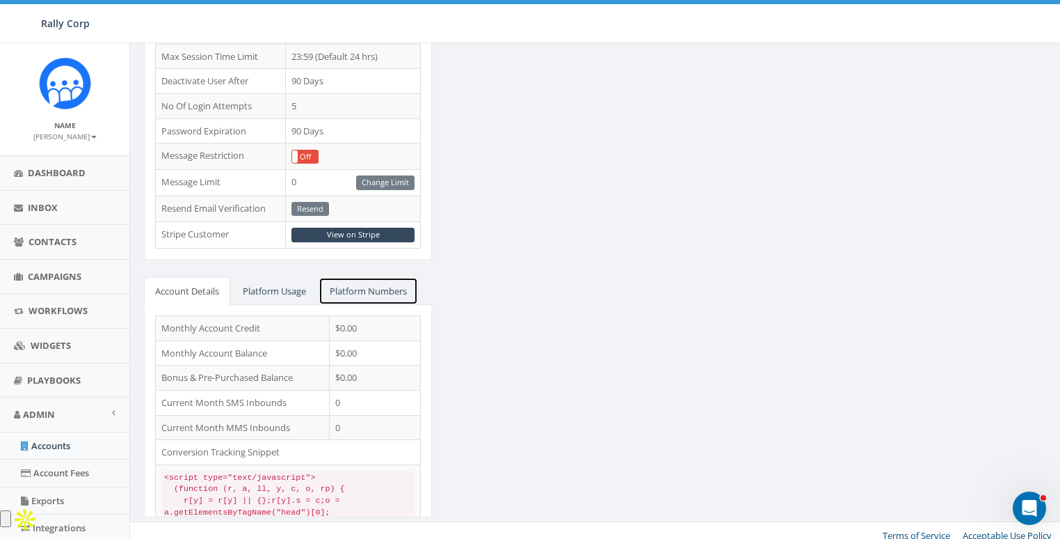
click at [376, 278] on link "Platform Numbers" at bounding box center [368, 291] width 99 height 29
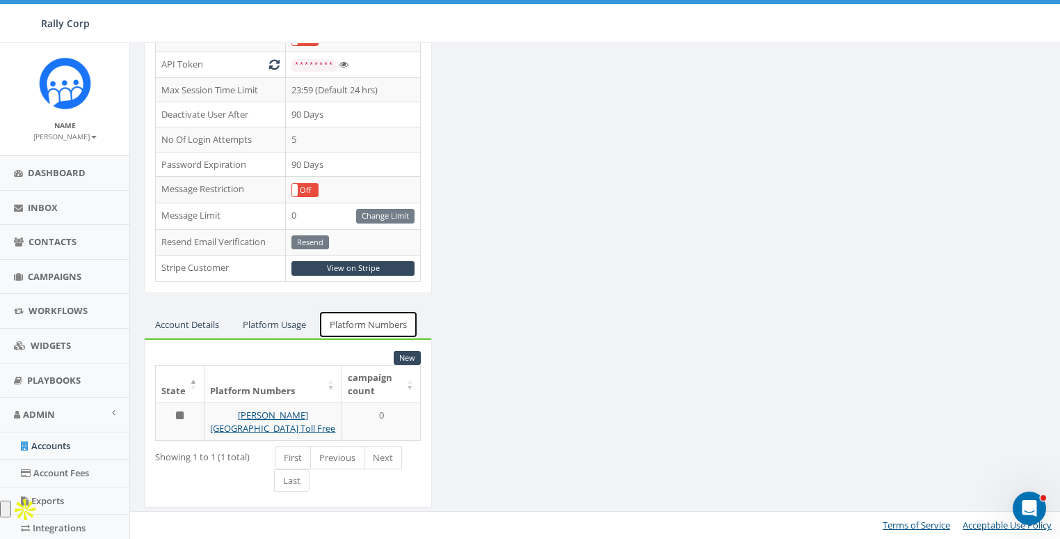
scroll to position [408, 0]
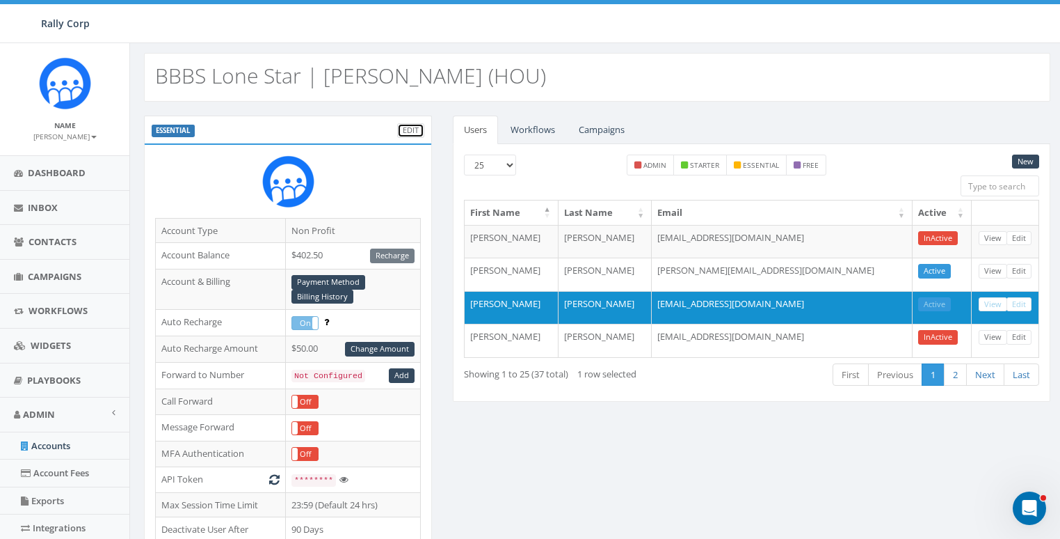
click at [404, 130] on link "Edit" at bounding box center [410, 130] width 27 height 15
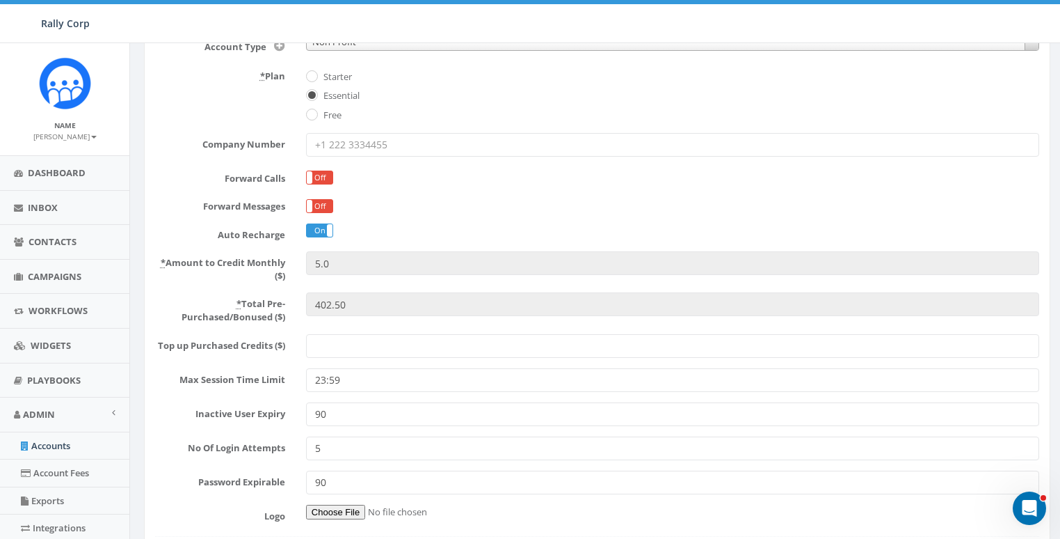
scroll to position [295, 0]
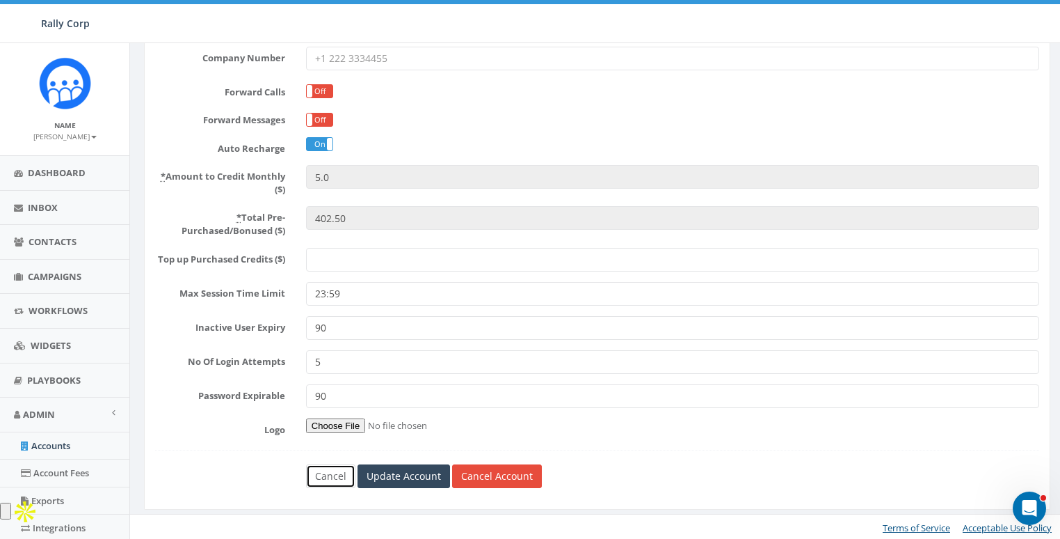
click at [325, 474] on link "Cancel" at bounding box center [330, 476] width 49 height 24
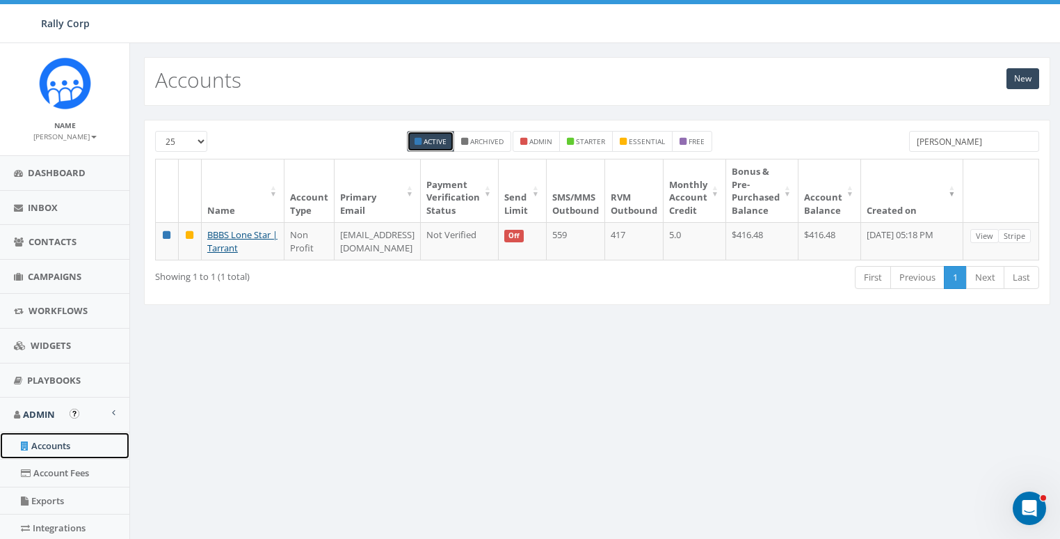
click at [47, 447] on link "Accounts" at bounding box center [64, 445] width 129 height 27
click at [958, 141] on input "tarr" at bounding box center [974, 141] width 130 height 21
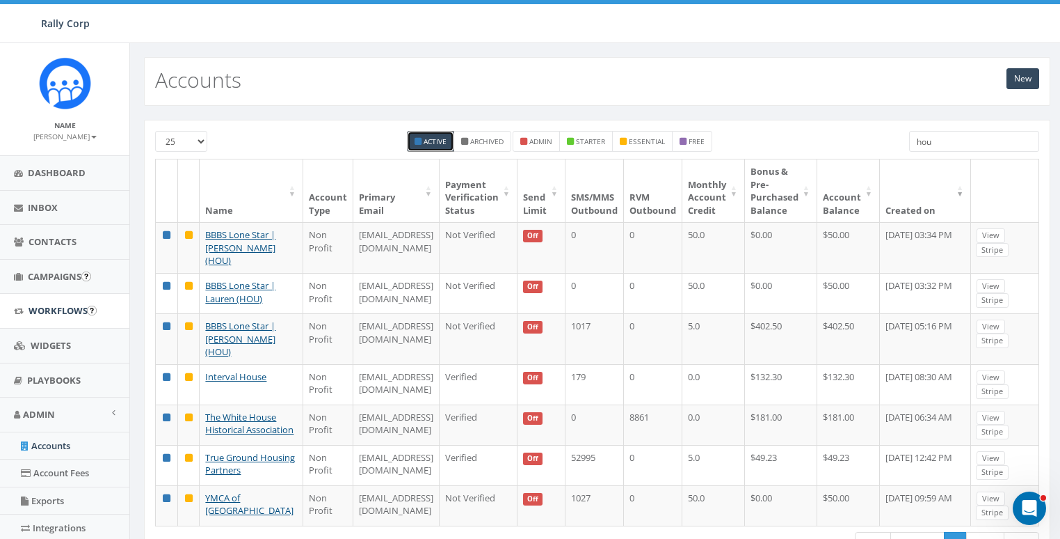
type input "hou"
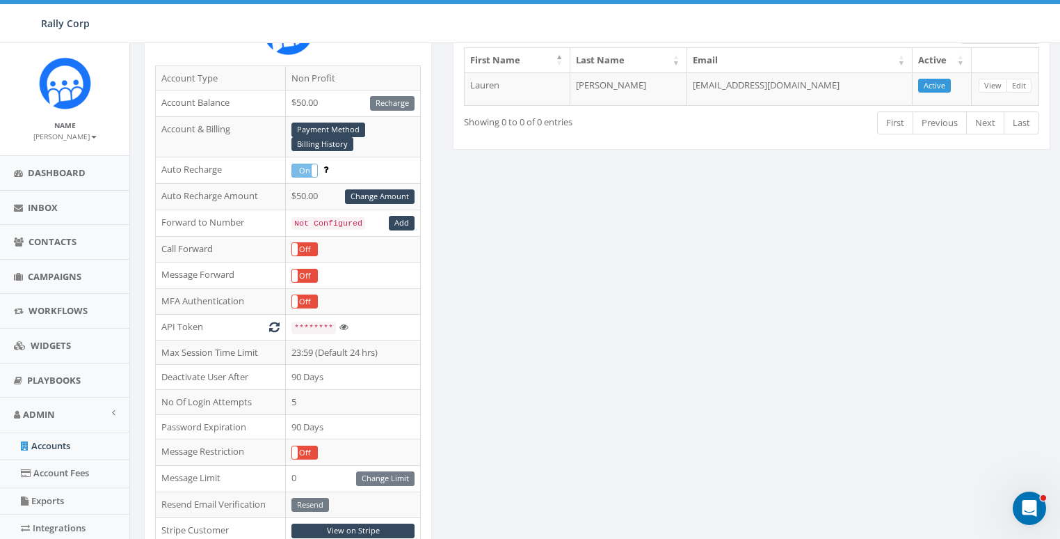
scroll to position [358, 0]
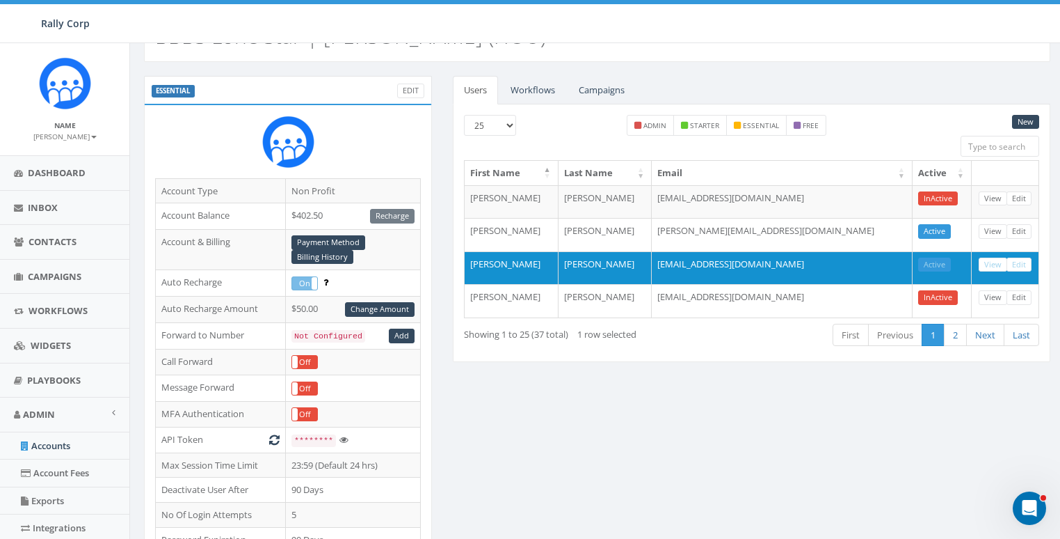
scroll to position [35, 0]
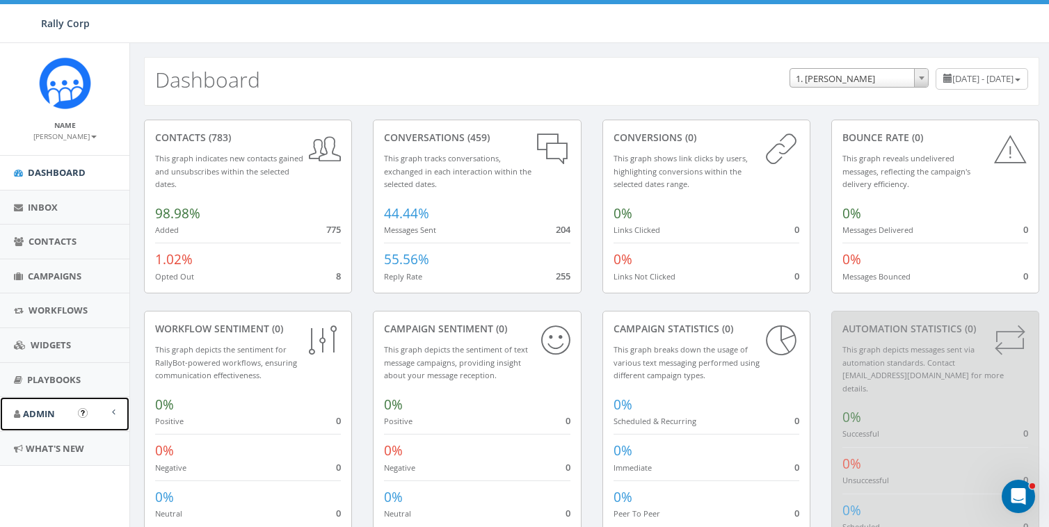
click at [42, 406] on link "Admin" at bounding box center [64, 414] width 129 height 34
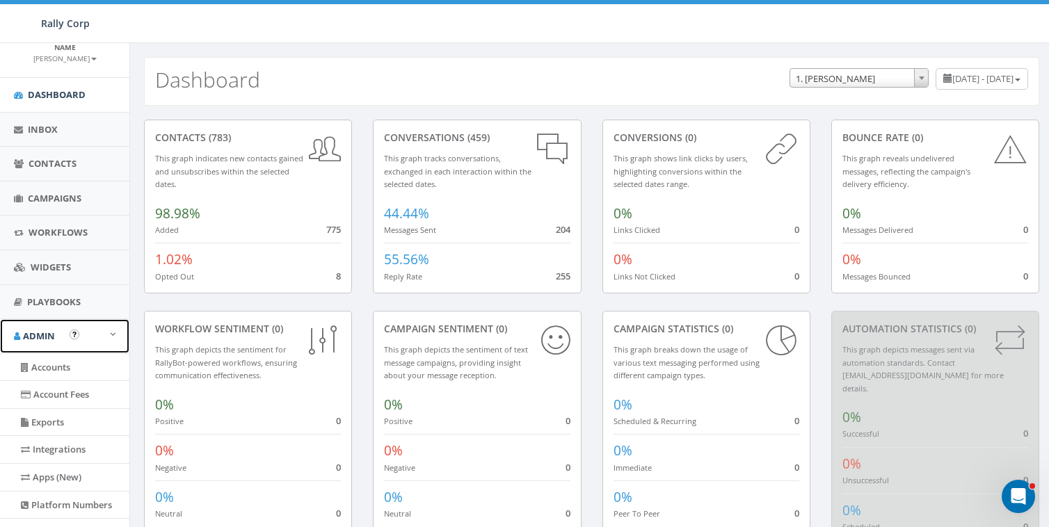
scroll to position [97, 0]
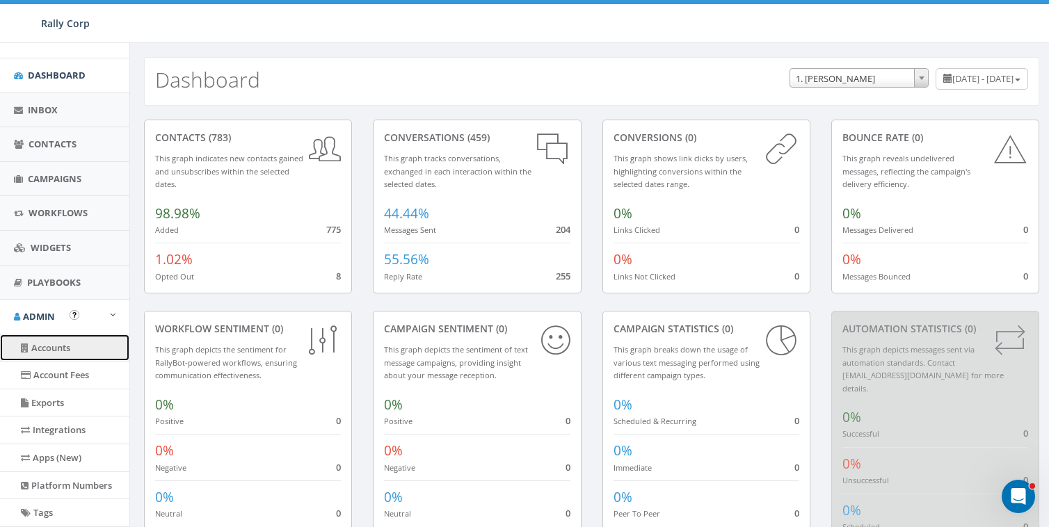
click at [32, 335] on link "Accounts" at bounding box center [64, 348] width 129 height 27
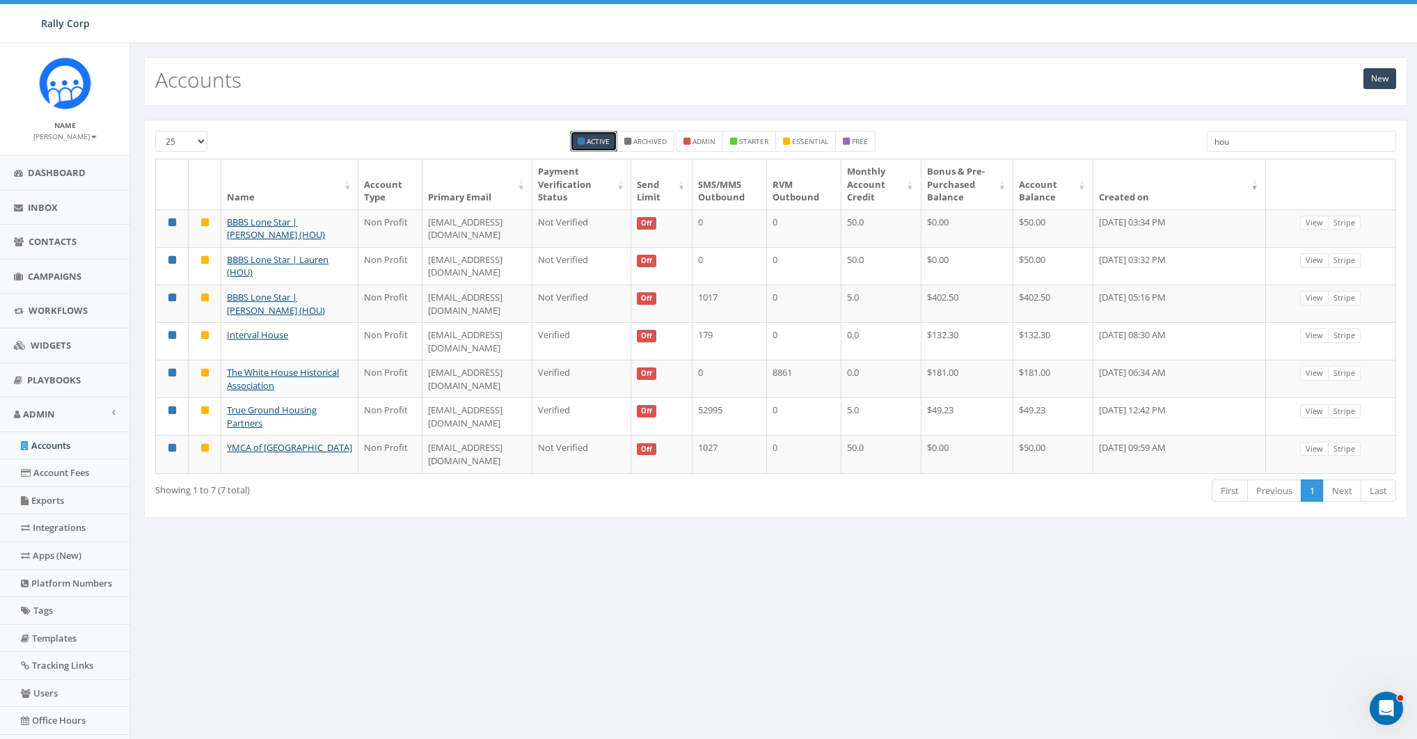
click at [1048, 142] on input "hou" at bounding box center [1300, 141] width 189 height 21
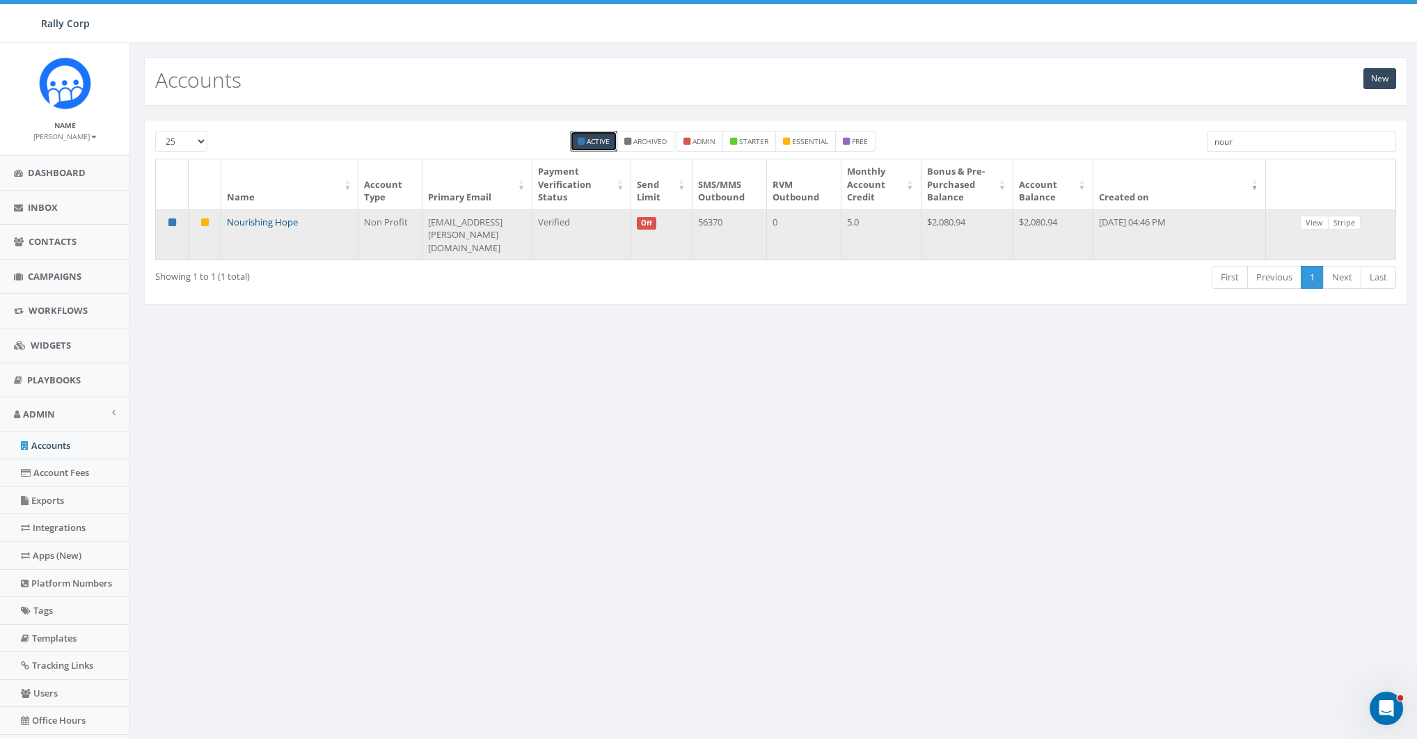
type input "nour"
click at [280, 221] on link "Nourishing Hope" at bounding box center [262, 222] width 71 height 13
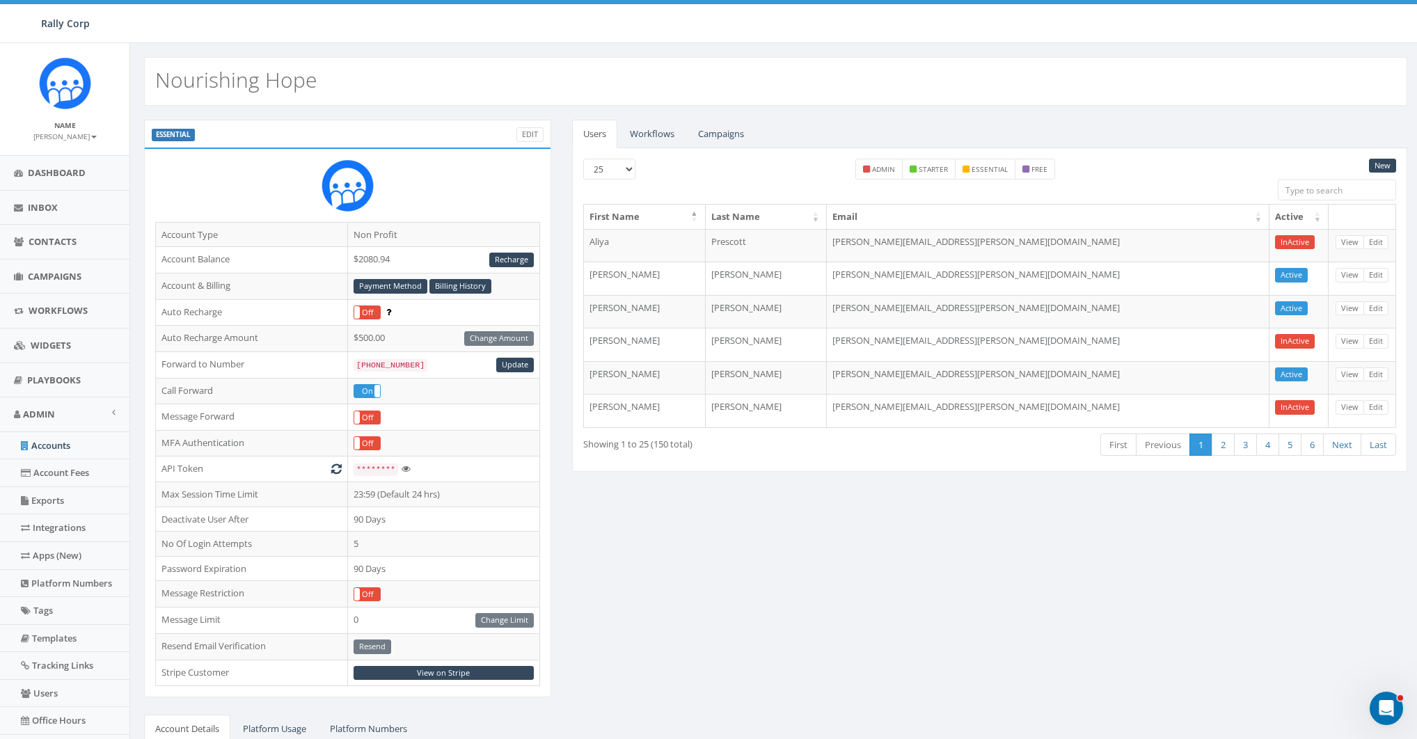
click at [1322, 188] on input "search" at bounding box center [1336, 190] width 118 height 21
paste input "jennifer.betzen@nourishinghopechi.org"
type input "jennifer.betzen@nourishinghopechi.org"
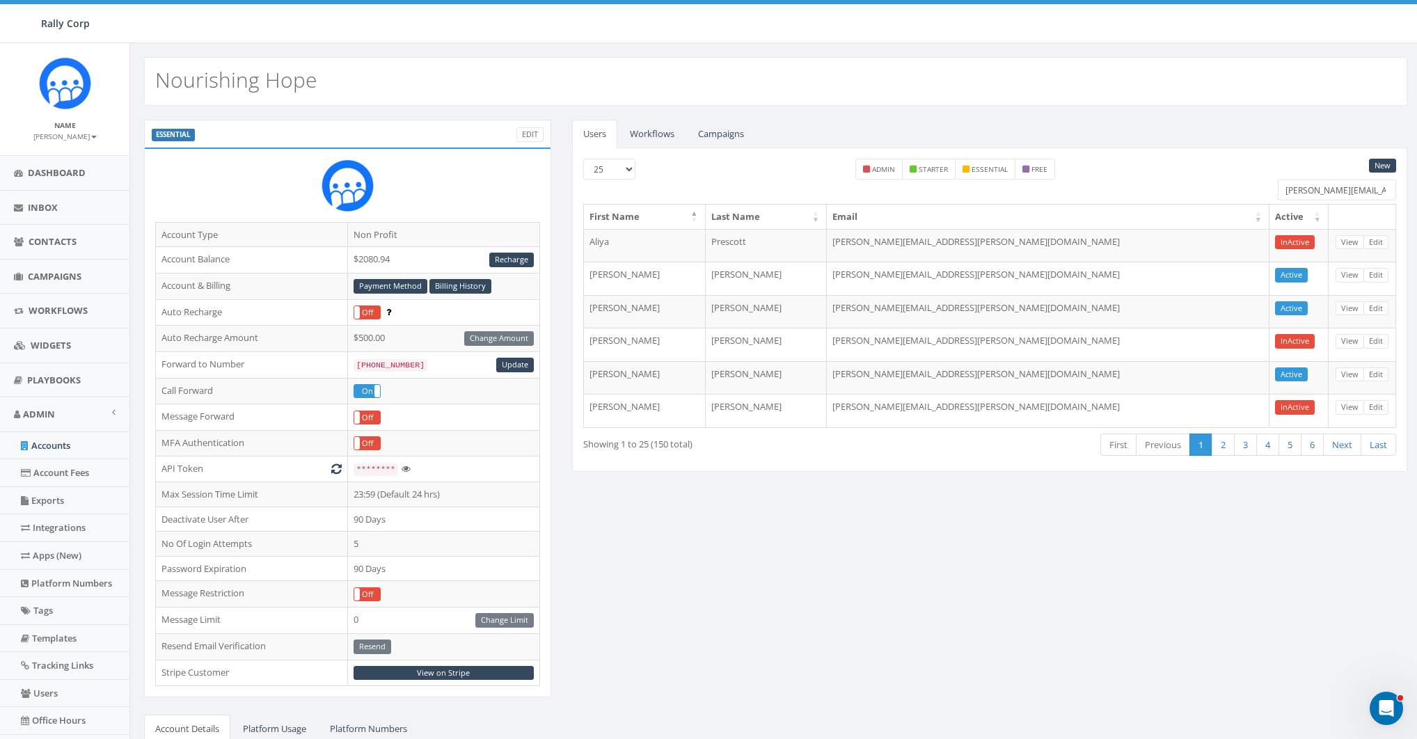
click at [1303, 190] on input "jennifer.betzen@nourishinghopechi.org" at bounding box center [1336, 190] width 118 height 21
click at [1252, 568] on div "ESSENTIAL Edit Account Type Non Profit Account Balance $2080.94 Recharge Accoun…" at bounding box center [776, 546] width 1284 height 853
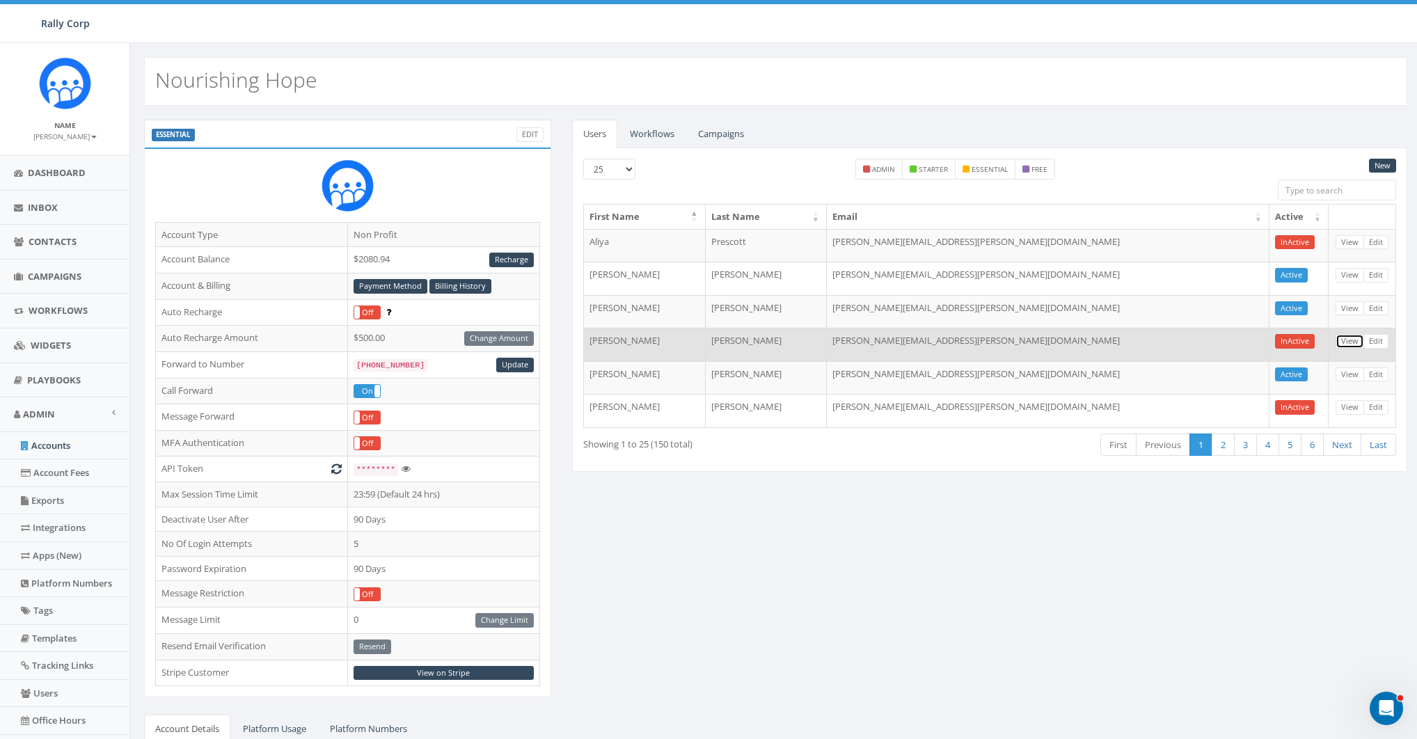
click at [1349, 336] on link "View" at bounding box center [1349, 341] width 29 height 15
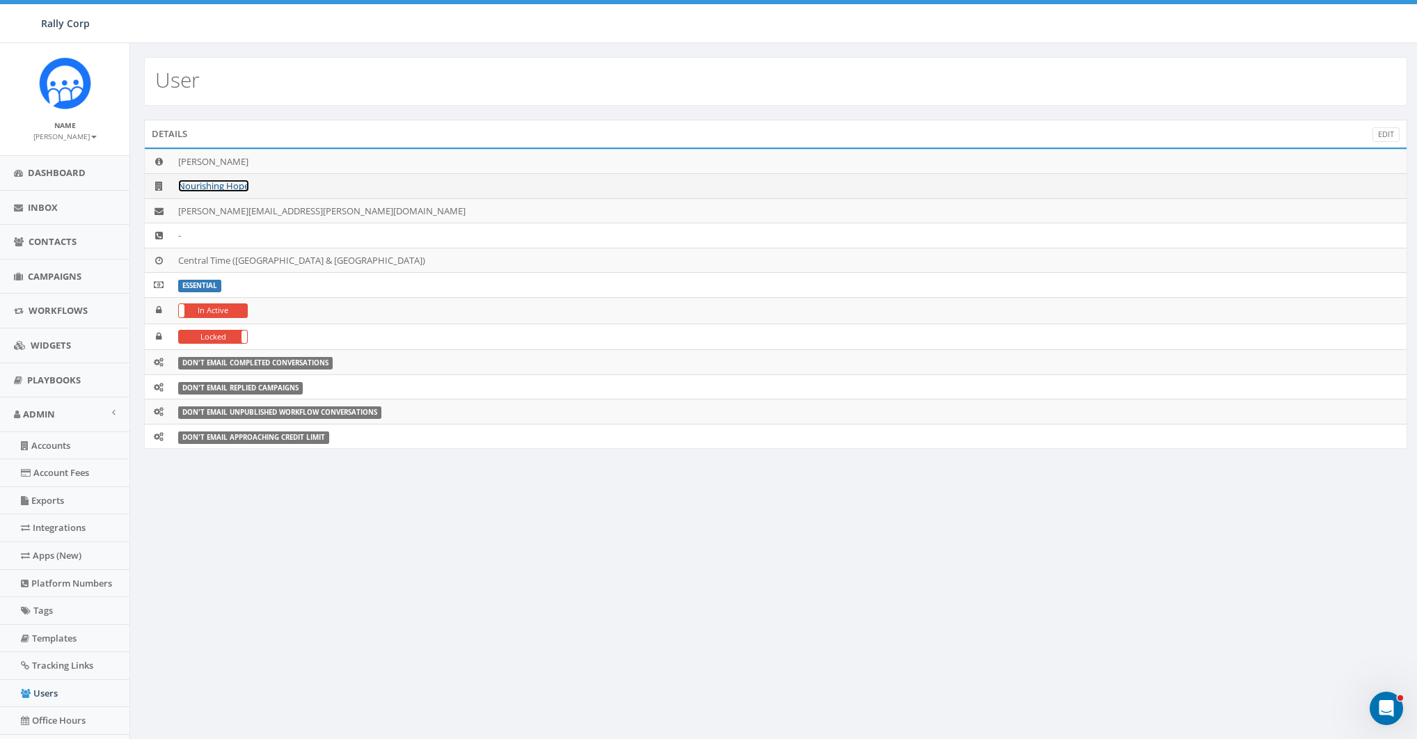
click at [216, 186] on link "Nourishing Hope" at bounding box center [213, 186] width 71 height 13
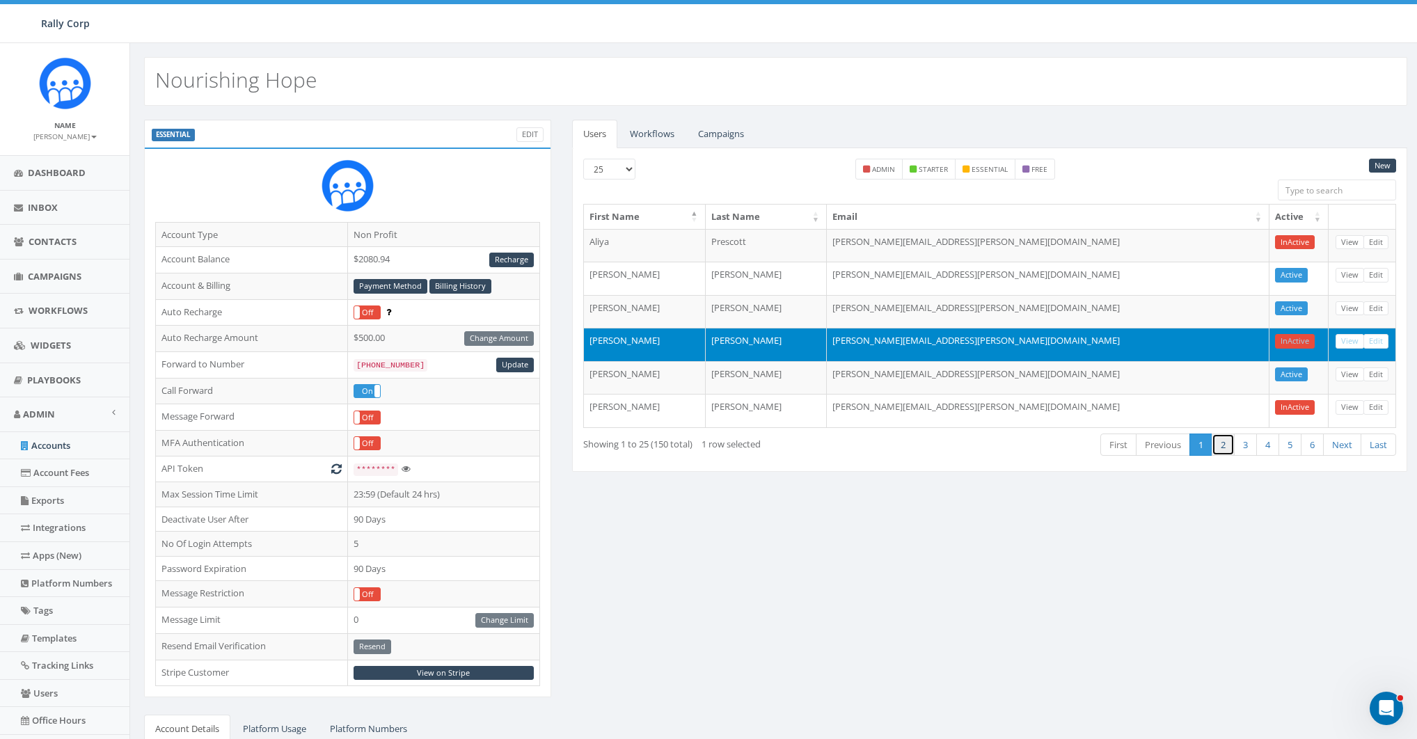
click at [1223, 444] on link "2" at bounding box center [1222, 444] width 23 height 23
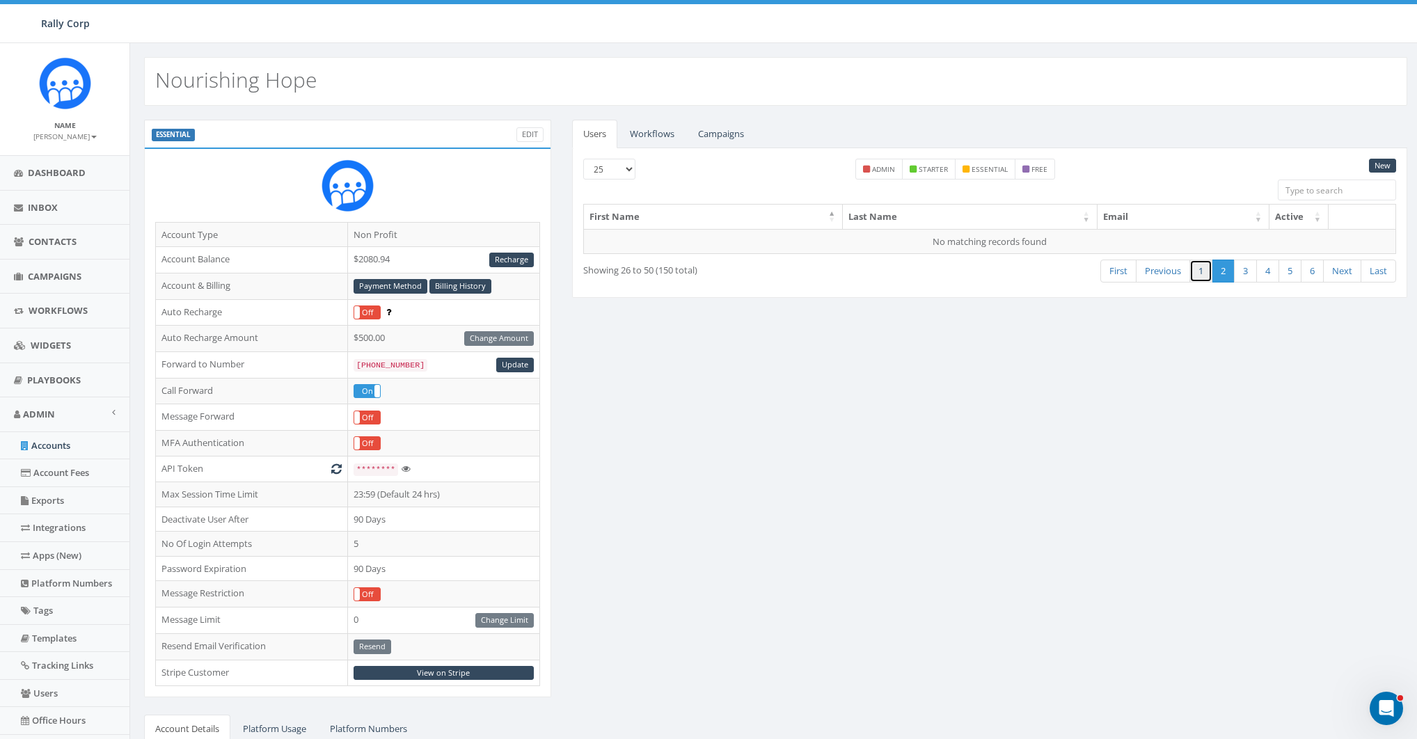
click at [1206, 273] on link "1" at bounding box center [1200, 271] width 23 height 23
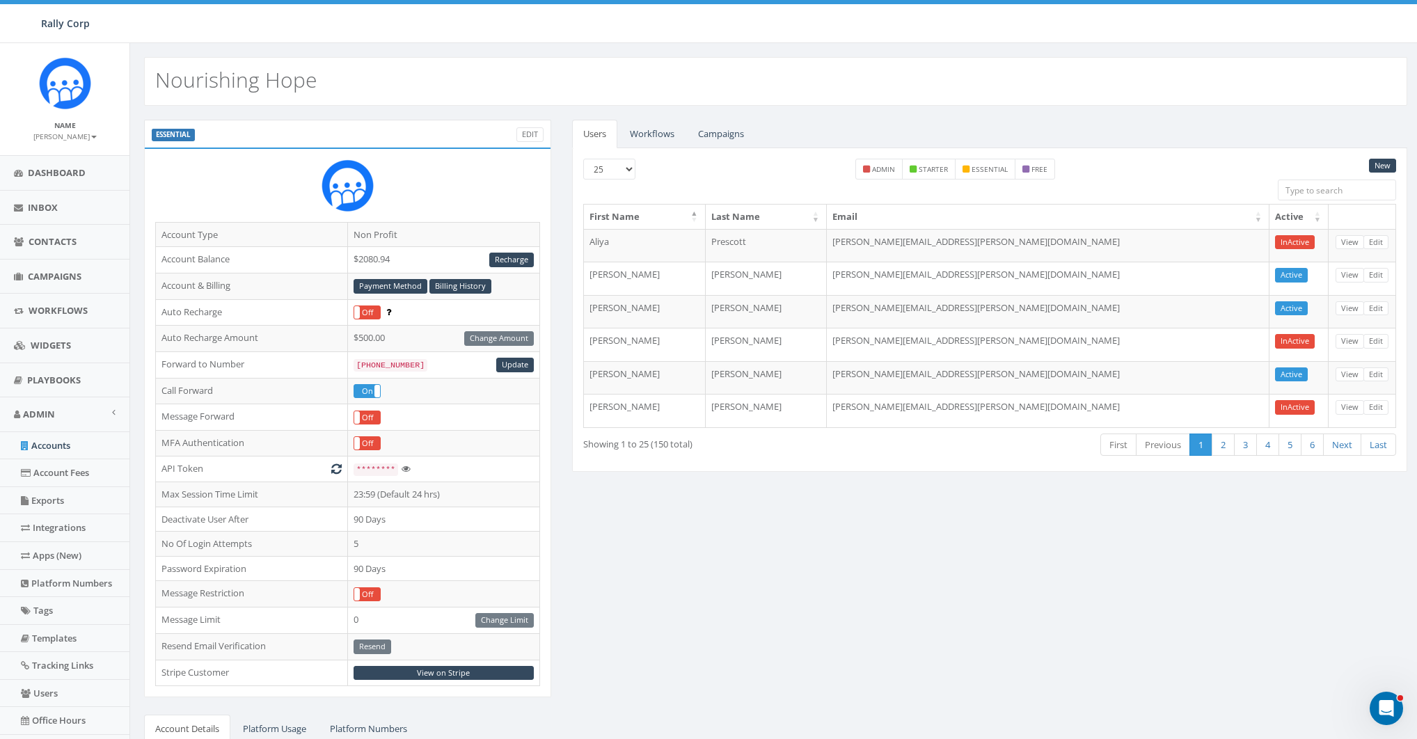
click at [952, 533] on div "ESSENTIAL Edit Account Type Non Profit Account Balance $2080.94 Recharge Accoun…" at bounding box center [776, 546] width 1284 height 853
click at [1381, 164] on link "New" at bounding box center [1382, 166] width 27 height 15
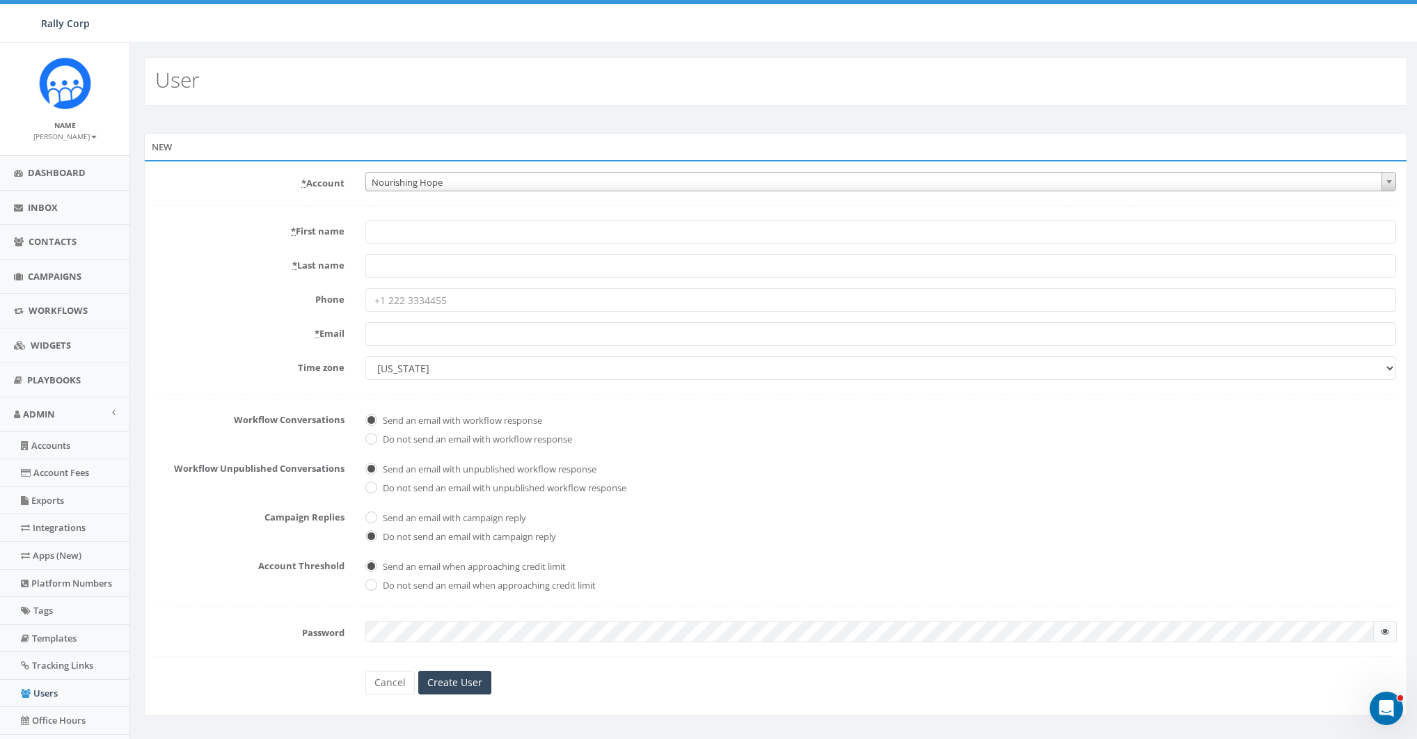
drag, startPoint x: 229, startPoint y: 246, endPoint x: 298, endPoint y: 246, distance: 69.6
click at [231, 246] on form "* Account 10,000 Degrees 10 CAN, Inc. 180 Skate 1. James Martin 2Life Communiti…" at bounding box center [775, 433] width 1241 height 523
click at [399, 337] on input "* Email" at bounding box center [880, 334] width 1030 height 24
paste input "[PERSON_NAME][EMAIL_ADDRESS][PERSON_NAME][DOMAIN_NAME]"
type input "[PERSON_NAME][EMAIL_ADDRESS][PERSON_NAME][DOMAIN_NAME]"
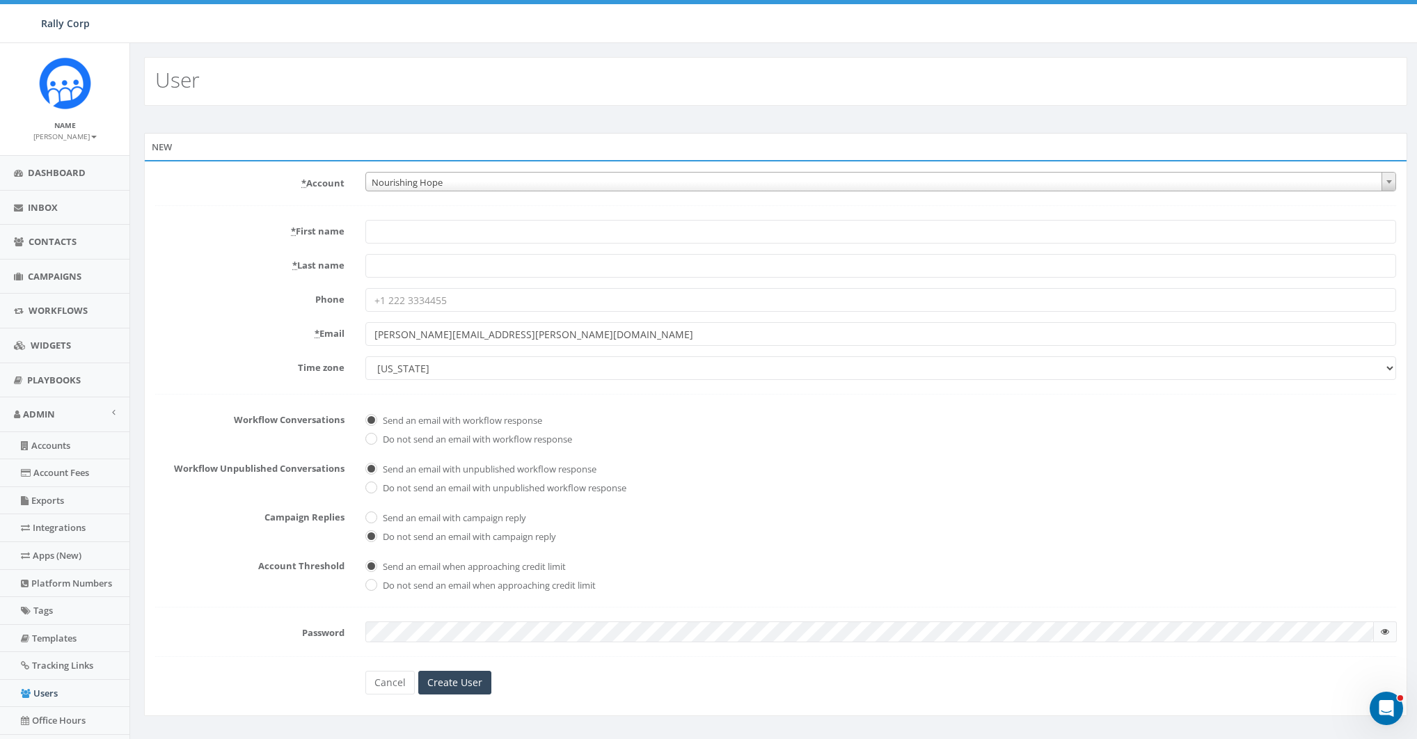
click at [308, 376] on div "Time zone Alaska America/Adak America/Anchorage America/Boise America/Detroit A…" at bounding box center [775, 368] width 1261 height 24
click at [381, 363] on select "Alaska America/Adak America/Anchorage America/Boise America/Detroit America/Ind…" at bounding box center [880, 368] width 1030 height 24
select select "Central Time (US & Canada)"
click at [365, 356] on select "Alaska America/Adak America/Anchorage America/Boise America/Detroit America/Ind…" at bounding box center [880, 368] width 1030 height 24
click at [420, 234] on input "* First name" at bounding box center [880, 232] width 1030 height 24
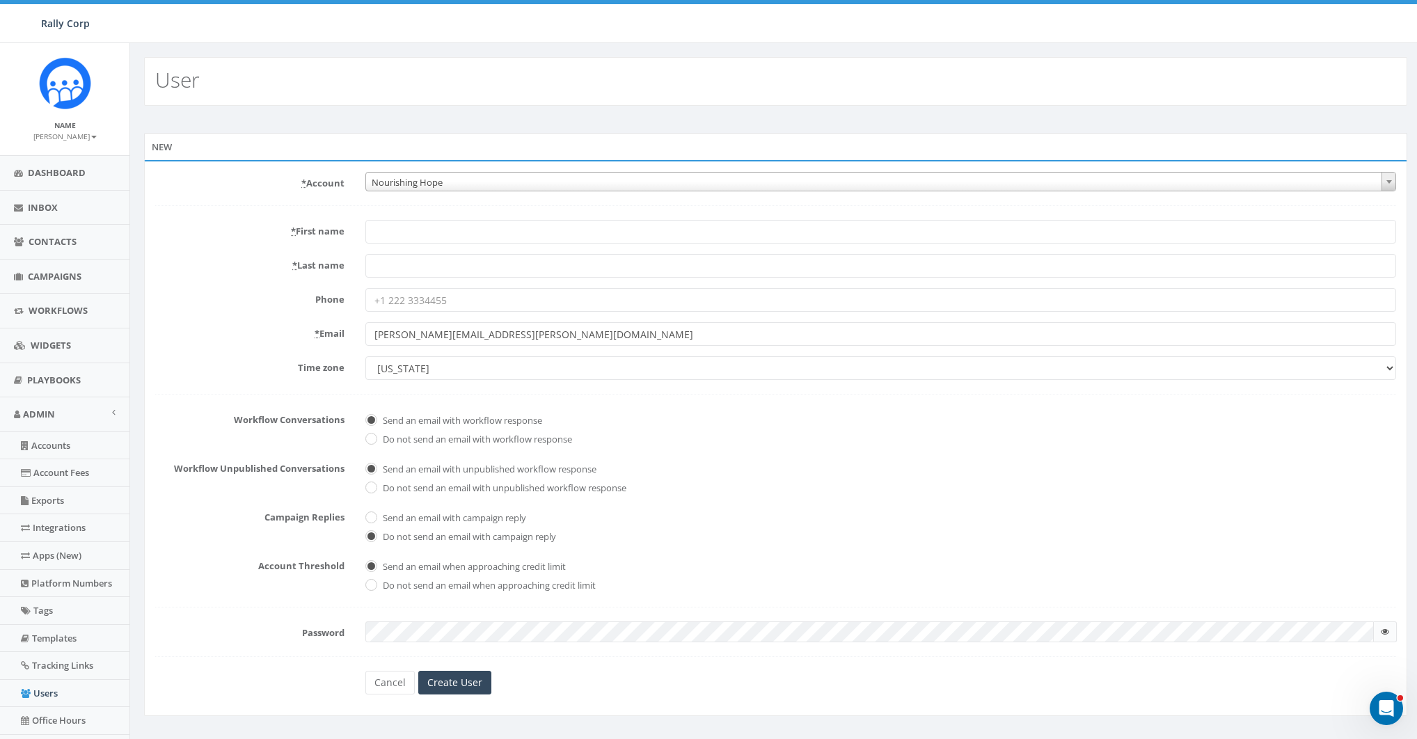
click at [420, 234] on input "* First name" at bounding box center [880, 232] width 1030 height 24
paste input "Jennifer"
type input "Jennifer"
click at [264, 249] on form "* Account 10,000 Degrees 10 CAN, Inc. 180 Skate 1. James Martin 2Life Communiti…" at bounding box center [775, 433] width 1241 height 523
click at [433, 263] on input "* Last name" at bounding box center [880, 266] width 1030 height 24
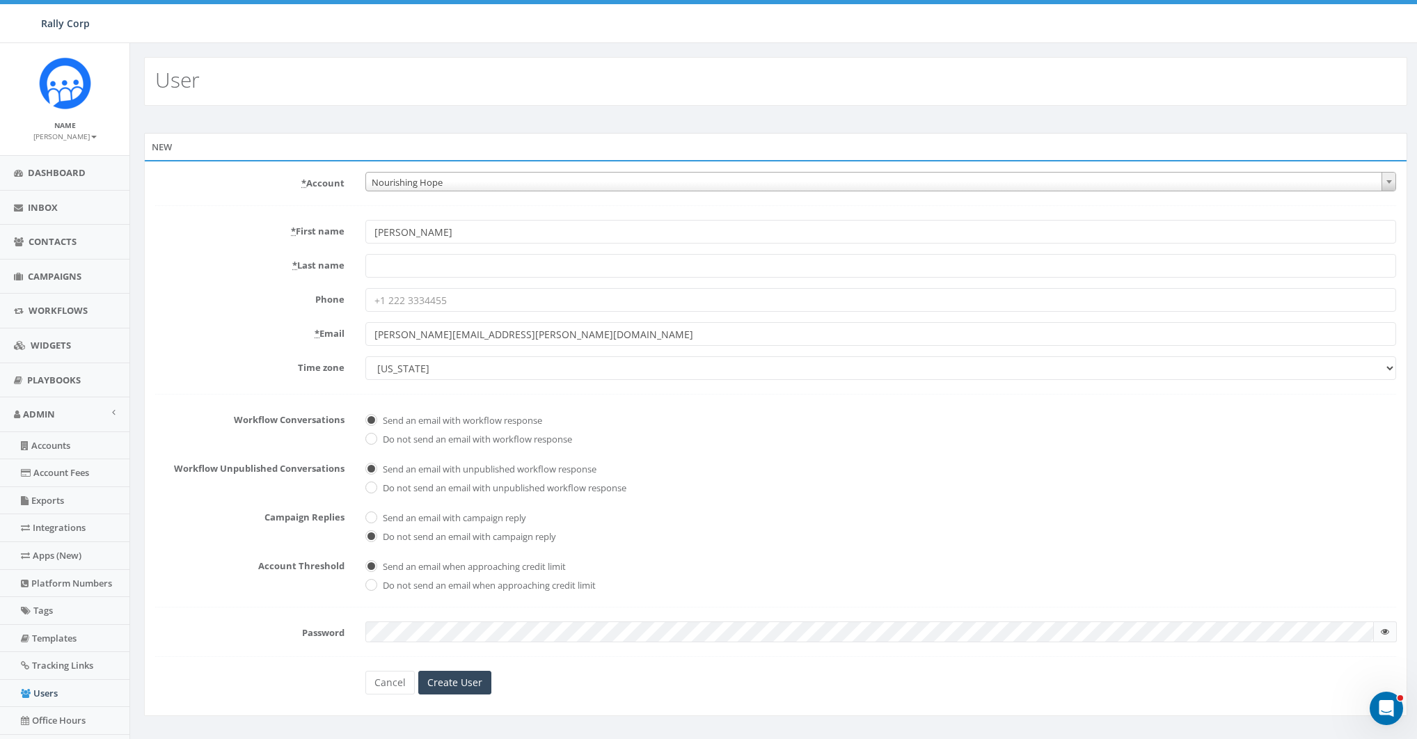
paste input "Betzen"
type input "Betzen"
click at [236, 296] on label "Phone" at bounding box center [250, 297] width 210 height 18
click at [365, 296] on input "Phone" at bounding box center [880, 300] width 1030 height 24
checkbox input "true"
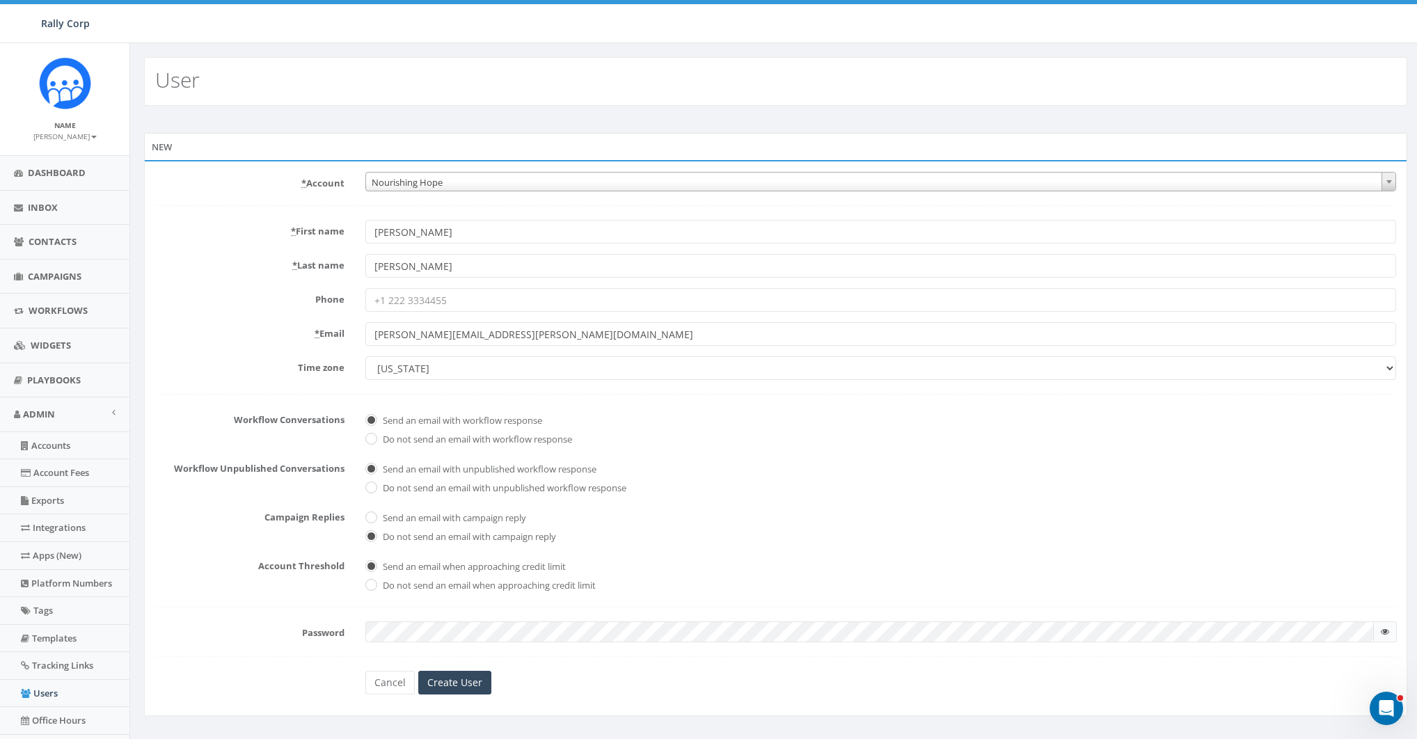
checkbox input "true"
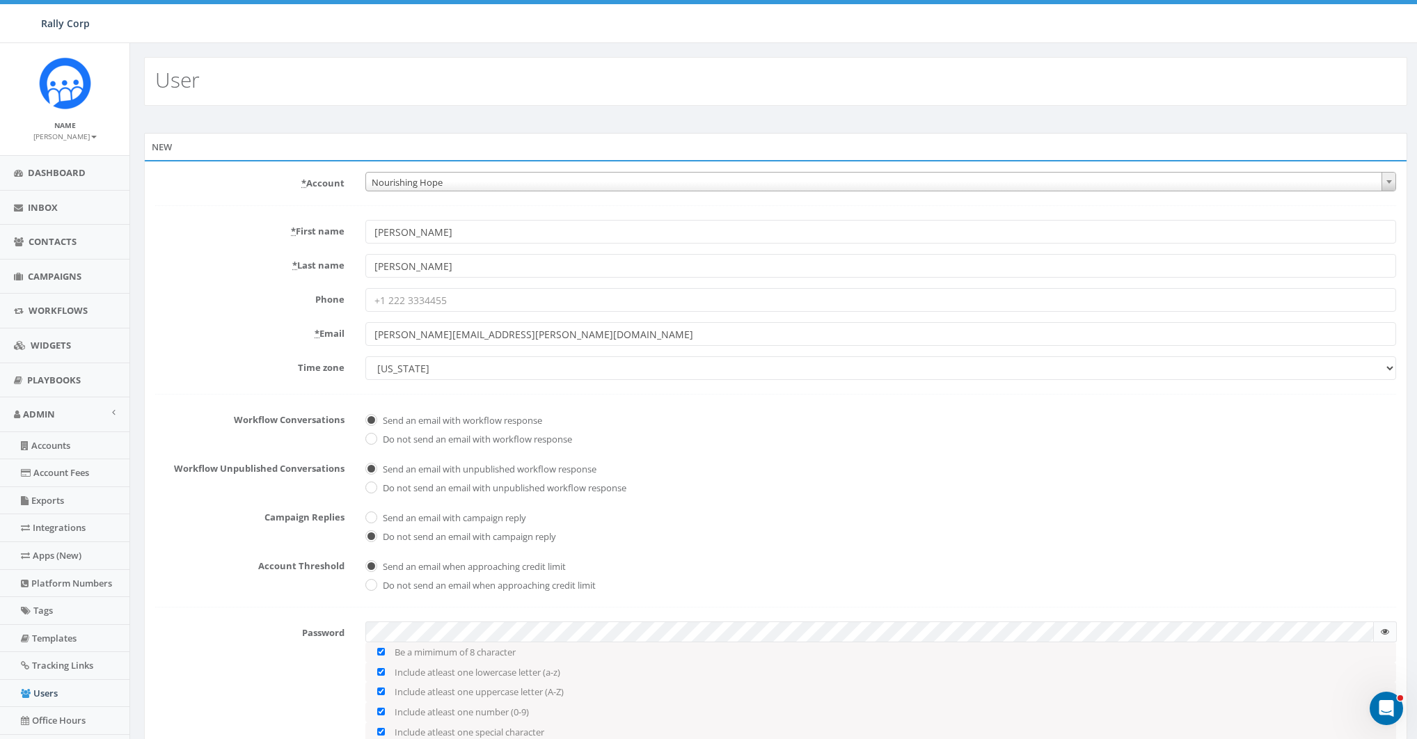
scroll to position [127, 0]
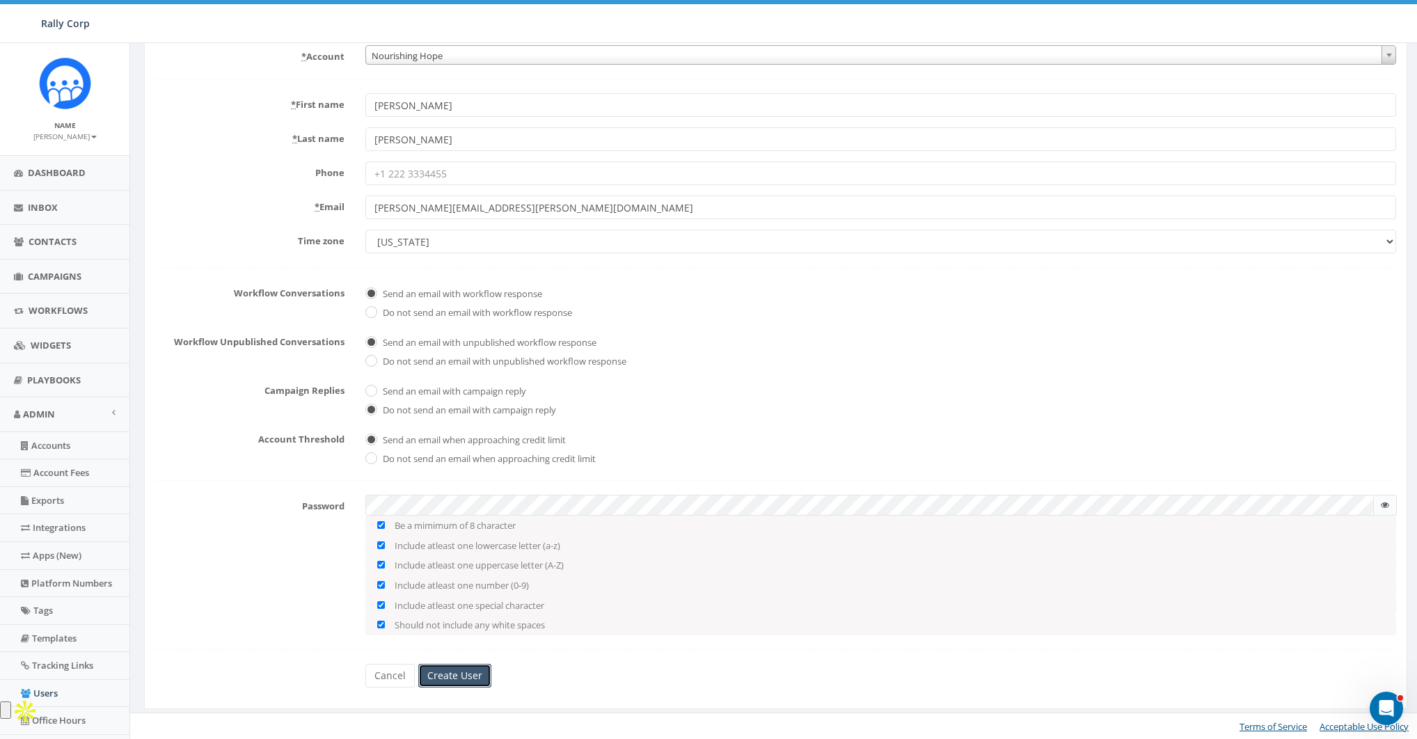
click at [447, 676] on input "Create User" at bounding box center [454, 676] width 73 height 24
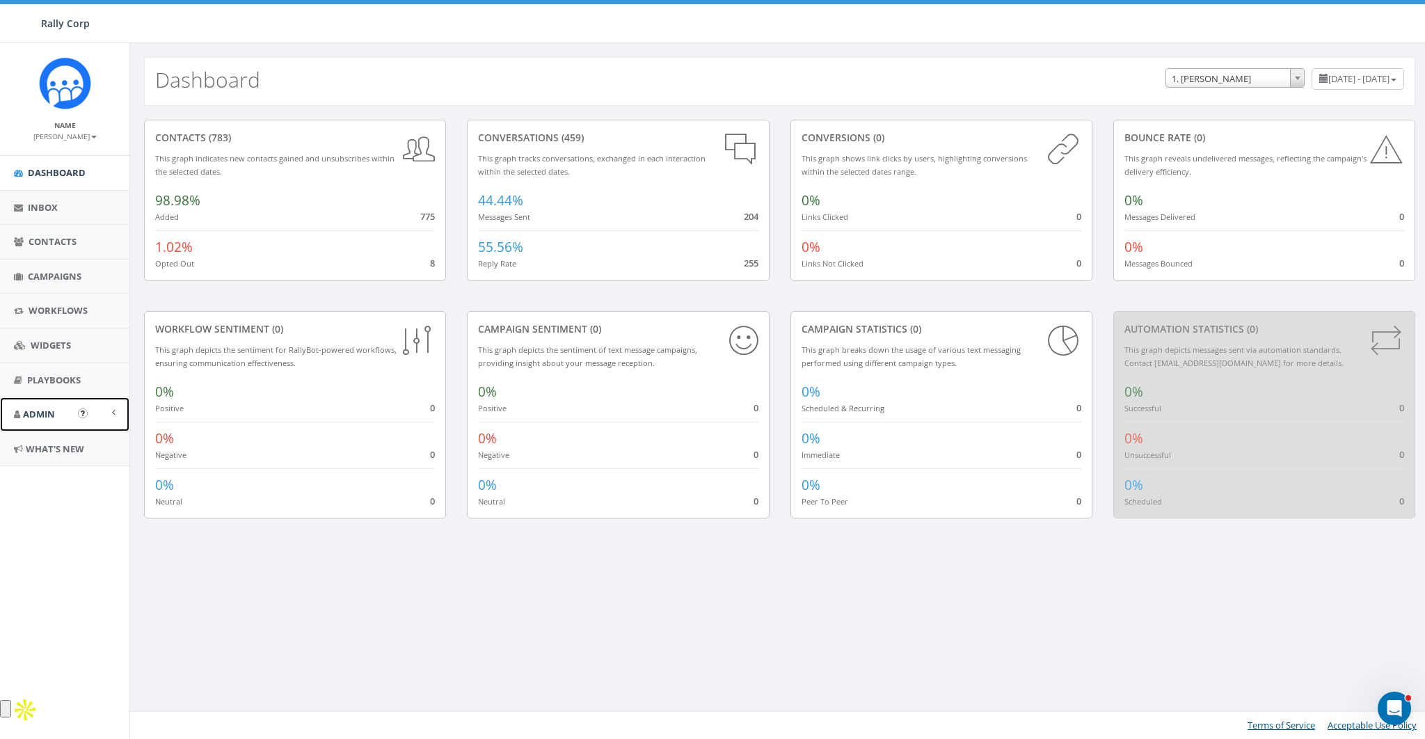
click at [49, 410] on span "Admin" at bounding box center [39, 414] width 32 height 13
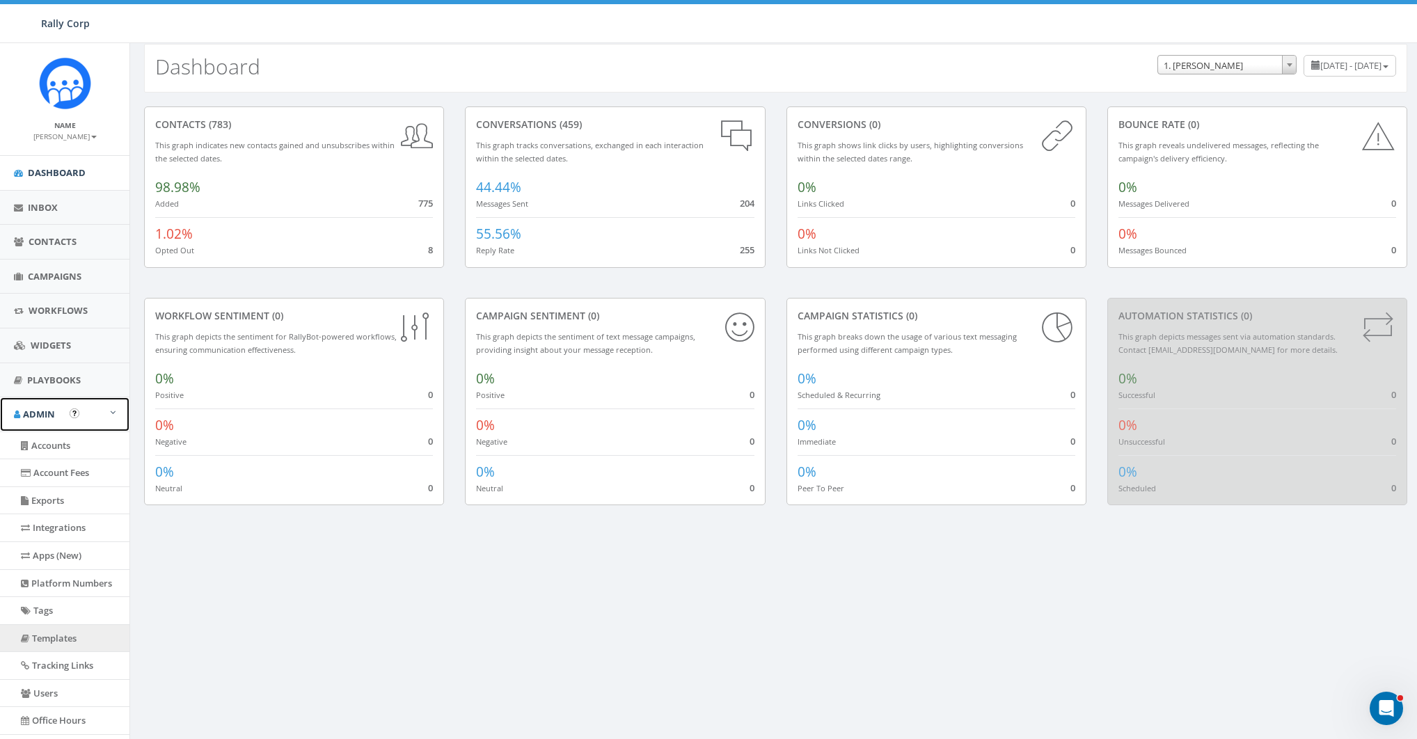
scroll to position [28, 0]
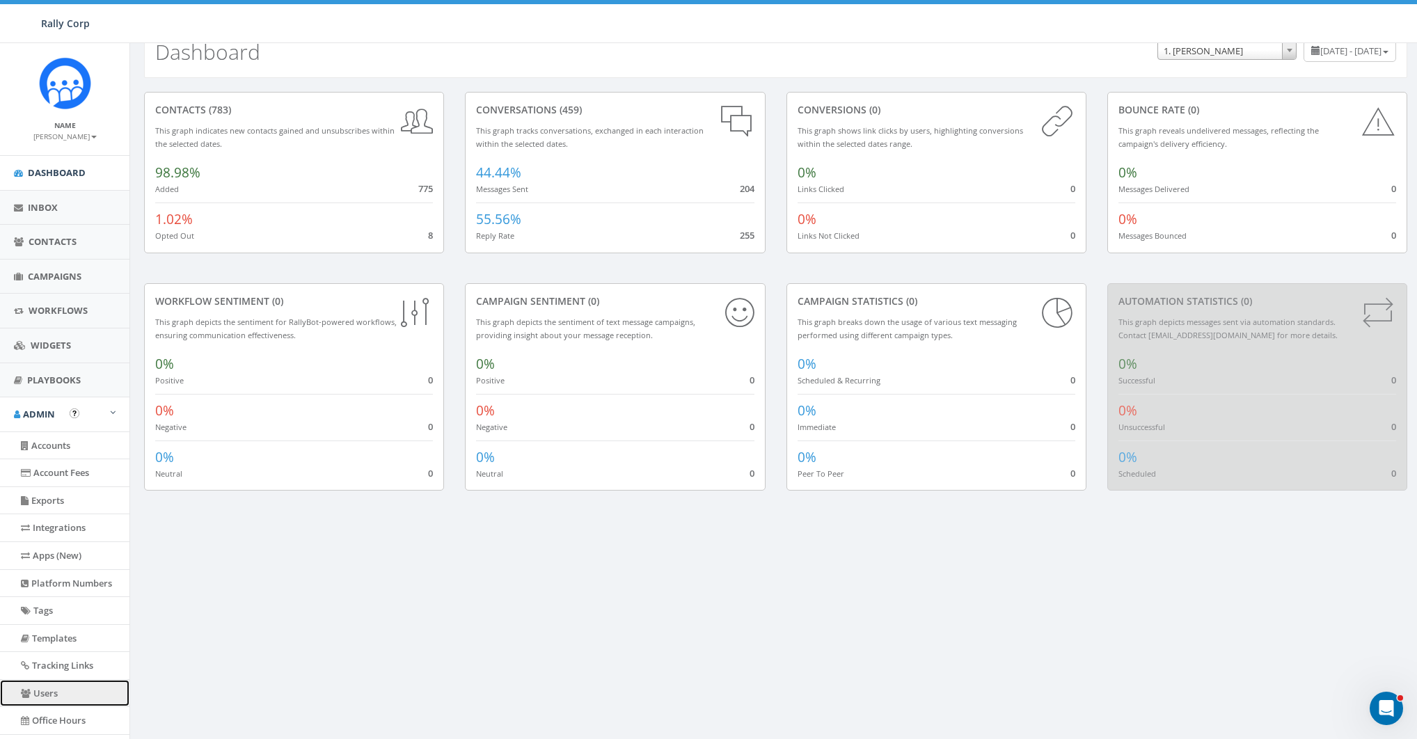
click at [48, 685] on link "Users" at bounding box center [64, 693] width 129 height 27
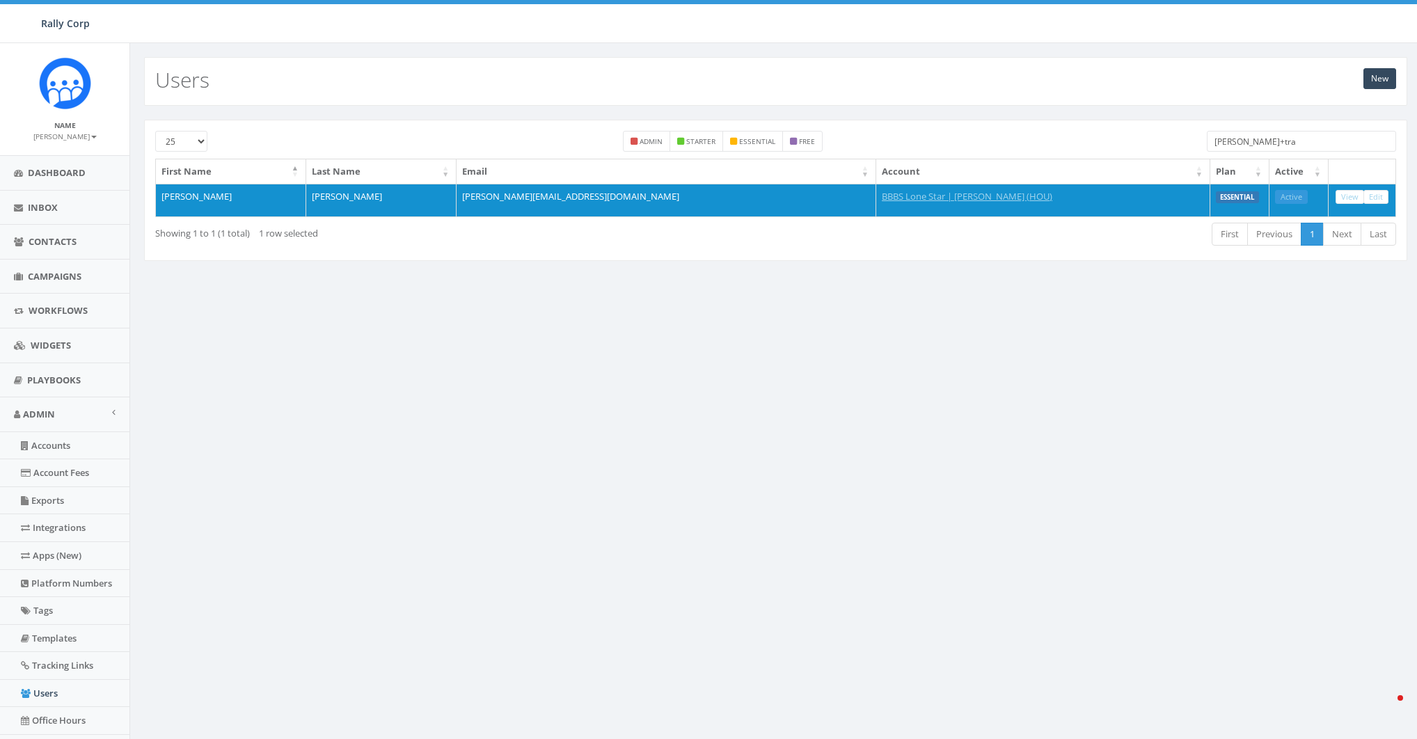
click at [1277, 135] on input "[PERSON_NAME]+tra" at bounding box center [1300, 141] width 189 height 21
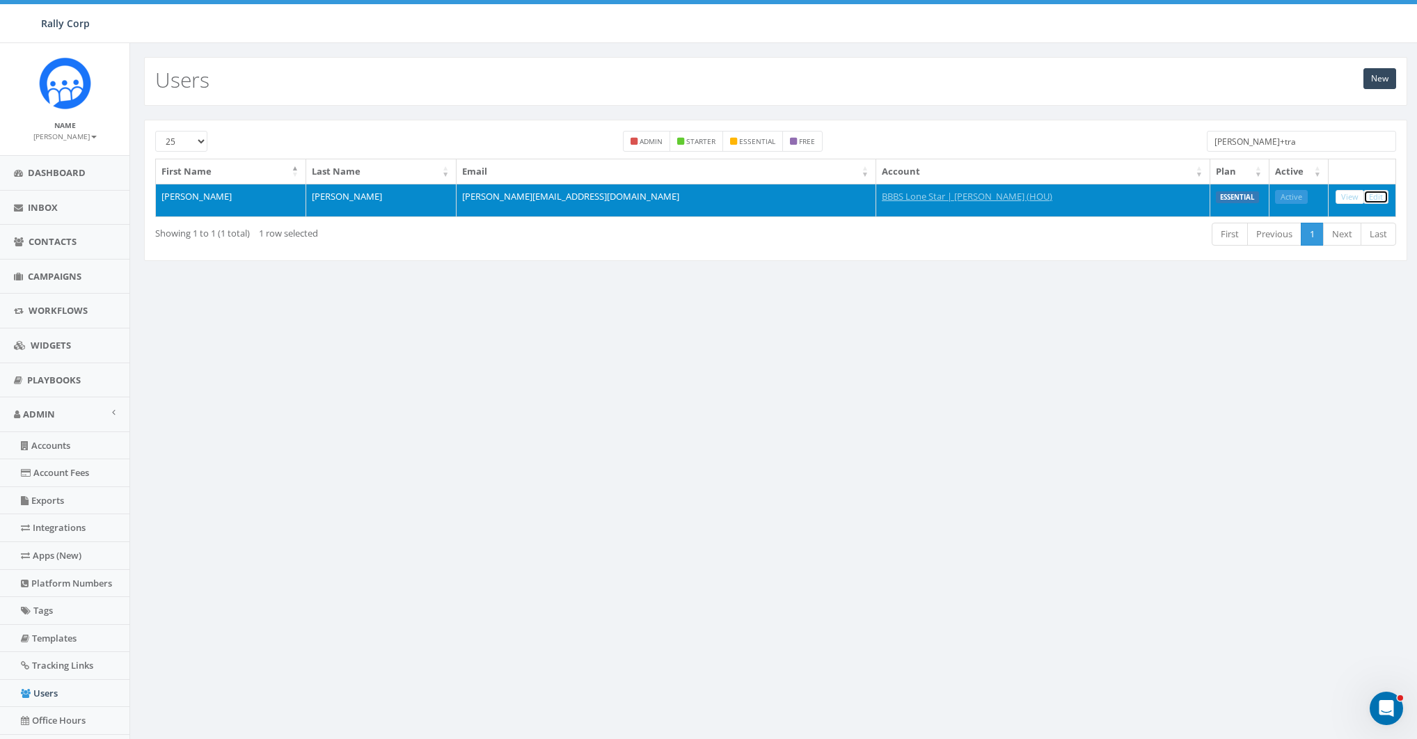
click at [1377, 200] on link "Edit" at bounding box center [1375, 197] width 25 height 15
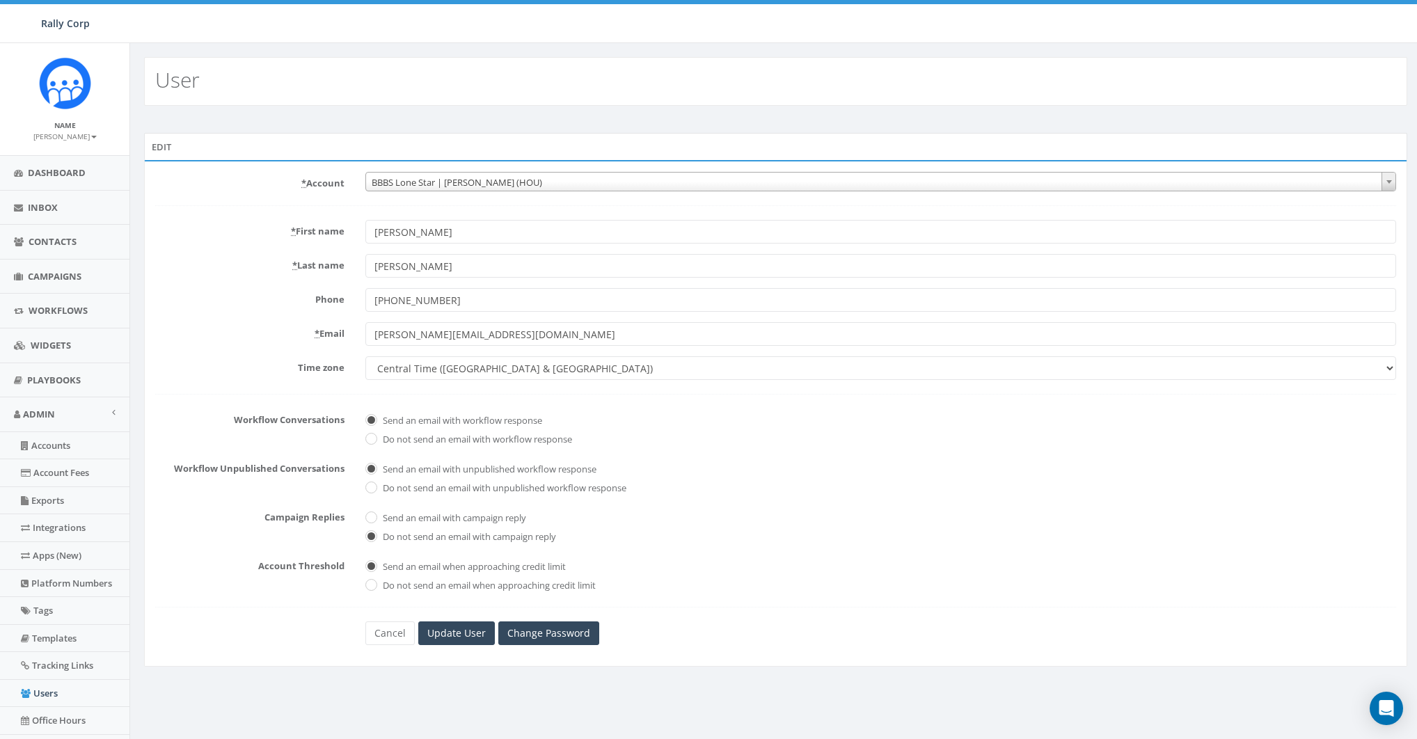
click at [490, 193] on form "* Account 10,000 Degrees 10 CAN, Inc. 180 Skate 1. [PERSON_NAME] 2Life Communit…" at bounding box center [775, 408] width 1241 height 473
click at [487, 189] on span "BBBS Lone Star | [PERSON_NAME] (HOU)" at bounding box center [880, 182] width 1029 height 19
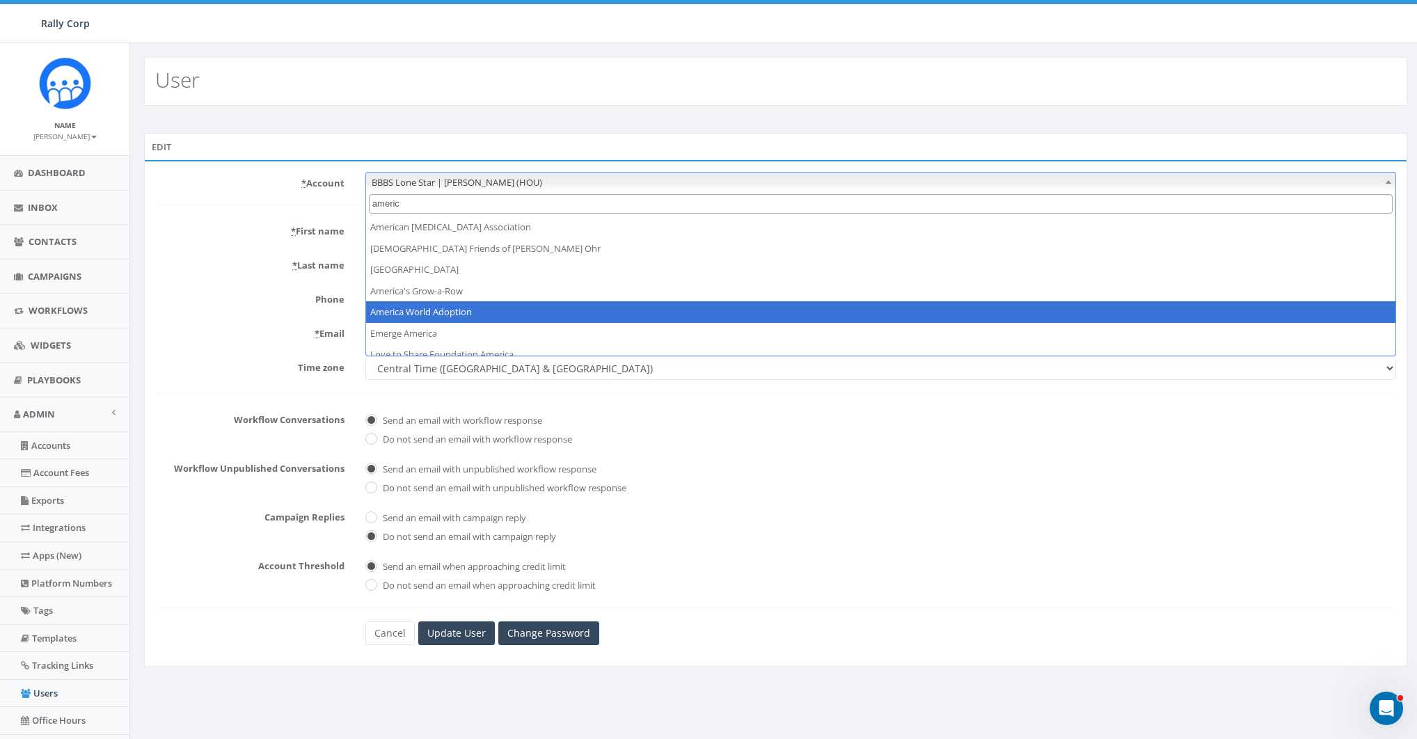
type input "americ"
select select "1380"
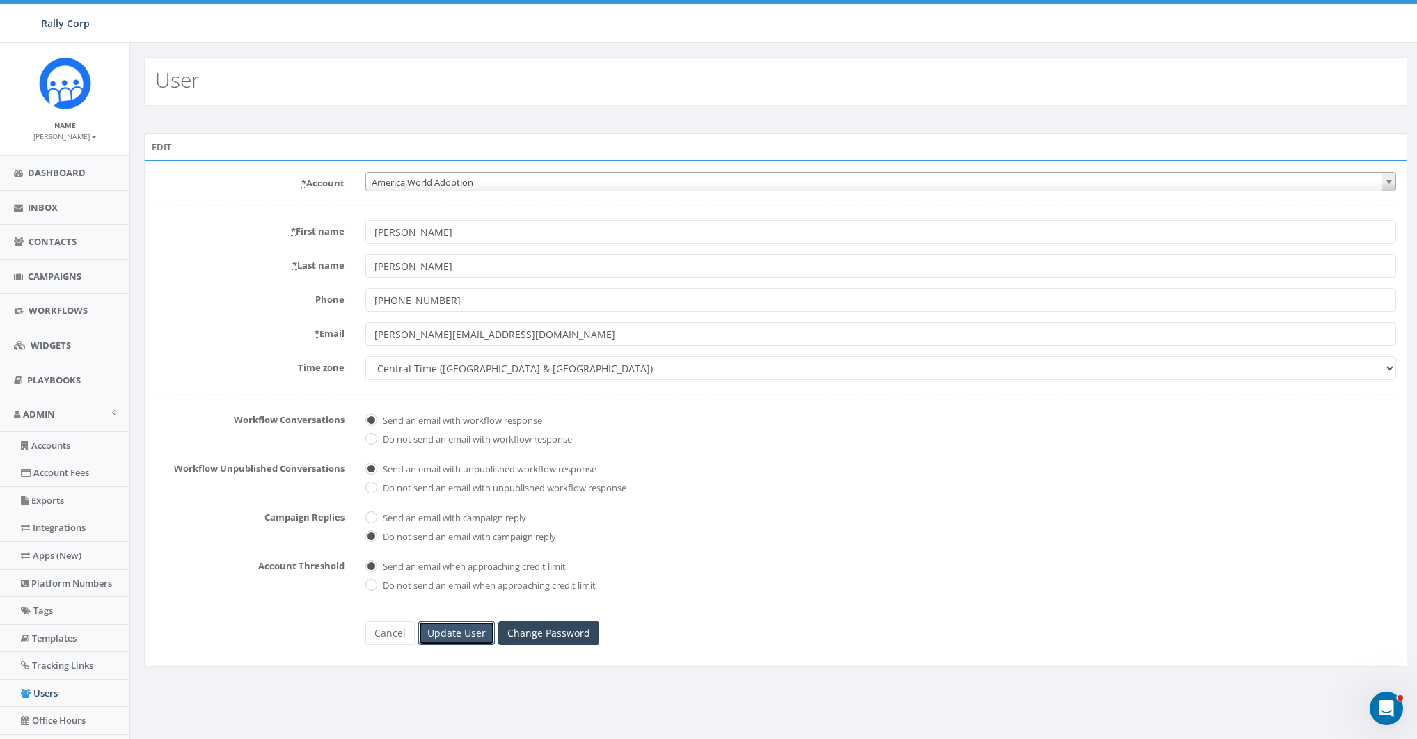
click at [471, 643] on input "Update User" at bounding box center [456, 633] width 77 height 24
